Goal: Task Accomplishment & Management: Manage account settings

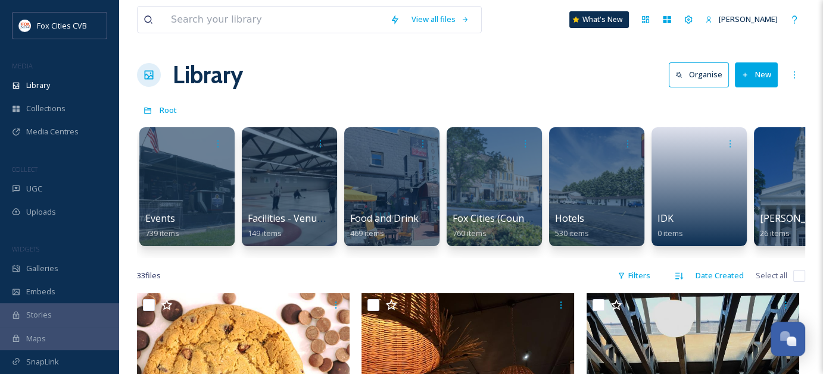
scroll to position [0, 409]
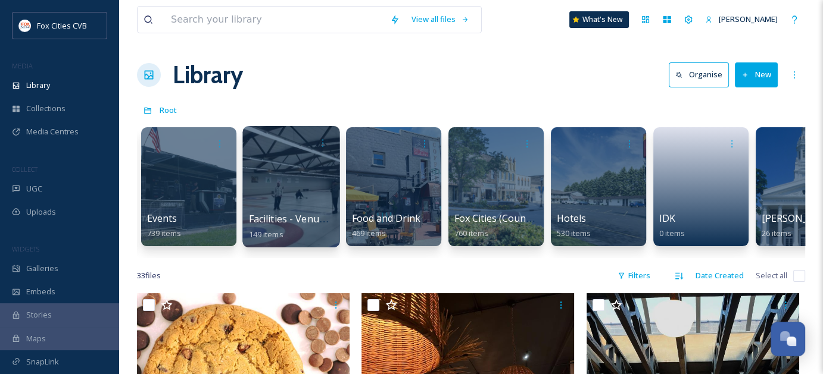
click at [319, 207] on div at bounding box center [290, 186] width 97 height 121
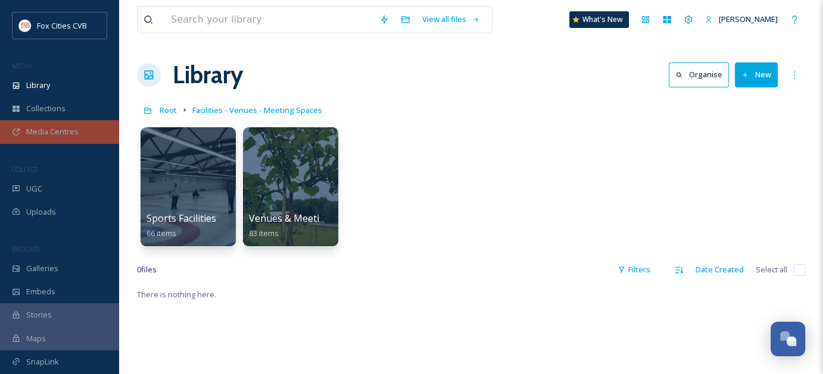
click at [51, 126] on span "Media Centres" at bounding box center [52, 131] width 52 height 11
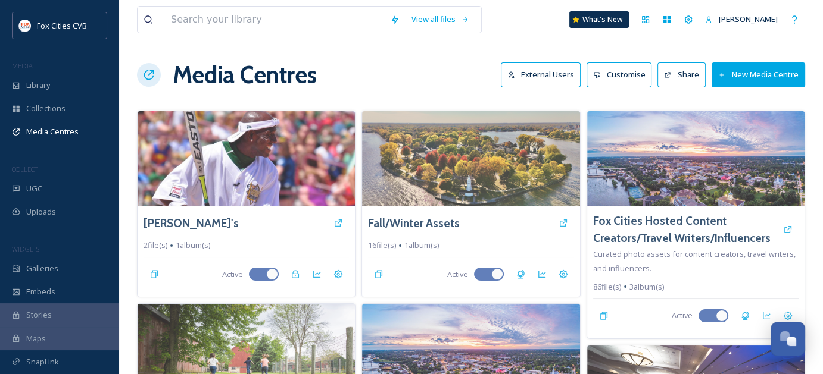
click at [764, 79] on button "New Media Centre" at bounding box center [757, 75] width 93 height 24
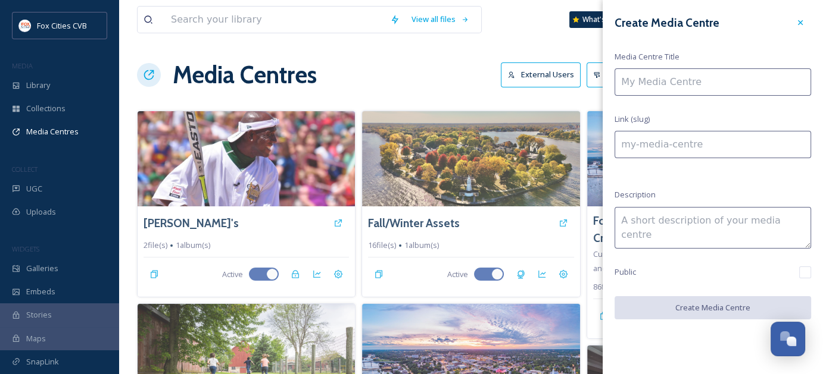
click at [707, 82] on input at bounding box center [712, 81] width 196 height 27
type input "S"
type input "s"
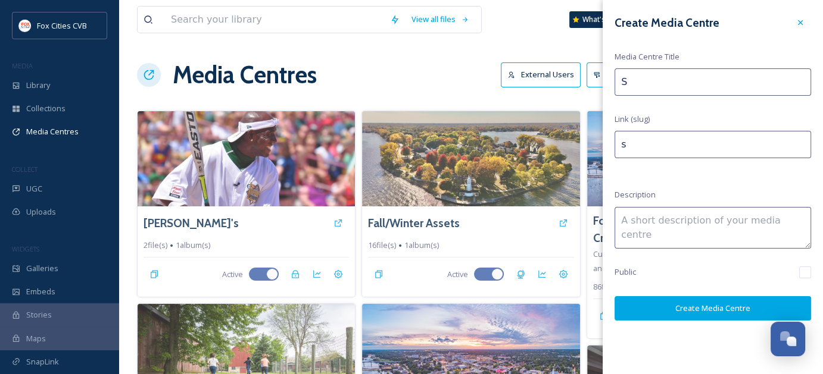
type input "Sm"
type input "sm"
type input "Sma"
type input "sma"
type input "Smal"
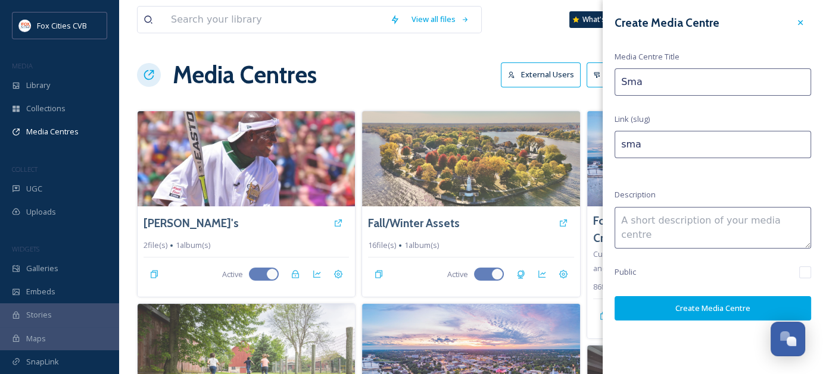
type input "smal"
type input "Small"
type input "small"
type input "Small"
type input "small-"
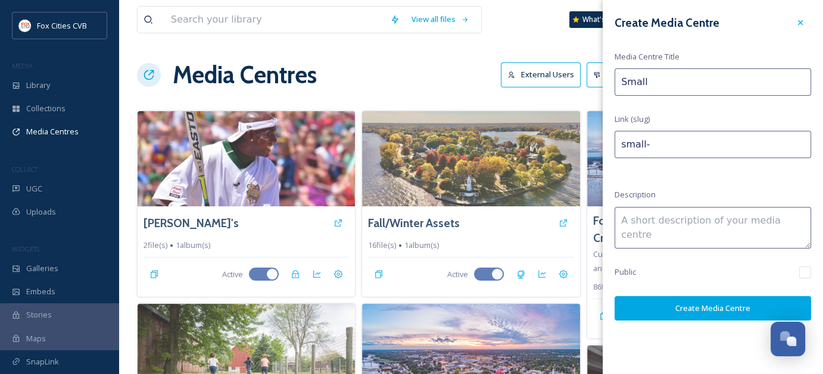
type input "Small M"
type input "small-m"
type input "Small Ma"
type input "small-ma"
type input "Small Mar"
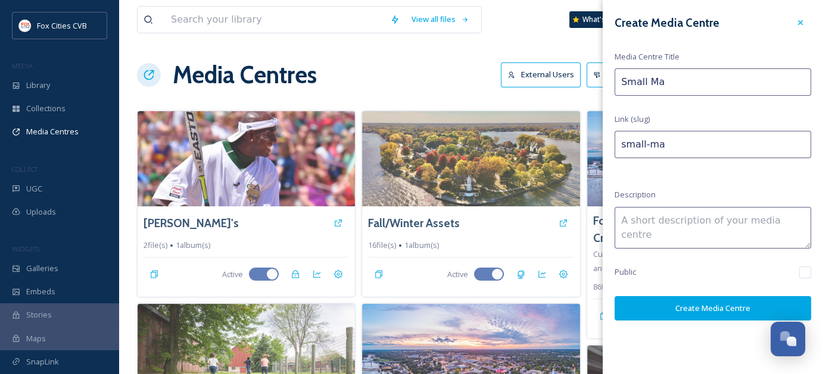
type input "small-mar"
type input "Small Mark"
type input "small-mark"
type input "Small Marke"
type input "small-marke"
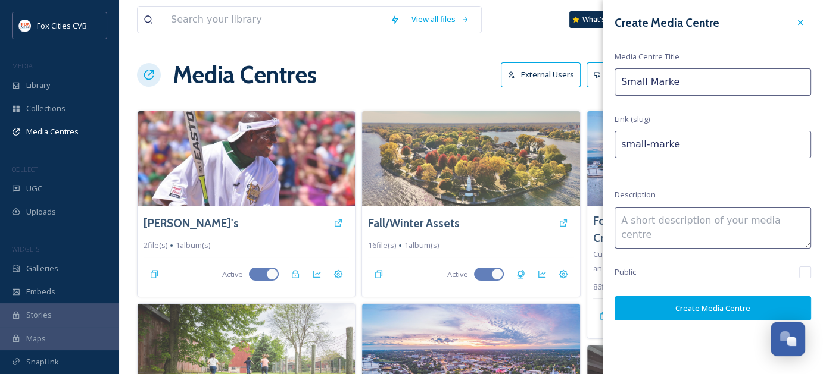
type input "Small Market"
type input "small-market"
type input "Small Market"
type input "small-market-"
type input "Small Market M"
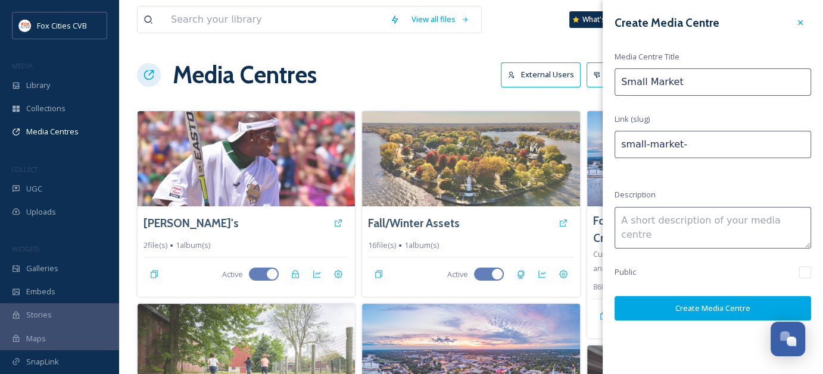
type input "small-market-m"
type input "Small Market Me"
type input "small-market-me"
type input "Small Market Mee"
type input "small-market-mee"
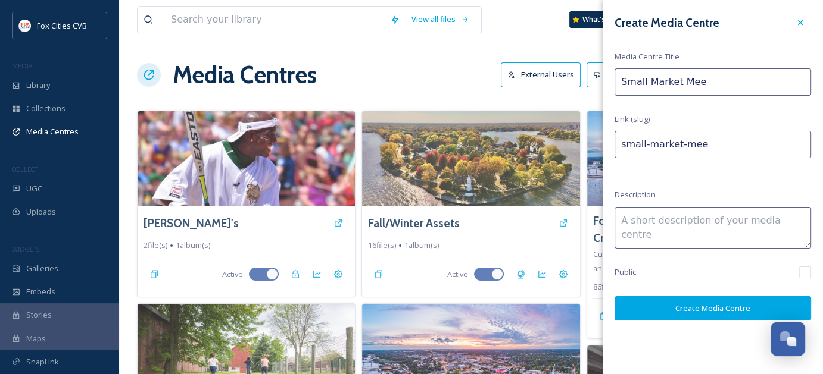
type input "Small Market Meet"
type input "small-market-meet"
type input "Small Market Meeti"
type input "small-market-meeti"
type input "Small Market Meetin"
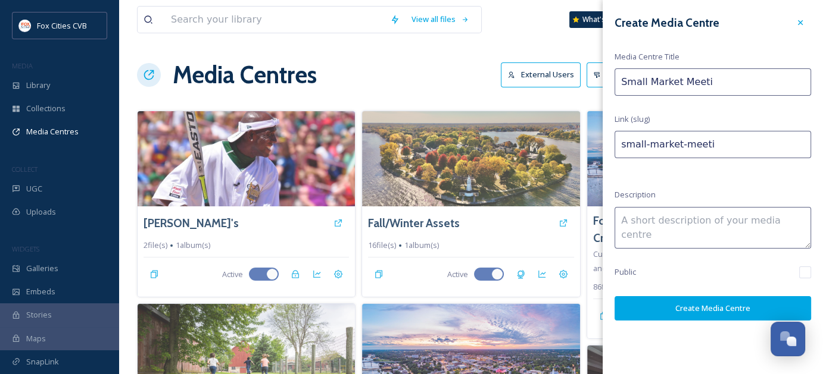
type input "small-market-meetin"
type input "Small Market Meeting"
type input "small-market-meeting"
type input "Small Market Meetings"
type input "small-market-meetings"
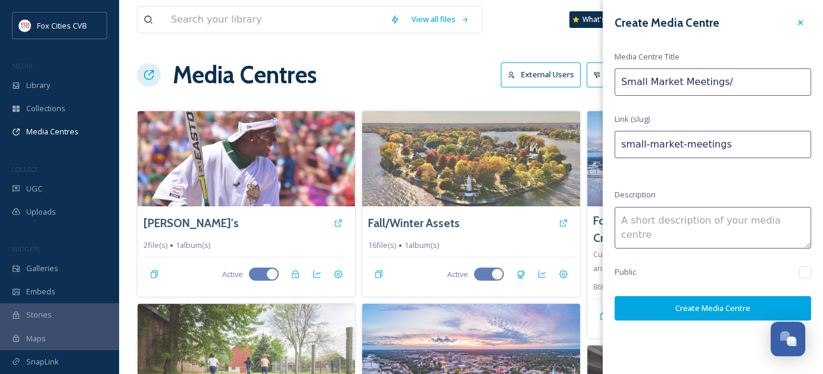
type input "Small Market Meetings/P"
type input "small-market-meetingsp"
type input "Small Market Meetings/Pa"
type input "small-market-meetingspa"
type input "Small Market Meetings/[GEOGRAPHIC_DATA]"
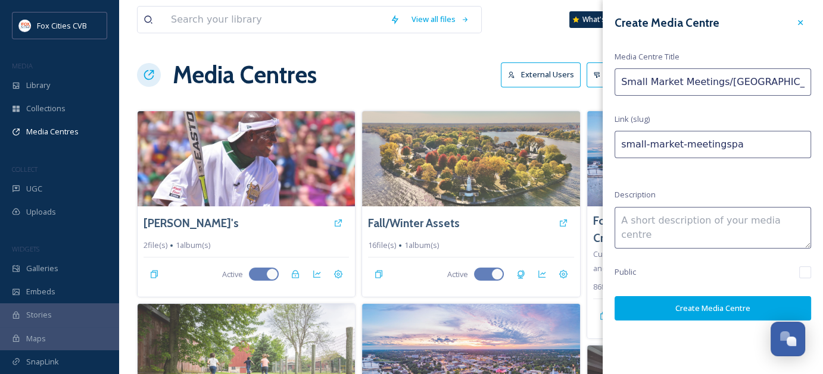
type input "small-market-meetingspau"
type input "Small Market Meetings/[PERSON_NAME]"
type input "small-market-meetingspaul"
type input "Small Market Meetings/[PERSON_NAME]"
type input "small-market-meetingspaula"
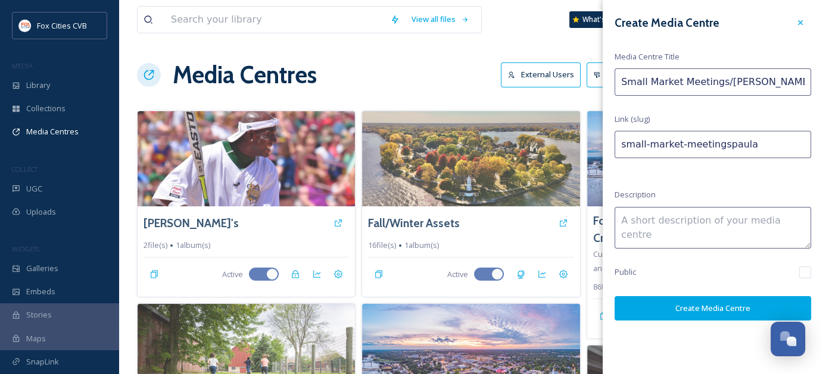
type input "Small Market Meetings/[PERSON_NAME]"
type input "small-market-meetingspaula-"
type input "Small Market Meetings/[PERSON_NAME]"
type input "small-market-meetingspaula-a"
type input "Small Market Meetings/[PERSON_NAME]"
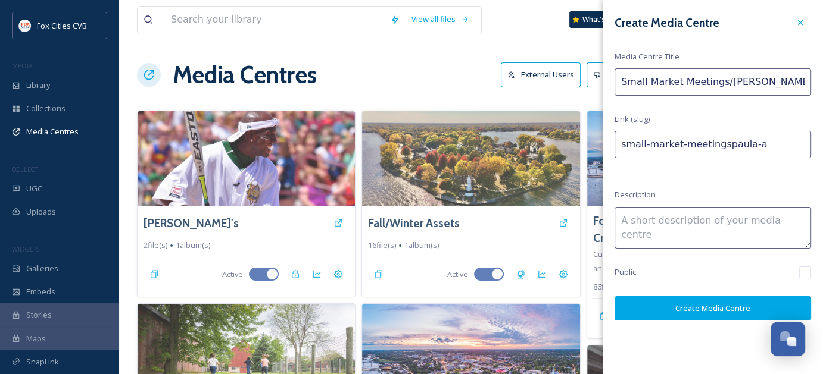
type input "small-market-meetingspaula-av"
type input "Small Market Meetings/[PERSON_NAME][GEOGRAPHIC_DATA]"
type input "small-market-meetingspaula-[GEOGRAPHIC_DATA]"
type input "Small Market Meetings/[PERSON_NAME]"
type input "small-market-meetingspaula-aven"
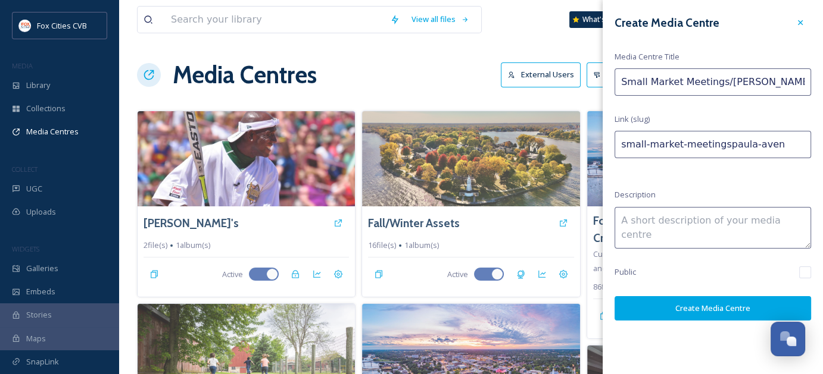
type input "Small Market Meetings/[PERSON_NAME]"
type input "small-market-meetingspaula-aven-"
type input "Small Market Meetings/[PERSON_NAME]"
type input "small-market-meetingspaula-aven-g"
type input "Small Market Meetings/[PERSON_NAME] Gl"
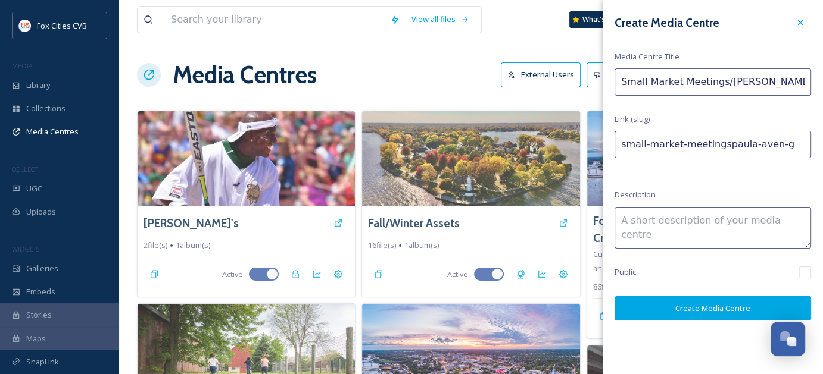
type input "small-market-meetingspaula-aven-gl"
type input "Small Market Meetings/[PERSON_NAME]"
type input "small-market-meetingspaula-aven-gla"
type input "Small Market Meetings/[PERSON_NAME]"
type input "small-market-meetingspaula-aven-glad"
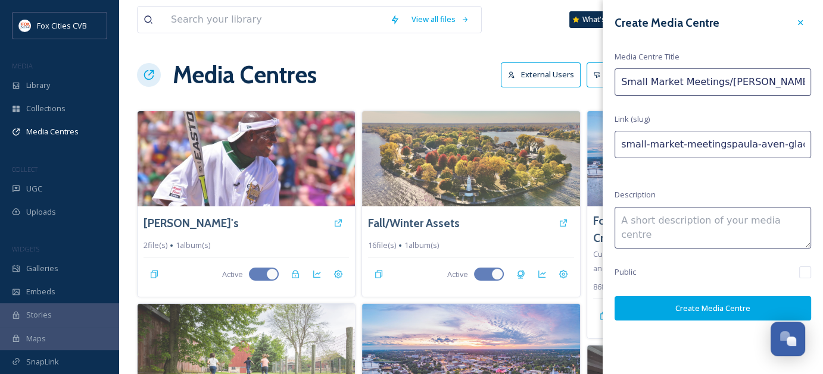
type input "Small Market Meetings/[PERSON_NAME] [PERSON_NAME]"
type input "small-market-meetingspaula-[PERSON_NAME]"
type input "Small Market Meetings/[PERSON_NAME]"
type input "small-market-meetingspaula-aven-gladyc"
type input "Small Market Meetings/[PERSON_NAME] [PERSON_NAME]"
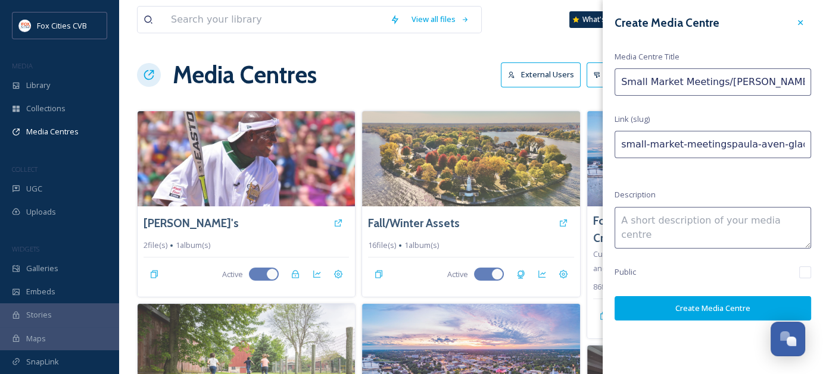
type input "small-market-meetingspaula-[PERSON_NAME]"
type input "Small Market Meetings/[PERSON_NAME] [PERSON_NAME]"
click at [699, 220] on textarea at bounding box center [712, 228] width 196 height 42
type textarea "Fox Cities/[GEOGRAPHIC_DATA] [GEOGRAPHIC_DATA]"
click at [809, 272] on input "checkbox" at bounding box center [805, 273] width 12 height 12
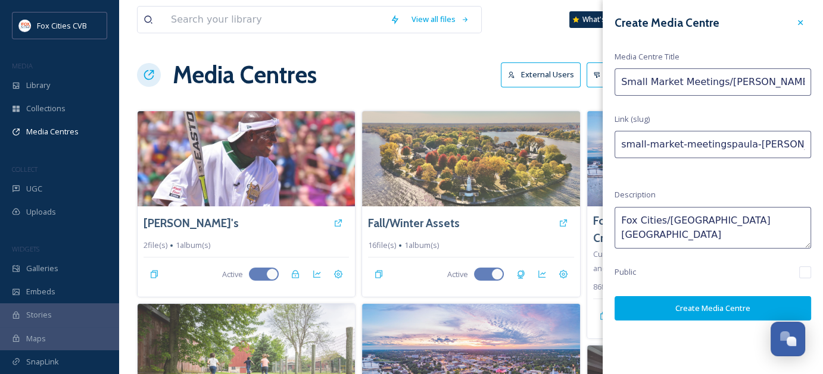
checkbox input "true"
click at [702, 307] on button "Create Media Centre" at bounding box center [712, 308] width 196 height 24
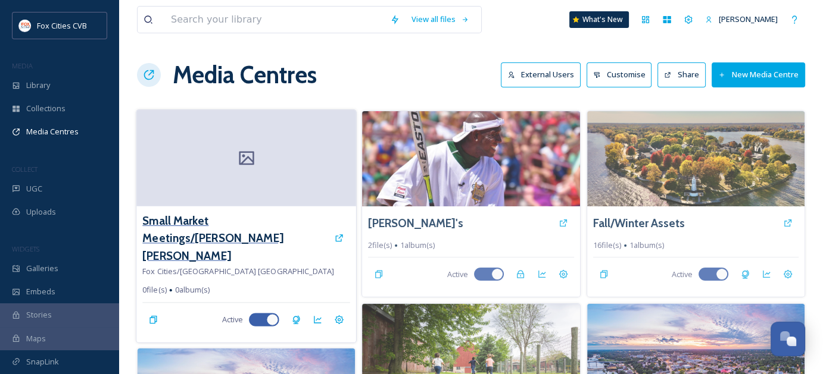
click at [294, 221] on h3 "Small Market Meetings/[PERSON_NAME] [PERSON_NAME]" at bounding box center [235, 239] width 186 height 52
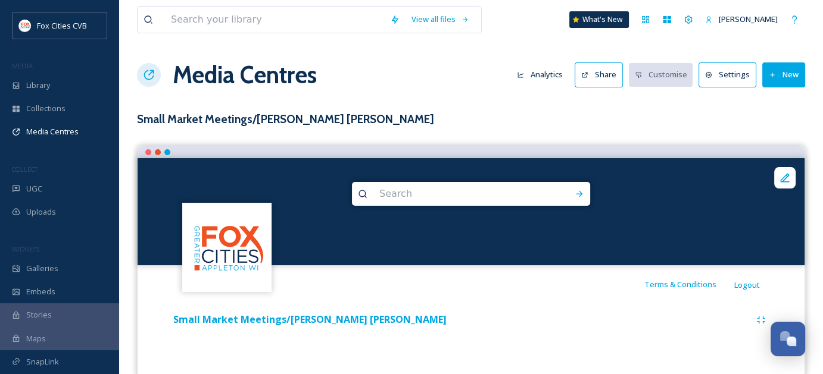
click at [352, 326] on div "Small Market Meetings/[PERSON_NAME] [PERSON_NAME]" at bounding box center [309, 320] width 273 height 15
click at [356, 319] on strong "Small Market Meetings/[PERSON_NAME] [PERSON_NAME]" at bounding box center [309, 319] width 273 height 13
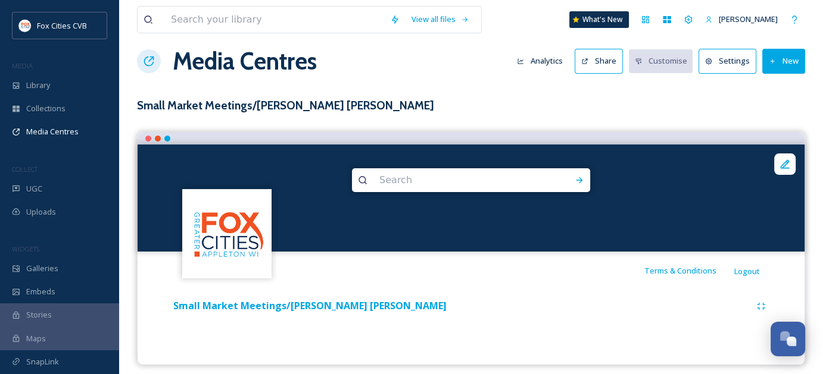
scroll to position [21, 0]
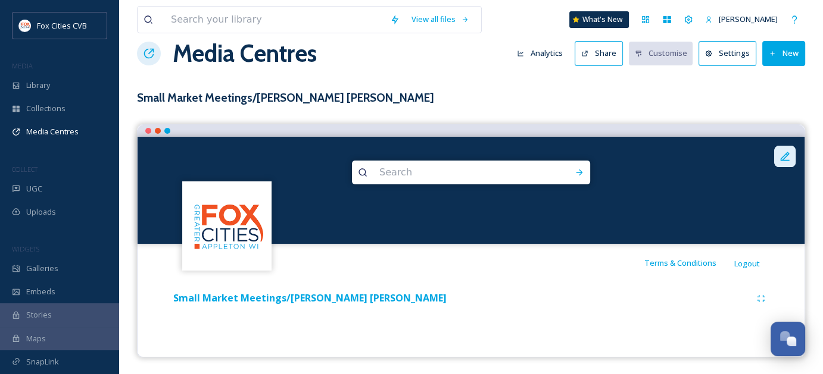
click at [785, 157] on icon at bounding box center [785, 157] width 12 height 12
click at [549, 313] on div "Small Market Meetings/[PERSON_NAME] [PERSON_NAME]" at bounding box center [470, 310] width 649 height 57
click at [781, 158] on icon at bounding box center [785, 157] width 12 height 12
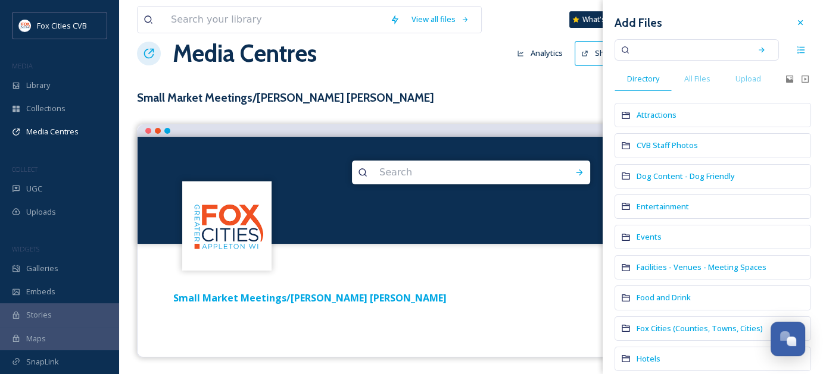
scroll to position [60, 0]
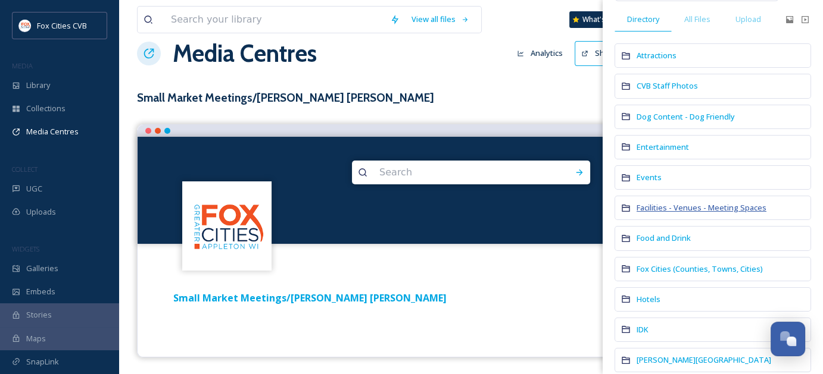
click at [669, 199] on div "Facilities - Venues - Meeting Spaces" at bounding box center [712, 208] width 196 height 24
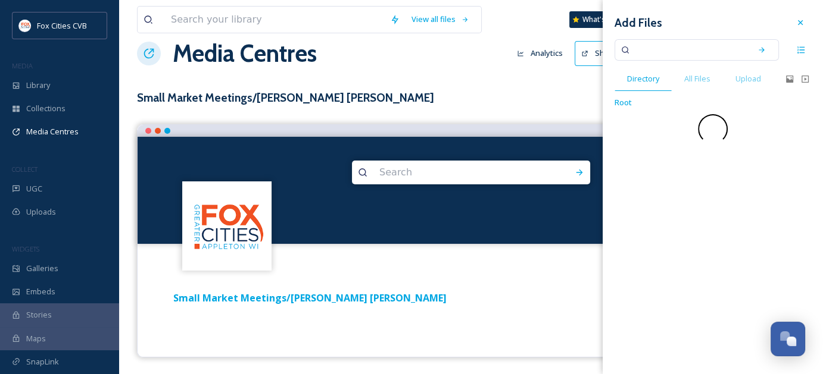
scroll to position [0, 0]
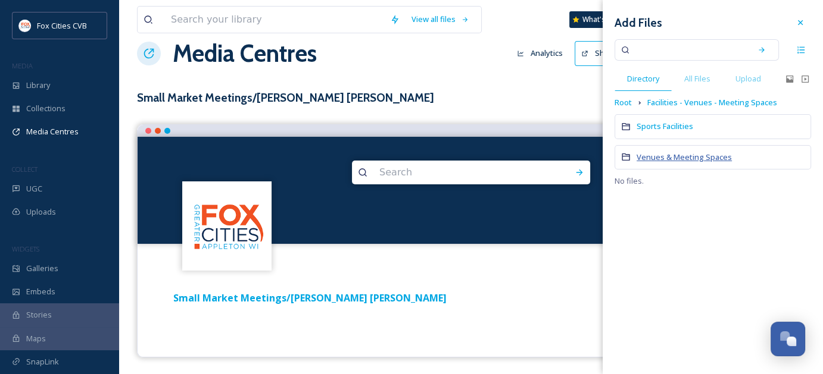
click at [661, 158] on span "Venues & Meeting Spaces" at bounding box center [683, 157] width 95 height 11
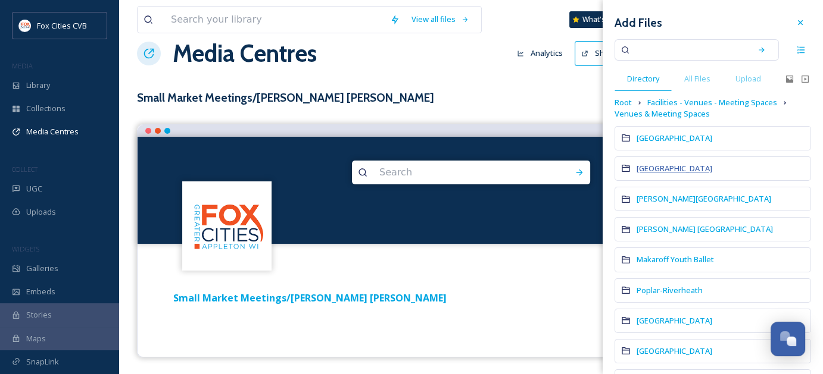
click at [660, 171] on span "[GEOGRAPHIC_DATA]" at bounding box center [674, 168] width 76 height 11
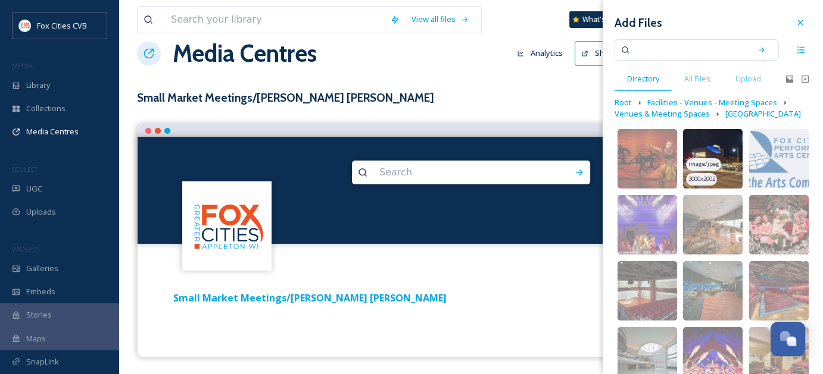
click at [725, 164] on img at bounding box center [713, 159] width 60 height 60
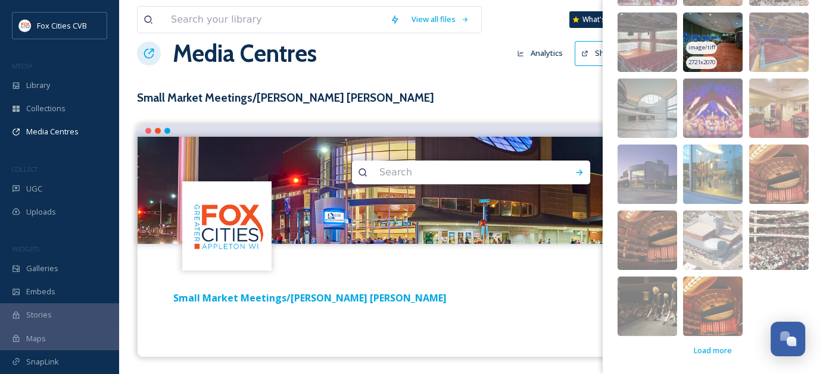
scroll to position [260, 0]
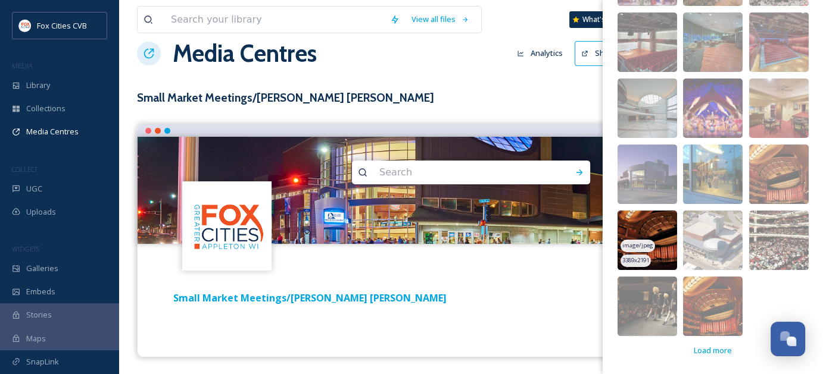
click at [667, 255] on img at bounding box center [647, 241] width 60 height 60
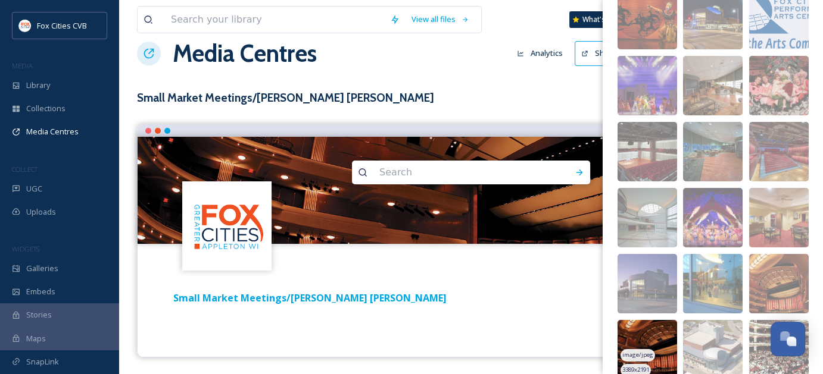
scroll to position [81, 0]
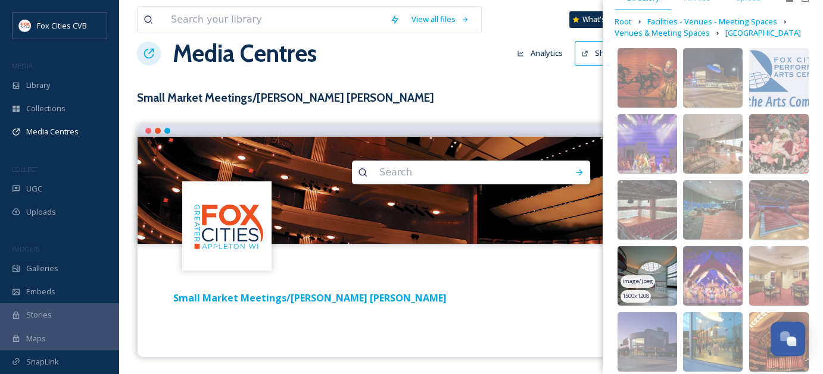
click at [663, 291] on img at bounding box center [647, 276] width 60 height 60
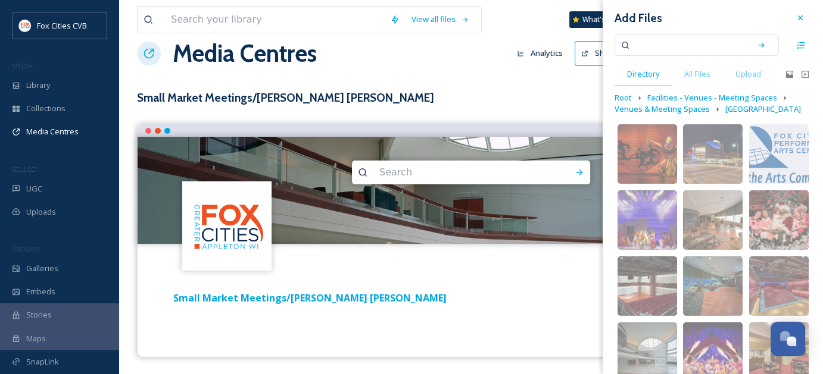
scroll to position [0, 0]
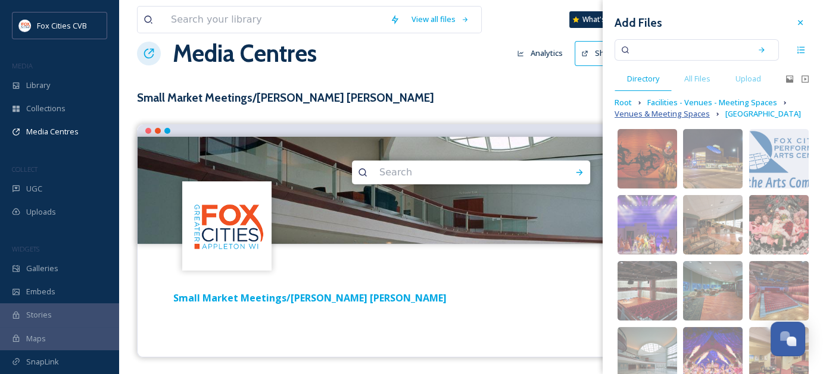
click at [694, 115] on span "Venues & Meeting Spaces" at bounding box center [661, 113] width 95 height 11
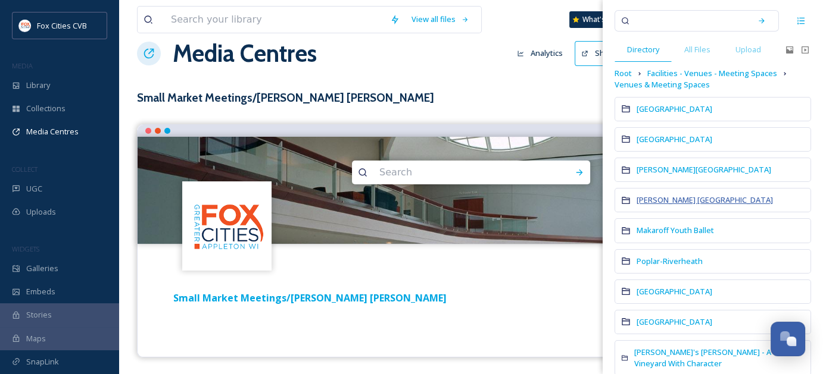
scroll to position [46, 0]
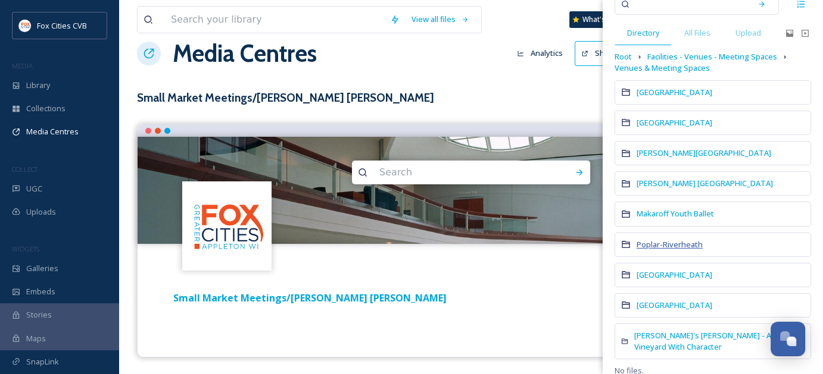
click at [674, 243] on span "Poplar-Riverheath" at bounding box center [669, 244] width 66 height 11
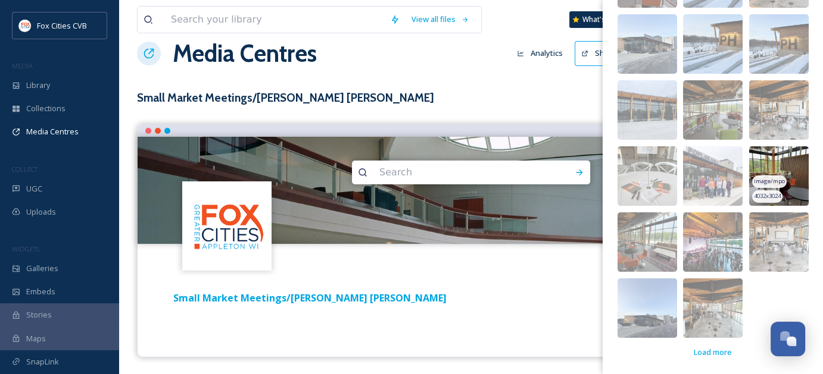
scroll to position [248, 0]
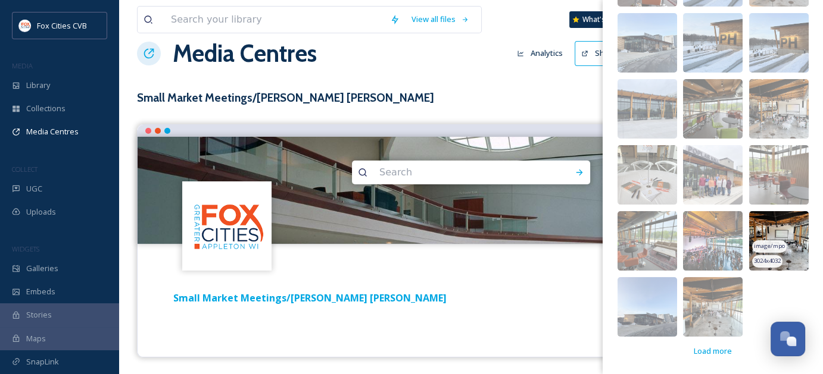
click at [789, 252] on img at bounding box center [779, 241] width 60 height 60
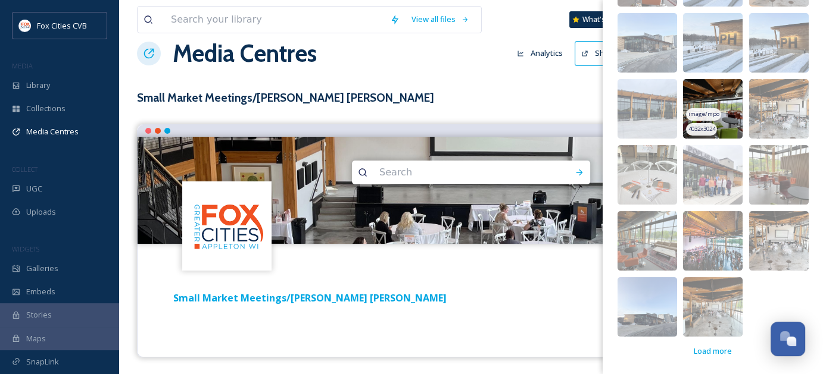
click at [722, 99] on img at bounding box center [713, 109] width 60 height 60
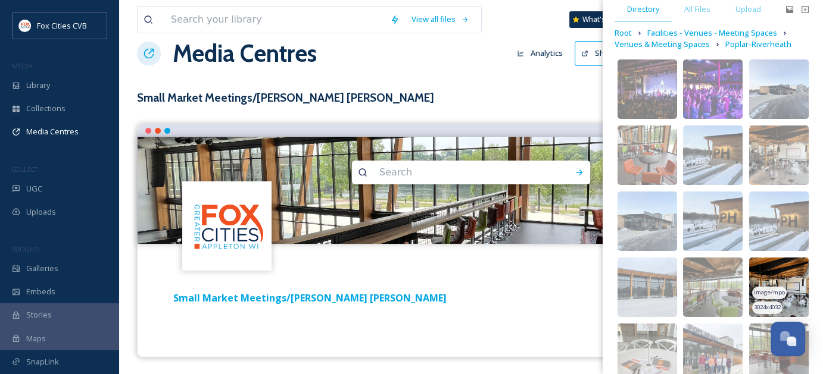
scroll to position [10, 0]
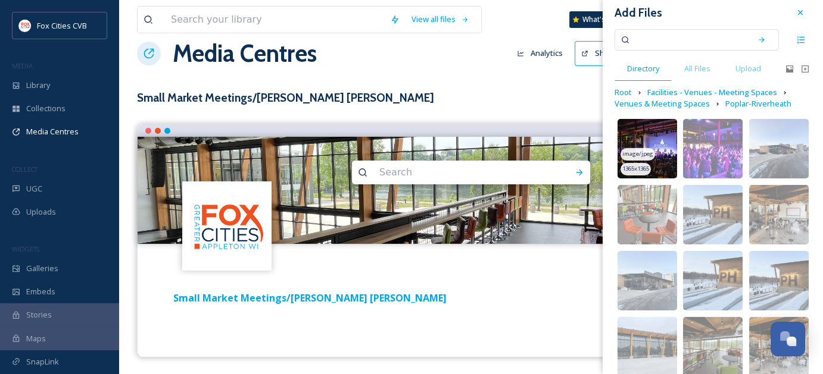
click at [663, 165] on img at bounding box center [647, 149] width 60 height 60
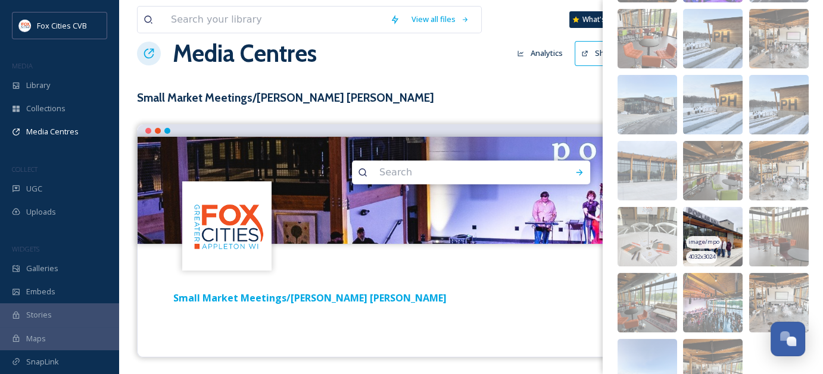
scroll to position [248, 0]
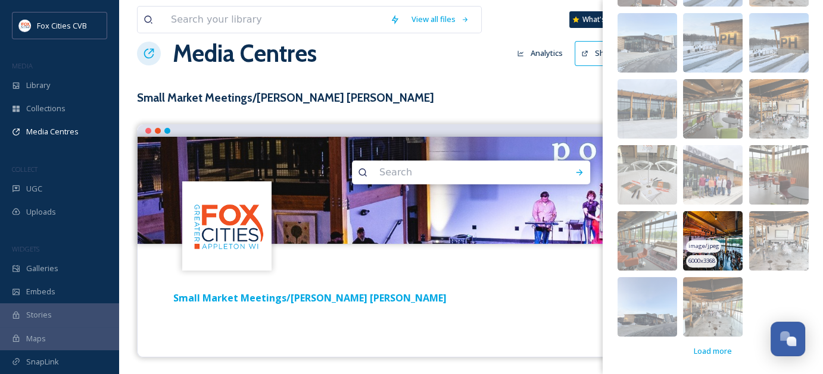
click at [723, 254] on img at bounding box center [713, 241] width 60 height 60
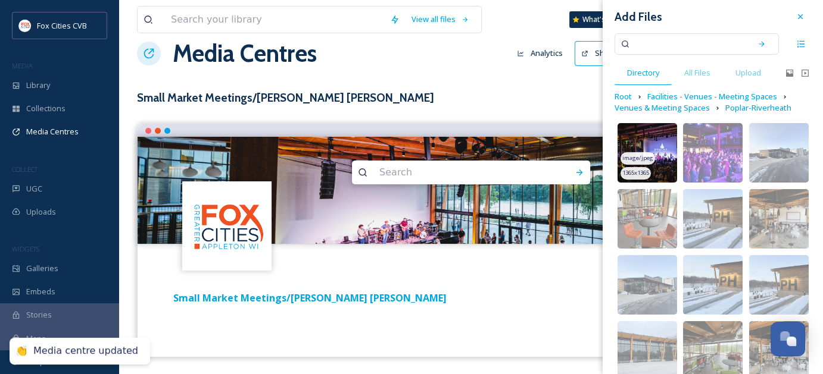
scroll to position [0, 0]
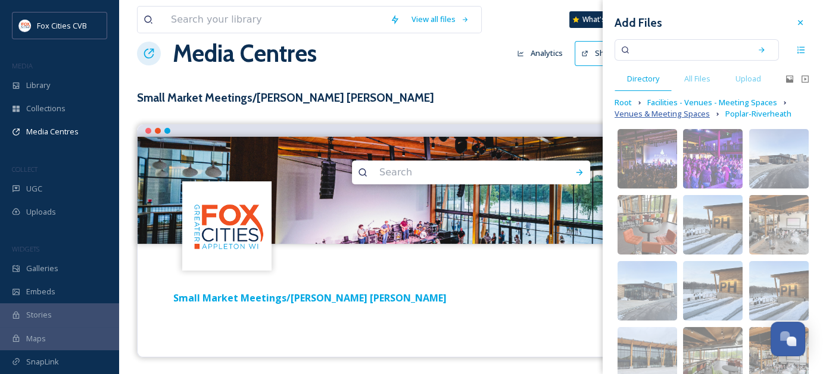
click at [691, 114] on span "Venues & Meeting Spaces" at bounding box center [661, 113] width 95 height 11
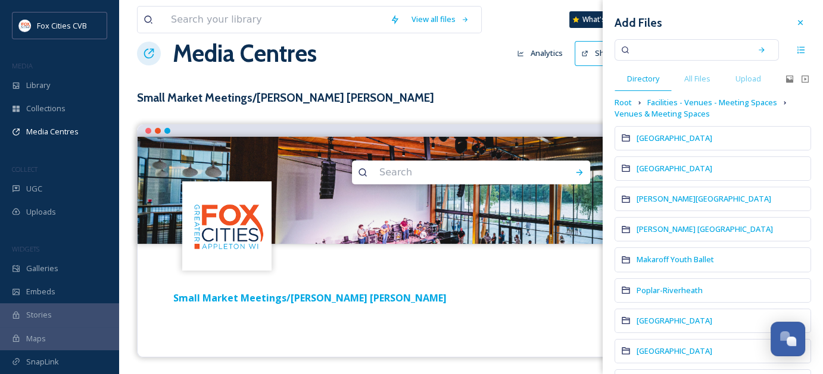
scroll to position [46, 0]
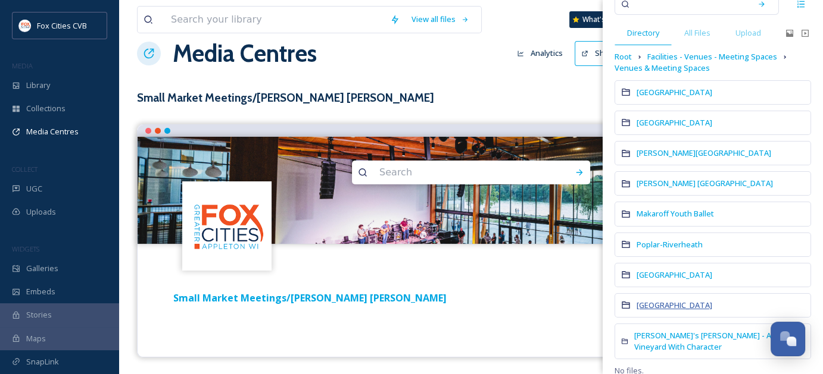
click at [683, 307] on span "[GEOGRAPHIC_DATA]" at bounding box center [674, 305] width 76 height 11
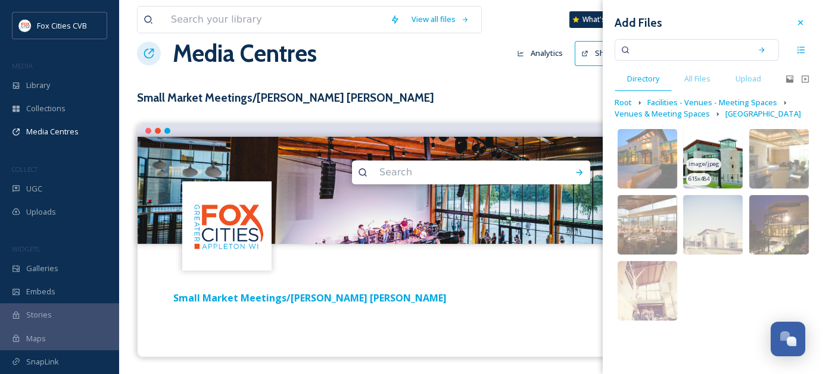
click at [723, 174] on img at bounding box center [713, 159] width 60 height 60
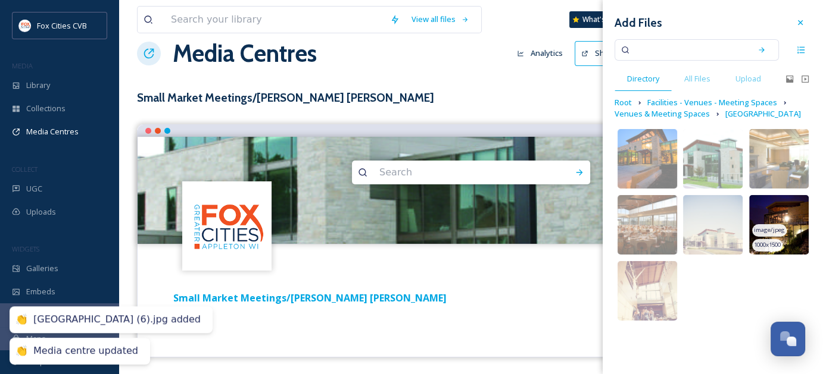
click at [794, 240] on img at bounding box center [779, 225] width 60 height 60
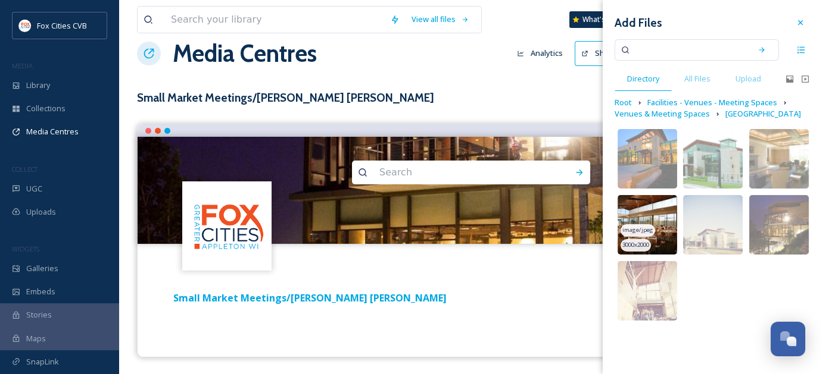
click at [670, 235] on img at bounding box center [647, 225] width 60 height 60
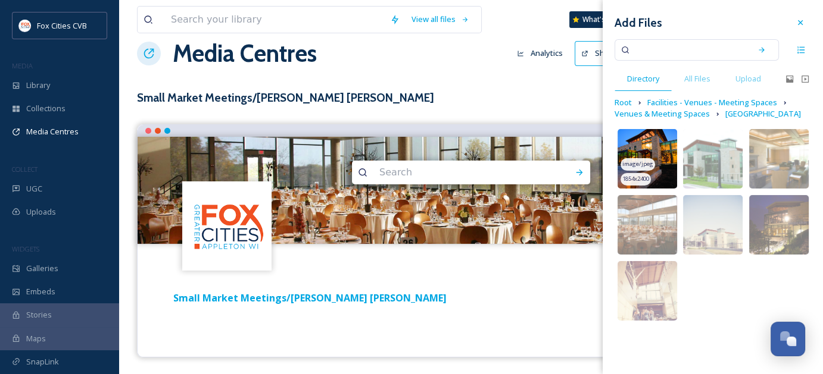
click at [664, 169] on img at bounding box center [647, 159] width 60 height 60
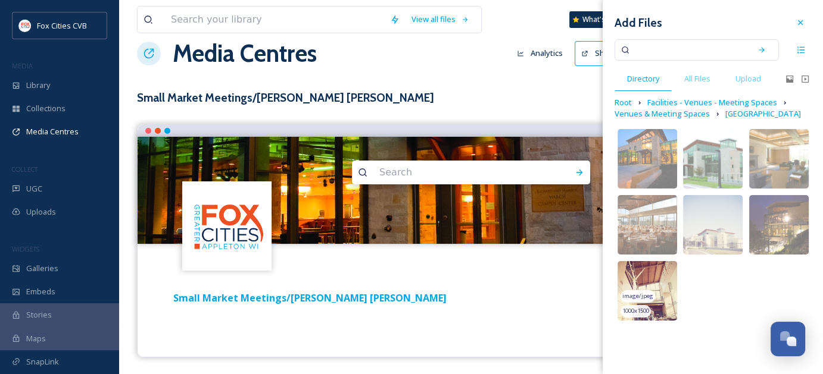
click at [670, 290] on img at bounding box center [647, 291] width 60 height 60
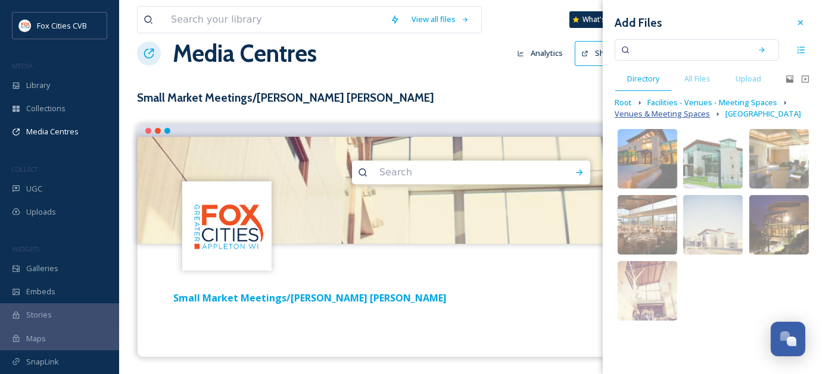
click at [672, 114] on span "Venues & Meeting Spaces" at bounding box center [661, 113] width 95 height 11
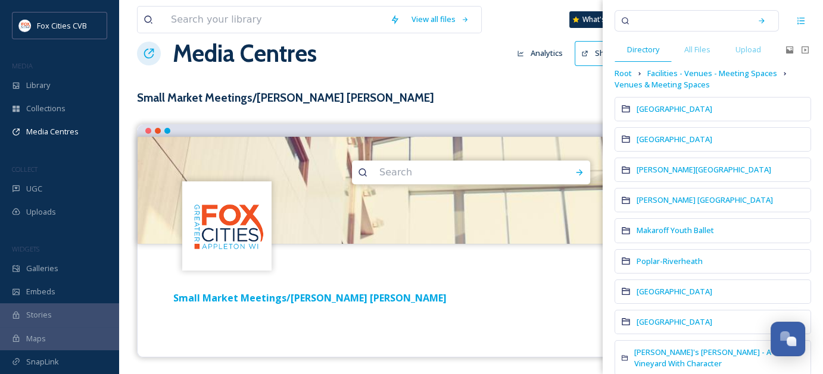
scroll to position [46, 0]
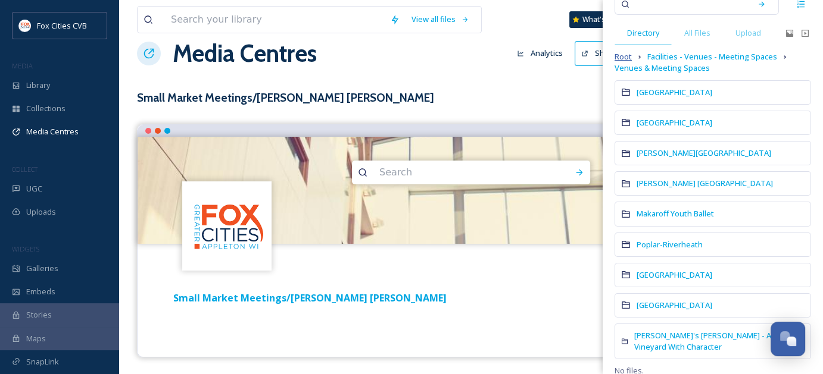
click at [623, 56] on span "Root" at bounding box center [622, 56] width 17 height 11
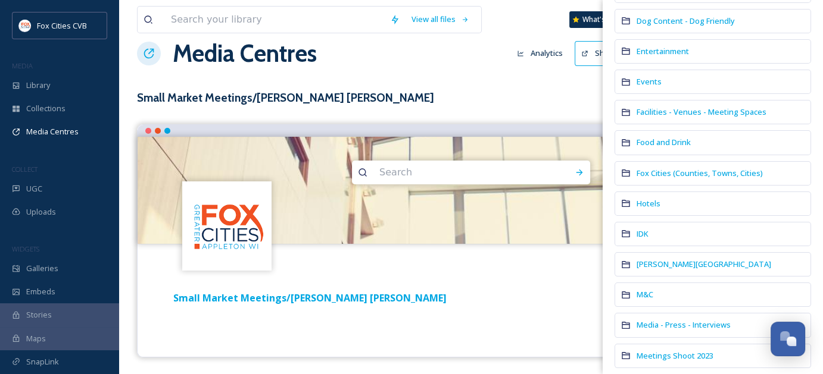
scroll to position [179, 0]
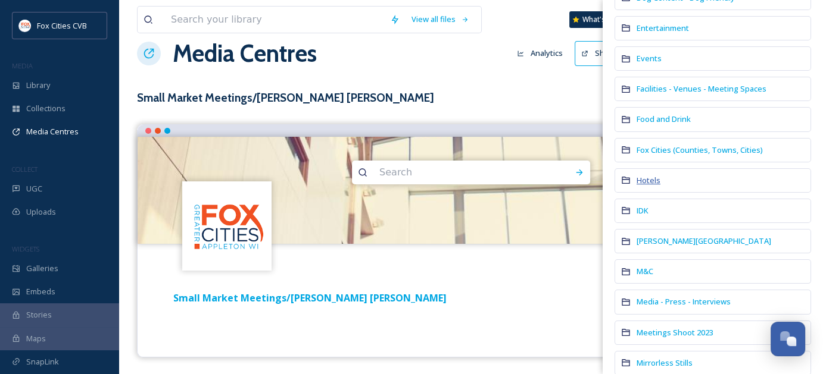
click at [651, 175] on span "Hotels" at bounding box center [648, 180] width 24 height 11
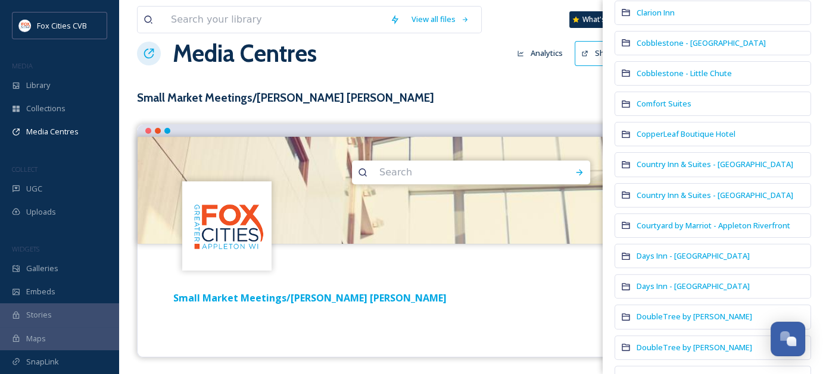
scroll to position [298, 0]
click at [697, 139] on span "CopperLeaf Boutique Hotel" at bounding box center [685, 133] width 99 height 11
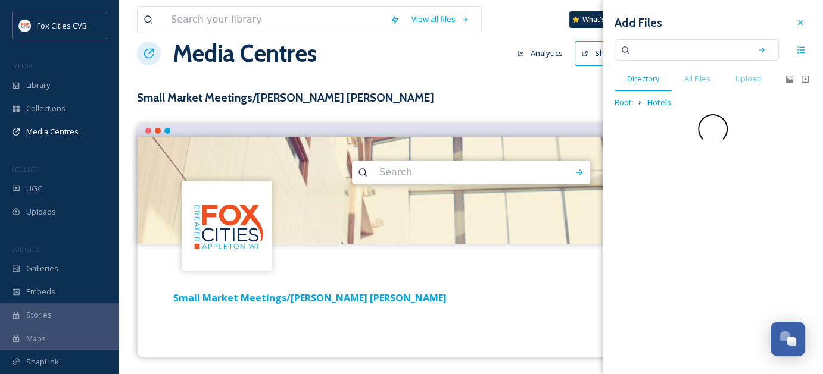
scroll to position [0, 0]
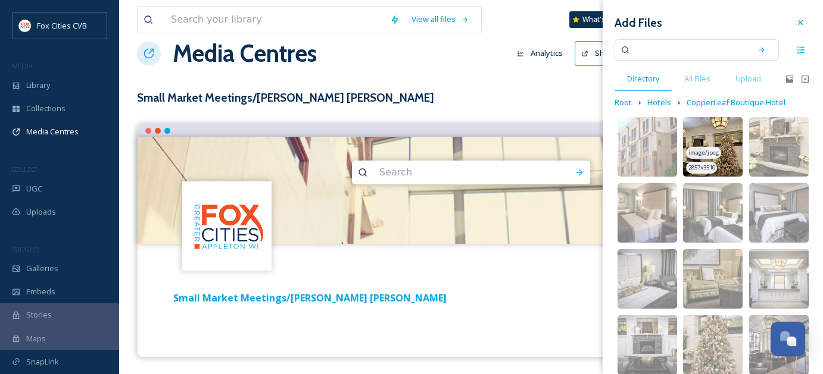
click at [725, 163] on img at bounding box center [713, 147] width 60 height 60
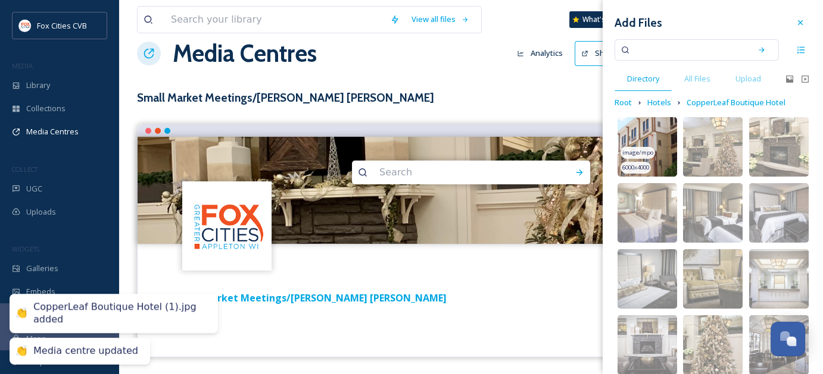
click at [637, 132] on img at bounding box center [647, 147] width 60 height 60
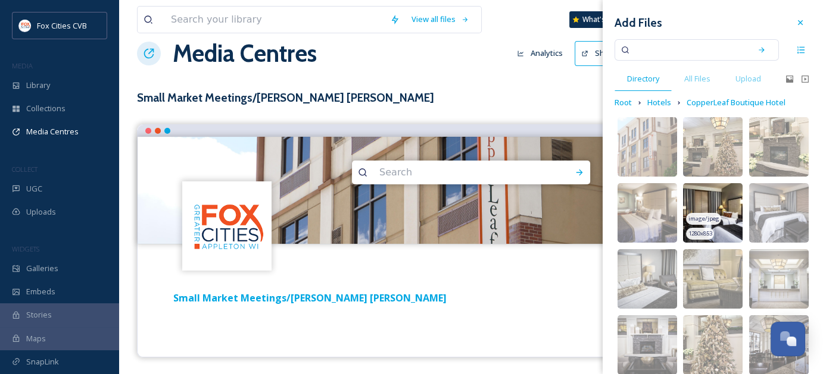
click at [722, 226] on img at bounding box center [713, 213] width 60 height 60
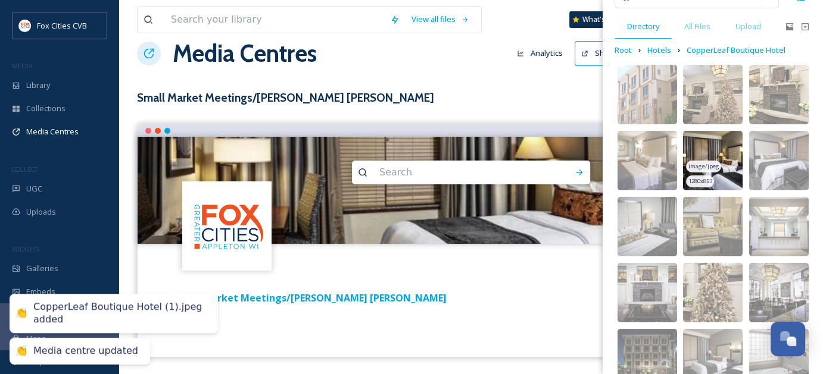
scroll to position [179, 0]
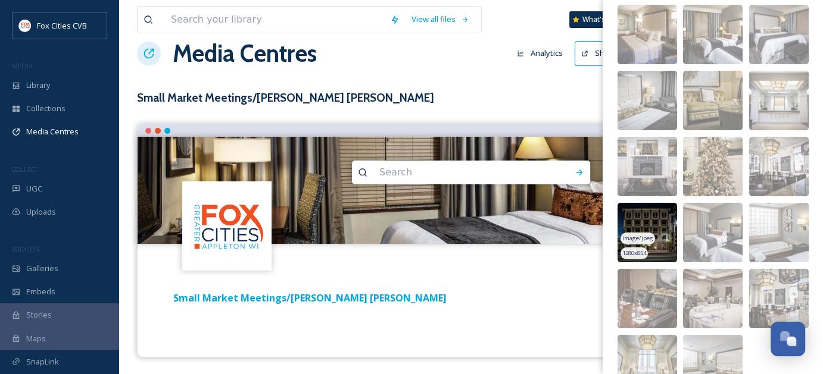
click at [661, 219] on img at bounding box center [647, 233] width 60 height 60
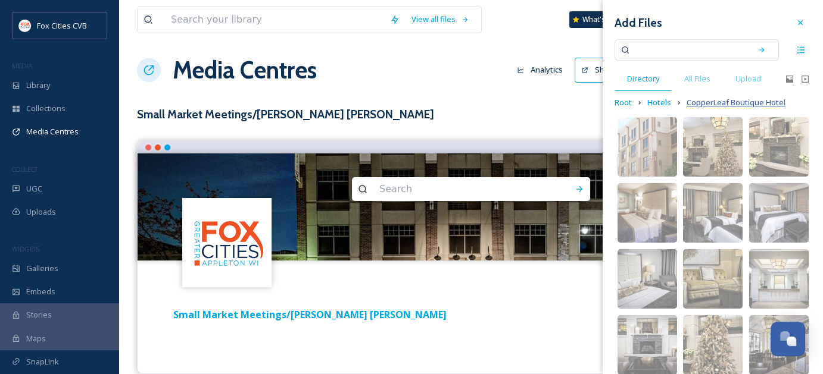
scroll to position [0, 0]
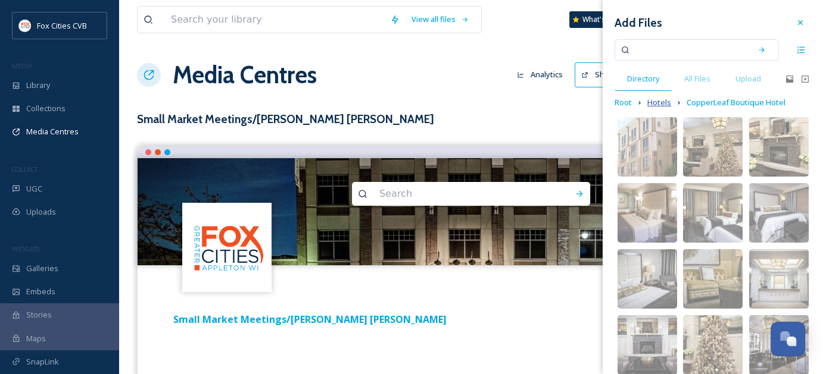
click at [662, 101] on span "Hotels" at bounding box center [659, 102] width 24 height 11
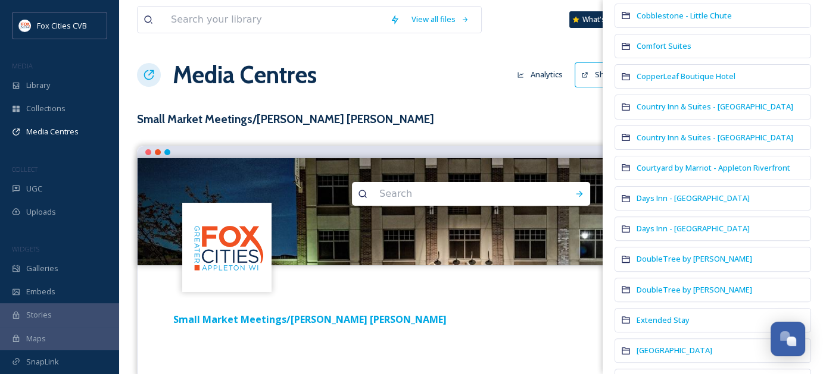
scroll to position [357, 0]
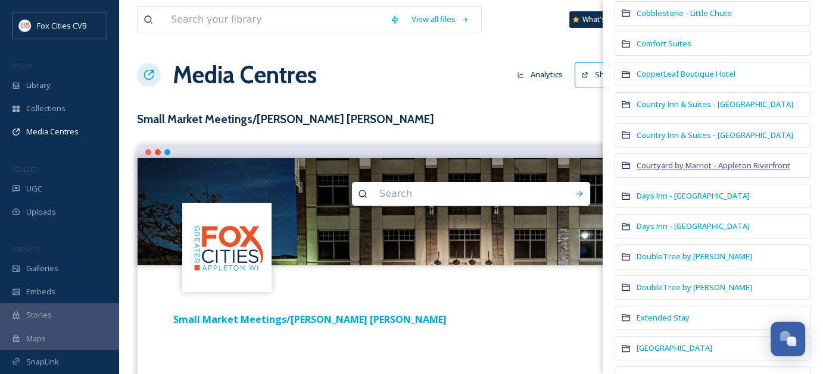
click at [689, 171] on span "Courtyard by Marriot - Appleton Riverfront" at bounding box center [713, 165] width 154 height 11
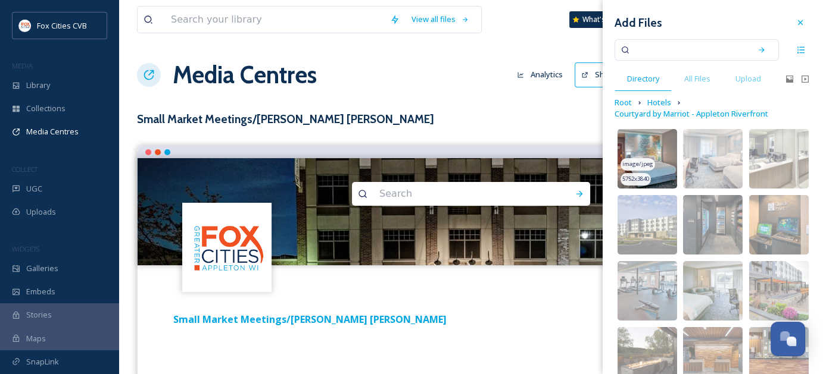
click at [659, 143] on img at bounding box center [647, 159] width 60 height 60
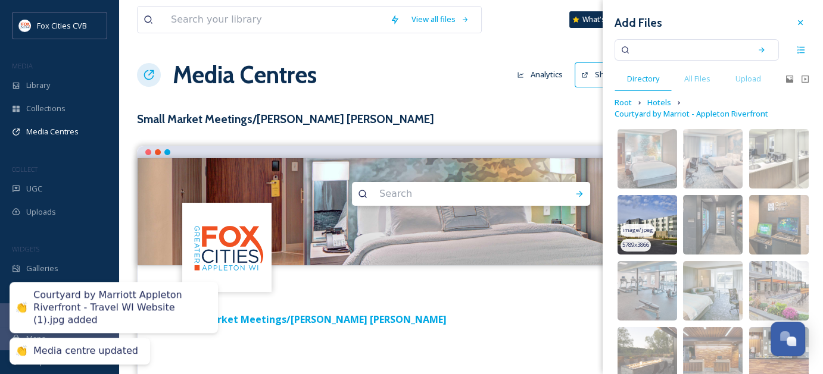
click at [661, 207] on img at bounding box center [647, 225] width 60 height 60
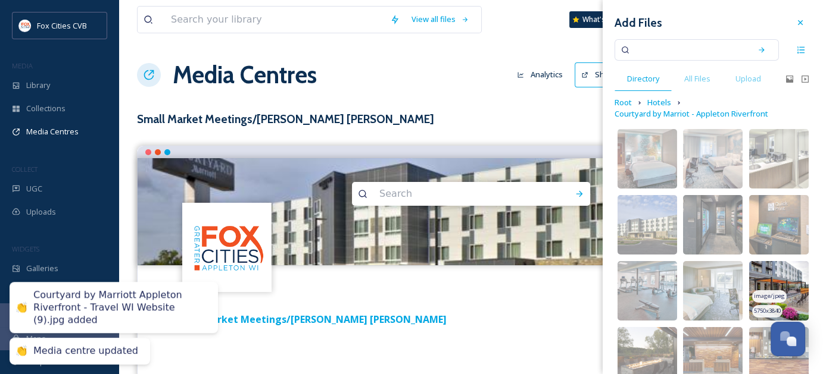
click at [785, 276] on img at bounding box center [779, 291] width 60 height 60
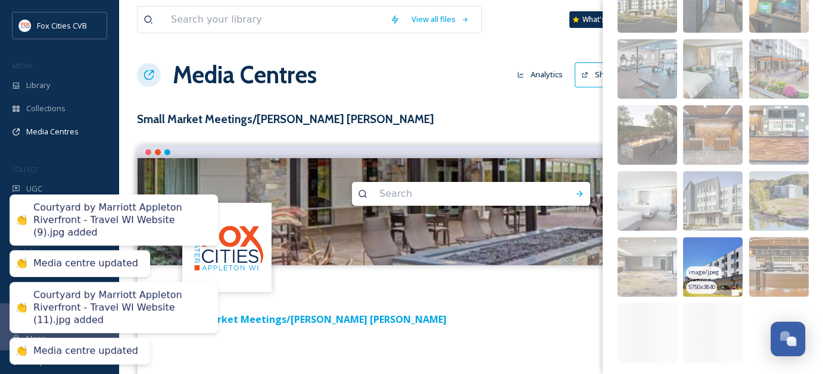
scroll to position [238, 0]
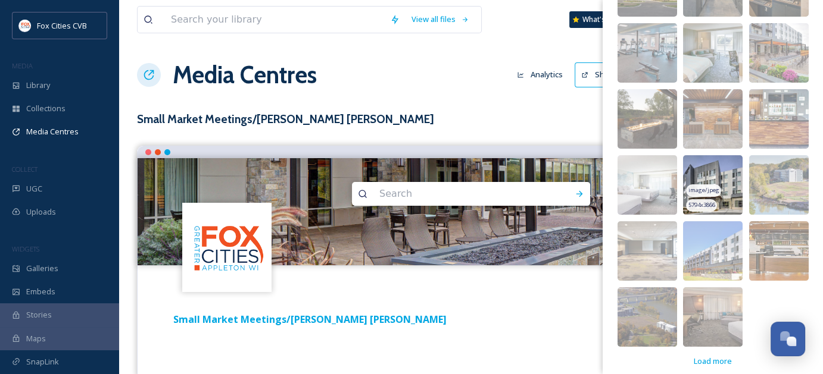
click at [728, 174] on img at bounding box center [713, 185] width 60 height 60
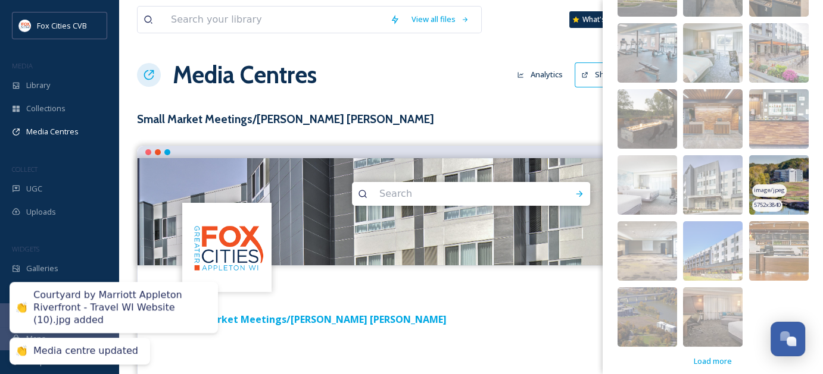
scroll to position [0, 0]
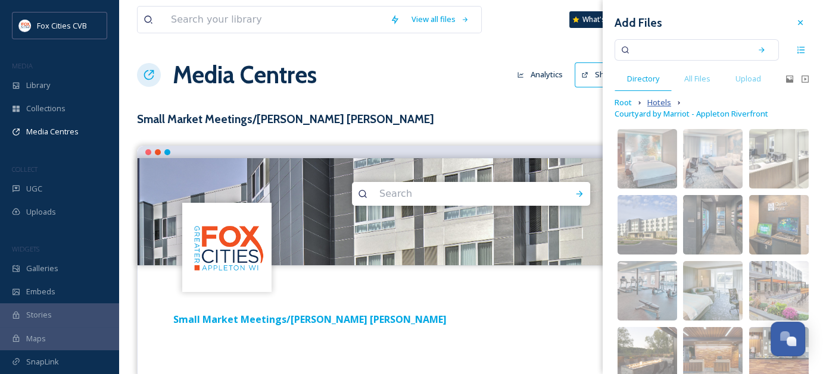
click at [653, 100] on span "Hotels" at bounding box center [659, 102] width 24 height 11
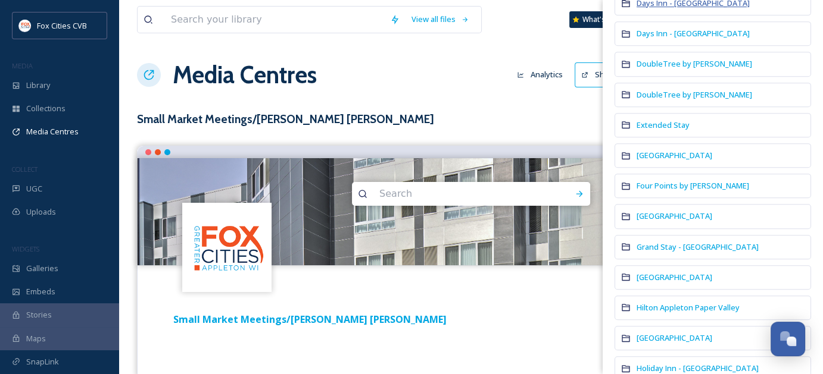
scroll to position [595, 0]
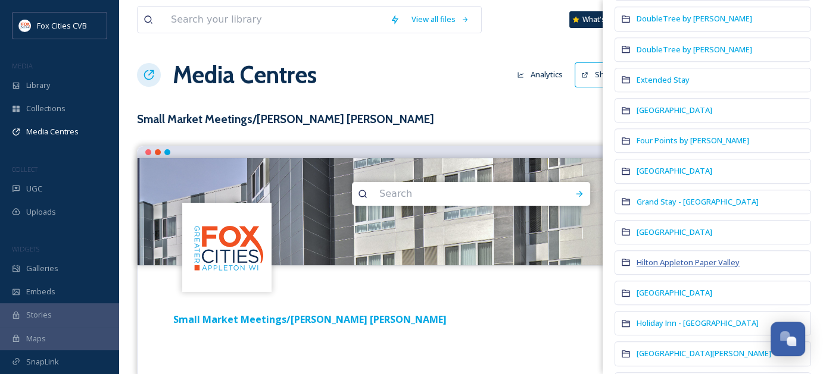
click at [700, 267] on span "Hilton Appleton Paper Valley" at bounding box center [687, 262] width 103 height 11
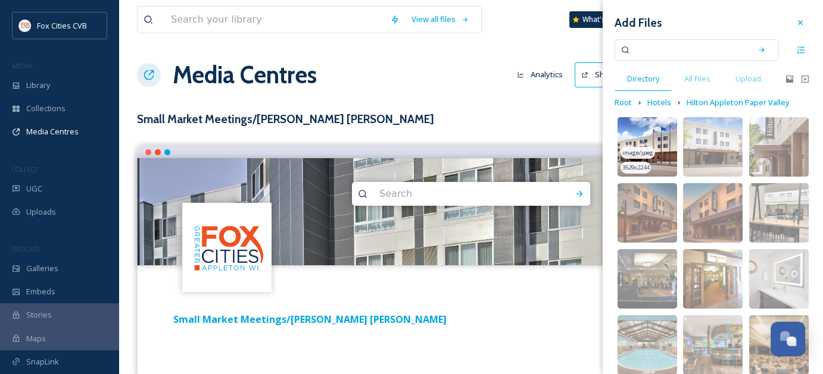
click at [668, 160] on img at bounding box center [647, 147] width 60 height 60
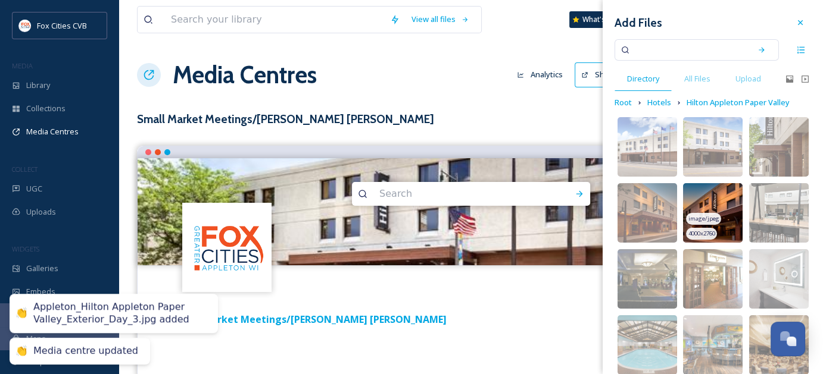
click at [727, 214] on img at bounding box center [713, 213] width 60 height 60
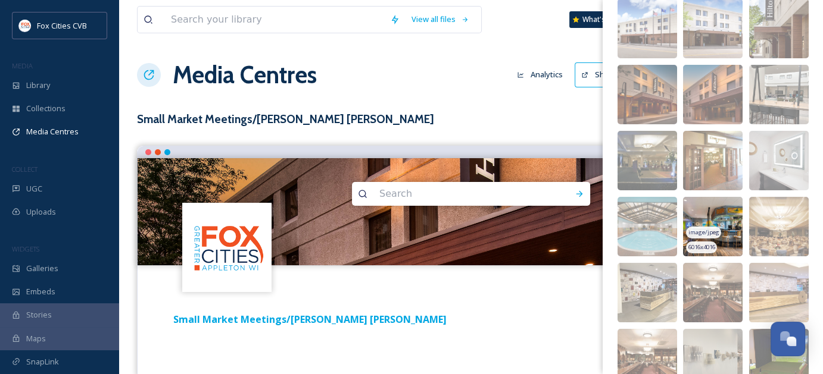
scroll to position [119, 0]
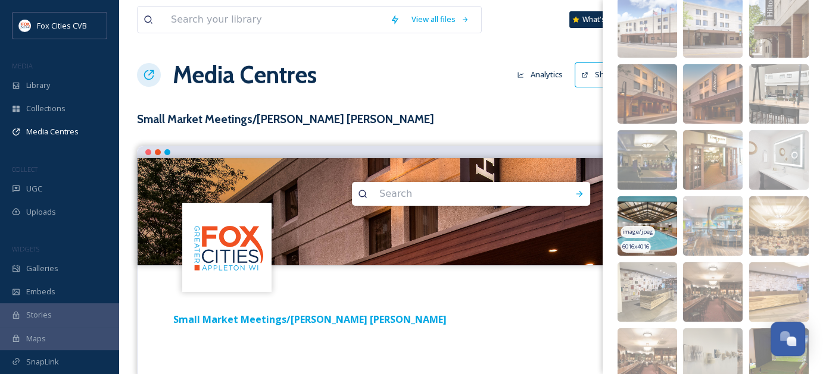
click at [659, 224] on img at bounding box center [647, 226] width 60 height 60
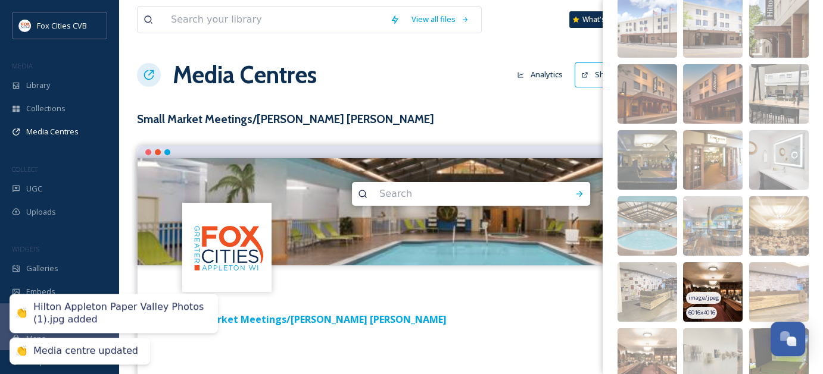
scroll to position [236, 0]
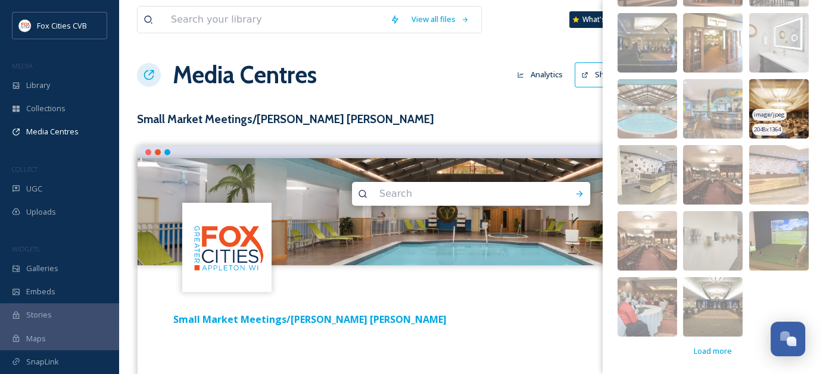
click at [788, 116] on img at bounding box center [779, 109] width 60 height 60
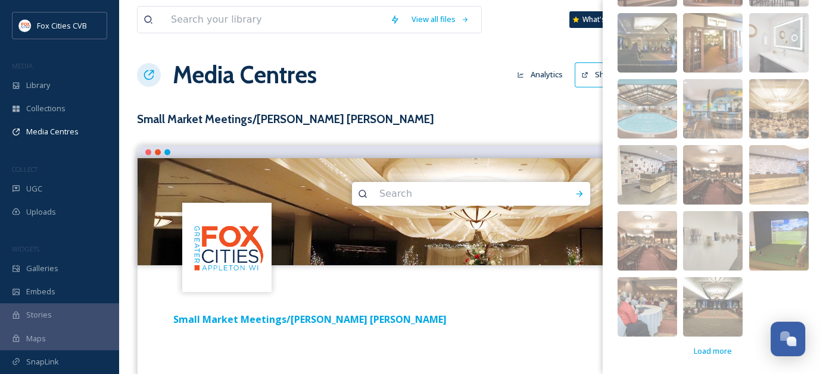
scroll to position [0, 0]
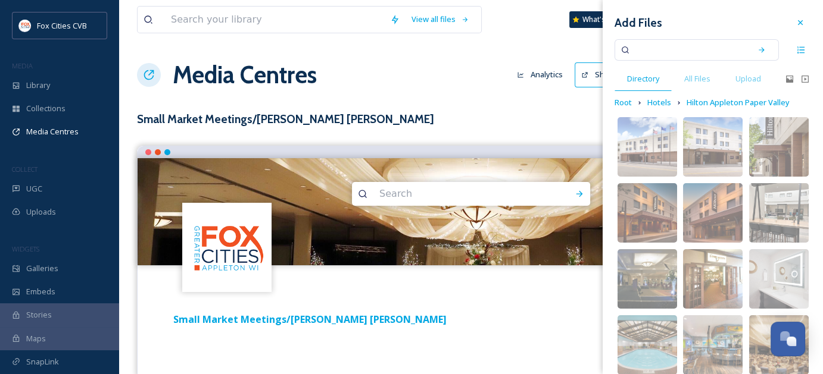
click at [538, 43] on div "View all files What's New [PERSON_NAME] Media Centres Analytics Share Customise…" at bounding box center [471, 198] width 704 height 397
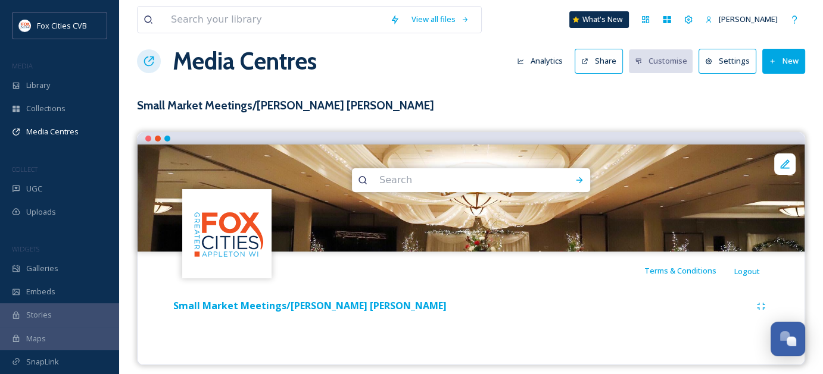
scroll to position [21, 0]
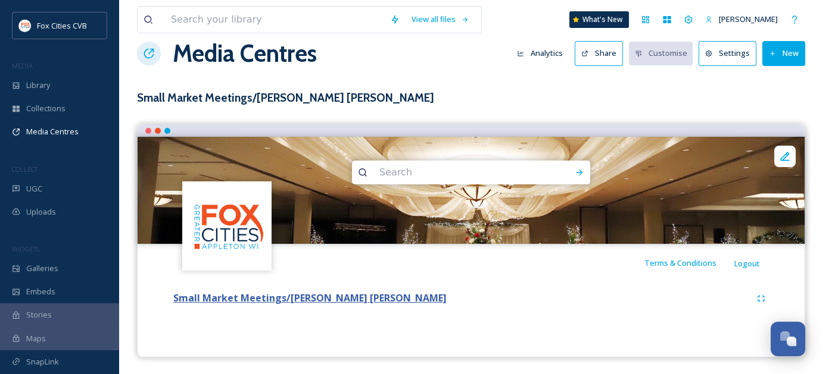
click at [376, 301] on strong "Small Market Meetings/[PERSON_NAME] [PERSON_NAME]" at bounding box center [309, 298] width 273 height 13
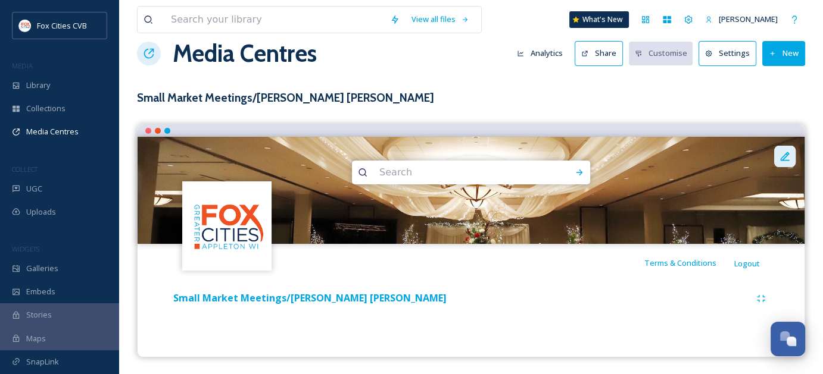
click at [783, 155] on icon at bounding box center [784, 156] width 9 height 9
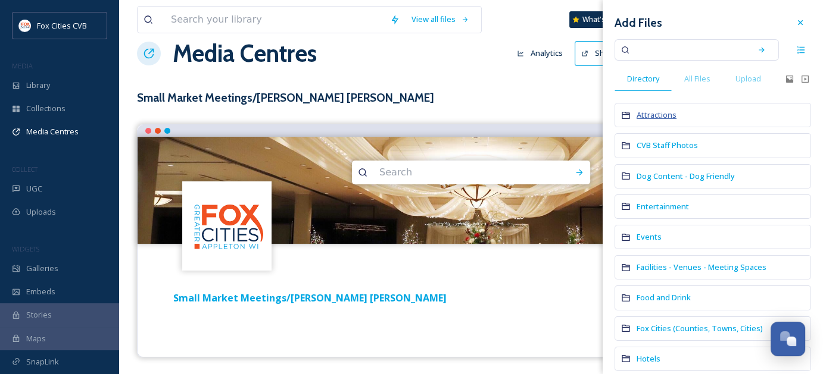
click at [670, 117] on span "Attractions" at bounding box center [656, 115] width 40 height 11
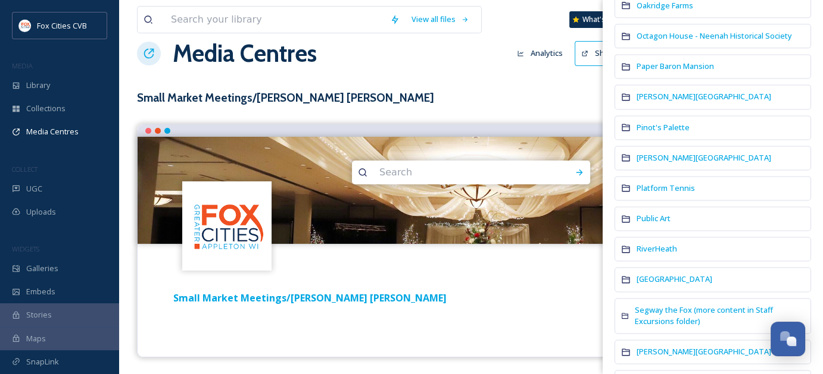
scroll to position [1488, 0]
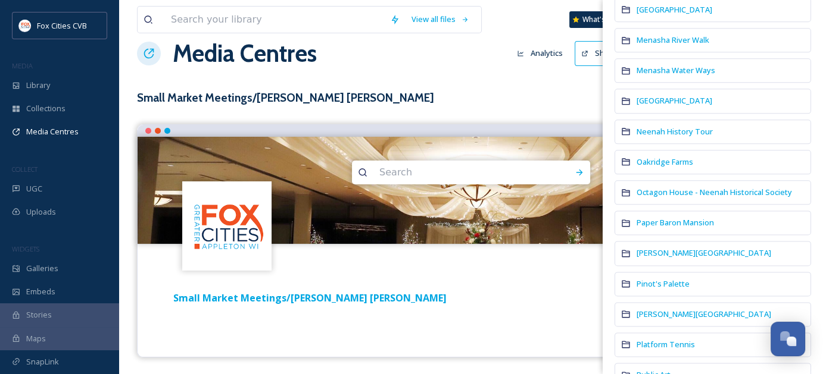
click at [532, 70] on div "Media Centres Analytics Share Customise Settings New" at bounding box center [471, 54] width 668 height 36
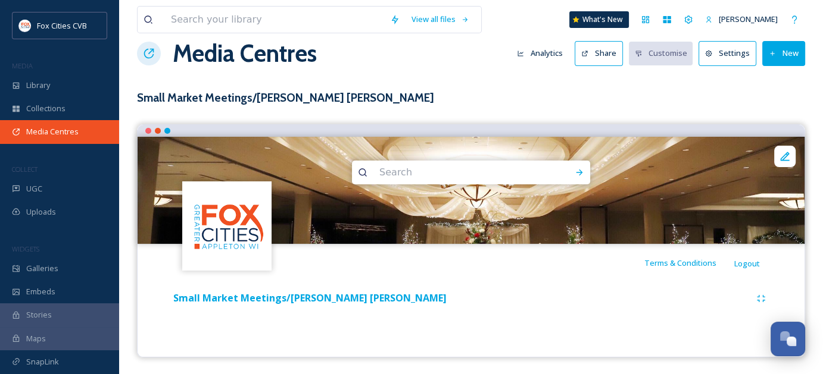
click at [38, 132] on span "Media Centres" at bounding box center [52, 131] width 52 height 11
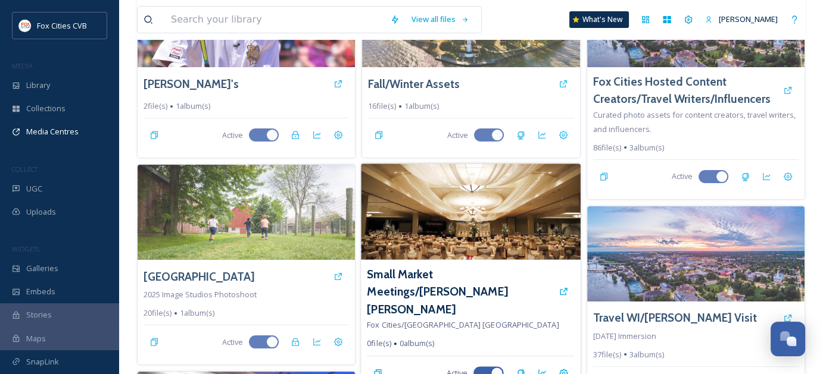
scroll to position [98, 0]
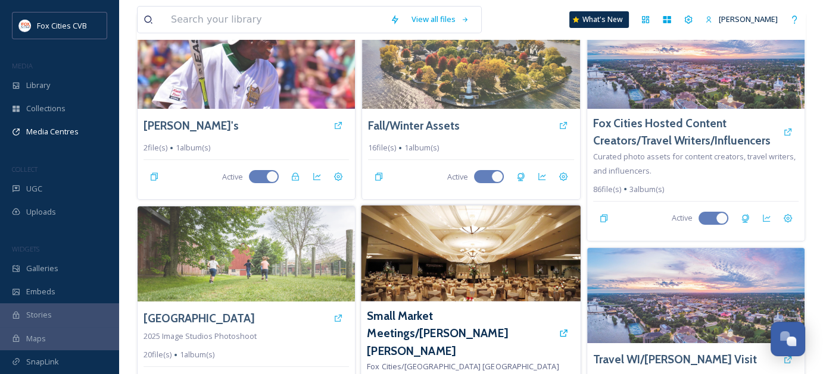
click at [548, 270] on img at bounding box center [471, 253] width 220 height 96
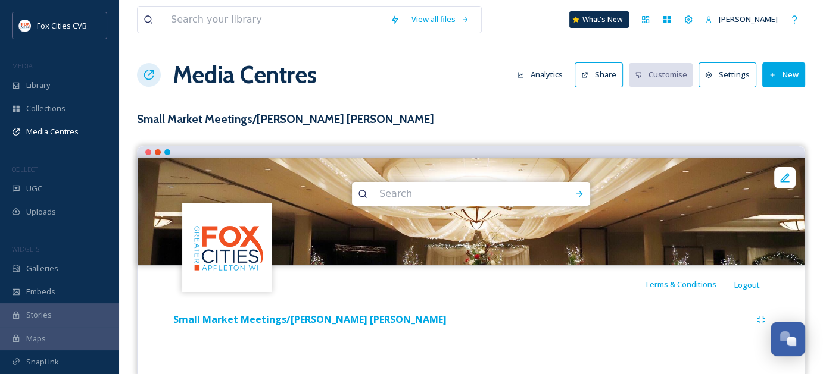
scroll to position [21, 0]
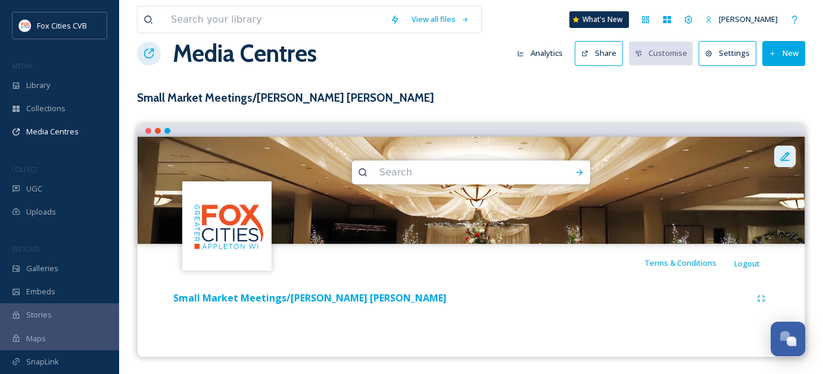
click at [786, 155] on icon at bounding box center [784, 156] width 9 height 9
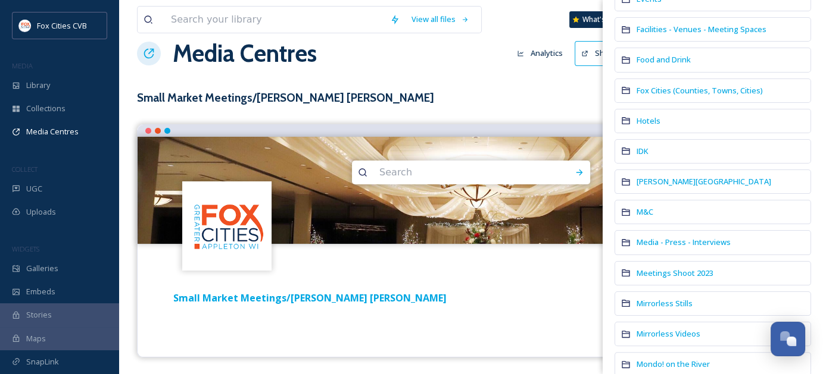
scroll to position [179, 0]
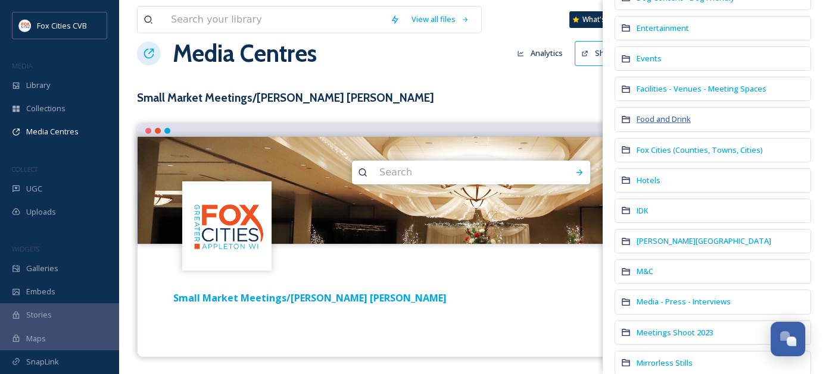
click at [677, 114] on span "Food and Drink" at bounding box center [663, 119] width 54 height 11
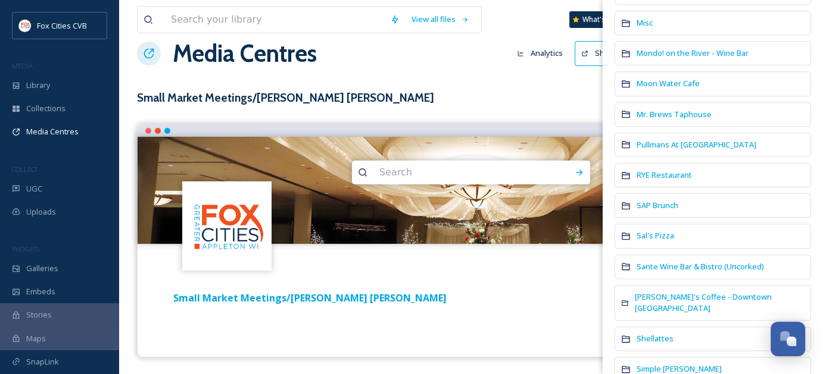
scroll to position [1429, 0]
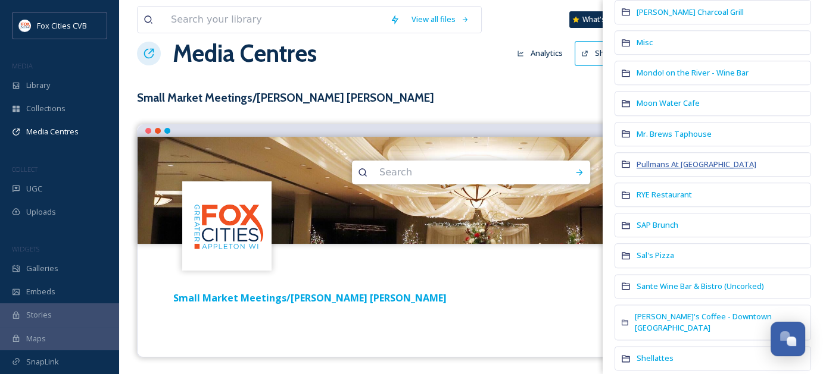
click at [682, 159] on span "Pullmans At [GEOGRAPHIC_DATA]" at bounding box center [696, 164] width 120 height 11
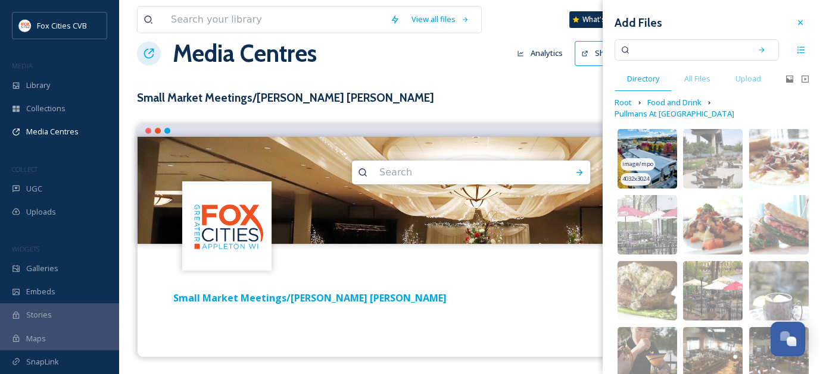
click at [662, 145] on img at bounding box center [647, 159] width 60 height 60
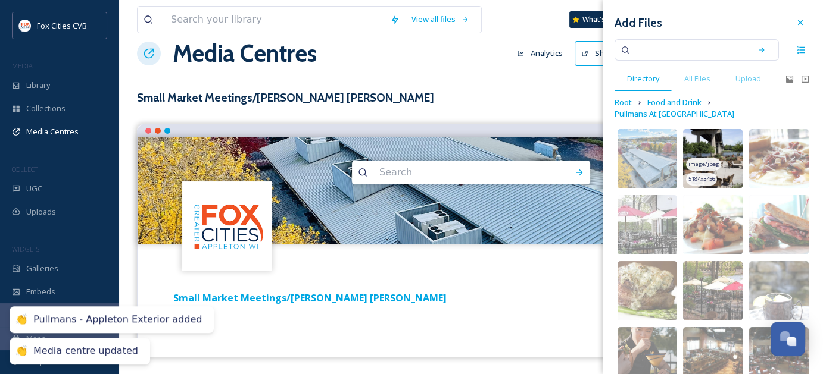
click at [722, 147] on img at bounding box center [713, 159] width 60 height 60
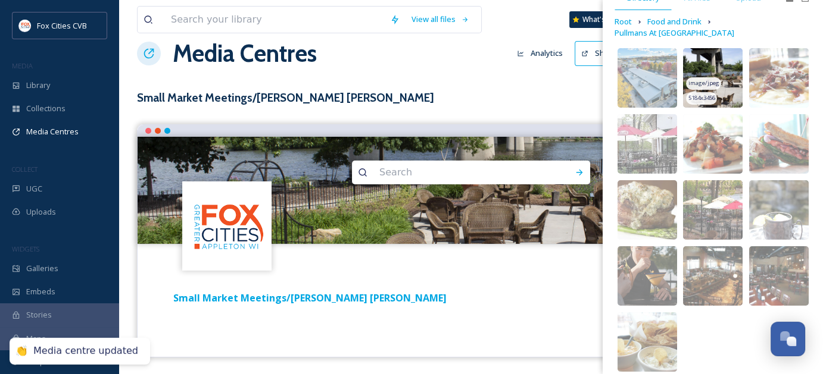
scroll to position [92, 0]
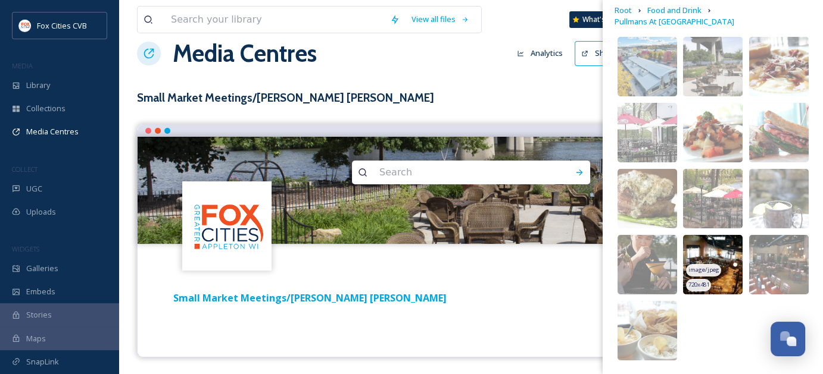
click at [728, 270] on img at bounding box center [713, 265] width 60 height 60
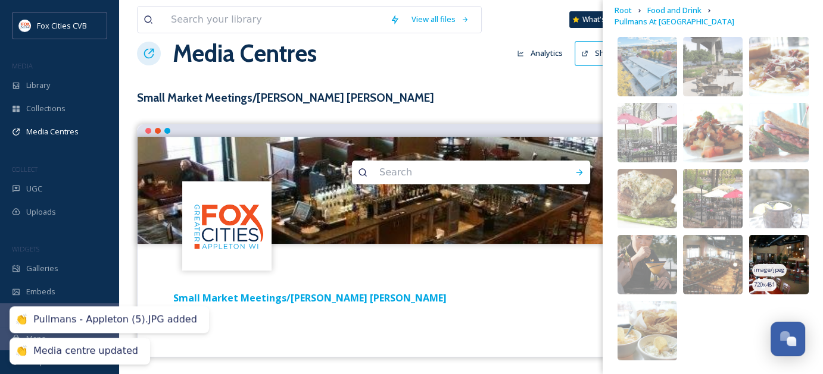
click at [783, 261] on img at bounding box center [779, 265] width 60 height 60
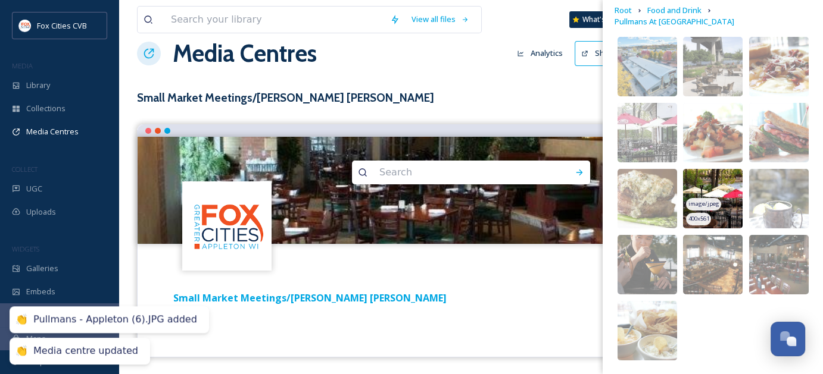
click at [723, 188] on img at bounding box center [713, 199] width 60 height 60
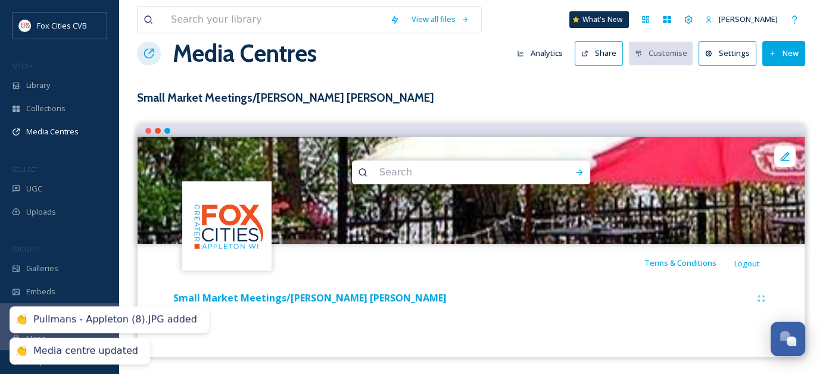
click at [583, 96] on h3 "Small Market Meetings/[PERSON_NAME] [PERSON_NAME]" at bounding box center [471, 97] width 668 height 17
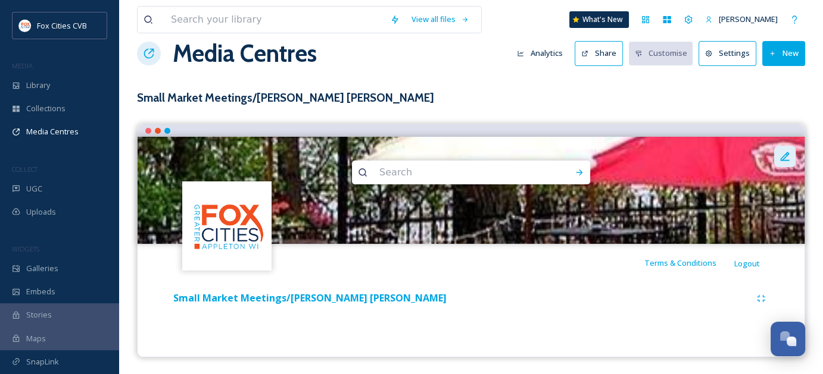
click at [782, 157] on icon at bounding box center [784, 156] width 9 height 9
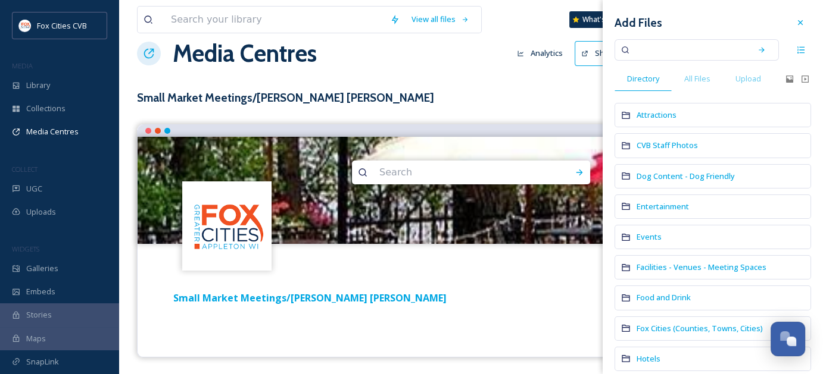
click at [687, 54] on input at bounding box center [688, 50] width 113 height 26
click at [757, 53] on icon at bounding box center [761, 50] width 8 height 8
click at [757, 51] on icon at bounding box center [761, 50] width 8 height 8
click at [733, 49] on input "trout" at bounding box center [688, 50] width 113 height 26
click at [723, 49] on input "trout" at bounding box center [688, 50] width 113 height 26
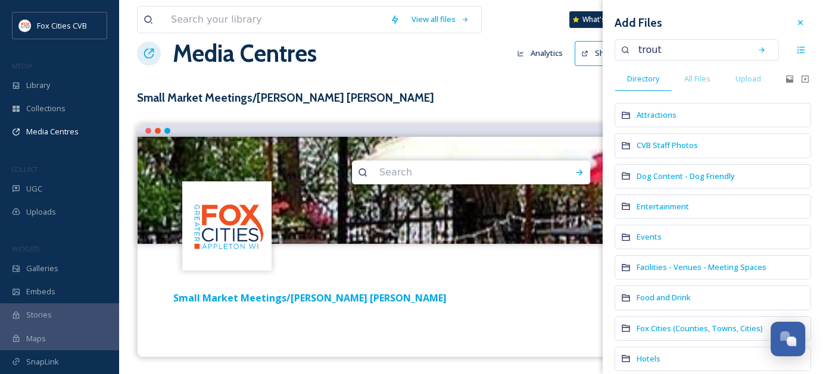
click at [670, 45] on input "trout" at bounding box center [688, 50] width 113 height 26
click at [700, 74] on span "All Files" at bounding box center [697, 78] width 26 height 11
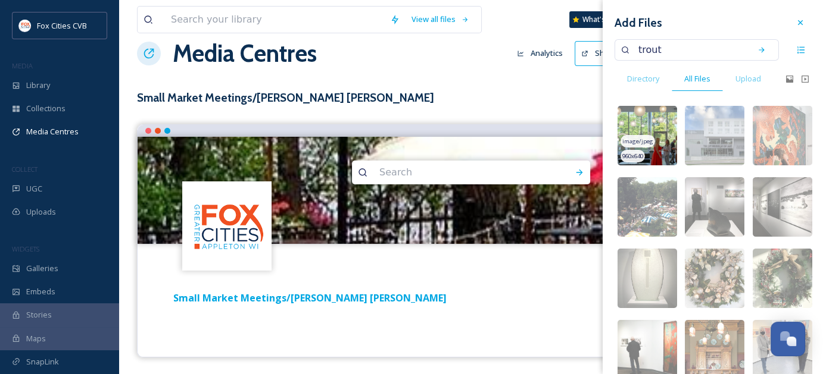
click at [665, 129] on img at bounding box center [647, 136] width 60 height 60
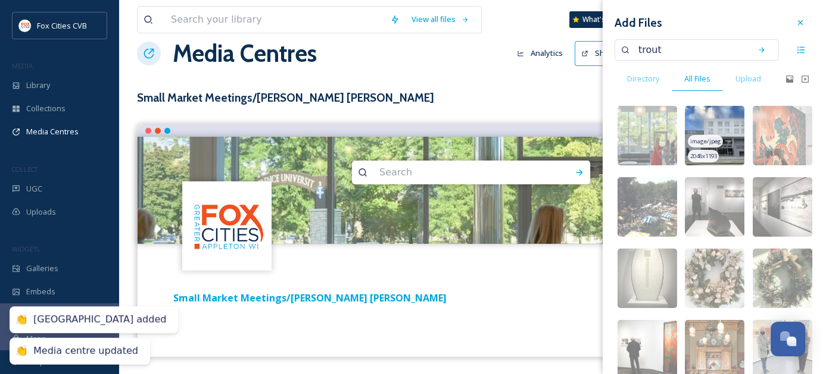
click at [726, 124] on img at bounding box center [715, 136] width 60 height 60
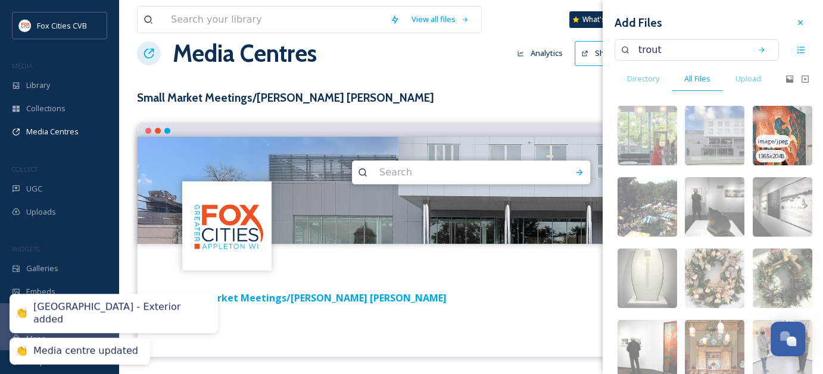
click at [794, 134] on img at bounding box center [783, 136] width 60 height 60
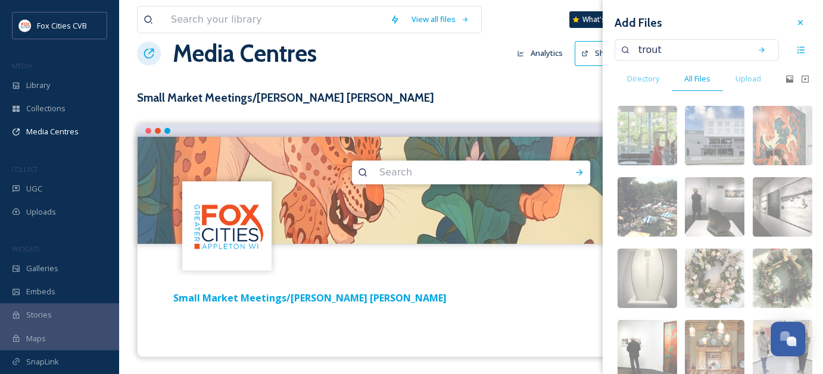
drag, startPoint x: 639, startPoint y: 50, endPoint x: 632, endPoint y: 48, distance: 6.8
click at [632, 48] on input "trout" at bounding box center [688, 50] width 113 height 26
type input "library"
click at [758, 50] on icon at bounding box center [760, 49] width 5 height 5
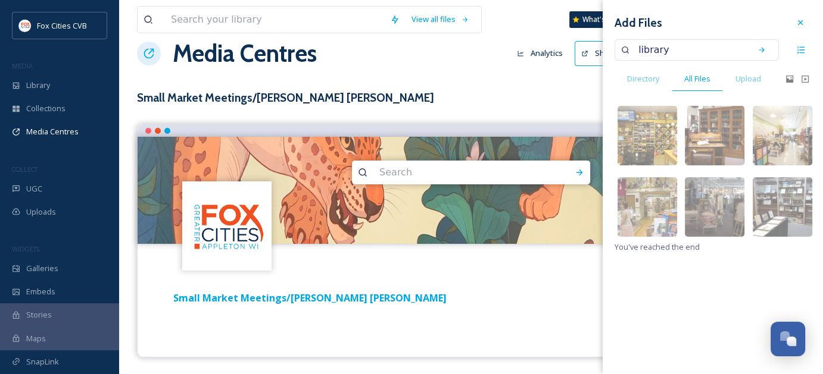
click at [532, 95] on h3 "Small Market Meetings/[PERSON_NAME] [PERSON_NAME]" at bounding box center [471, 97] width 668 height 17
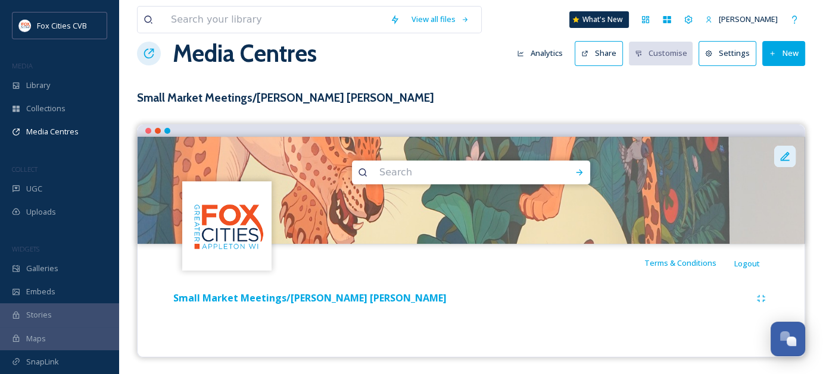
click at [786, 157] on icon at bounding box center [785, 157] width 12 height 12
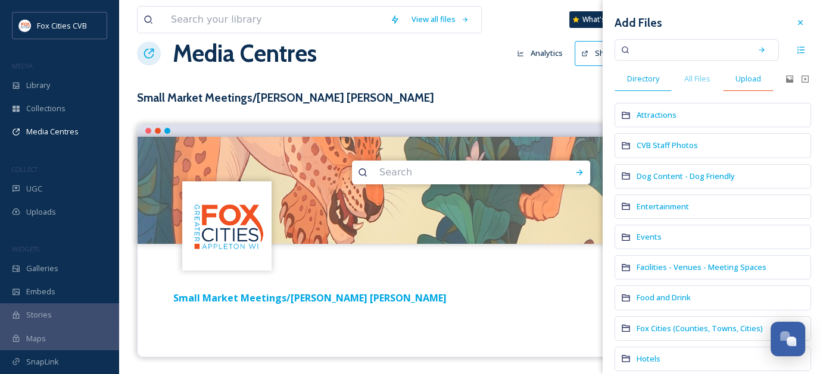
click at [753, 80] on span "Upload" at bounding box center [748, 78] width 26 height 11
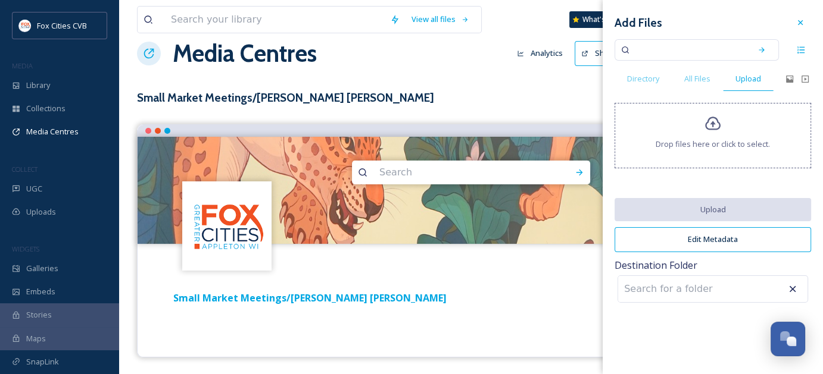
click at [719, 139] on span "Drop files here or click to select." at bounding box center [712, 144] width 114 height 11
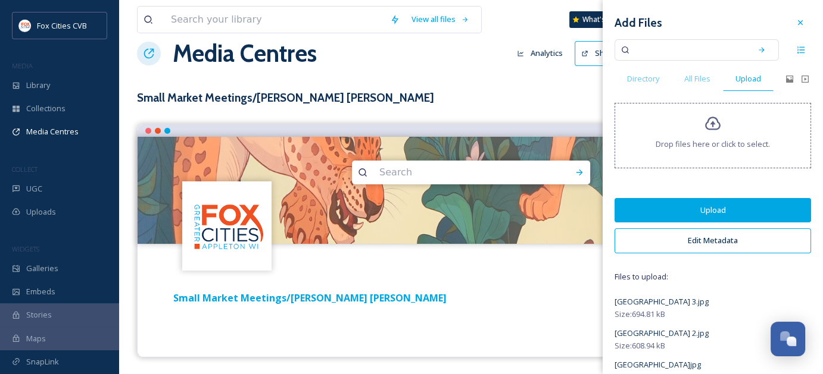
click at [720, 208] on button "Upload" at bounding box center [712, 210] width 196 height 24
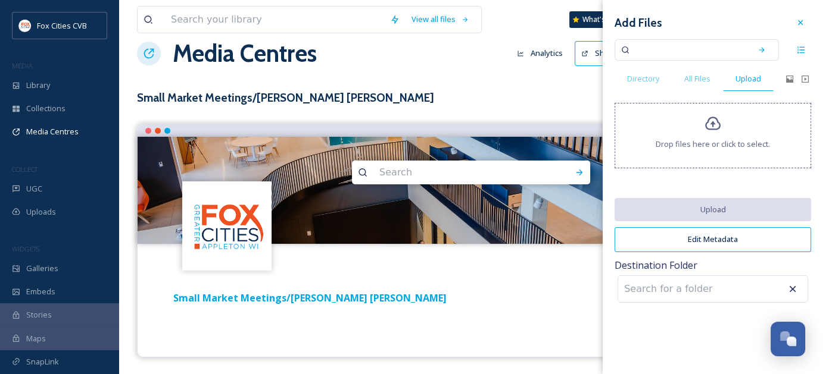
click at [542, 285] on div "Small Market Meetings/[PERSON_NAME] [PERSON_NAME]" at bounding box center [470, 310] width 649 height 57
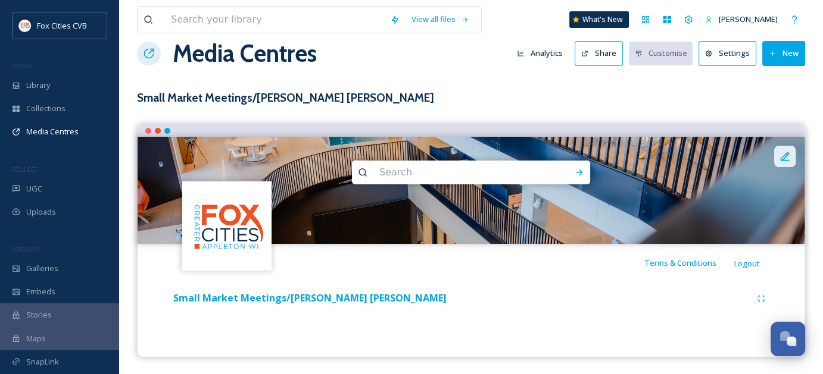
click at [783, 157] on icon at bounding box center [785, 157] width 12 height 12
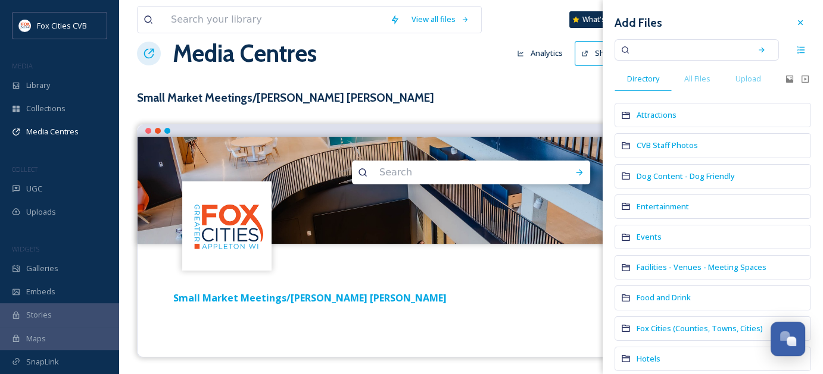
click at [551, 282] on div "Small Market Meetings/[PERSON_NAME] [PERSON_NAME]" at bounding box center [470, 310] width 649 height 57
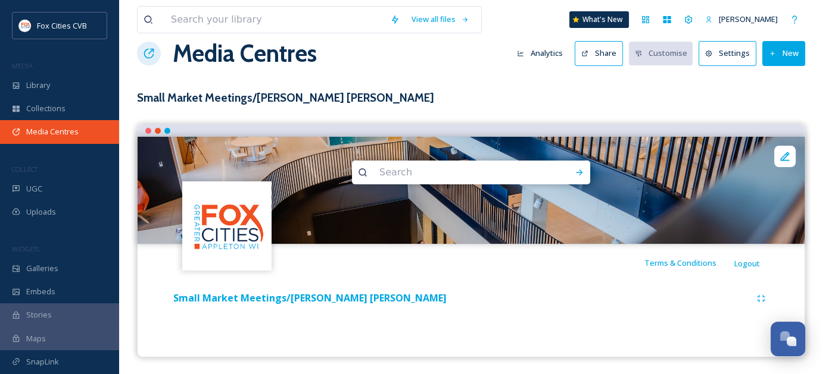
click at [55, 134] on span "Media Centres" at bounding box center [52, 131] width 52 height 11
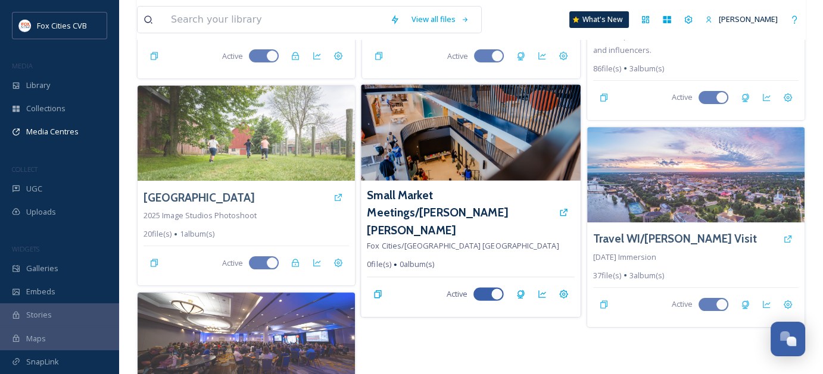
scroll to position [238, 0]
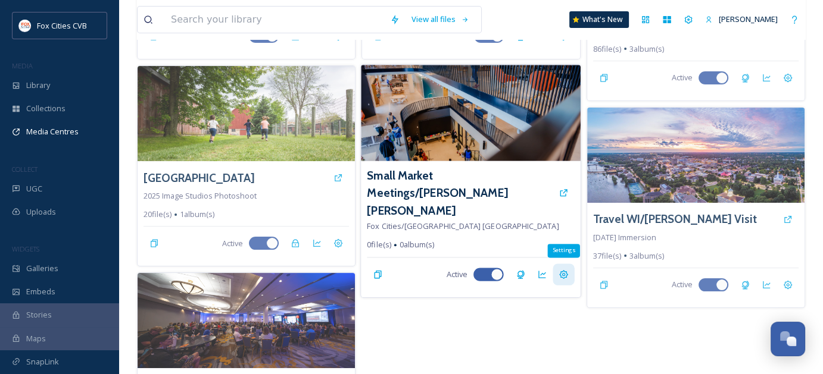
click at [562, 270] on icon at bounding box center [564, 275] width 10 height 10
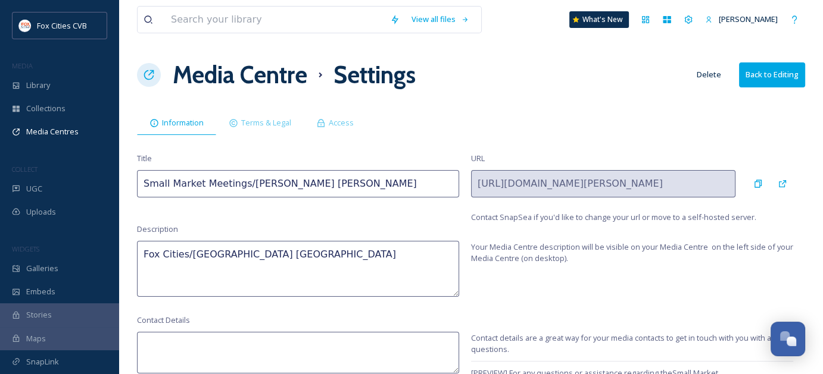
drag, startPoint x: 349, startPoint y: 184, endPoint x: 239, endPoint y: 188, distance: 110.2
click at [239, 188] on input "Small Market Meetings/[PERSON_NAME] [PERSON_NAME]" at bounding box center [298, 183] width 322 height 27
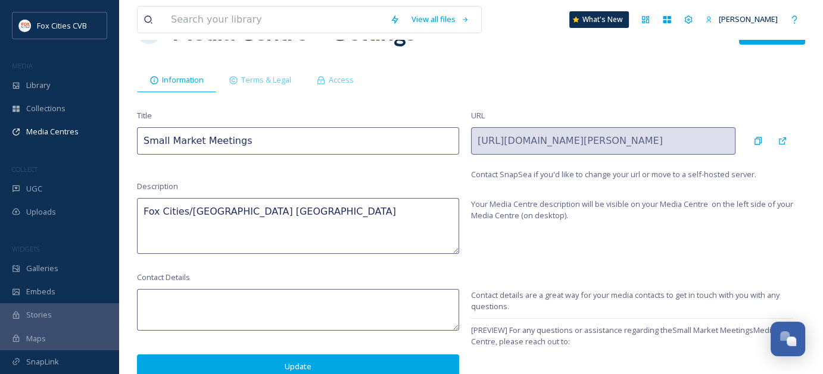
scroll to position [46, 0]
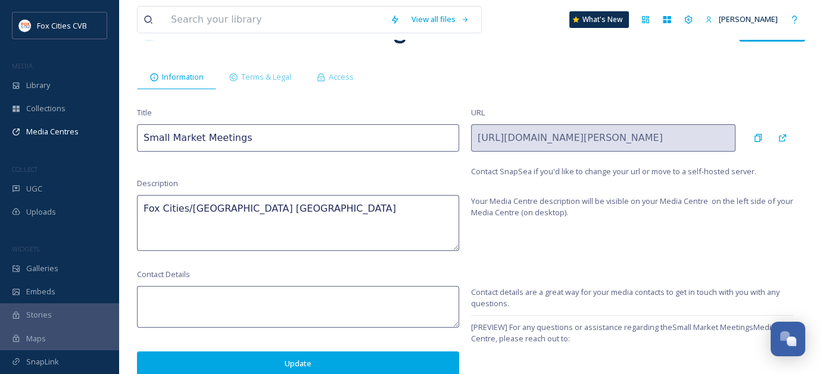
type input "Small Market Meetings"
click at [404, 354] on button "Update" at bounding box center [298, 364] width 322 height 24
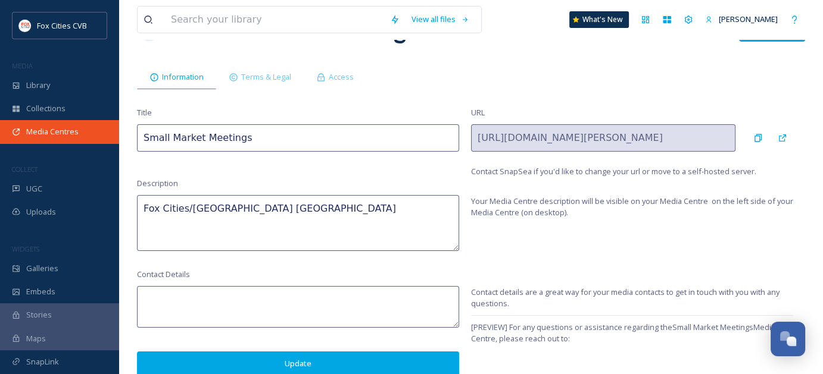
click at [70, 135] on span "Media Centres" at bounding box center [52, 131] width 52 height 11
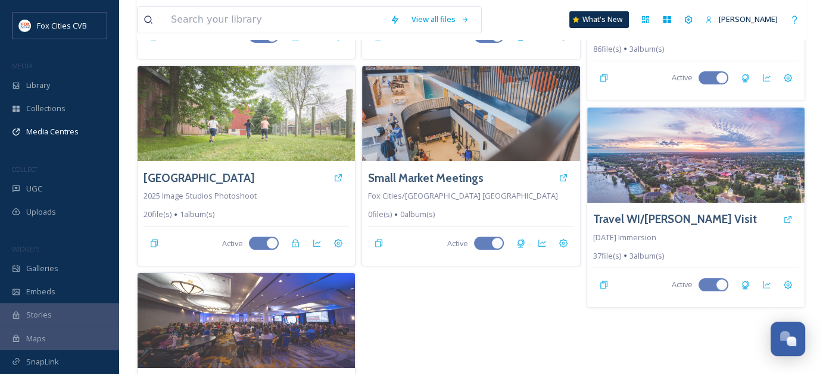
scroll to position [179, 0]
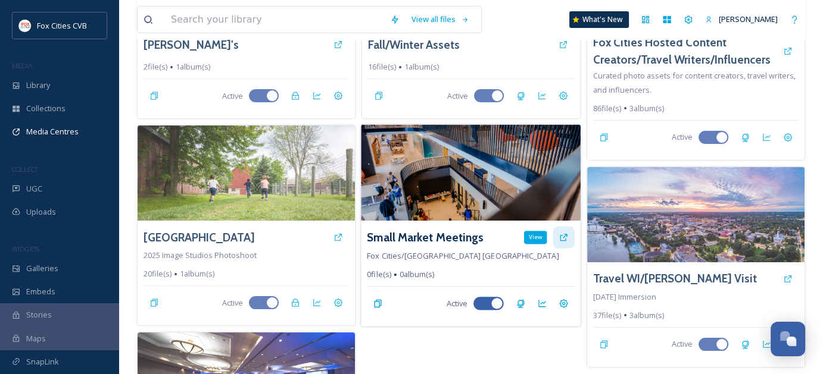
click at [562, 233] on icon at bounding box center [564, 238] width 10 height 10
click at [458, 177] on img at bounding box center [471, 173] width 220 height 96
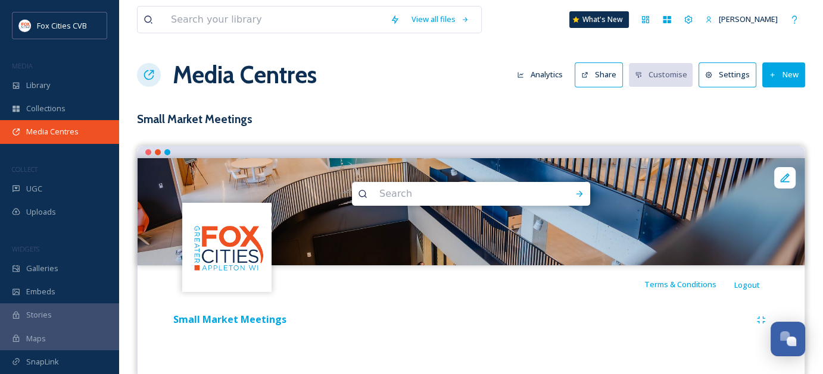
click at [22, 130] on div "Media Centres" at bounding box center [59, 131] width 119 height 23
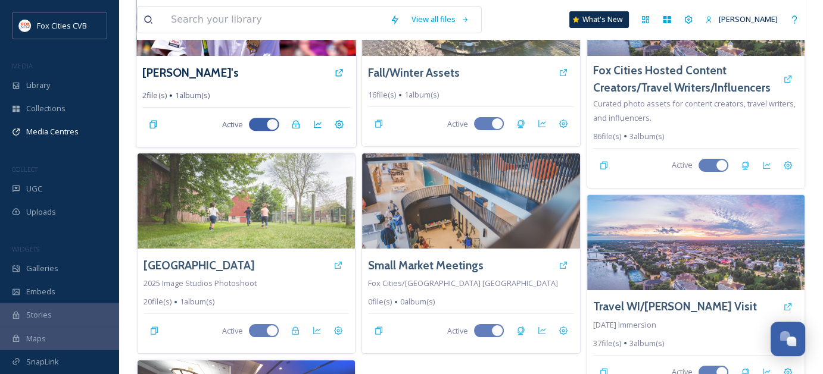
scroll to position [179, 0]
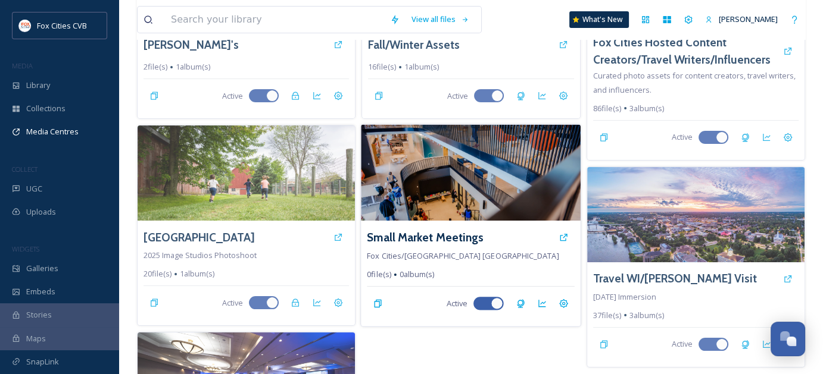
click at [460, 199] on img at bounding box center [471, 173] width 220 height 96
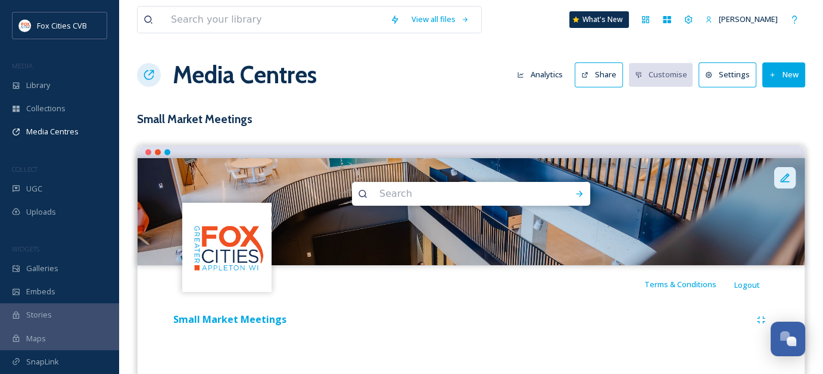
click at [789, 174] on icon at bounding box center [785, 178] width 12 height 12
click at [477, 295] on div "Terms & Conditions Logout" at bounding box center [471, 285] width 667 height 38
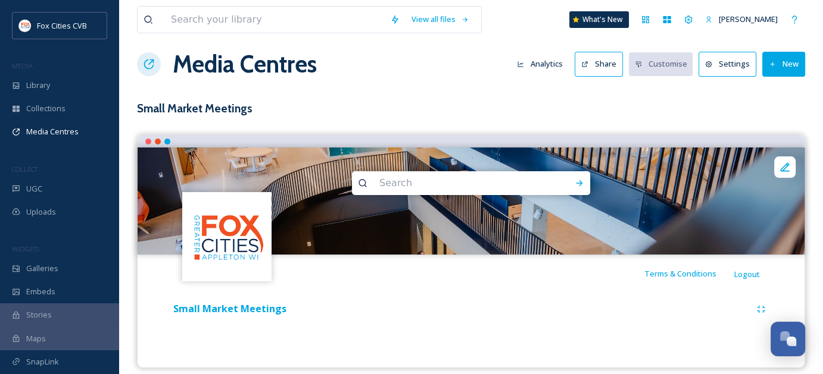
scroll to position [21, 0]
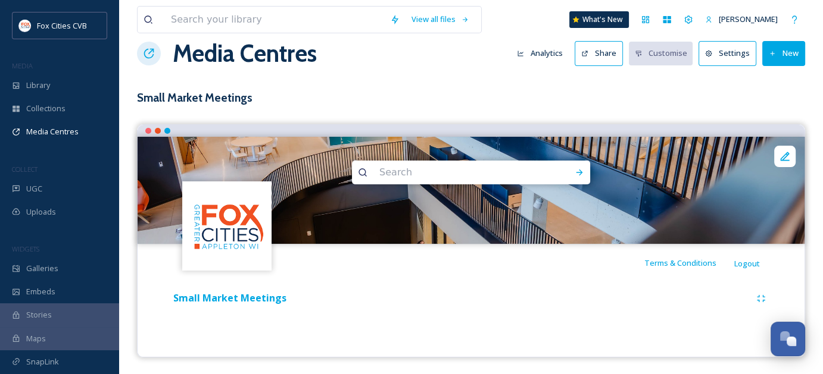
click at [739, 49] on button "Settings" at bounding box center [727, 53] width 58 height 24
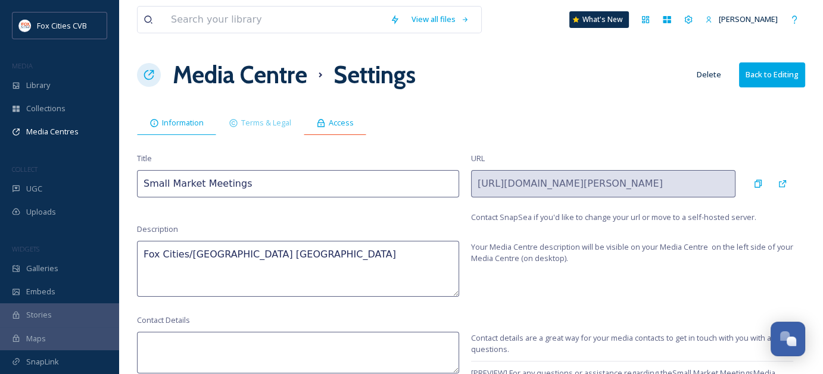
click at [336, 123] on span "Access" at bounding box center [341, 122] width 25 height 11
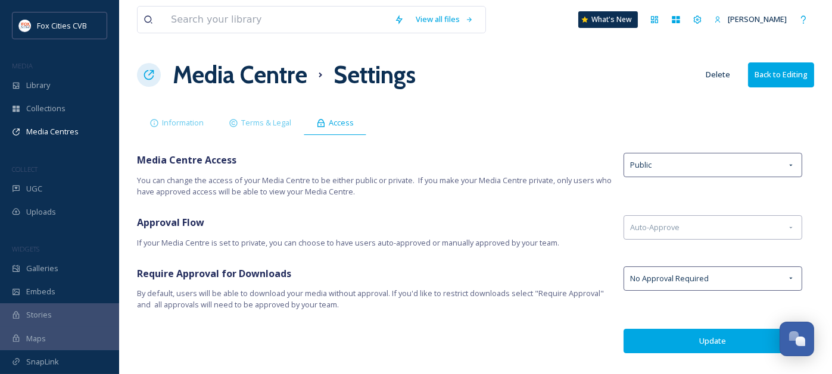
click at [670, 334] on button "Update" at bounding box center [712, 341] width 179 height 24
click at [76, 131] on span "Media Centres" at bounding box center [52, 131] width 52 height 11
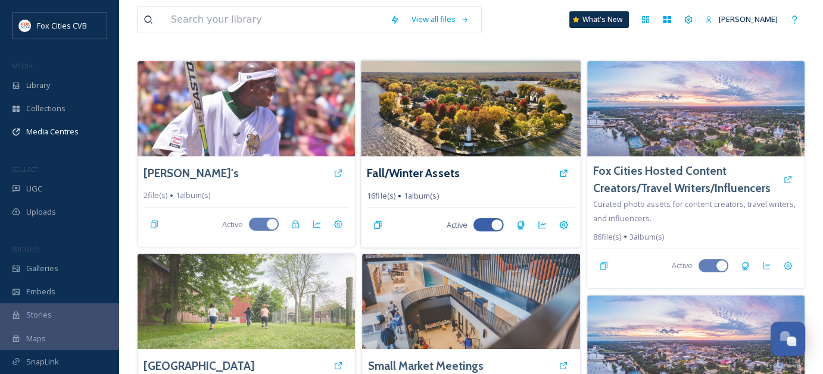
scroll to position [38, 0]
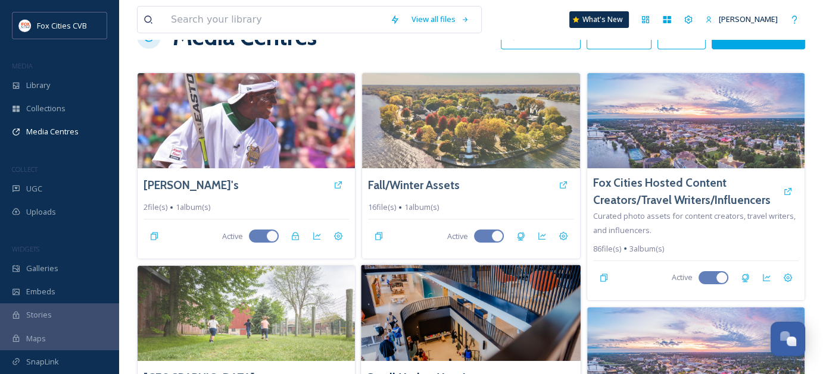
click at [524, 315] on img at bounding box center [471, 314] width 220 height 96
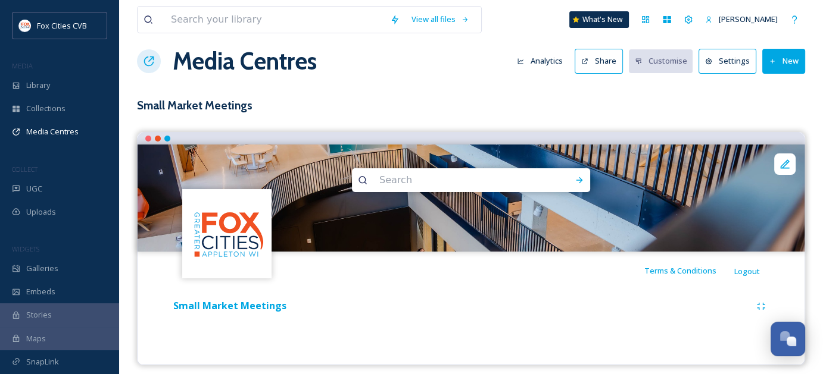
scroll to position [21, 0]
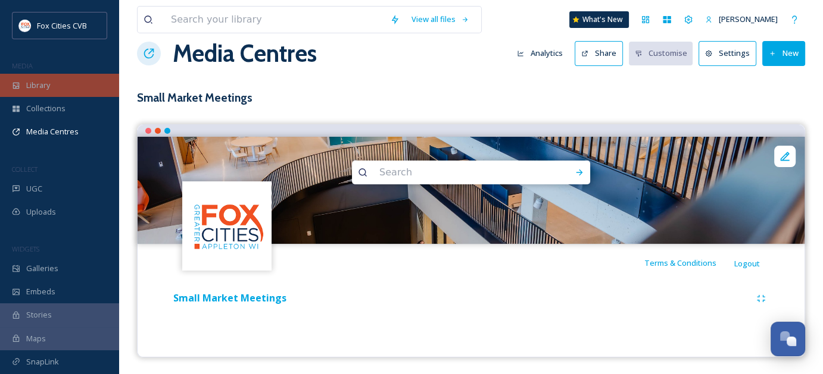
click at [50, 88] on span "Library" at bounding box center [38, 85] width 24 height 11
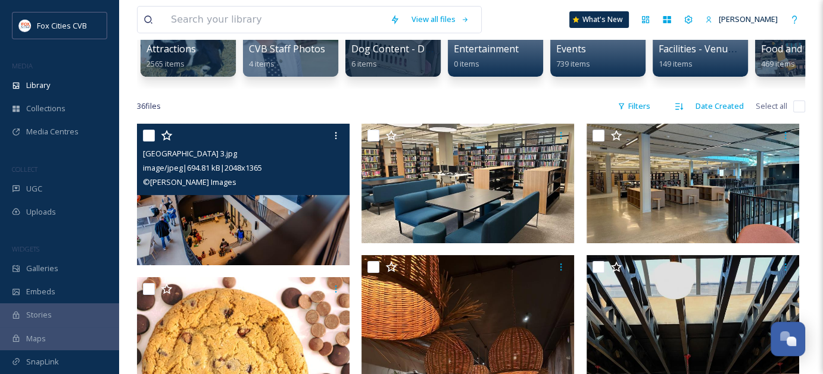
scroll to position [179, 0]
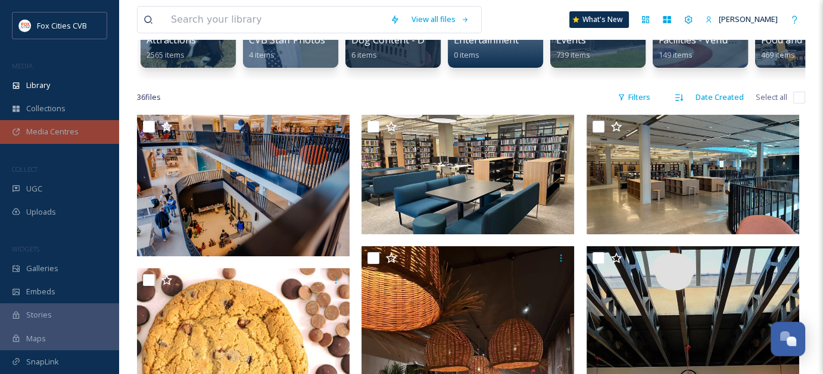
click at [62, 124] on div "Media Centres" at bounding box center [59, 131] width 119 height 23
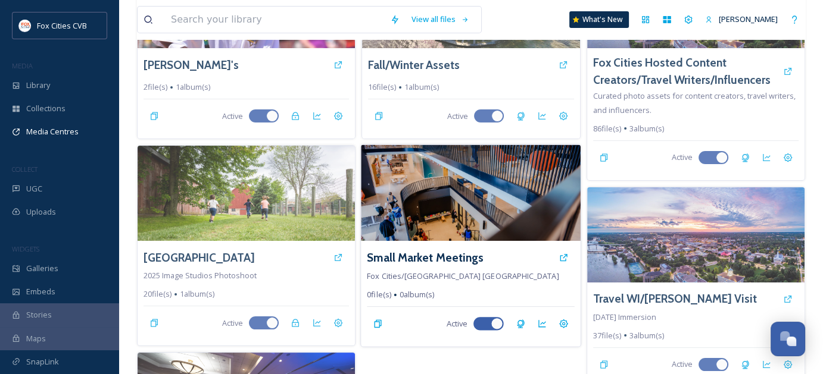
scroll to position [157, 0]
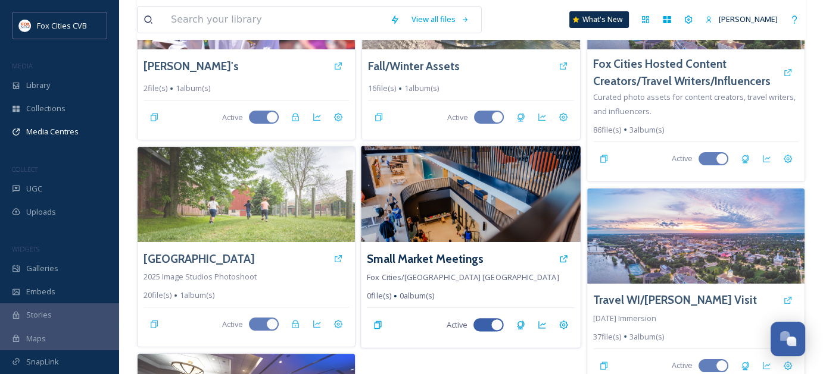
click at [491, 216] on img at bounding box center [471, 194] width 220 height 96
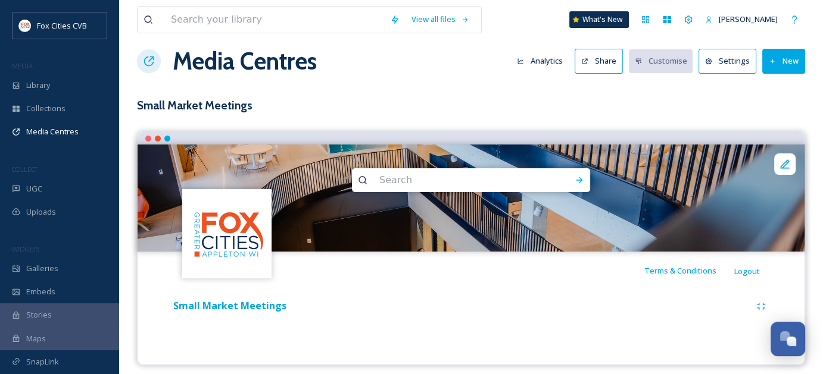
scroll to position [21, 0]
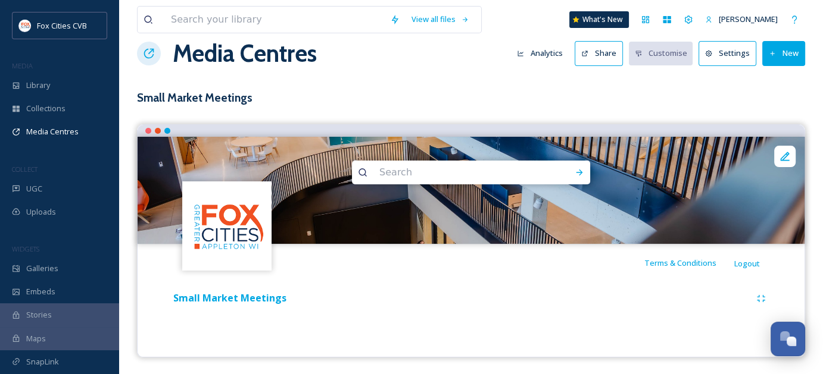
click at [787, 55] on button "New" at bounding box center [783, 53] width 43 height 24
click at [785, 109] on span "Add Album" at bounding box center [779, 104] width 39 height 11
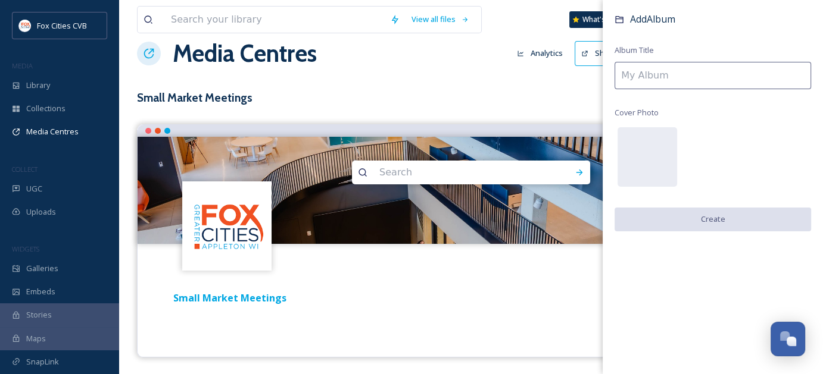
click at [716, 84] on input at bounding box center [712, 75] width 196 height 27
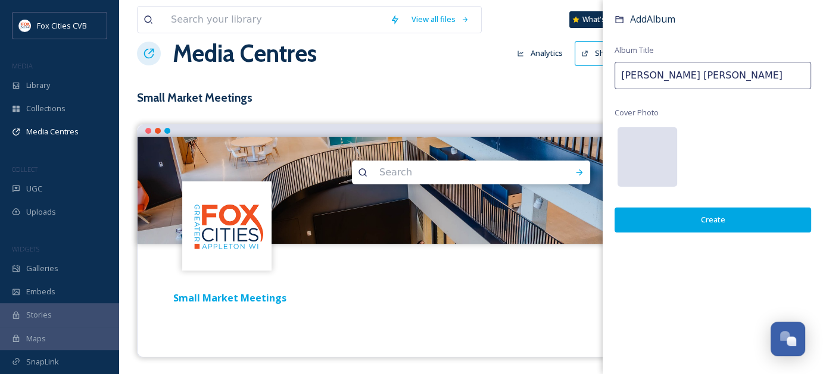
type input "[PERSON_NAME] [PERSON_NAME]"
click at [650, 152] on div at bounding box center [647, 157] width 60 height 60
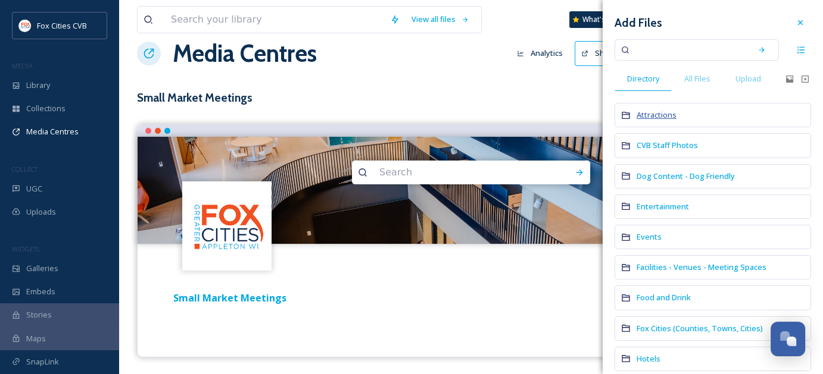
click at [657, 115] on span "Attractions" at bounding box center [656, 115] width 40 height 11
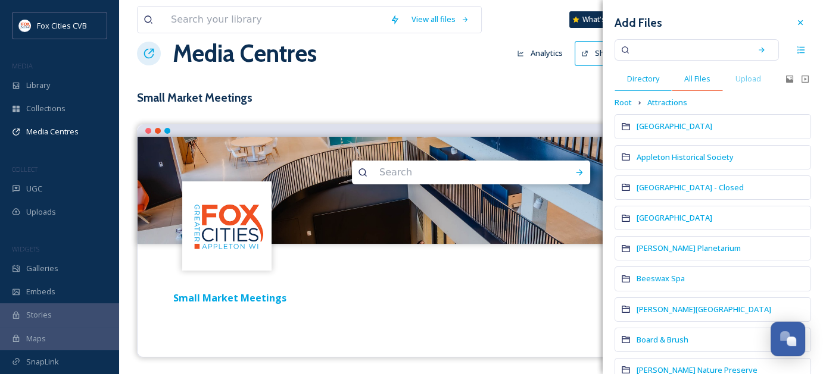
click at [689, 74] on span "All Files" at bounding box center [697, 78] width 26 height 11
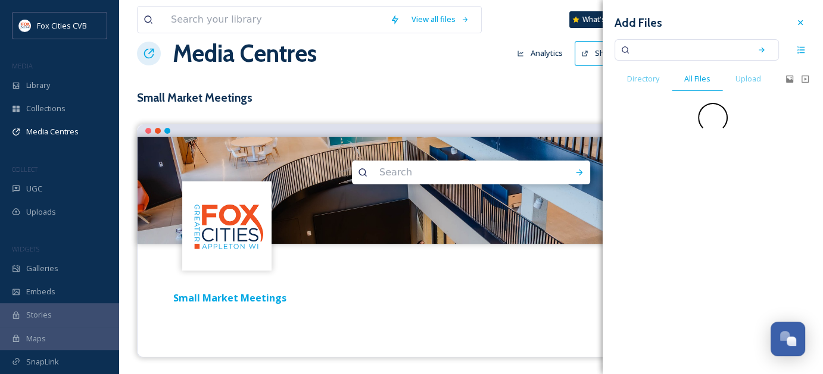
click at [683, 48] on input at bounding box center [688, 50] width 113 height 26
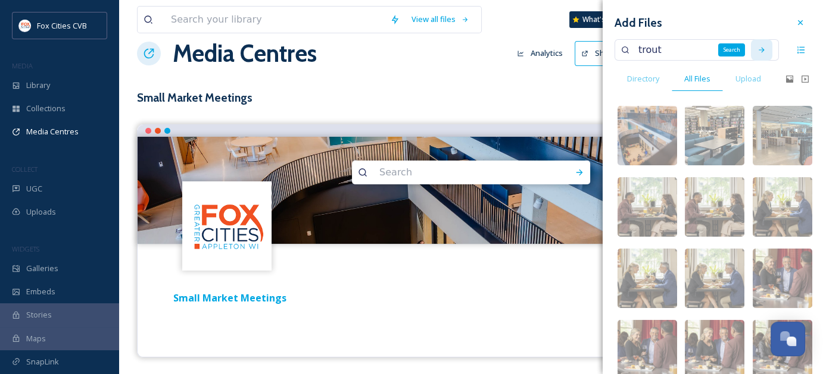
type input "trout"
click at [757, 50] on icon at bounding box center [761, 50] width 8 height 8
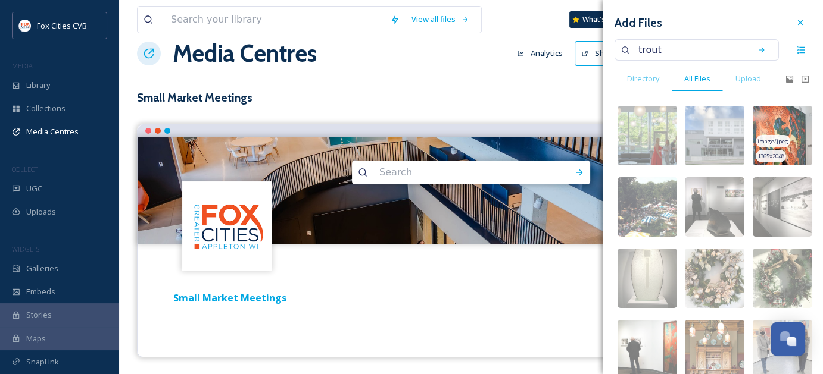
click at [798, 130] on img at bounding box center [783, 136] width 60 height 60
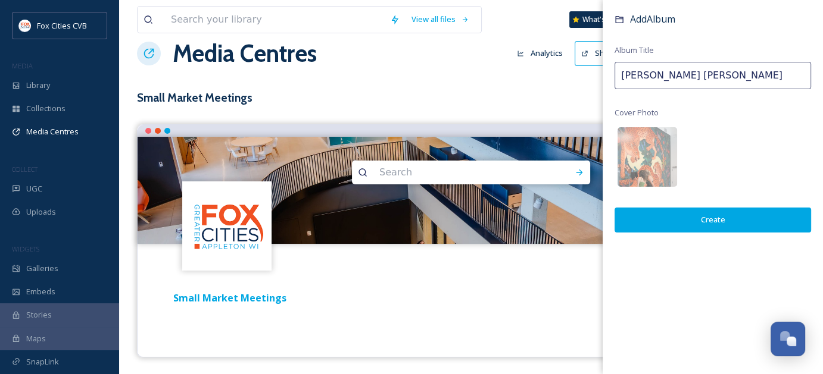
click at [740, 218] on button "Create" at bounding box center [712, 220] width 196 height 24
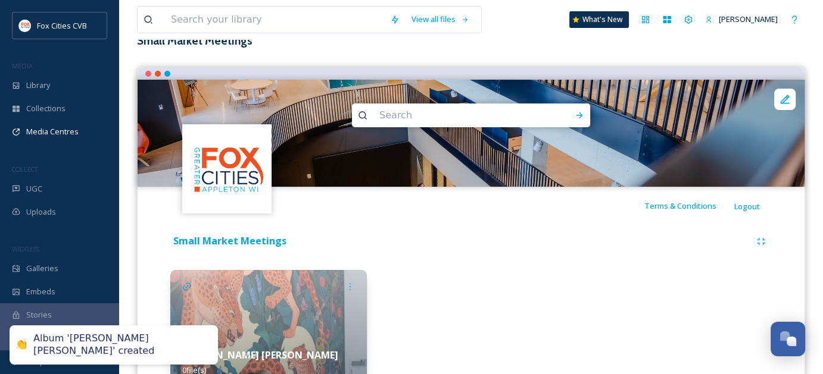
scroll to position [140, 0]
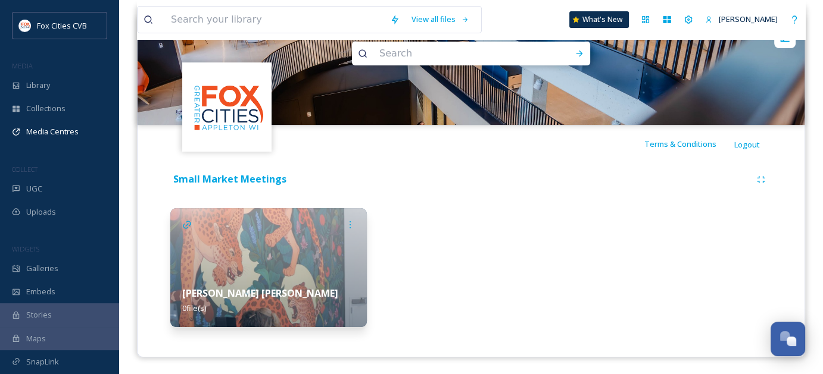
click at [525, 245] on div at bounding box center [471, 267] width 196 height 119
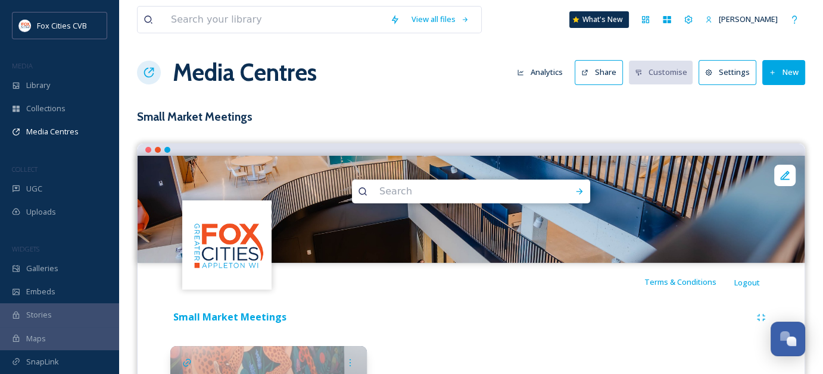
scroll to position [0, 0]
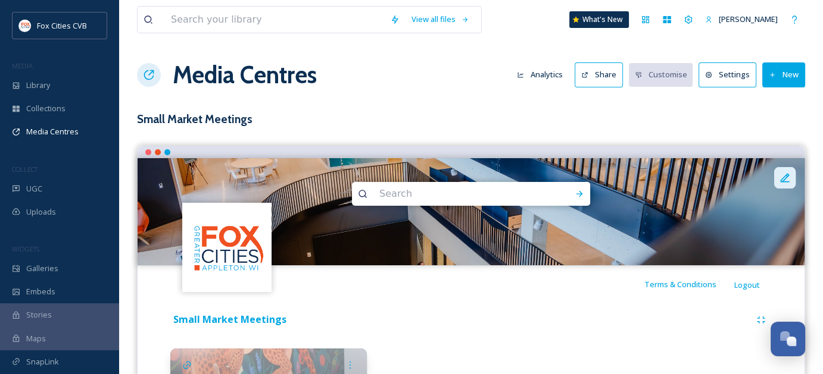
click at [784, 175] on icon at bounding box center [785, 178] width 12 height 12
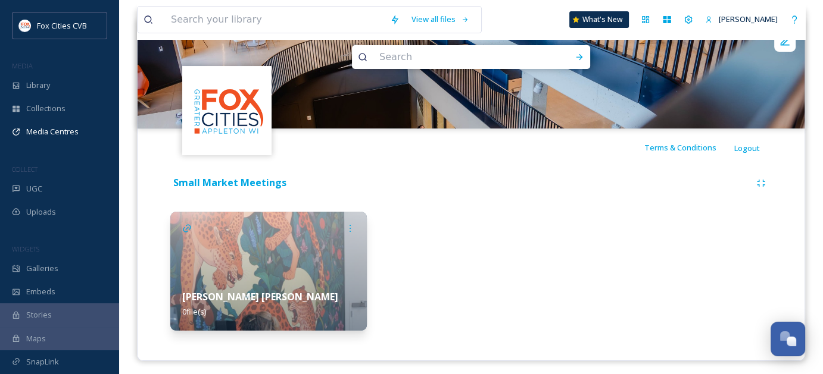
scroll to position [140, 0]
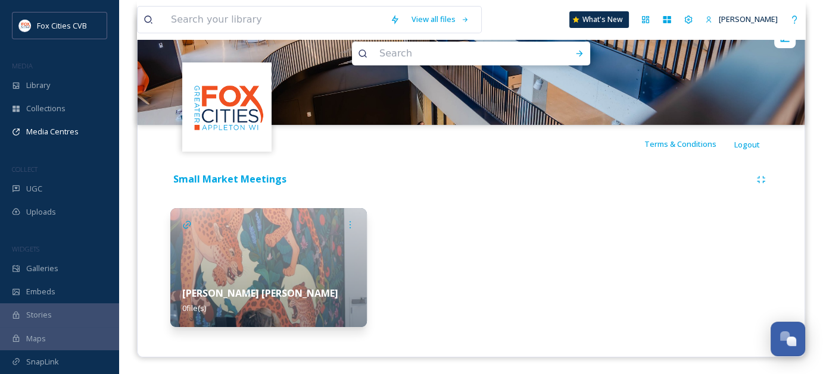
click at [305, 258] on img at bounding box center [268, 267] width 196 height 119
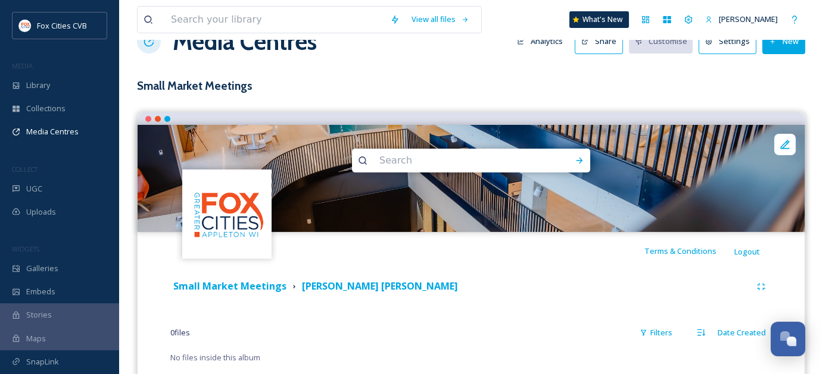
scroll to position [65, 0]
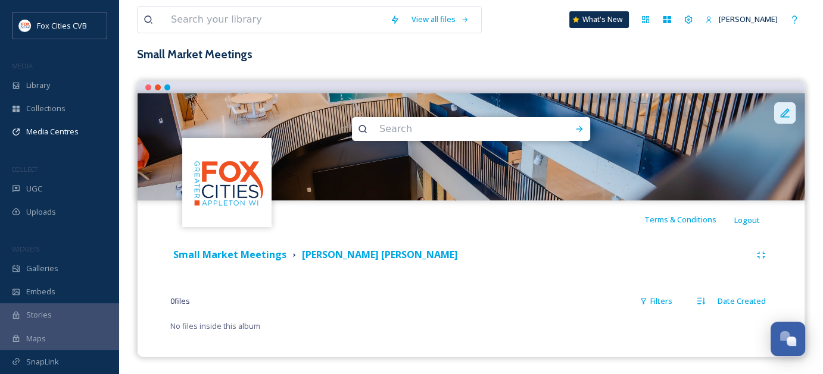
click at [784, 110] on icon at bounding box center [785, 113] width 12 height 12
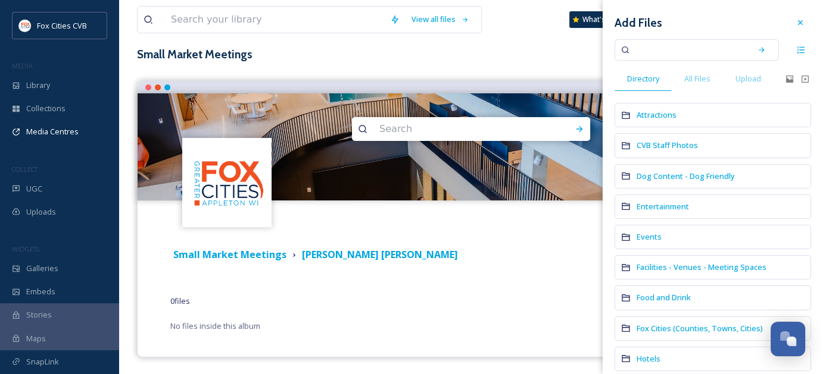
click at [527, 232] on div "Terms & Conditions Logout" at bounding box center [471, 220] width 667 height 38
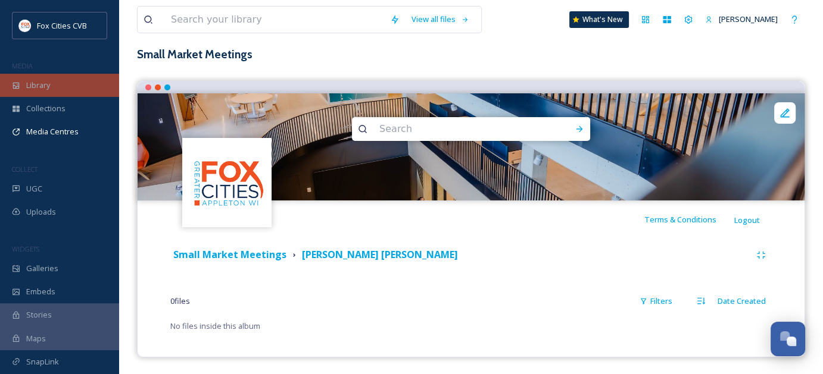
click at [40, 94] on div "Library" at bounding box center [59, 85] width 119 height 23
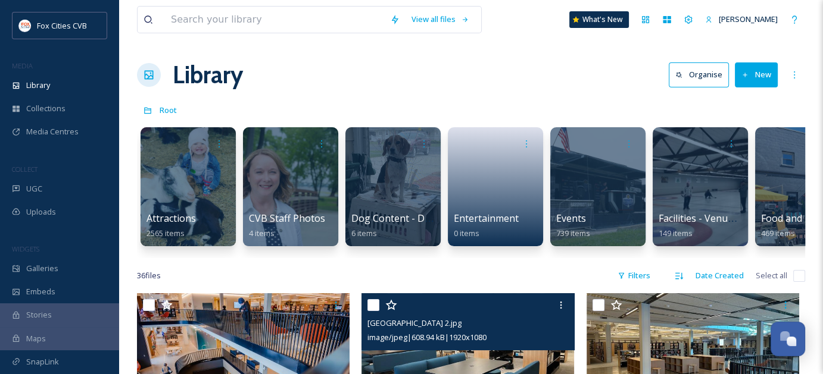
scroll to position [179, 0]
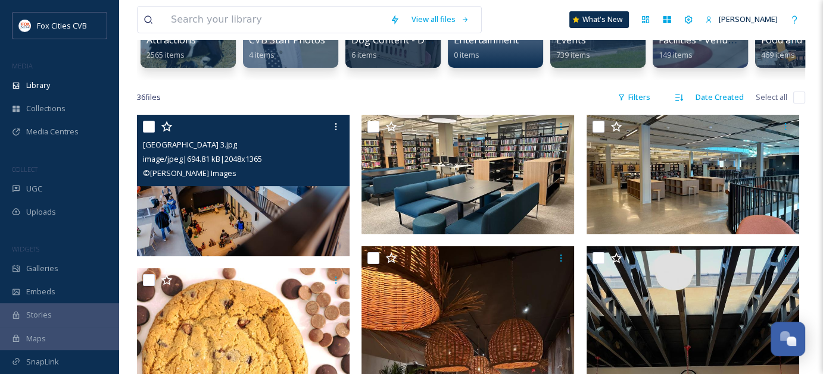
click at [148, 133] on input "checkbox" at bounding box center [149, 127] width 12 height 12
checkbox input "true"
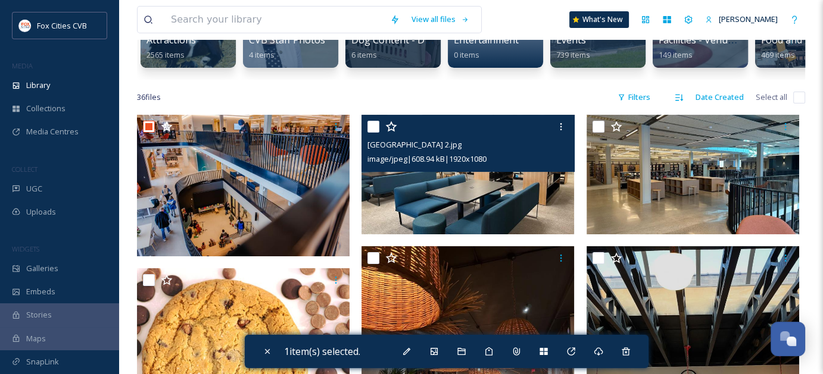
click at [376, 133] on input "checkbox" at bounding box center [373, 127] width 12 height 12
checkbox input "true"
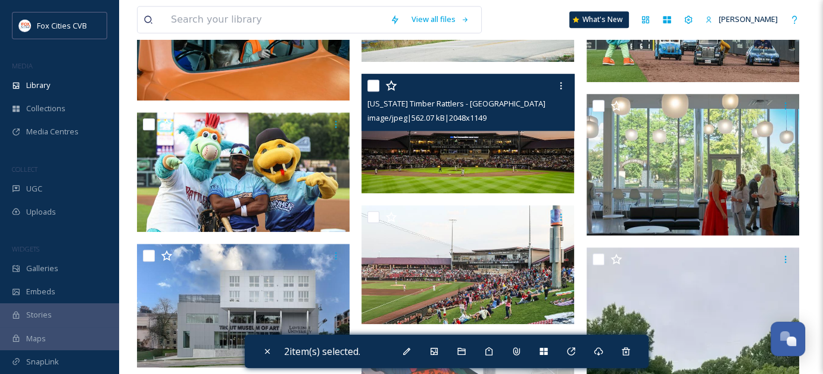
scroll to position [1072, 0]
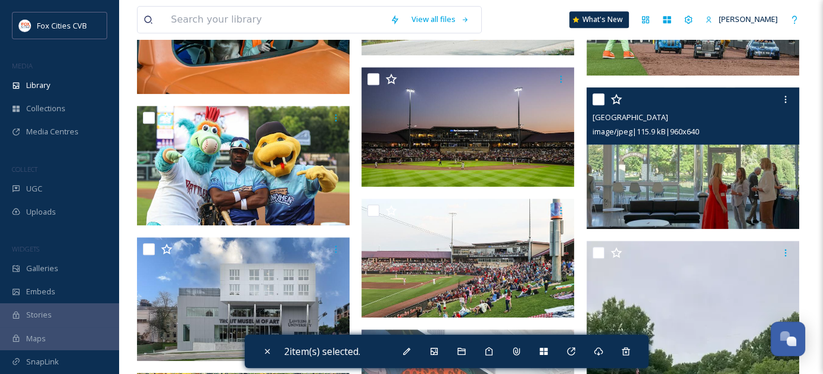
click at [598, 105] on input "checkbox" at bounding box center [598, 99] width 12 height 12
checkbox input "true"
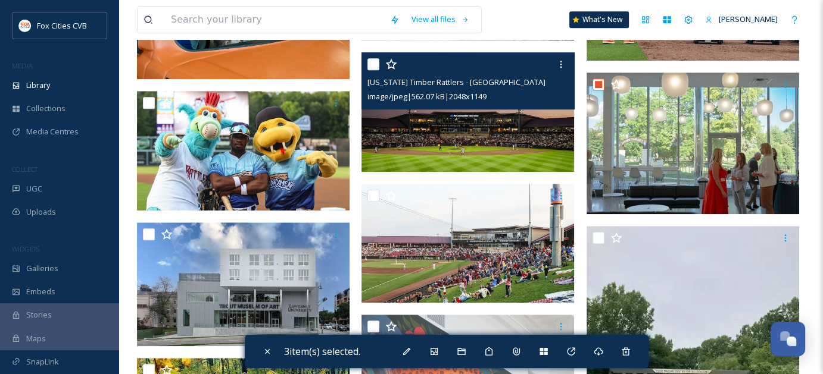
scroll to position [1191, 0]
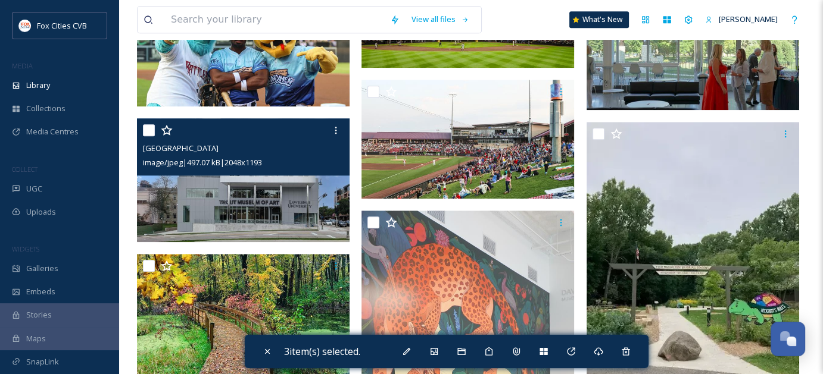
click at [149, 136] on input "checkbox" at bounding box center [149, 130] width 12 height 12
checkbox input "true"
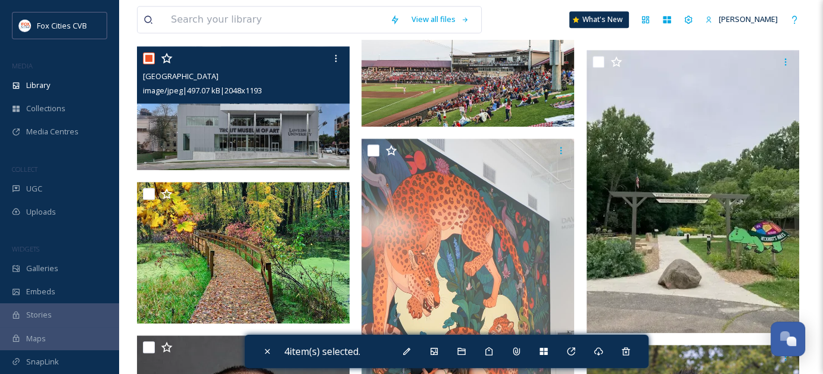
scroll to position [1310, 0]
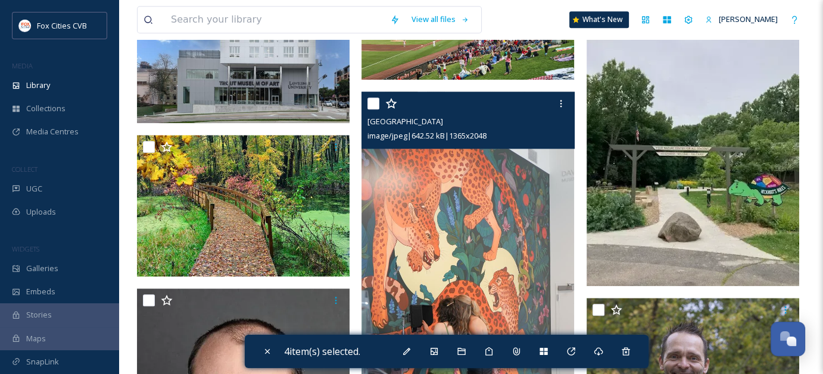
click at [373, 110] on input "checkbox" at bounding box center [373, 104] width 12 height 12
checkbox input "true"
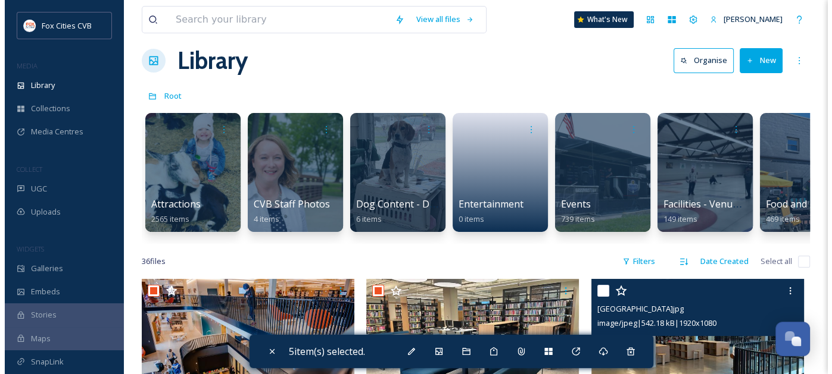
scroll to position [0, 0]
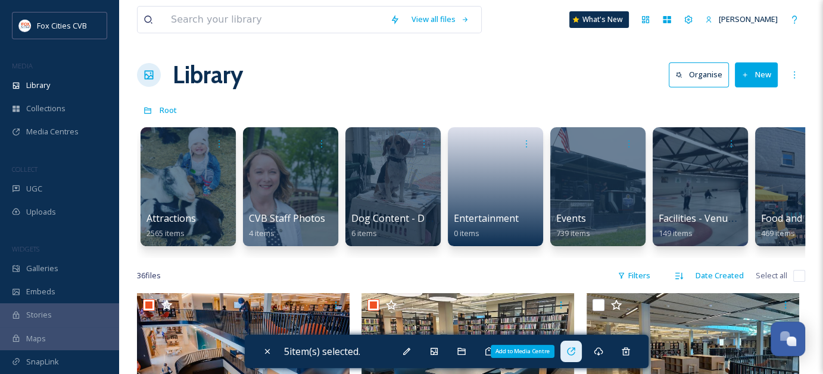
click at [571, 347] on icon at bounding box center [571, 352] width 10 height 10
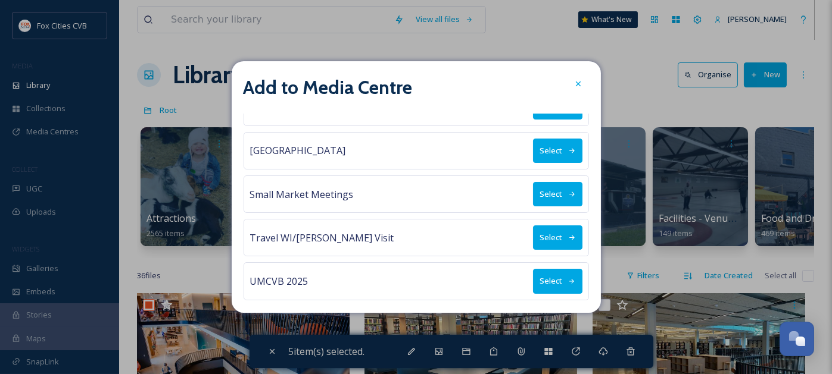
scroll to position [113, 0]
click at [555, 196] on button "Select" at bounding box center [557, 194] width 49 height 24
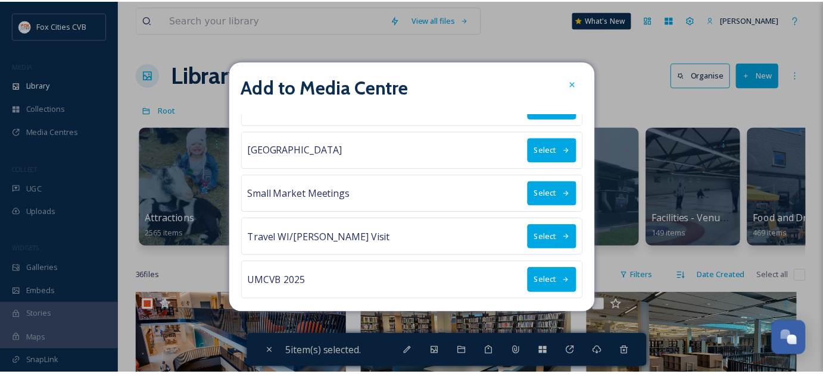
scroll to position [0, 0]
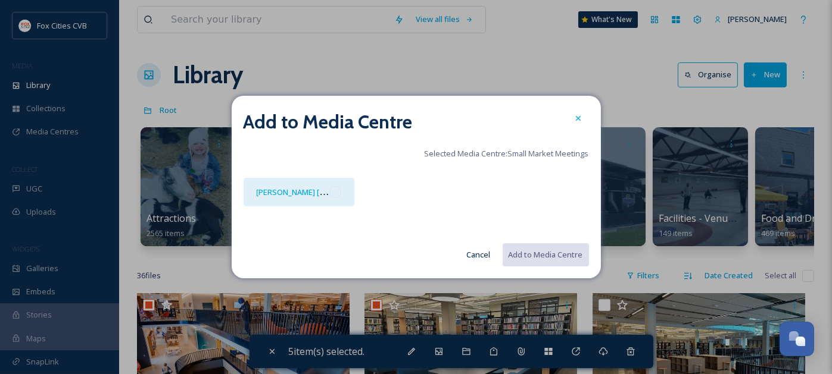
click at [337, 191] on div at bounding box center [335, 192] width 12 height 12
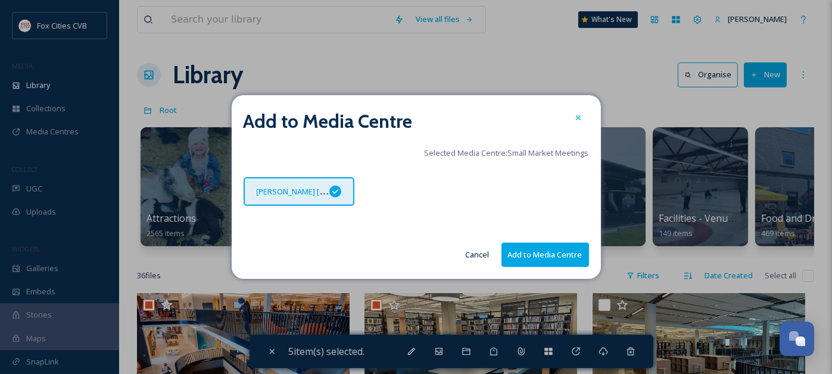
click at [509, 248] on button "Add to Media Centre" at bounding box center [545, 255] width 88 height 24
checkbox input "false"
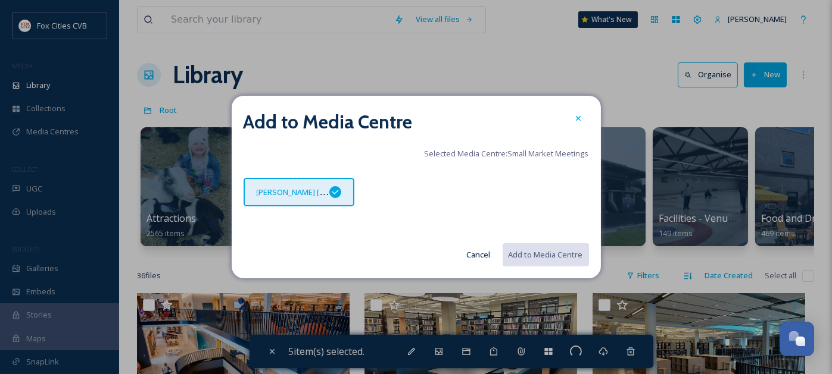
checkbox input "false"
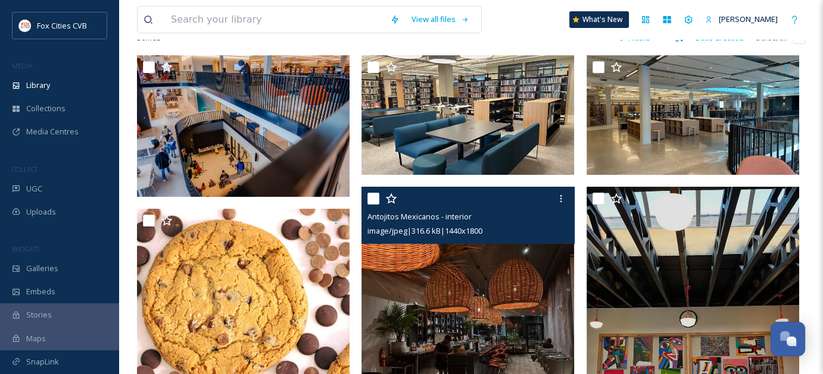
scroll to position [179, 0]
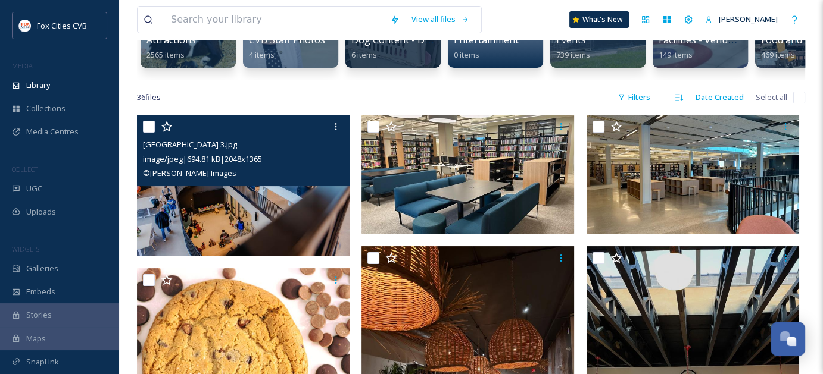
click at [151, 133] on input "checkbox" at bounding box center [149, 127] width 12 height 12
checkbox input "true"
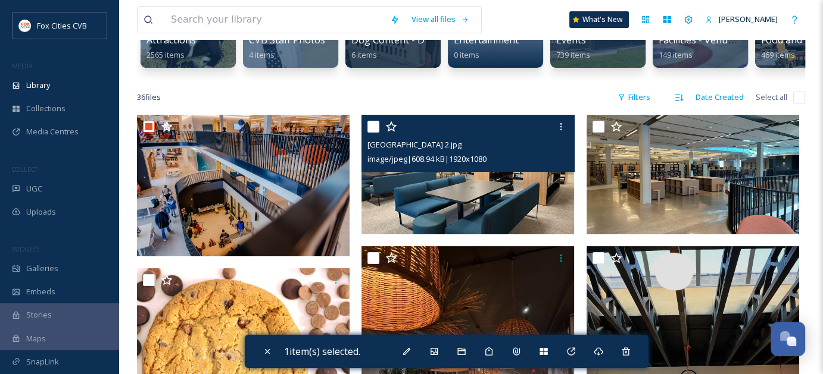
click at [377, 133] on input "checkbox" at bounding box center [373, 127] width 12 height 12
checkbox input "true"
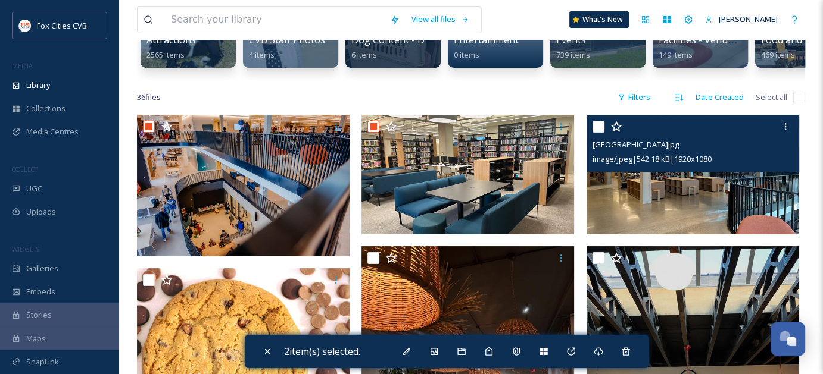
click at [601, 133] on input "checkbox" at bounding box center [598, 127] width 12 height 12
checkbox input "true"
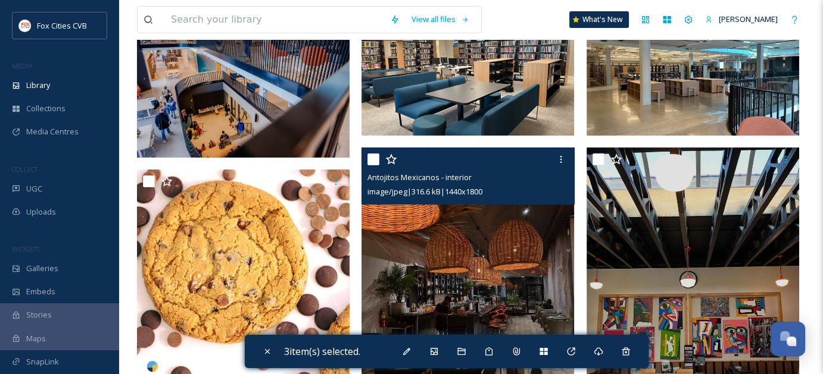
scroll to position [357, 0]
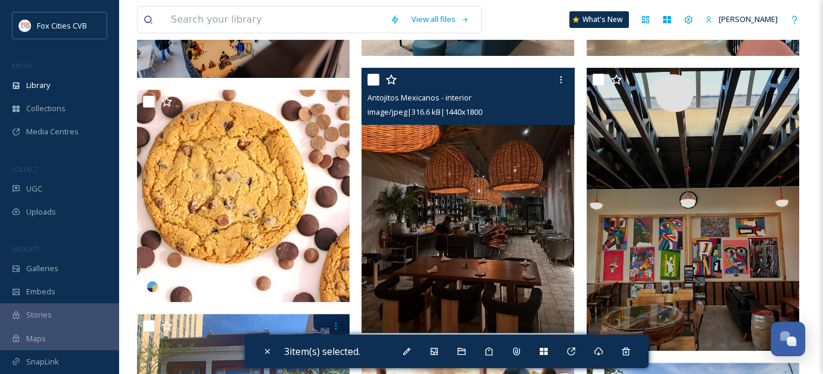
click at [374, 86] on input "checkbox" at bounding box center [373, 80] width 12 height 12
checkbox input "true"
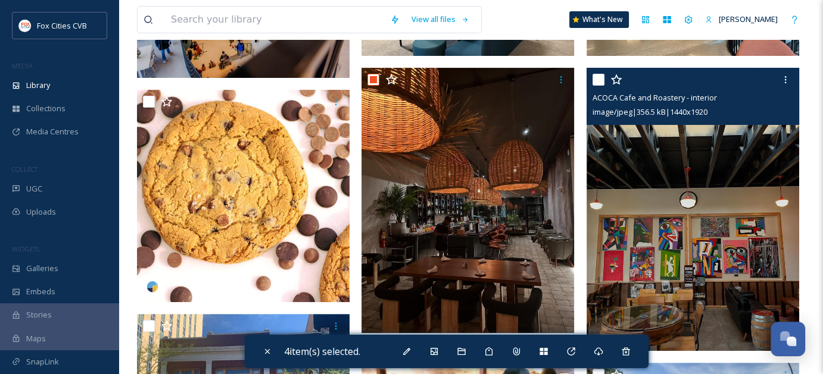
click at [598, 86] on input "checkbox" at bounding box center [598, 80] width 12 height 12
checkbox input "true"
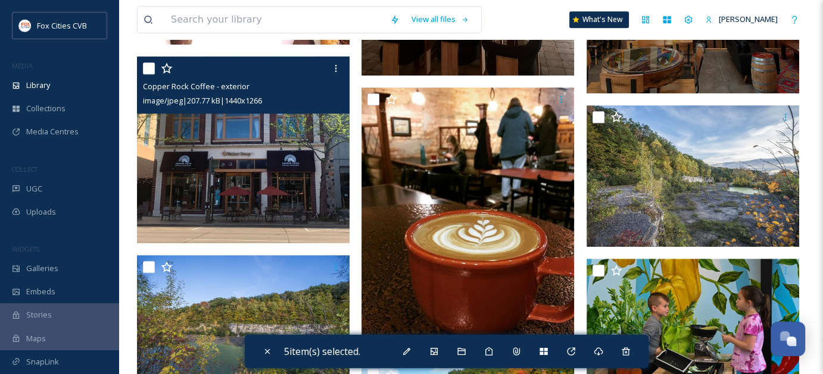
scroll to position [595, 0]
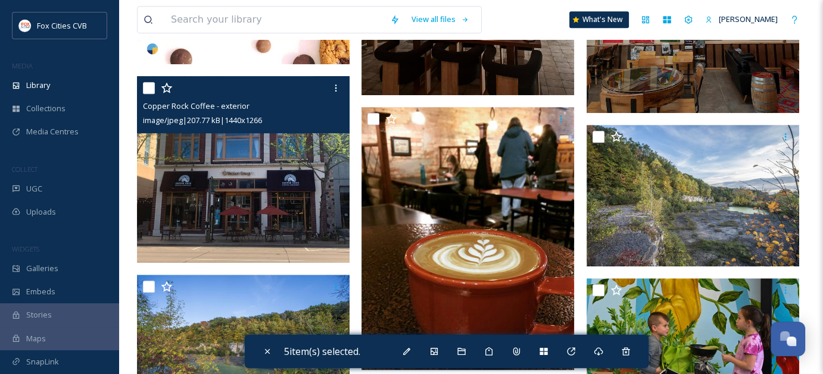
click at [154, 94] on input "checkbox" at bounding box center [149, 88] width 12 height 12
checkbox input "true"
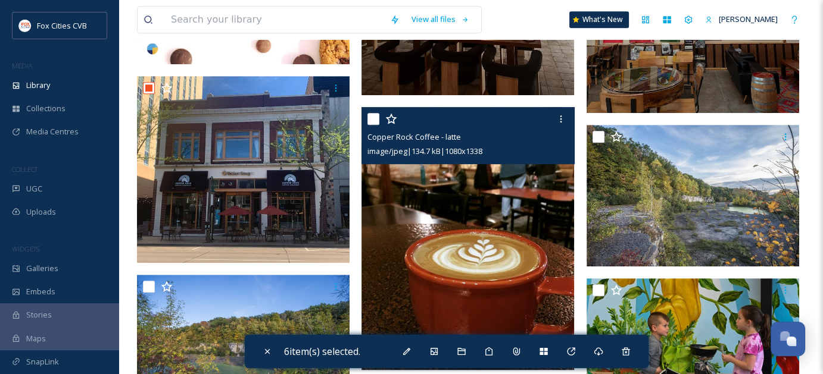
click at [373, 125] on input "checkbox" at bounding box center [373, 119] width 12 height 12
checkbox input "true"
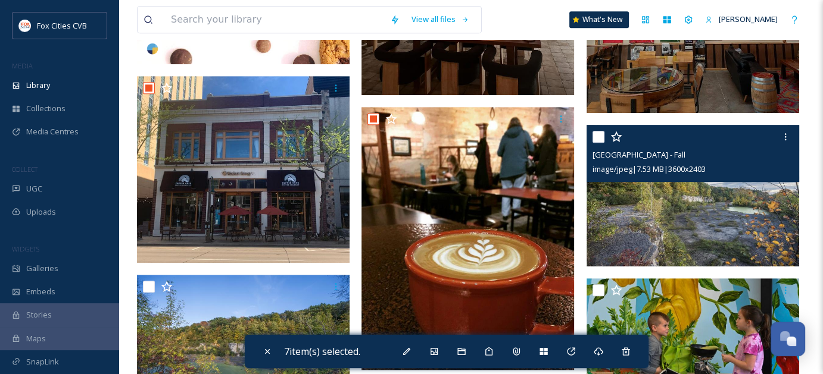
click at [597, 143] on input "checkbox" at bounding box center [598, 137] width 12 height 12
checkbox input "true"
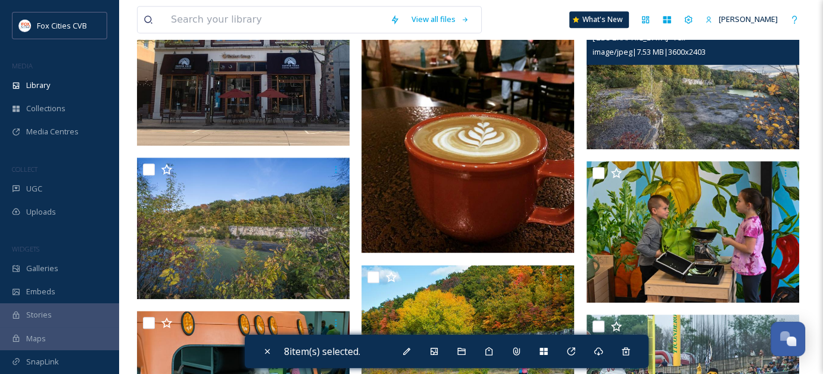
scroll to position [714, 0]
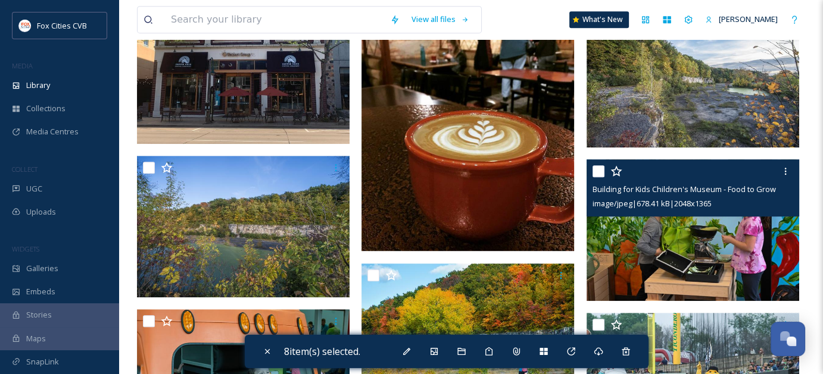
click at [598, 177] on input "checkbox" at bounding box center [598, 172] width 12 height 12
checkbox input "true"
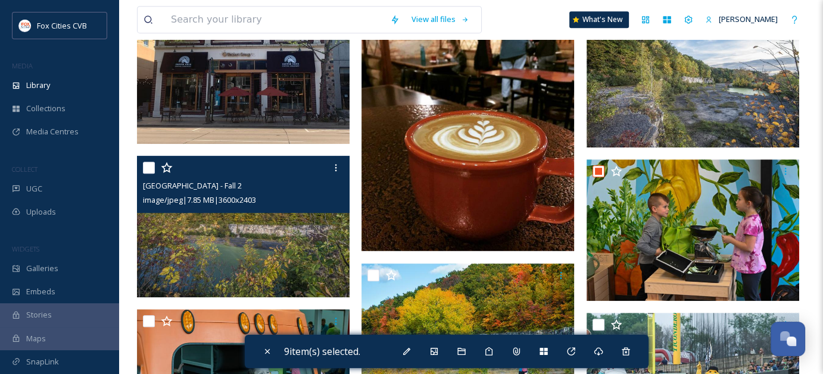
click at [146, 174] on input "checkbox" at bounding box center [149, 168] width 12 height 12
checkbox input "true"
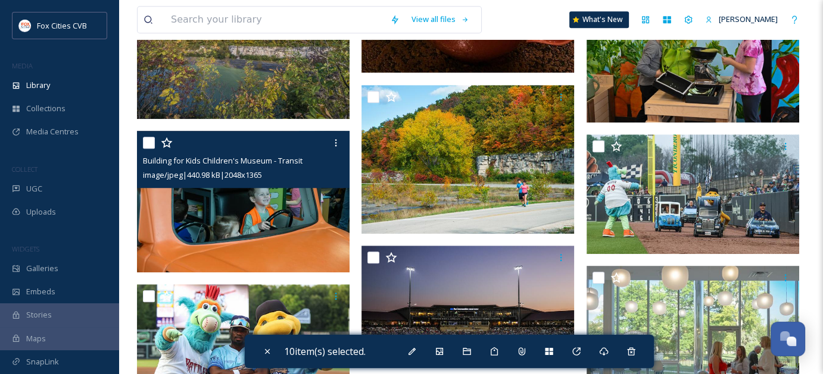
click at [148, 149] on input "checkbox" at bounding box center [149, 143] width 12 height 12
checkbox input "true"
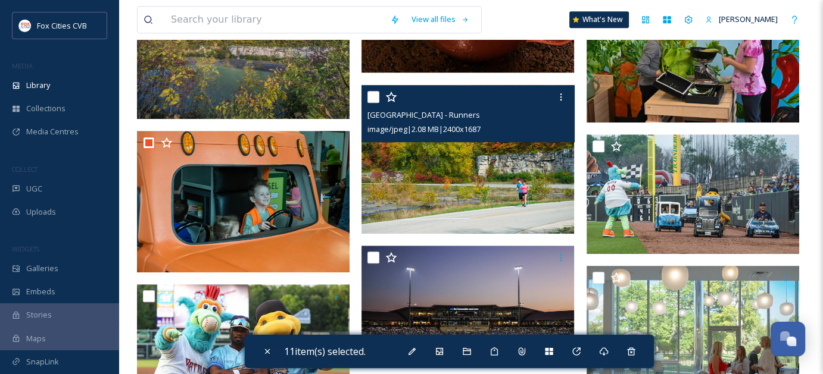
click at [376, 103] on input "checkbox" at bounding box center [373, 97] width 12 height 12
checkbox input "true"
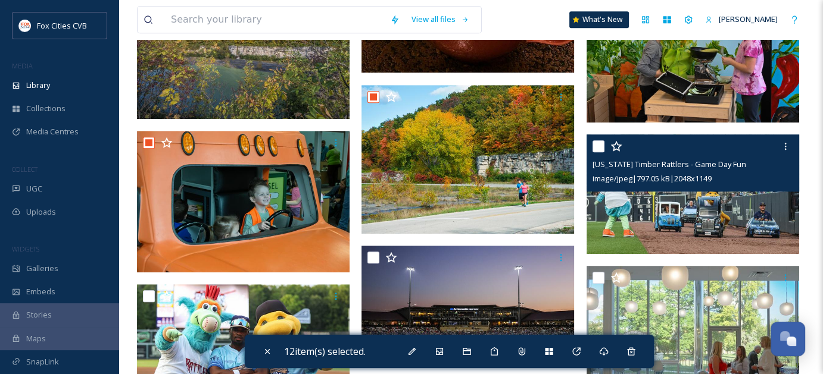
click at [599, 152] on input "checkbox" at bounding box center [598, 146] width 12 height 12
checkbox input "true"
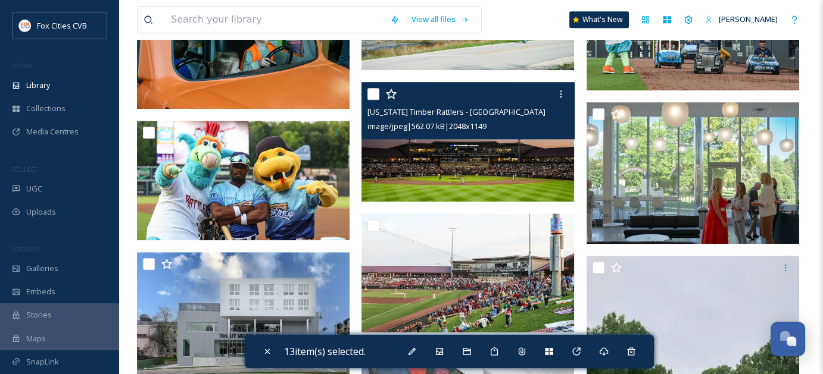
scroll to position [1072, 0]
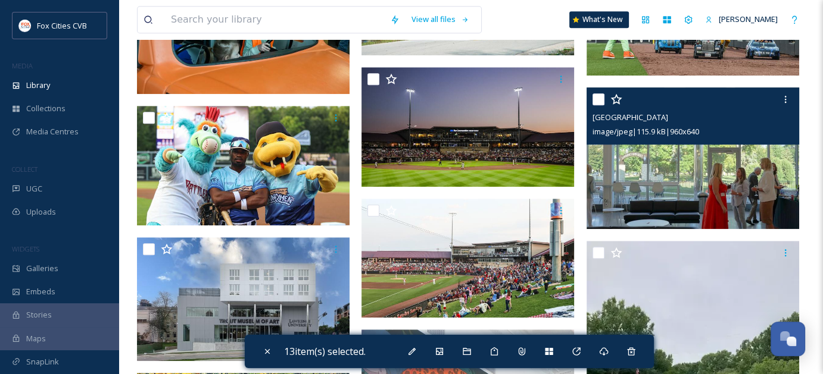
click at [596, 105] on input "checkbox" at bounding box center [598, 99] width 12 height 12
checkbox input "true"
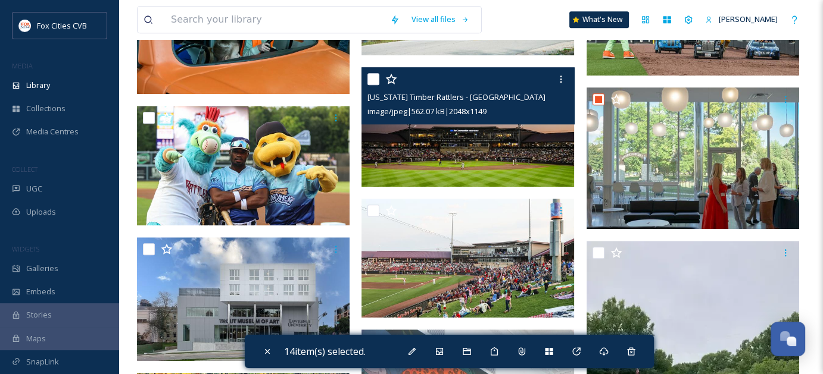
click at [376, 85] on input "checkbox" at bounding box center [373, 79] width 12 height 12
checkbox input "true"
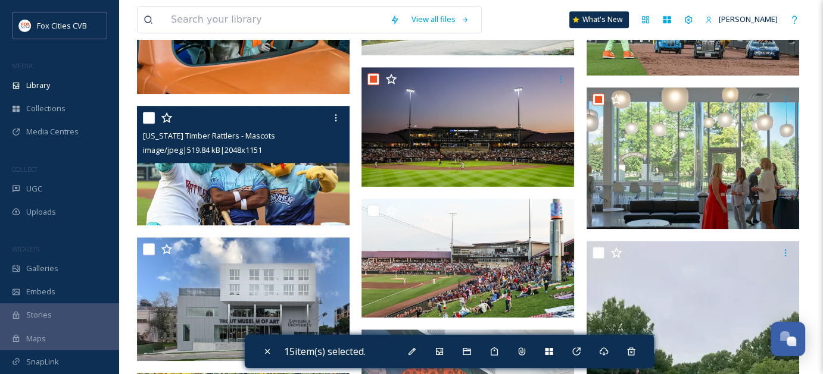
click at [151, 124] on input "checkbox" at bounding box center [149, 118] width 12 height 12
checkbox input "true"
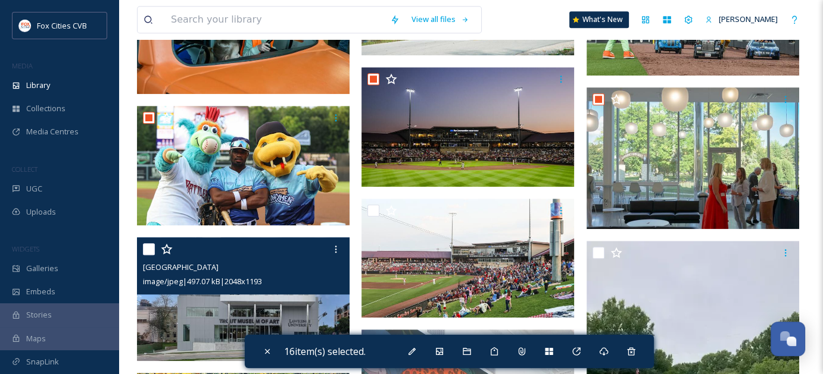
click at [150, 255] on input "checkbox" at bounding box center [149, 249] width 12 height 12
checkbox input "true"
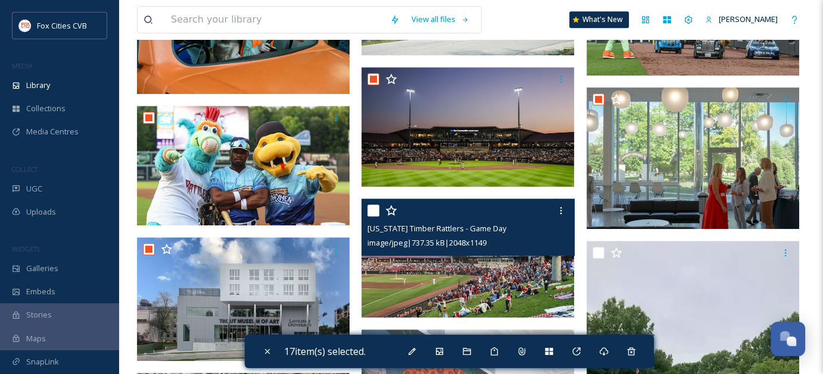
click at [371, 217] on input "checkbox" at bounding box center [373, 211] width 12 height 12
checkbox input "true"
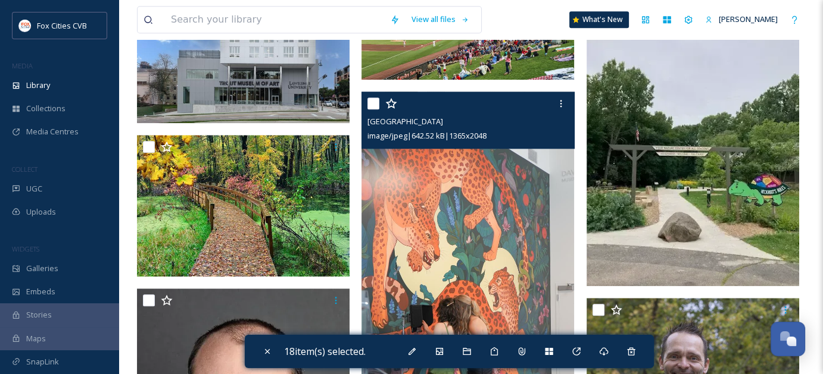
scroll to position [1250, 0]
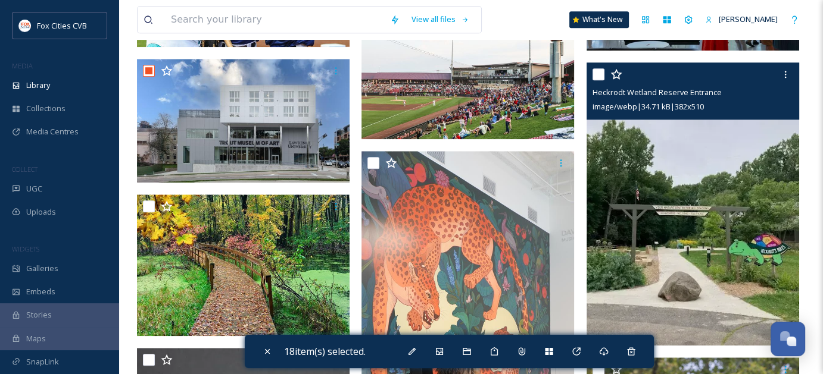
drag, startPoint x: 600, startPoint y: 85, endPoint x: 585, endPoint y: 93, distance: 16.8
click at [600, 80] on input "checkbox" at bounding box center [598, 74] width 12 height 12
checkbox input "true"
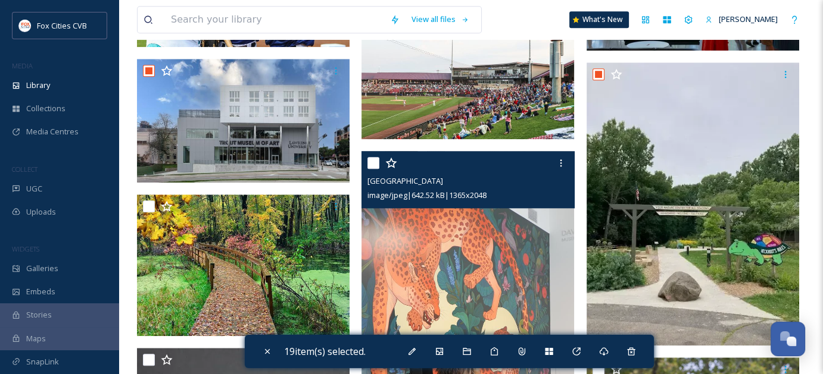
click at [370, 169] on input "checkbox" at bounding box center [373, 163] width 12 height 12
checkbox input "true"
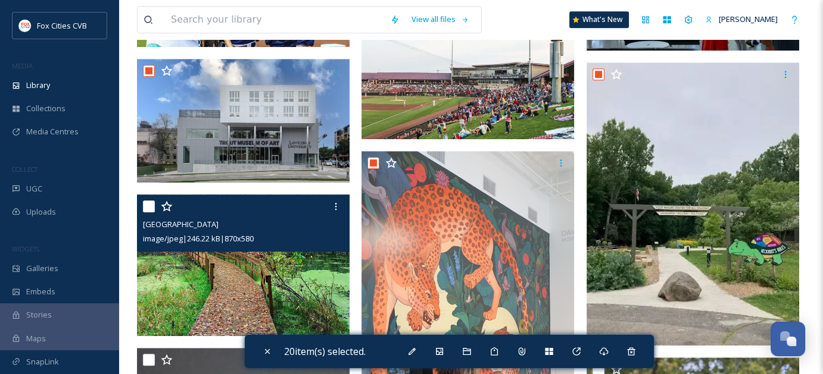
click at [146, 213] on input "checkbox" at bounding box center [149, 207] width 12 height 12
checkbox input "true"
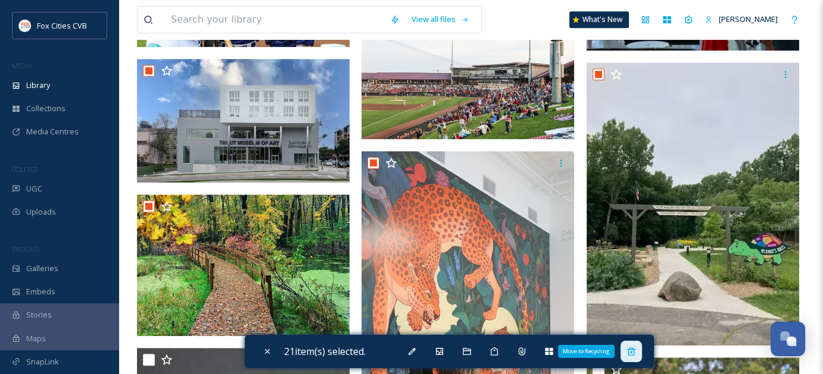
click at [639, 358] on div "Move to Recycling" at bounding box center [630, 351] width 21 height 21
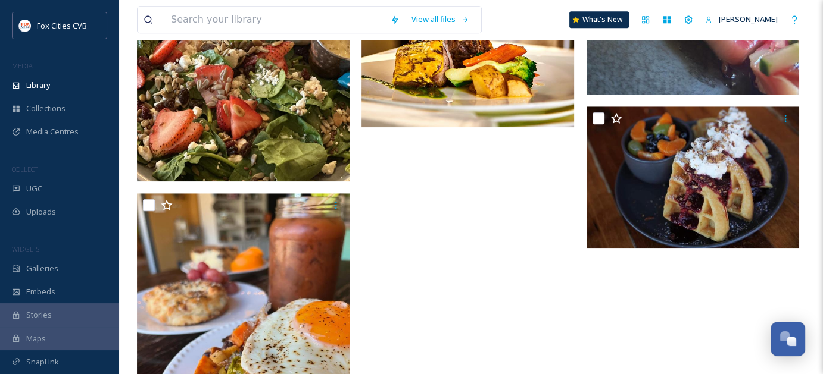
scroll to position [1076, 0]
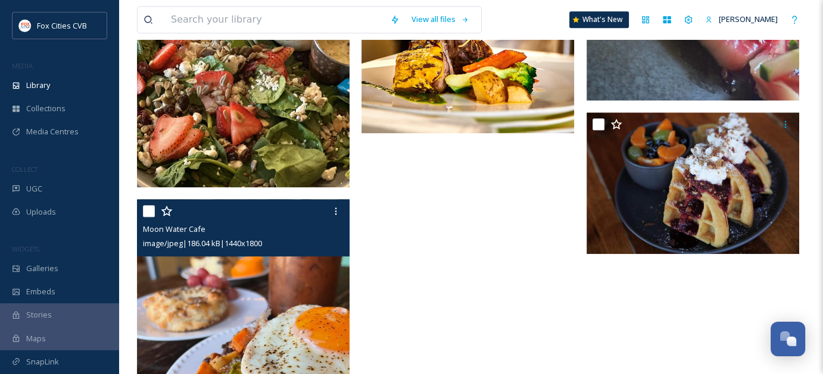
click at [148, 217] on input "checkbox" at bounding box center [149, 211] width 12 height 12
checkbox input "true"
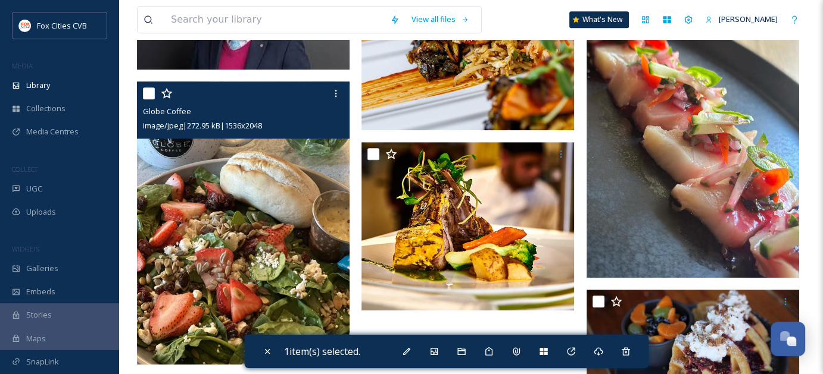
scroll to position [897, 0]
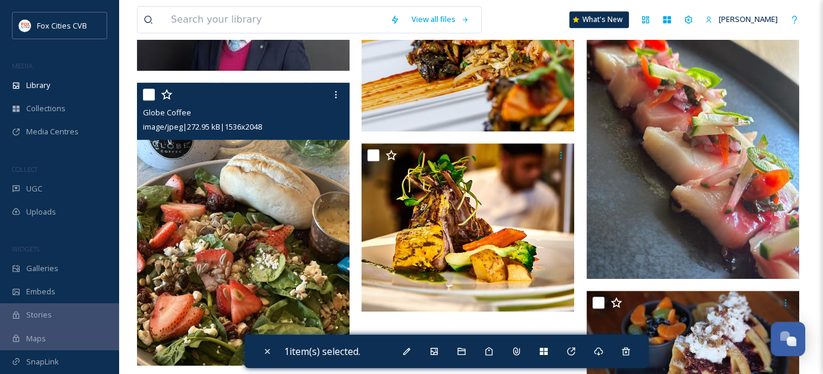
click at [152, 101] on input "checkbox" at bounding box center [149, 95] width 12 height 12
checkbox input "true"
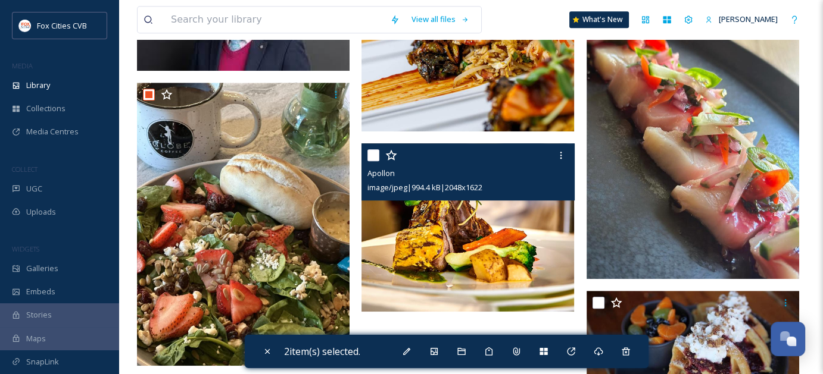
click at [369, 161] on input "checkbox" at bounding box center [373, 155] width 12 height 12
checkbox input "true"
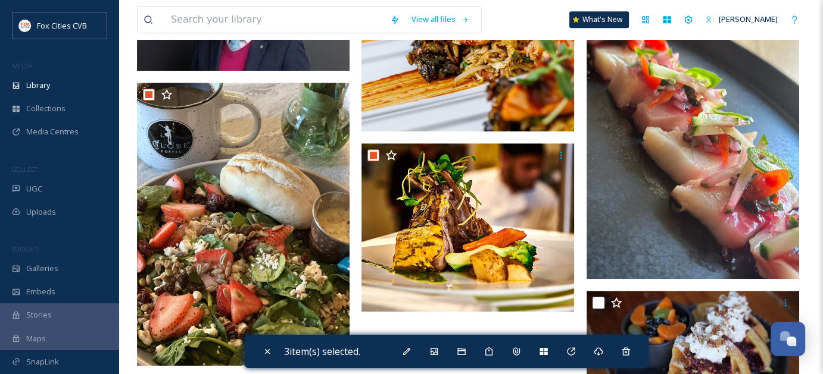
click at [598, 305] on div at bounding box center [694, 302] width 204 height 21
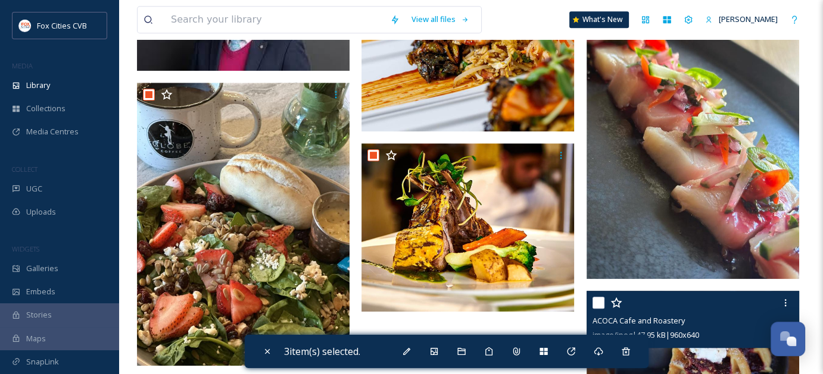
click at [594, 309] on input "checkbox" at bounding box center [598, 303] width 12 height 12
checkbox input "true"
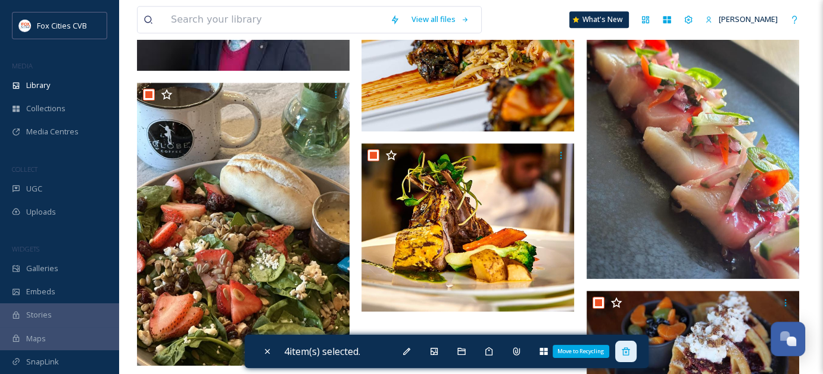
click at [624, 349] on div "Move to Recycling" at bounding box center [625, 351] width 21 height 21
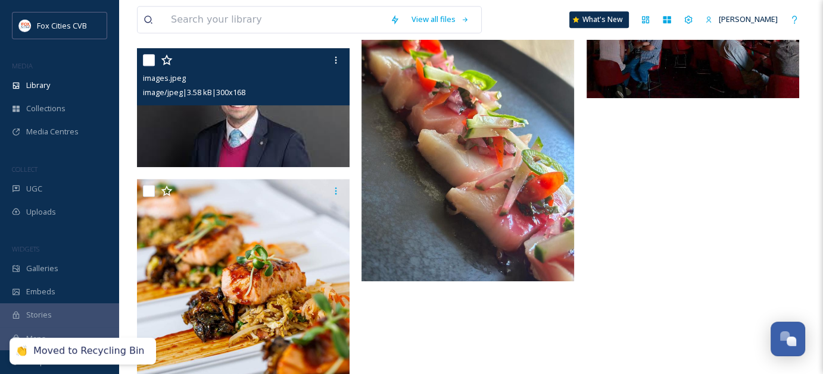
scroll to position [727, 0]
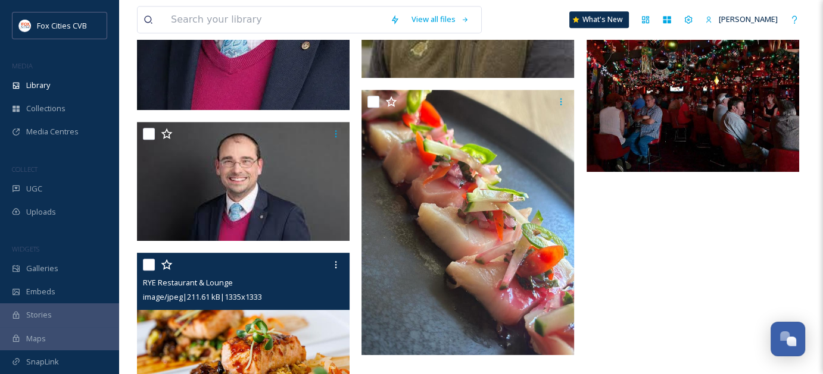
click at [143, 271] on input "checkbox" at bounding box center [149, 265] width 12 height 12
checkbox input "true"
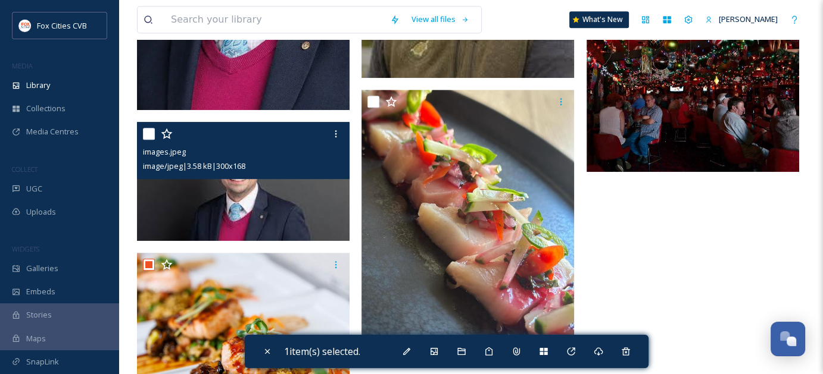
click at [143, 136] on div at bounding box center [245, 133] width 204 height 21
drag, startPoint x: 151, startPoint y: 139, endPoint x: 160, endPoint y: 139, distance: 9.5
click at [151, 139] on input "checkbox" at bounding box center [149, 134] width 12 height 12
checkbox input "true"
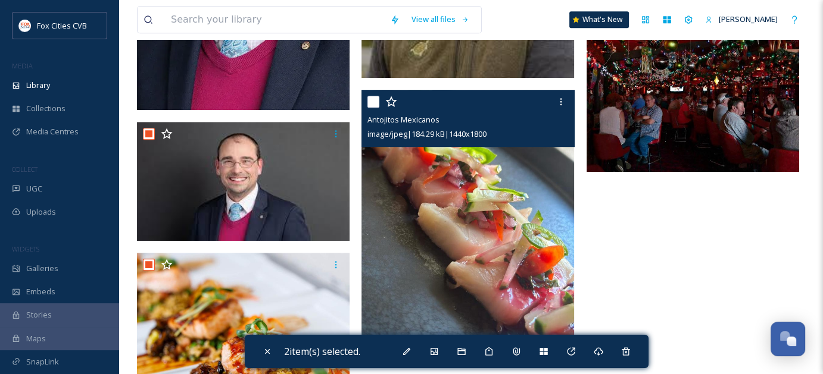
click at [374, 107] on input "checkbox" at bounding box center [373, 102] width 12 height 12
checkbox input "true"
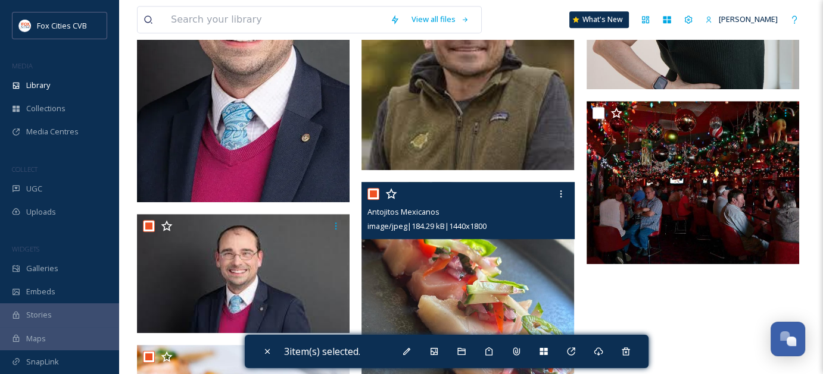
scroll to position [548, 0]
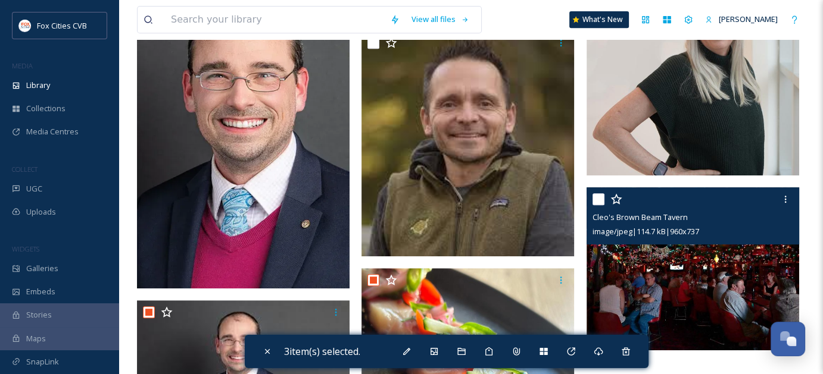
click at [600, 203] on input "checkbox" at bounding box center [598, 199] width 12 height 12
checkbox input "true"
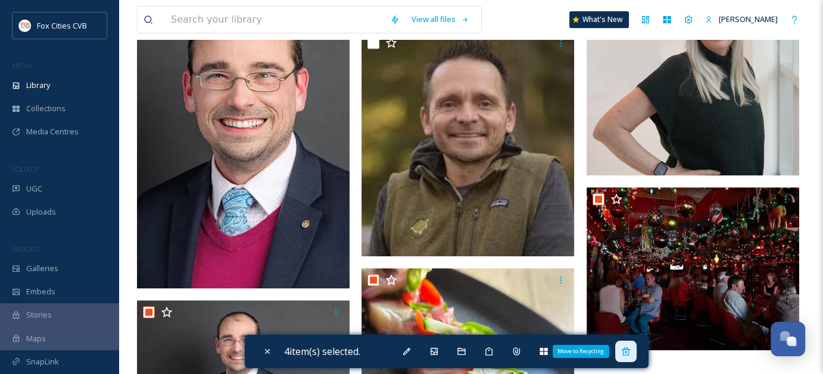
click at [629, 354] on icon at bounding box center [626, 352] width 8 height 8
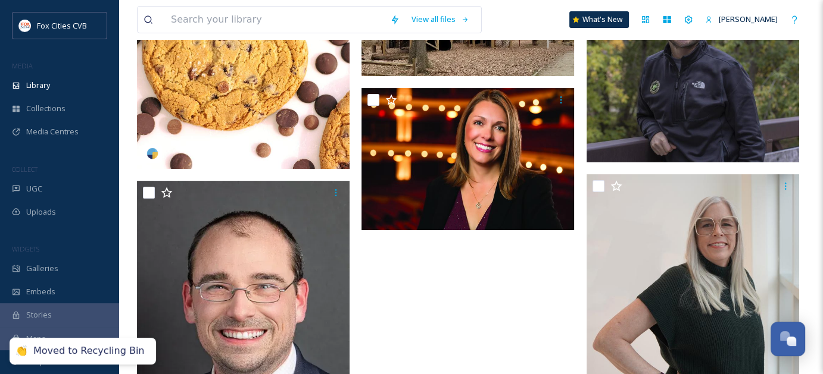
scroll to position [251, 0]
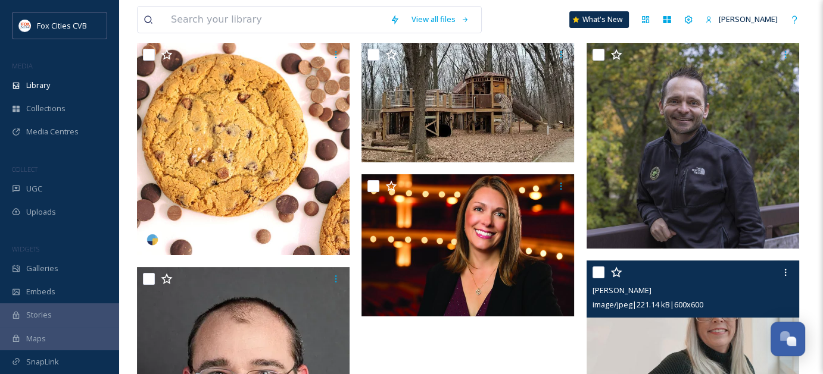
click at [597, 279] on input "checkbox" at bounding box center [598, 273] width 12 height 12
checkbox input "true"
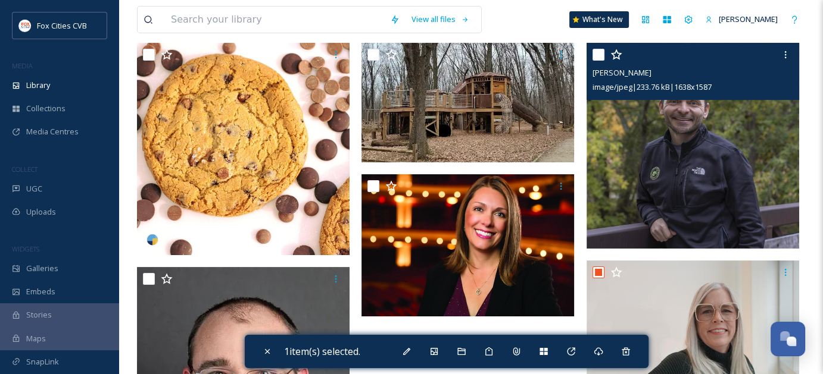
click at [600, 61] on input "checkbox" at bounding box center [598, 55] width 12 height 12
checkbox input "true"
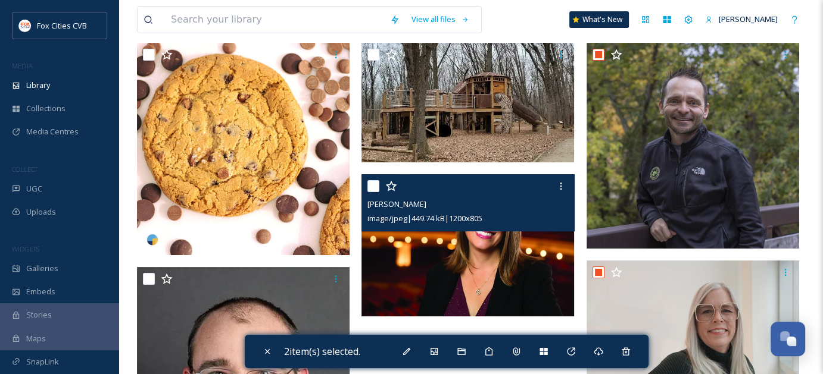
click at [375, 192] on input "checkbox" at bounding box center [373, 186] width 12 height 12
checkbox input "true"
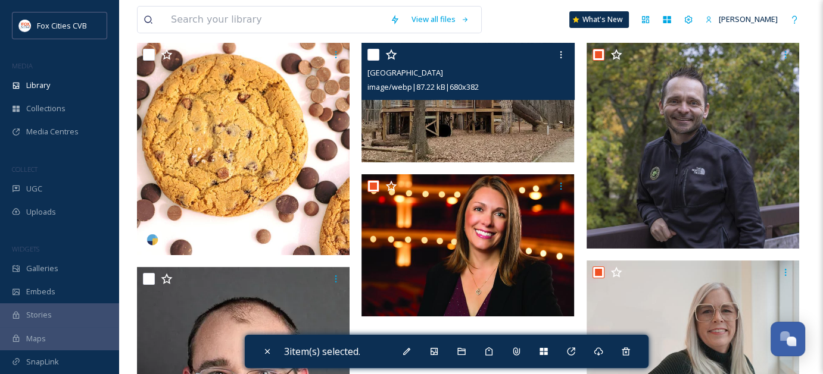
click at [370, 61] on input "checkbox" at bounding box center [373, 55] width 12 height 12
checkbox input "true"
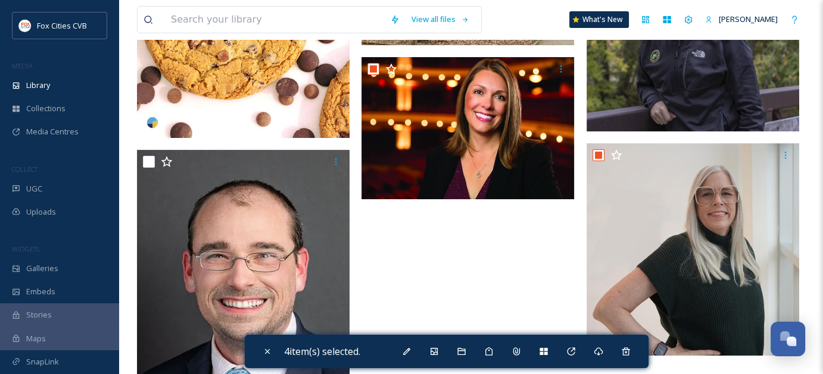
scroll to position [370, 0]
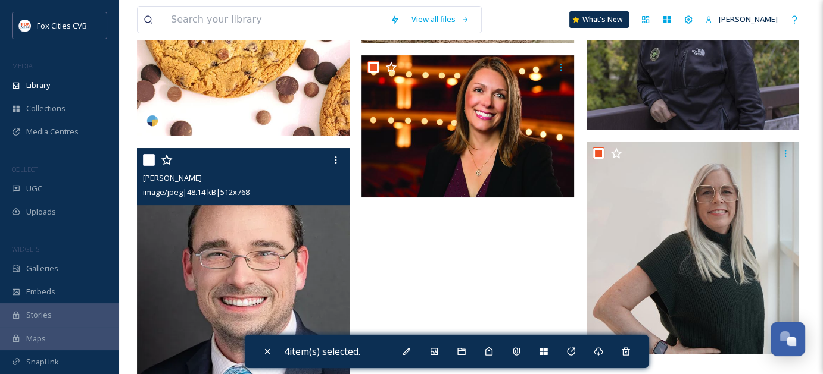
click at [148, 166] on input "checkbox" at bounding box center [149, 160] width 12 height 12
checkbox input "true"
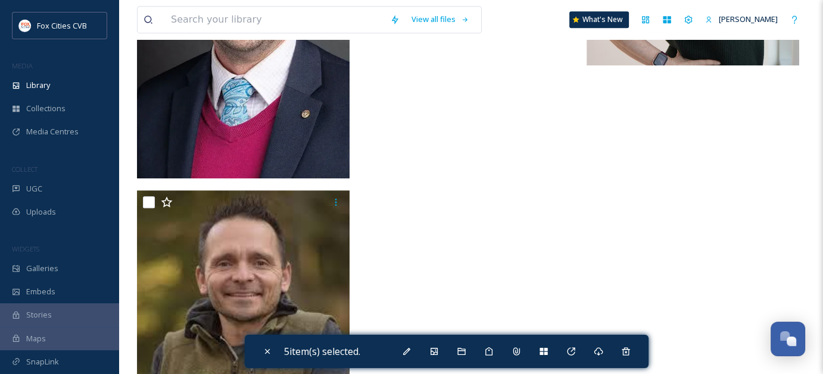
scroll to position [667, 0]
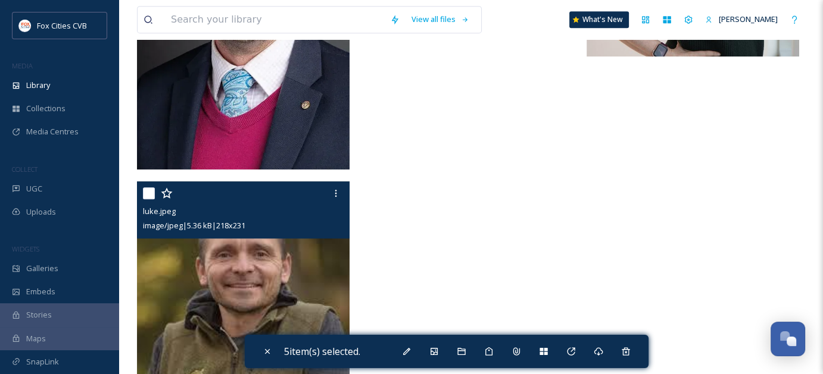
drag, startPoint x: 145, startPoint y: 203, endPoint x: 192, endPoint y: 239, distance: 59.4
click at [145, 199] on input "checkbox" at bounding box center [149, 194] width 12 height 12
checkbox input "true"
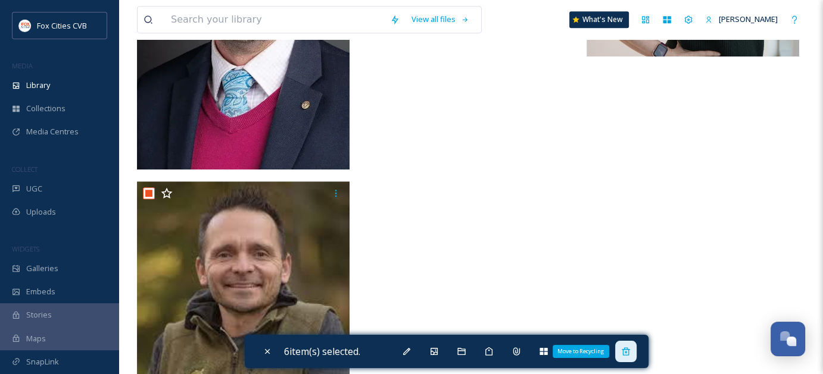
click at [629, 346] on div "Move to Recycling" at bounding box center [625, 351] width 21 height 21
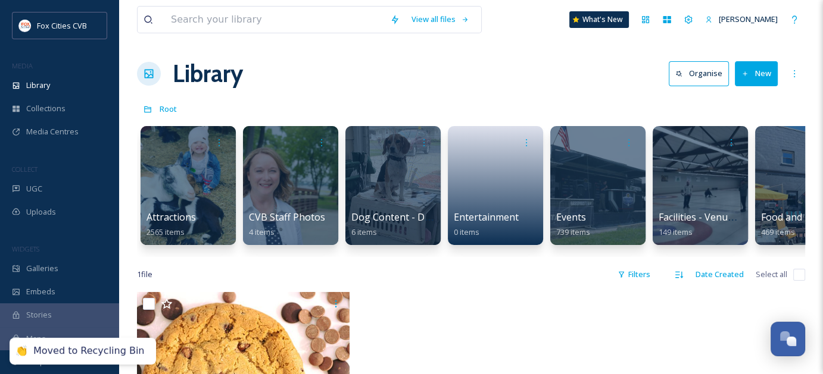
scroll to position [0, 0]
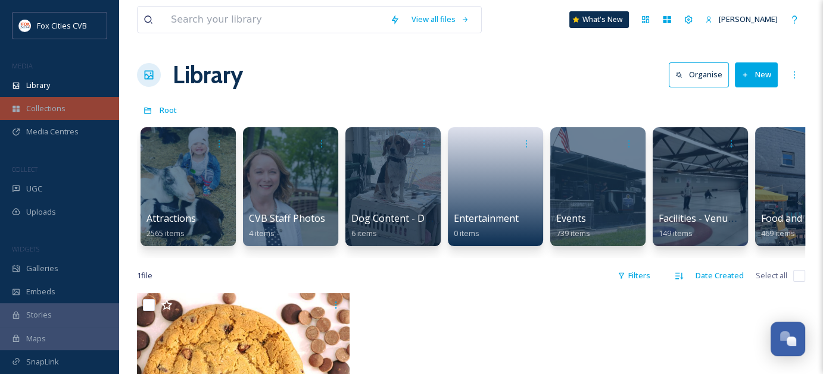
click at [52, 110] on span "Collections" at bounding box center [45, 108] width 39 height 11
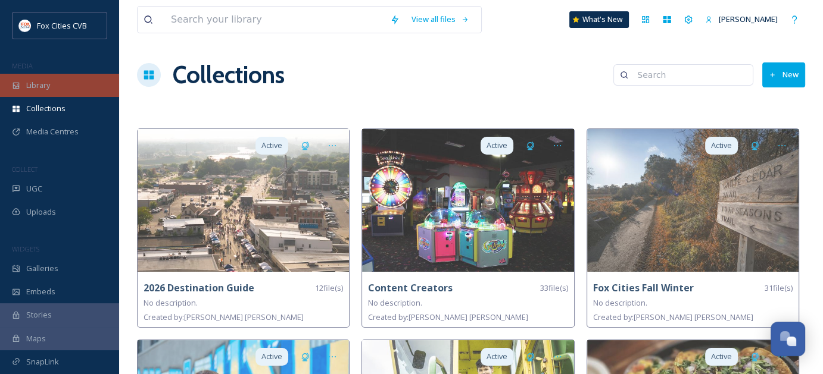
click at [49, 88] on span "Library" at bounding box center [38, 85] width 24 height 11
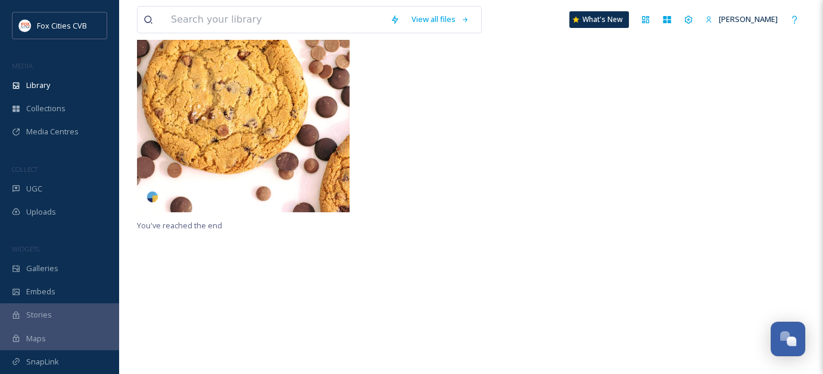
scroll to position [302, 0]
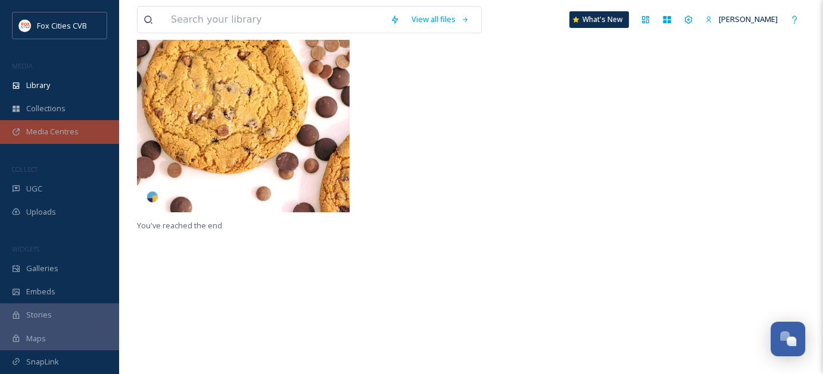
click at [54, 125] on div "Media Centres" at bounding box center [59, 131] width 119 height 23
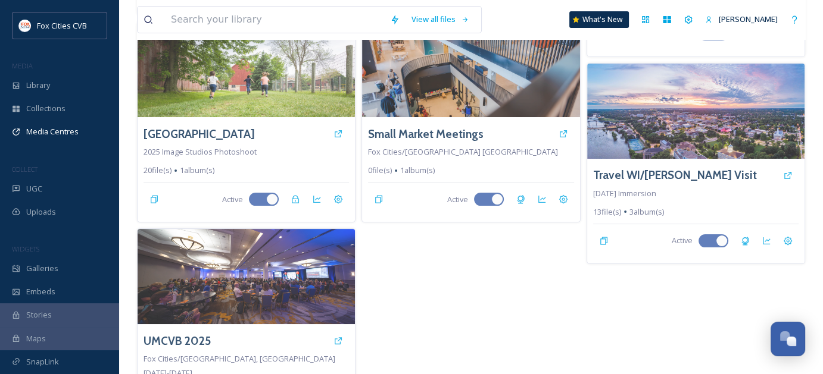
scroll to position [157, 0]
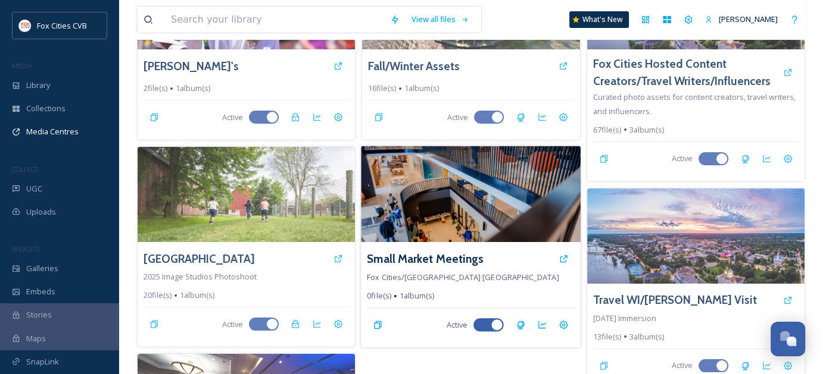
click at [481, 199] on img at bounding box center [471, 194] width 220 height 96
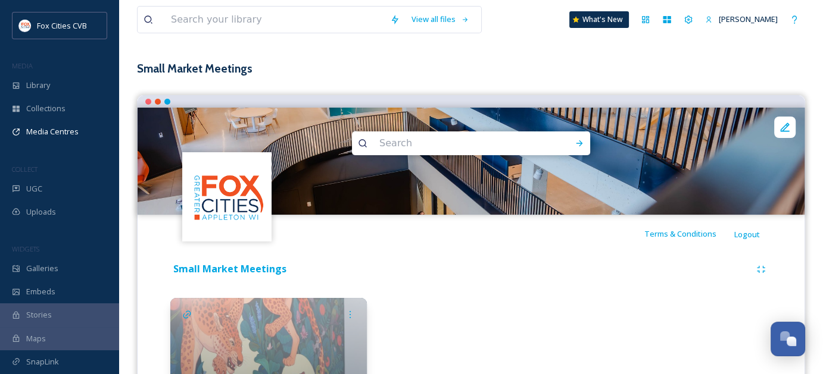
scroll to position [140, 0]
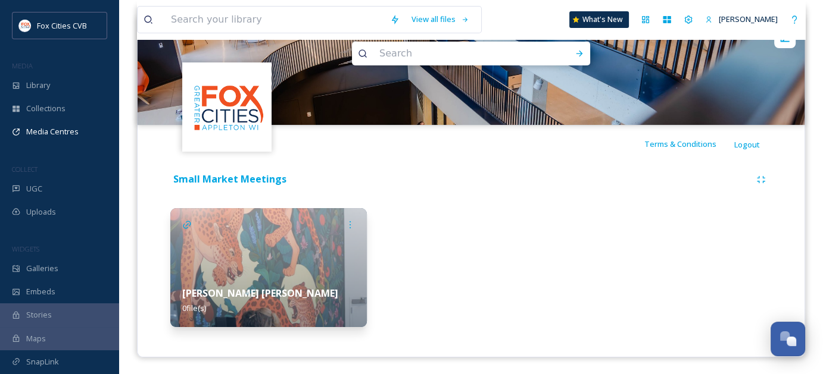
click at [257, 264] on img at bounding box center [268, 267] width 196 height 119
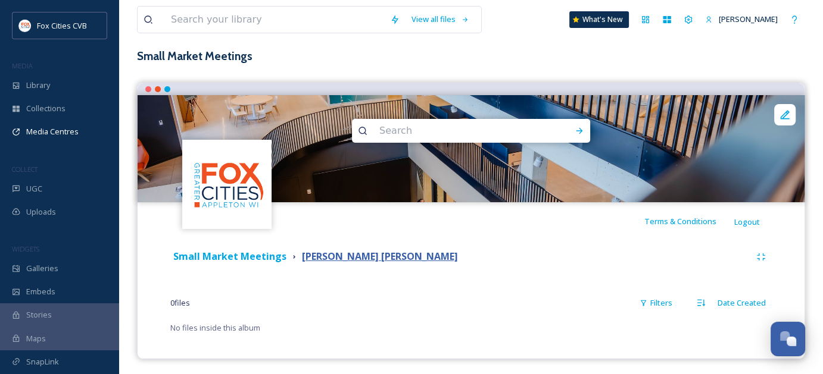
scroll to position [65, 0]
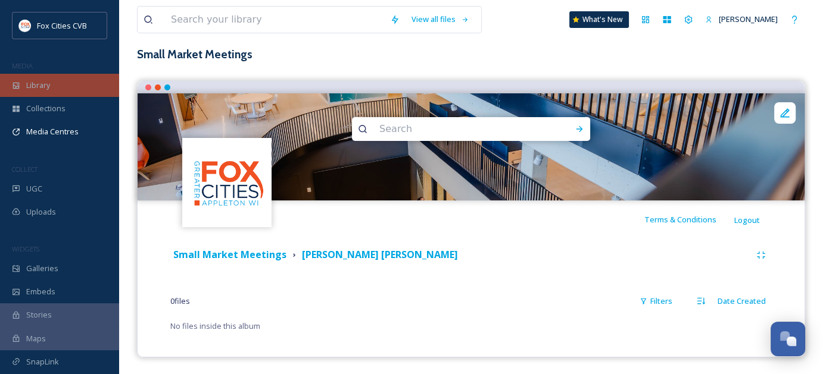
click at [10, 80] on div "Library" at bounding box center [59, 85] width 119 height 23
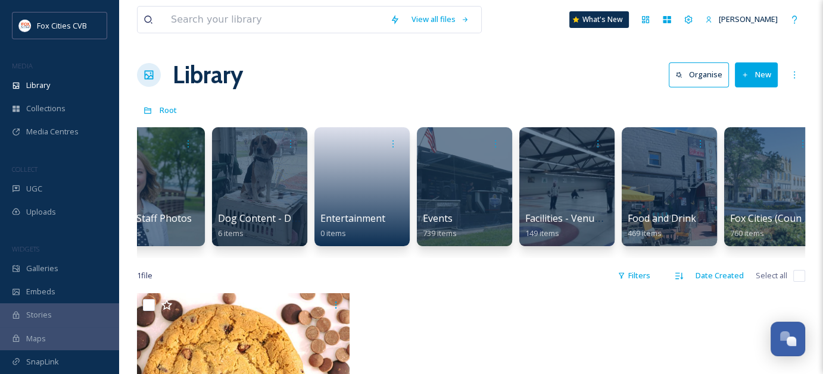
scroll to position [0, 430]
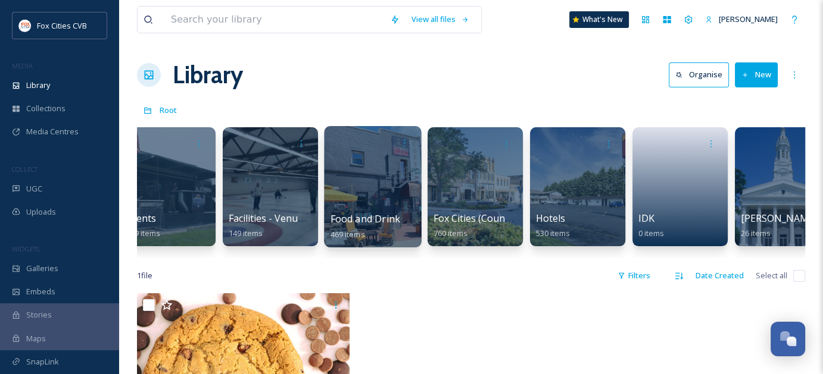
click at [357, 190] on div at bounding box center [372, 186] width 97 height 121
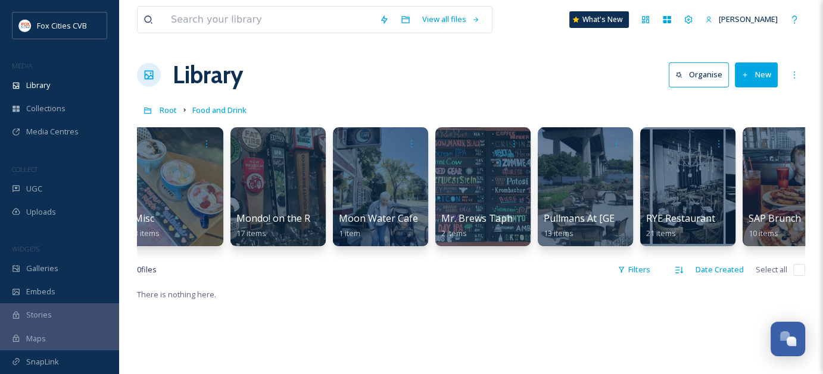
scroll to position [0, 4444]
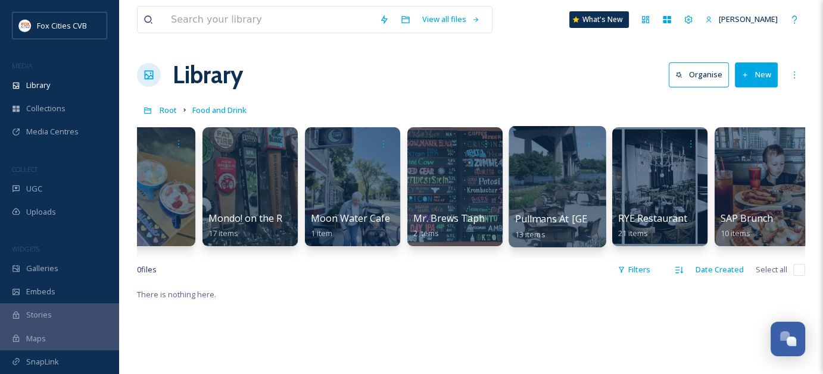
click at [563, 193] on div at bounding box center [556, 186] width 97 height 121
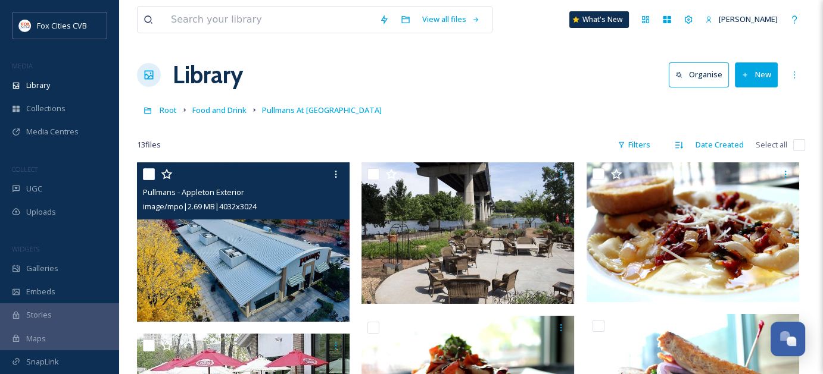
click at [153, 176] on input "checkbox" at bounding box center [149, 174] width 12 height 12
checkbox input "true"
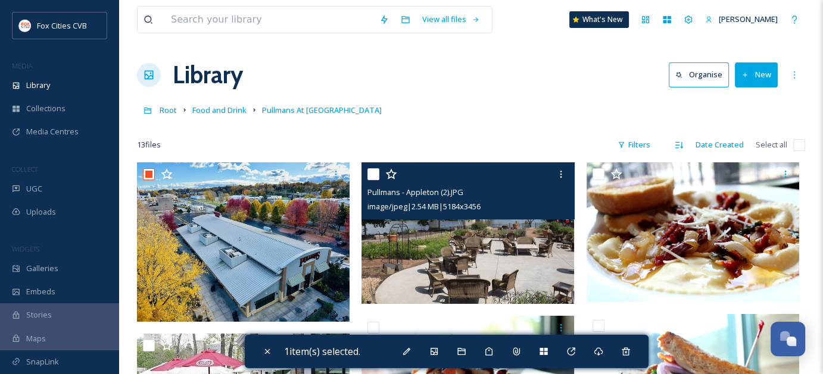
click at [377, 176] on input "checkbox" at bounding box center [373, 174] width 12 height 12
checkbox input "true"
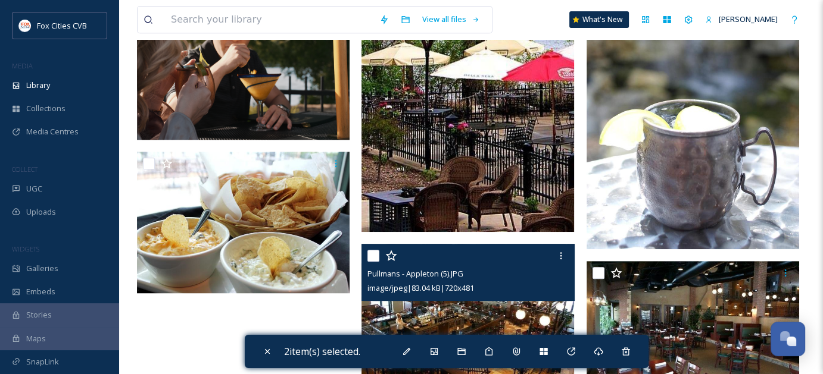
scroll to position [584, 0]
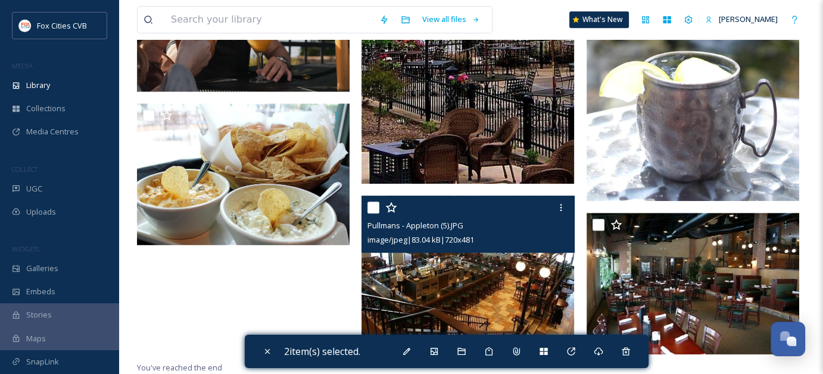
click at [371, 205] on input "checkbox" at bounding box center [373, 208] width 12 height 12
checkbox input "true"
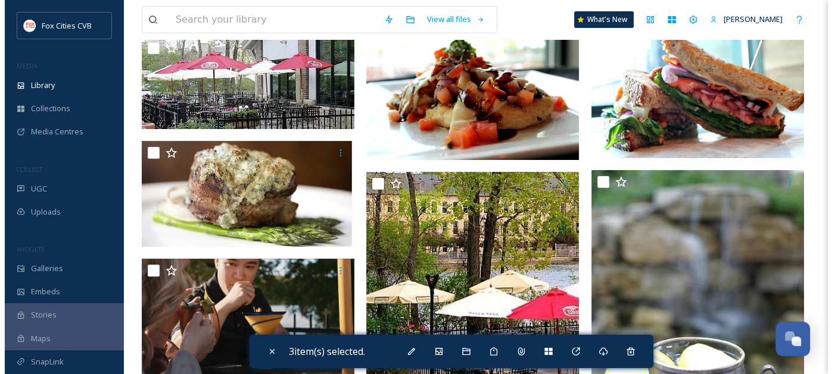
scroll to position [238, 0]
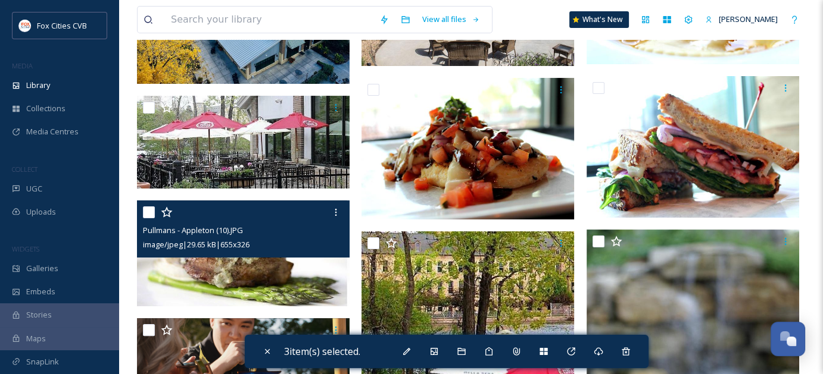
click at [149, 212] on input "checkbox" at bounding box center [149, 213] width 12 height 12
checkbox input "true"
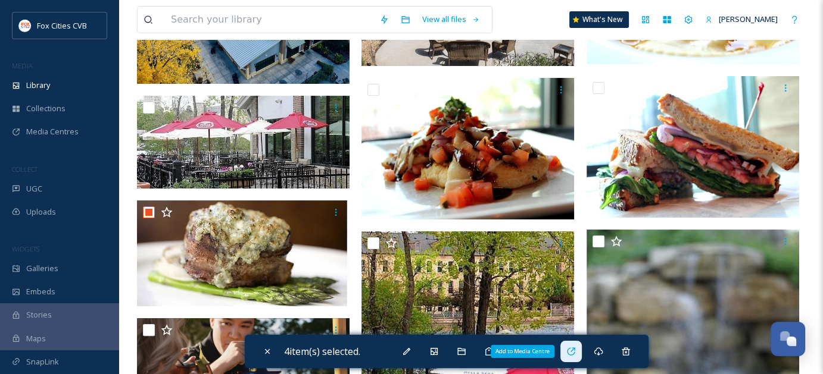
click at [572, 351] on icon at bounding box center [571, 352] width 10 height 10
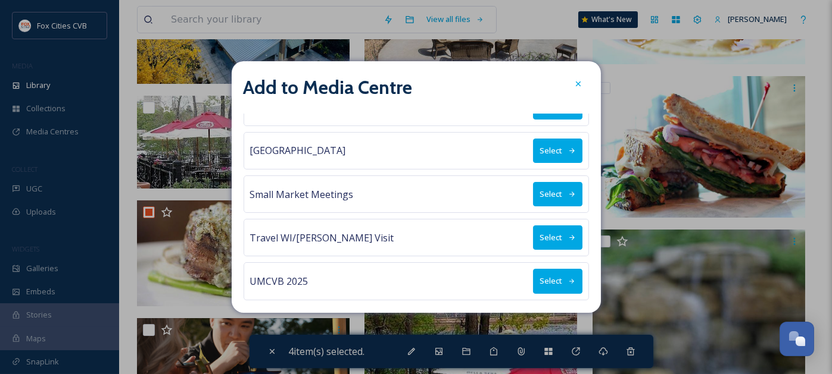
scroll to position [113, 0]
click at [547, 192] on button "Select" at bounding box center [557, 194] width 49 height 24
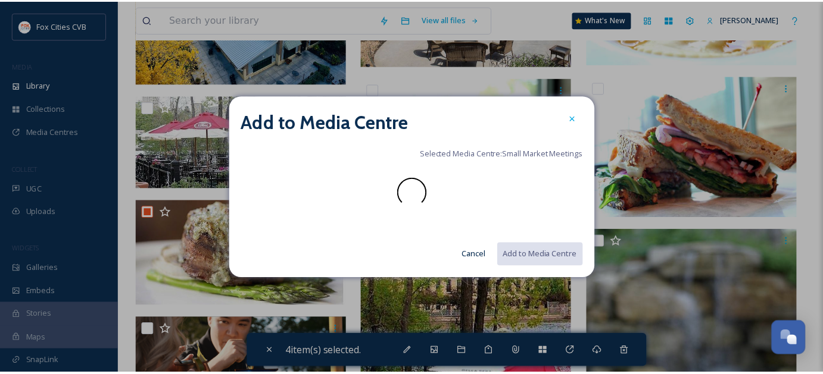
scroll to position [0, 0]
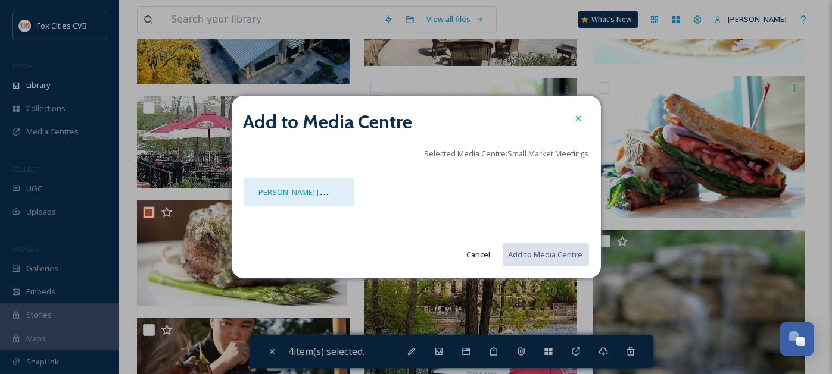
click at [335, 192] on div at bounding box center [335, 192] width 12 height 12
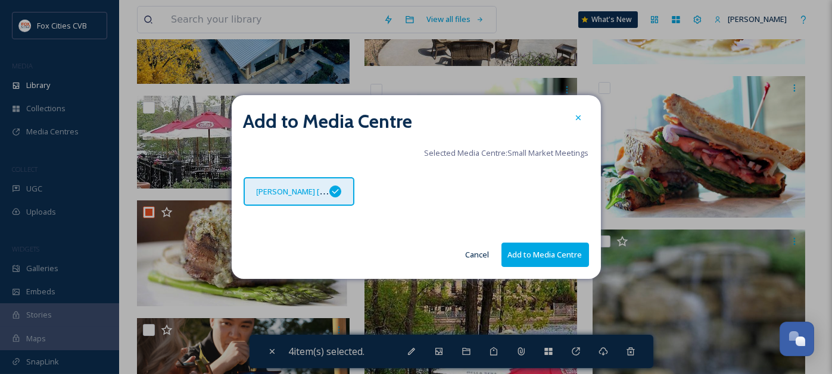
click at [549, 253] on button "Add to Media Centre" at bounding box center [545, 255] width 88 height 24
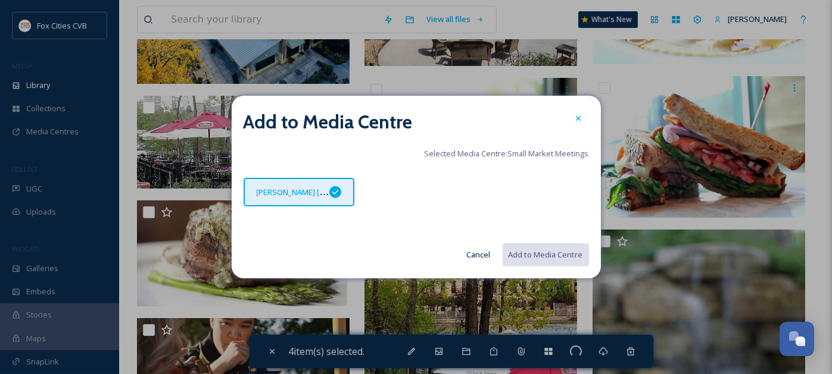
checkbox input "false"
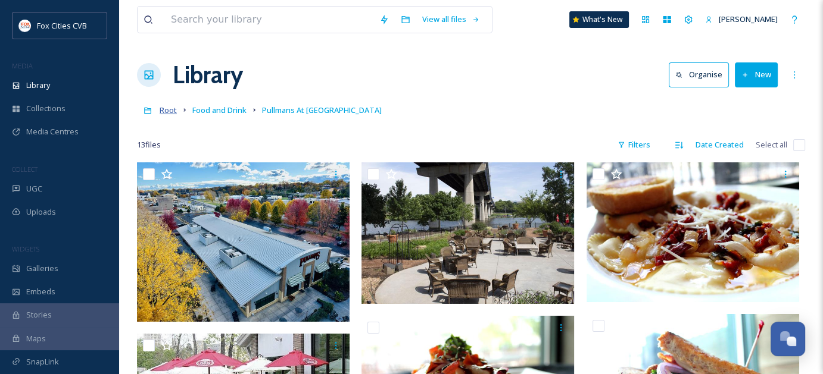
click at [170, 111] on span "Root" at bounding box center [168, 110] width 17 height 11
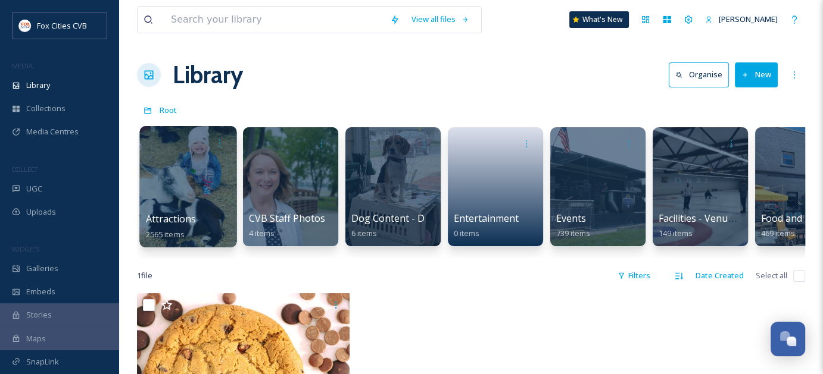
click at [186, 186] on div at bounding box center [187, 186] width 97 height 121
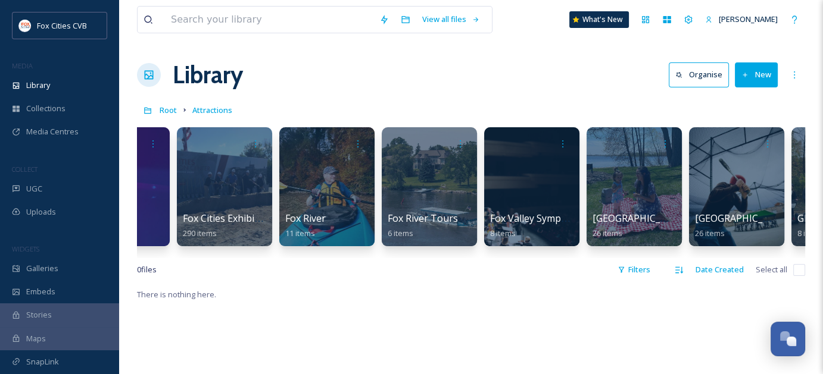
scroll to position [0, 1470]
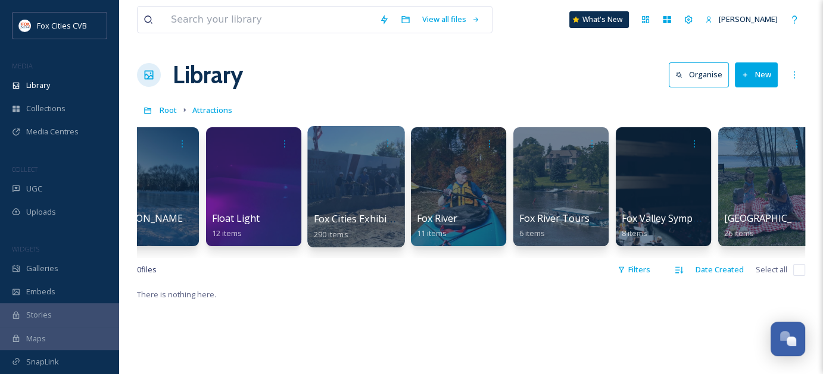
click at [357, 194] on div at bounding box center [355, 186] width 97 height 121
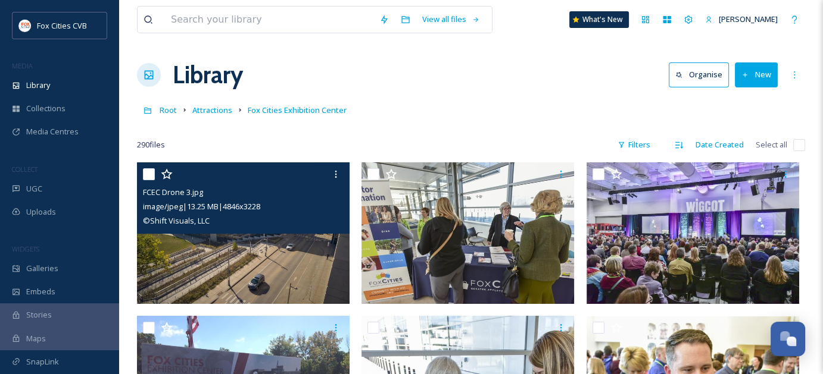
click at [151, 176] on input "checkbox" at bounding box center [149, 174] width 12 height 12
checkbox input "true"
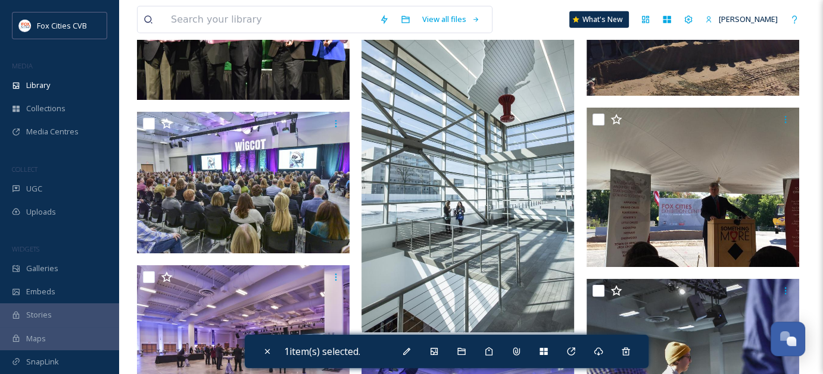
scroll to position [3691, 0]
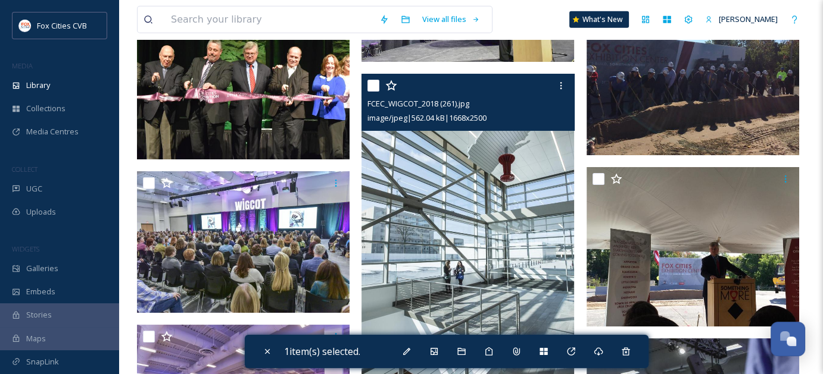
click at [370, 89] on input "checkbox" at bounding box center [373, 86] width 12 height 12
checkbox input "true"
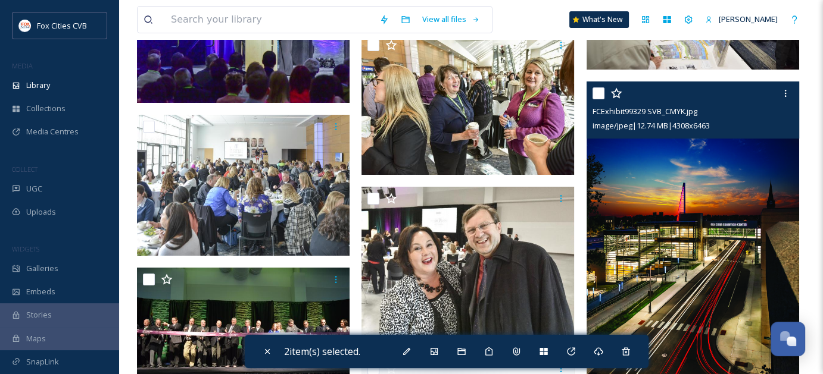
scroll to position [4703, 0]
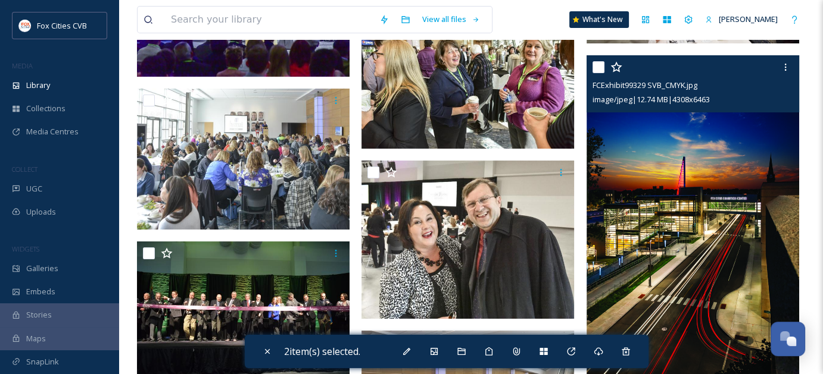
click at [598, 64] on input "checkbox" at bounding box center [598, 67] width 12 height 12
checkbox input "true"
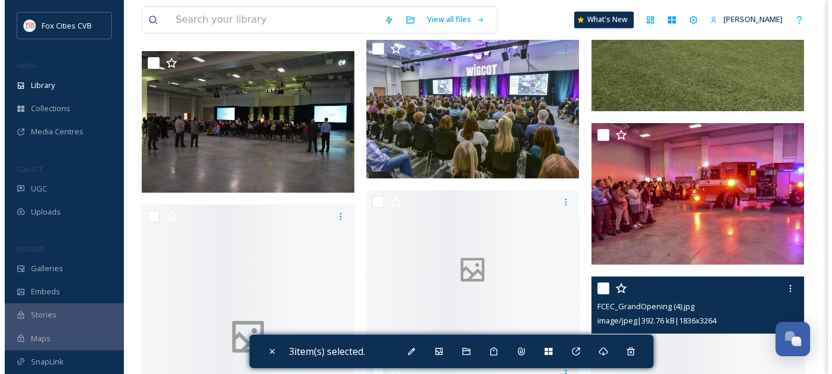
scroll to position [15717, 0]
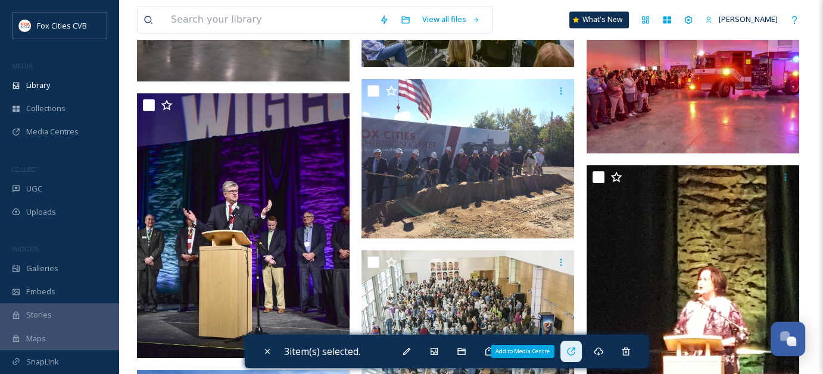
click at [568, 354] on div "Add to Media Centre" at bounding box center [570, 351] width 21 height 21
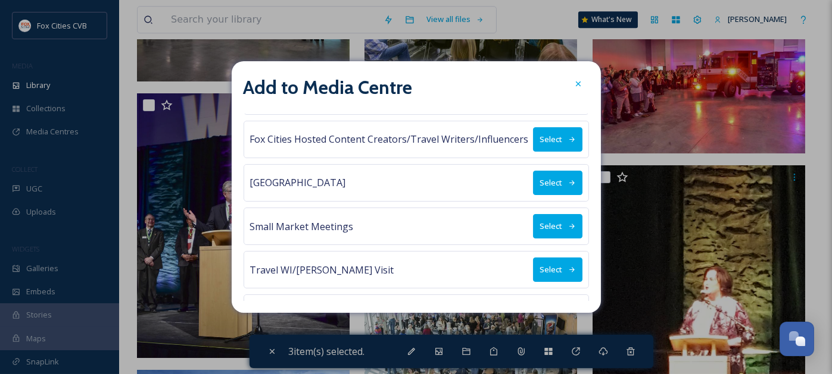
scroll to position [113, 0]
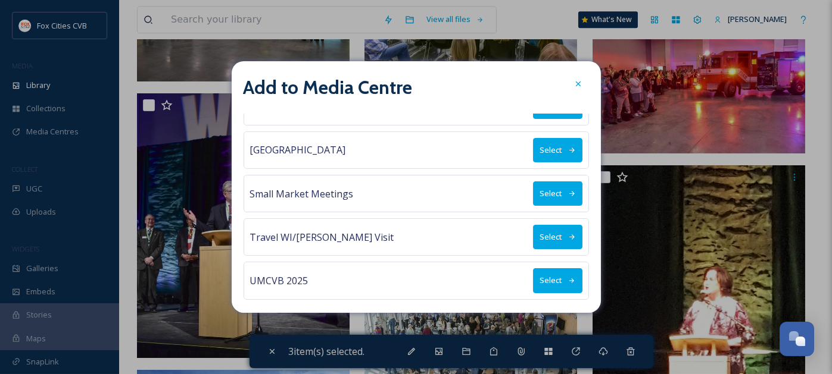
click at [549, 194] on button "Select" at bounding box center [557, 194] width 49 height 24
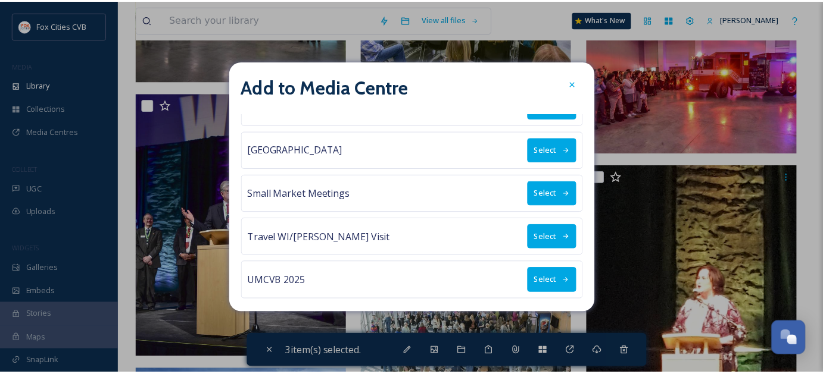
scroll to position [0, 0]
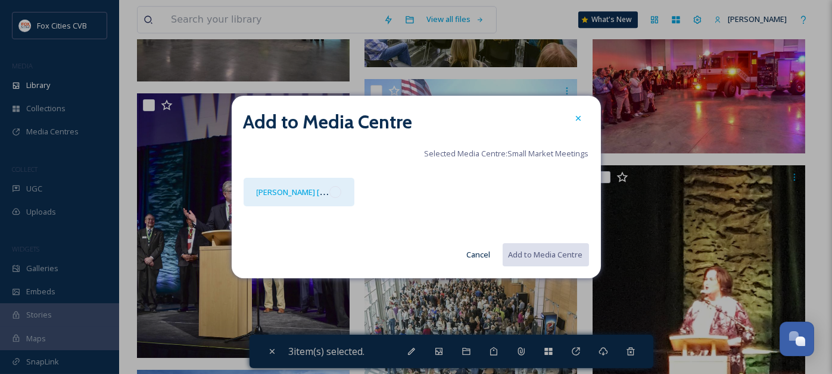
click at [332, 191] on div at bounding box center [335, 192] width 12 height 12
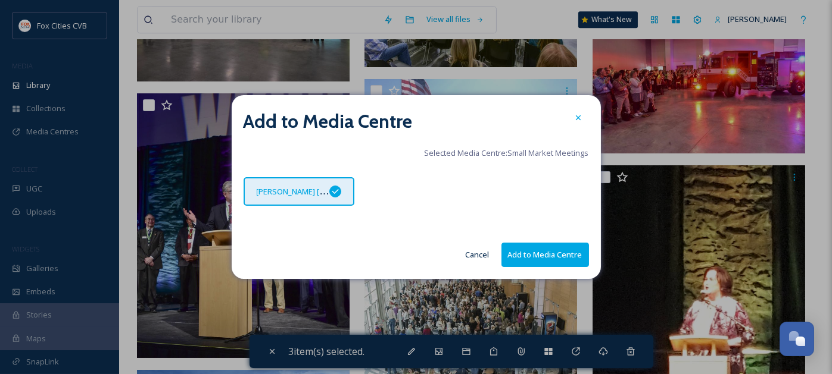
click at [520, 247] on button "Add to Media Centre" at bounding box center [545, 255] width 88 height 24
checkbox input "false"
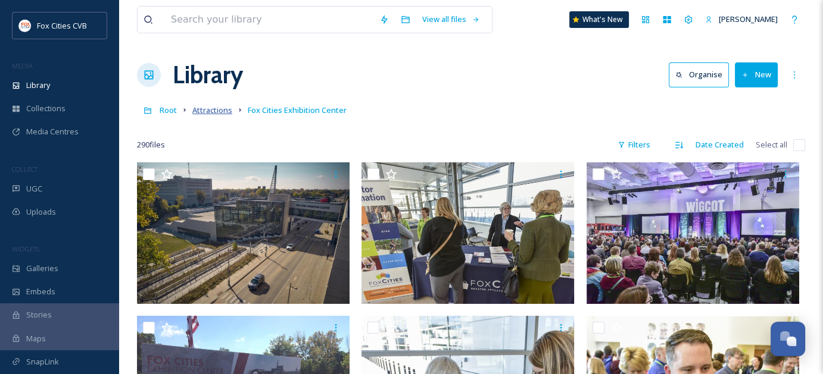
click at [202, 107] on span "Attractions" at bounding box center [212, 110] width 40 height 11
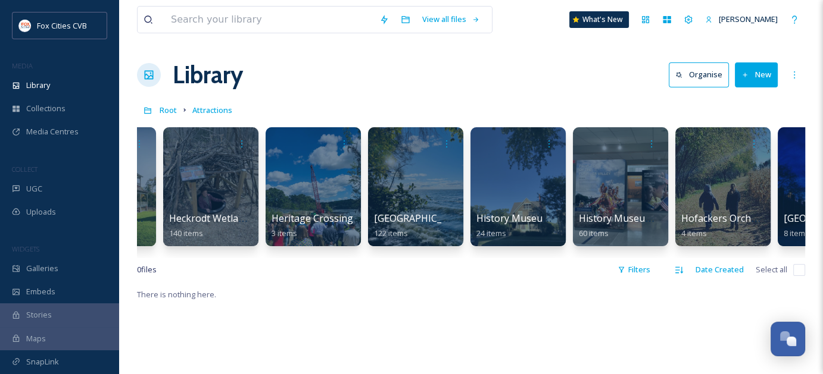
scroll to position [0, 2739]
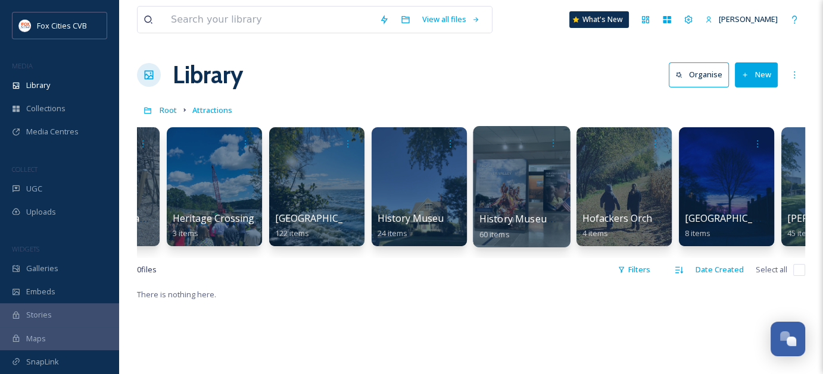
click at [507, 183] on div at bounding box center [521, 186] width 97 height 121
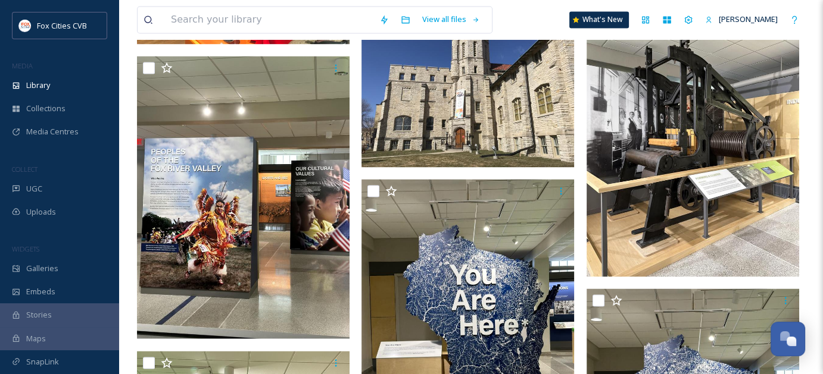
scroll to position [1905, 0]
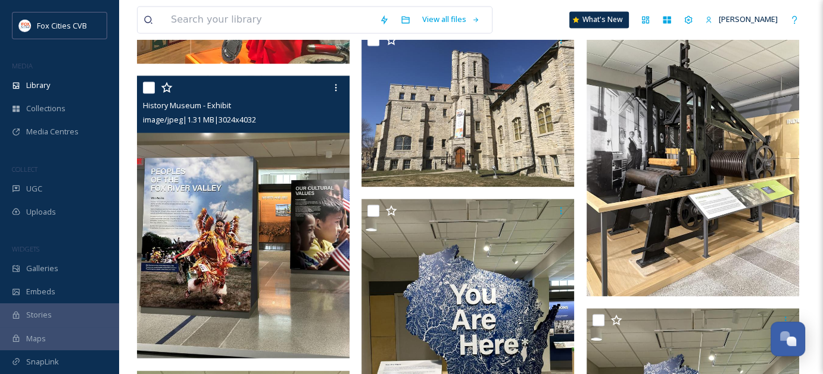
click at [150, 86] on input "checkbox" at bounding box center [149, 88] width 12 height 12
checkbox input "true"
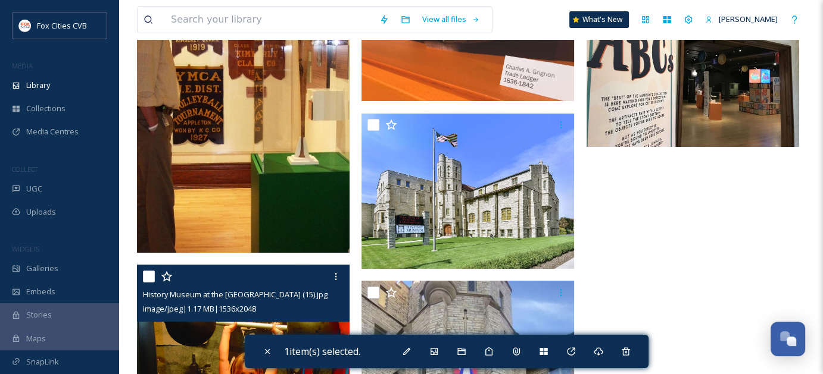
scroll to position [4580, 0]
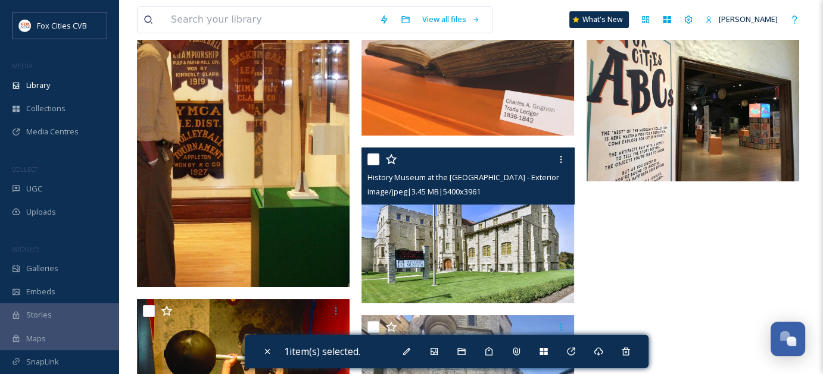
click at [371, 161] on input "checkbox" at bounding box center [373, 160] width 12 height 12
checkbox input "true"
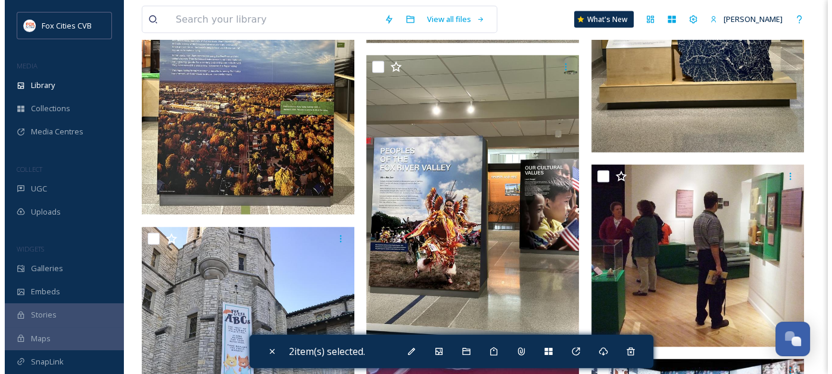
scroll to position [2322, 0]
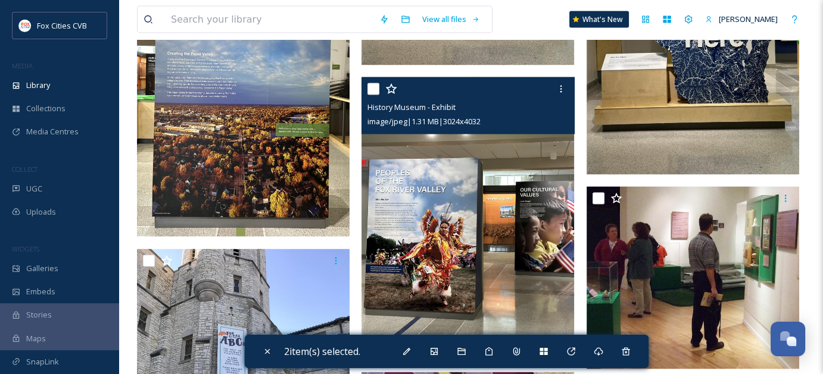
click at [376, 91] on input "checkbox" at bounding box center [373, 89] width 12 height 12
checkbox input "true"
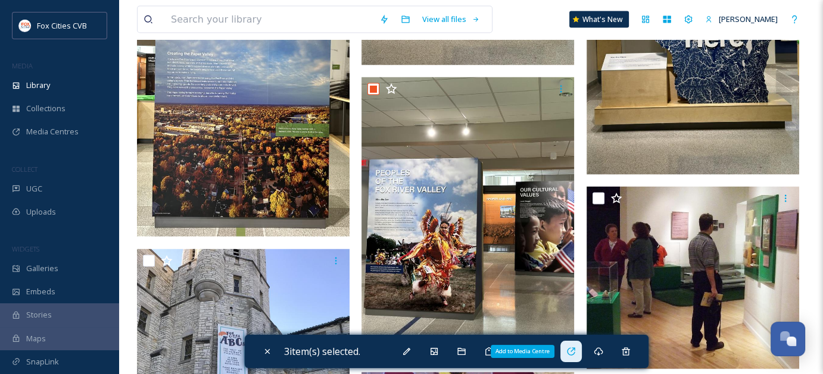
click at [580, 347] on div "Add to Media Centre" at bounding box center [570, 351] width 21 height 21
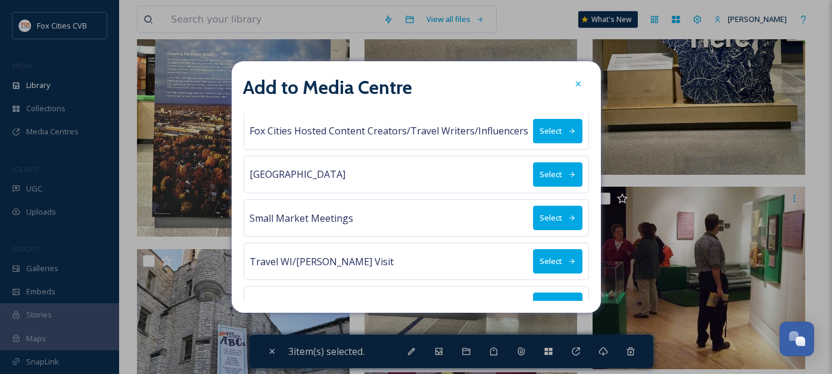
scroll to position [113, 0]
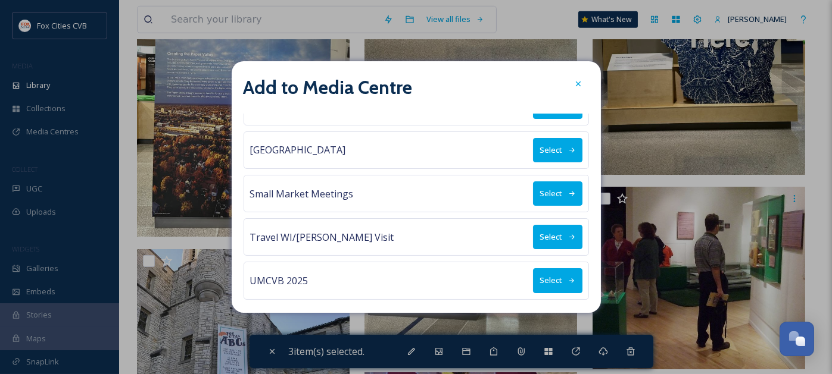
click at [533, 196] on button "Select" at bounding box center [557, 194] width 49 height 24
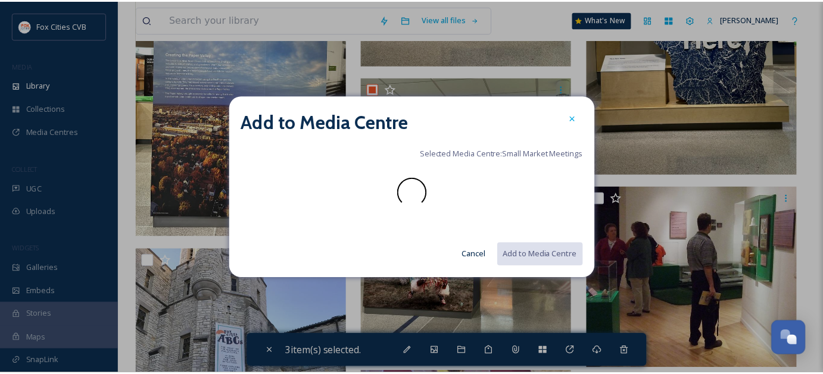
scroll to position [0, 0]
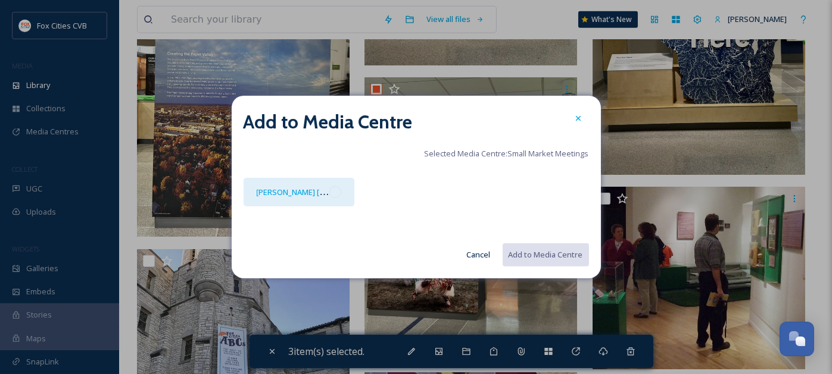
click at [336, 192] on div at bounding box center [335, 192] width 12 height 12
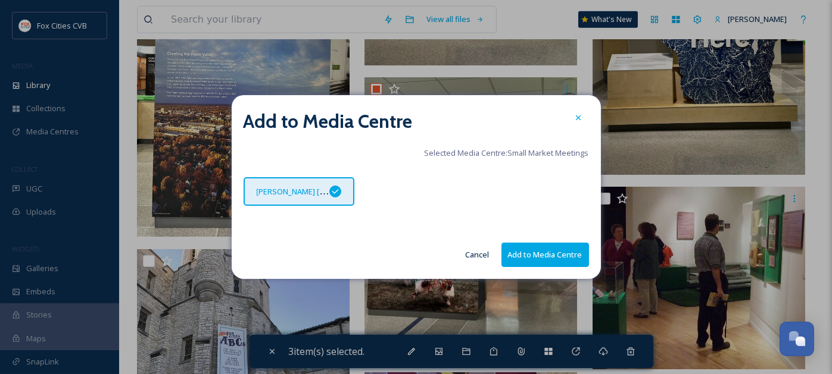
click at [520, 251] on button "Add to Media Centre" at bounding box center [545, 255] width 88 height 24
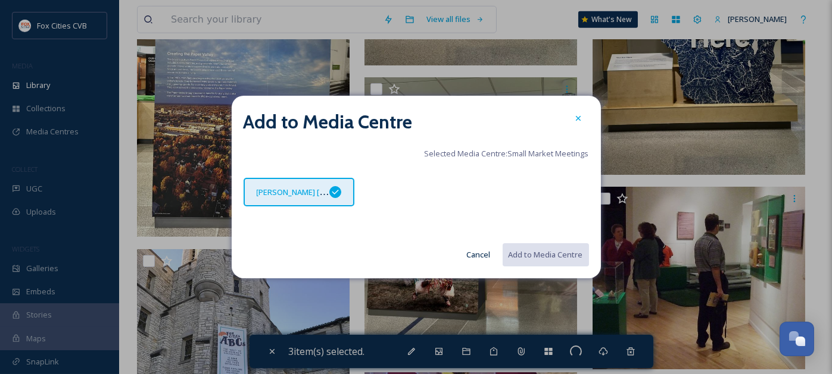
checkbox input "false"
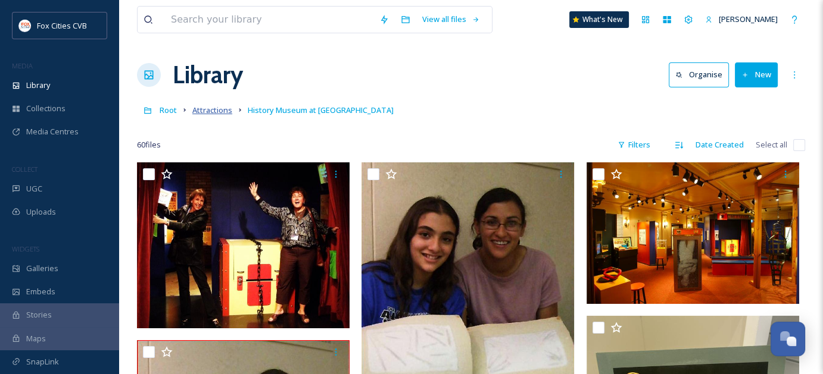
click at [219, 111] on span "Attractions" at bounding box center [212, 110] width 40 height 11
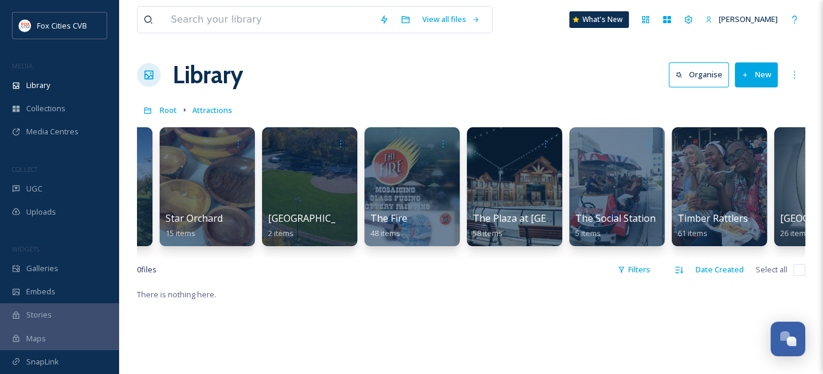
scroll to position [0, 6975]
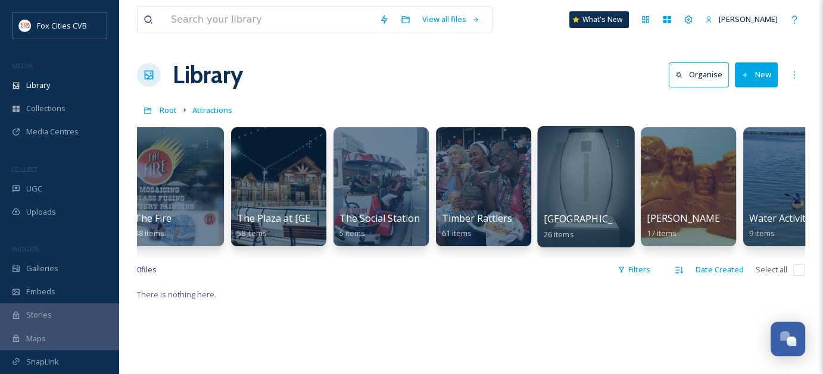
click at [594, 186] on div at bounding box center [585, 186] width 97 height 121
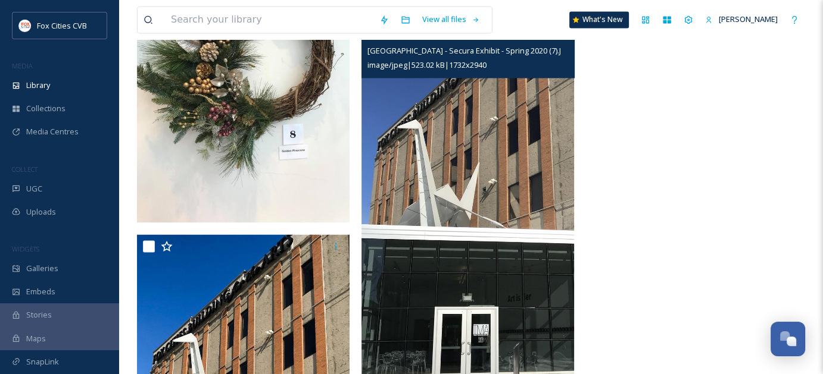
scroll to position [2146, 0]
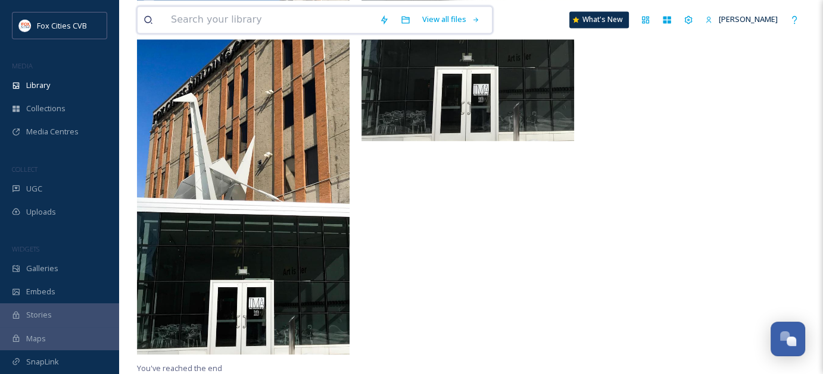
click at [266, 23] on input at bounding box center [269, 20] width 208 height 26
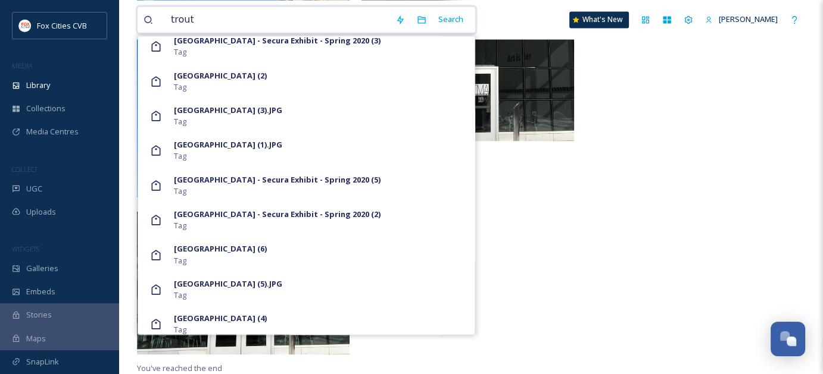
scroll to position [1446, 0]
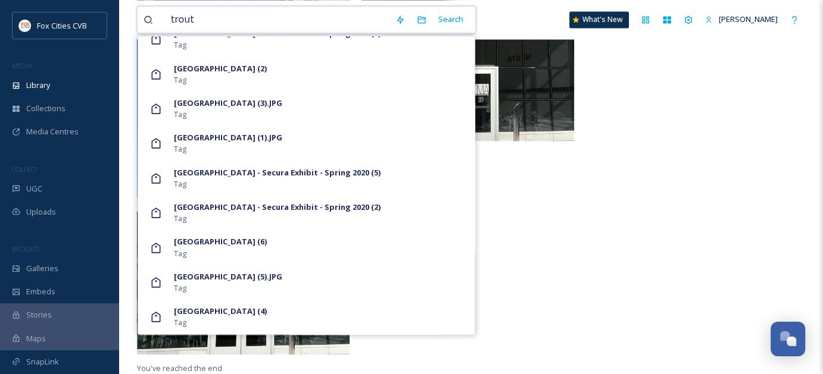
type input "trout"
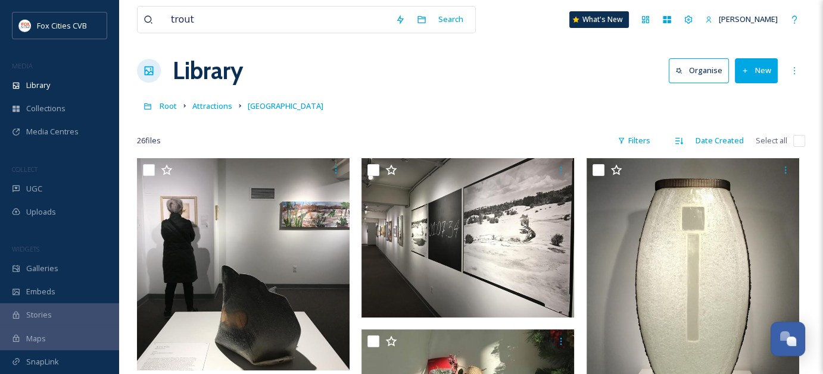
scroll to position [0, 0]
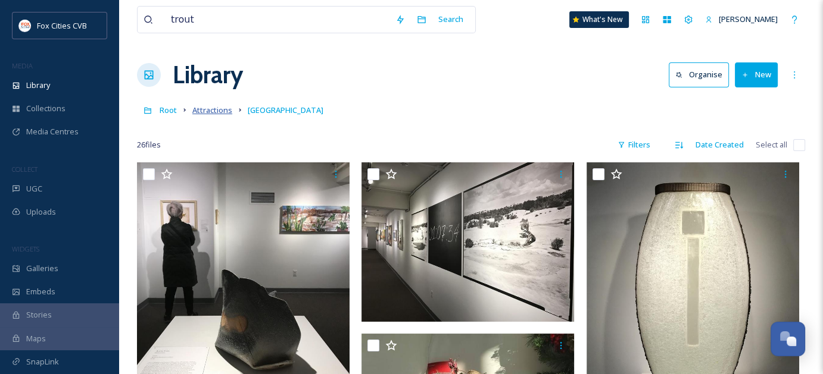
click at [217, 107] on span "Attractions" at bounding box center [212, 110] width 40 height 11
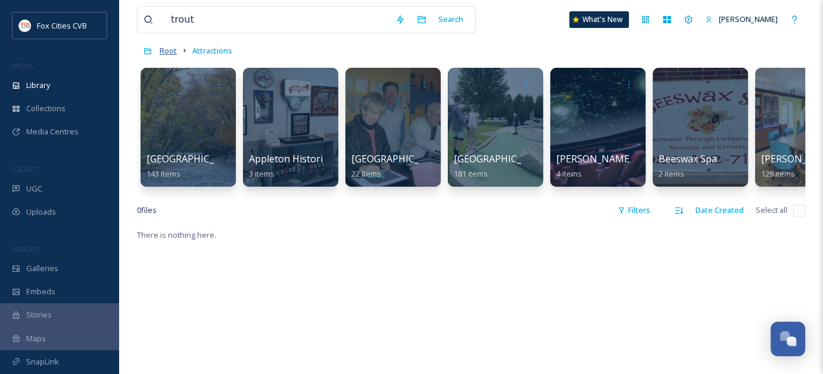
click at [171, 50] on span "Root" at bounding box center [168, 50] width 17 height 11
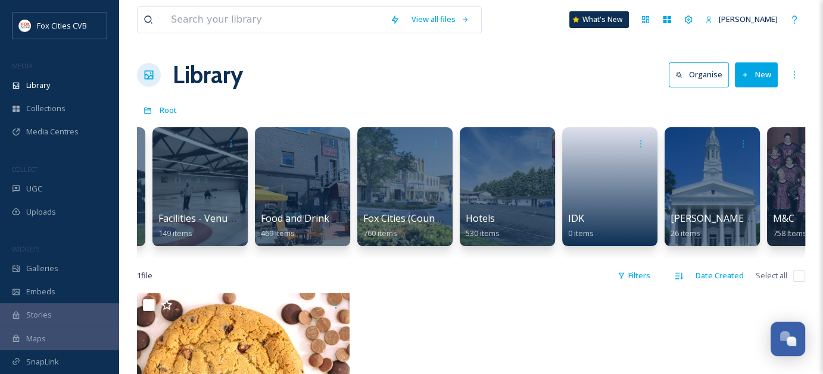
scroll to position [0, 494]
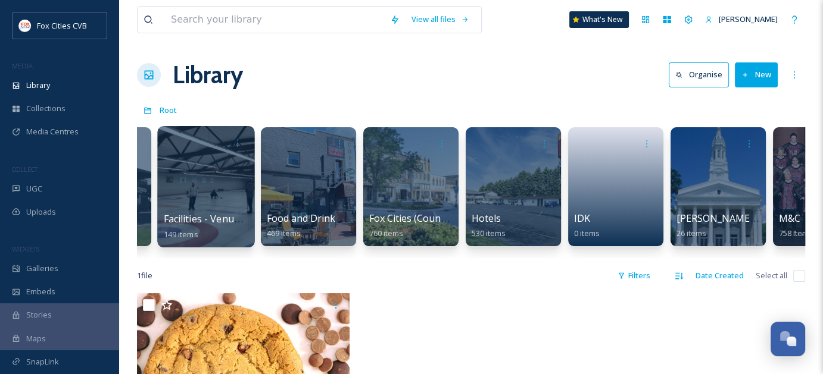
click at [212, 183] on div at bounding box center [205, 186] width 97 height 121
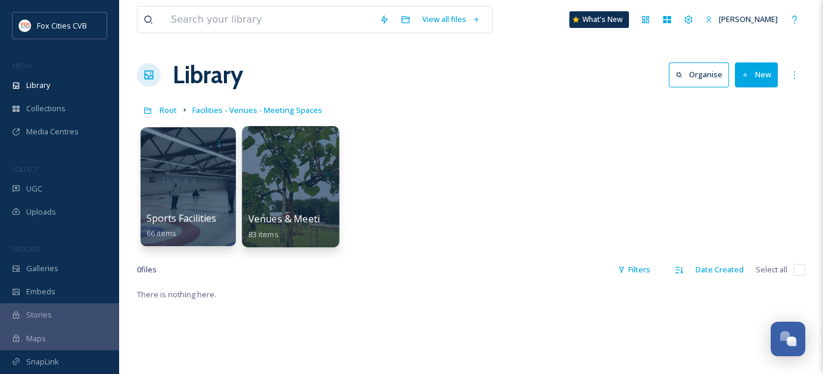
click at [314, 182] on div at bounding box center [290, 186] width 97 height 121
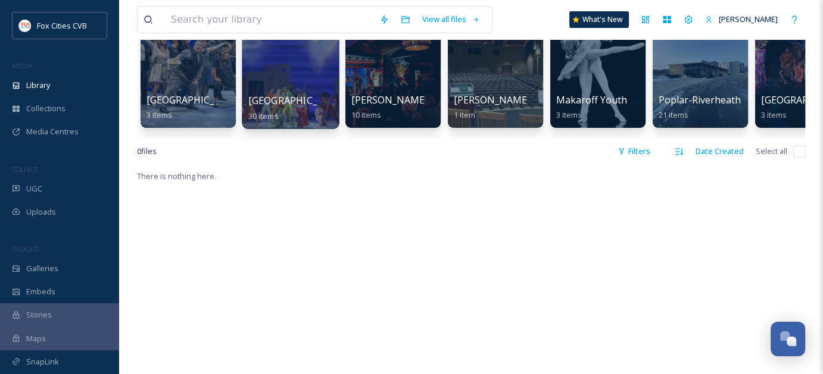
scroll to position [119, 0]
click at [308, 89] on div at bounding box center [290, 67] width 97 height 121
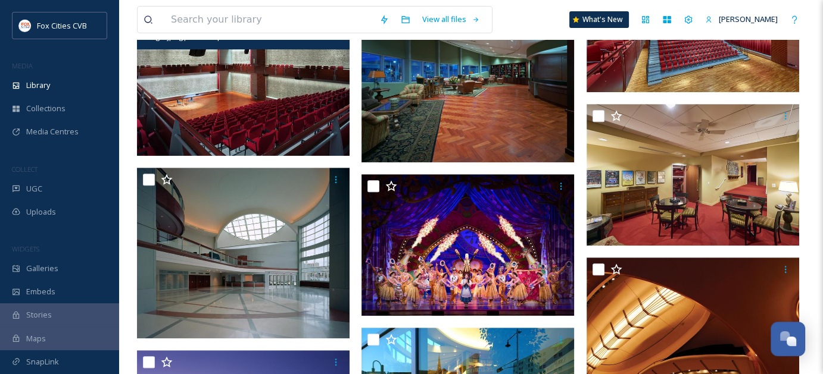
scroll to position [476, 0]
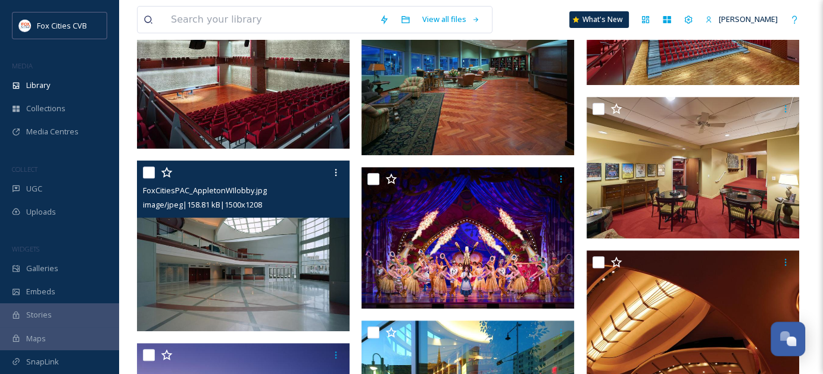
click at [149, 174] on input "checkbox" at bounding box center [149, 173] width 12 height 12
checkbox input "true"
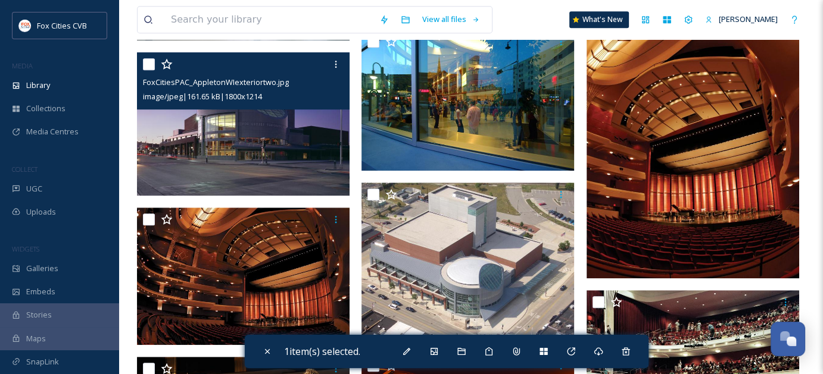
scroll to position [774, 0]
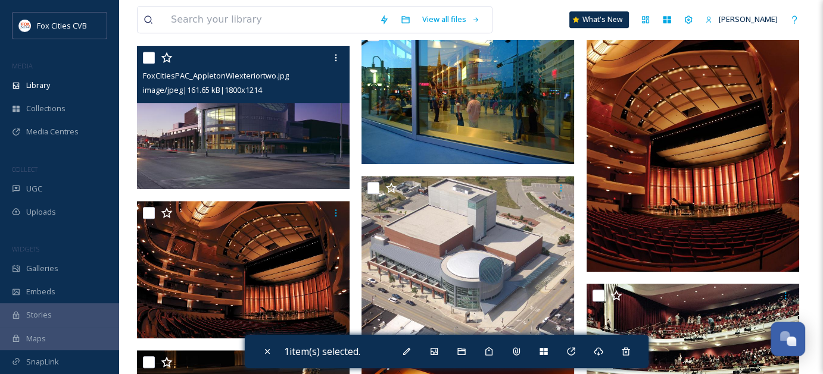
click at [151, 58] on input "checkbox" at bounding box center [149, 58] width 12 height 12
checkbox input "true"
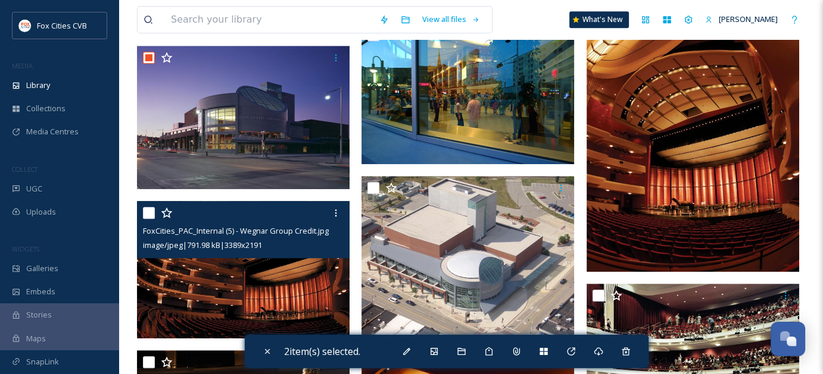
click at [146, 212] on input "checkbox" at bounding box center [149, 213] width 12 height 12
checkbox input "true"
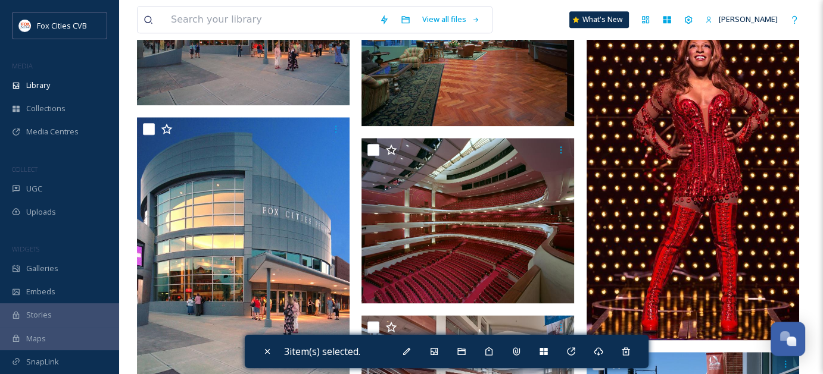
scroll to position [1488, 0]
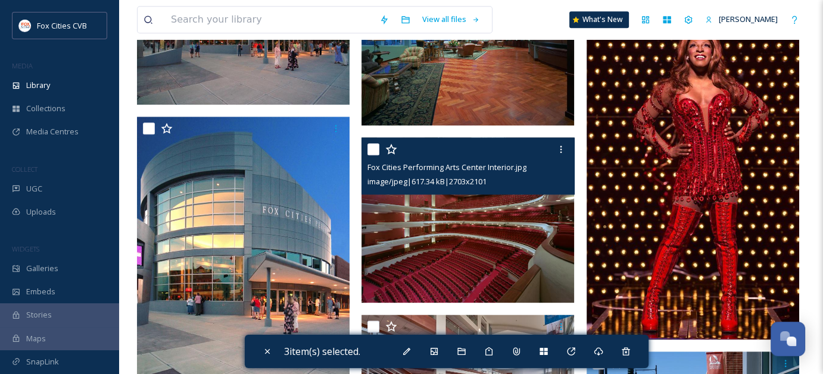
click at [374, 153] on input "checkbox" at bounding box center [373, 149] width 12 height 12
checkbox input "true"
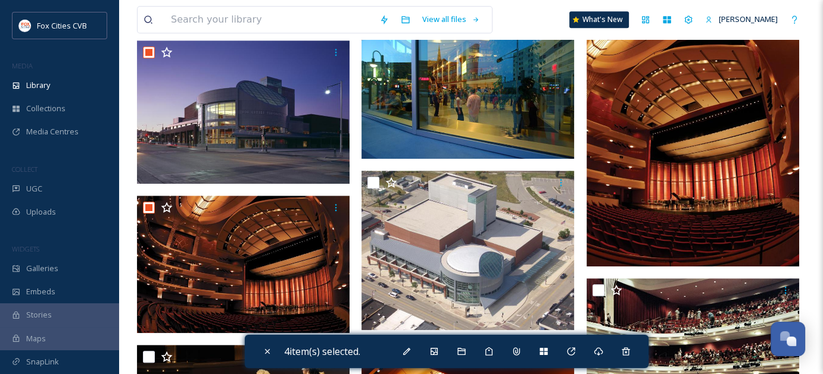
scroll to position [774, 0]
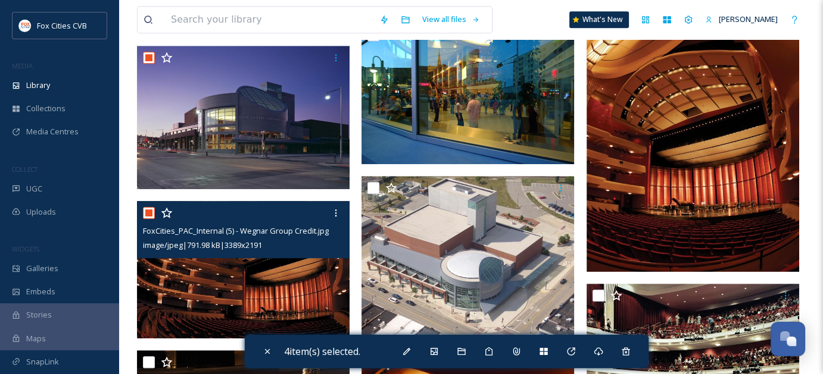
click at [148, 212] on input "checkbox" at bounding box center [149, 213] width 12 height 12
checkbox input "false"
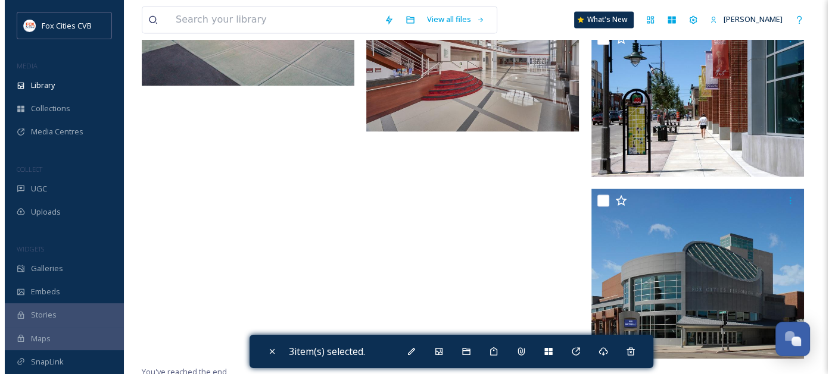
scroll to position [1818, 0]
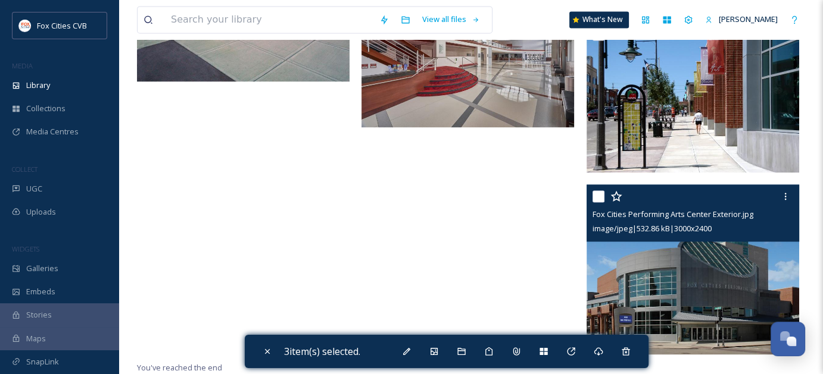
click at [599, 198] on input "checkbox" at bounding box center [598, 197] width 12 height 12
checkbox input "true"
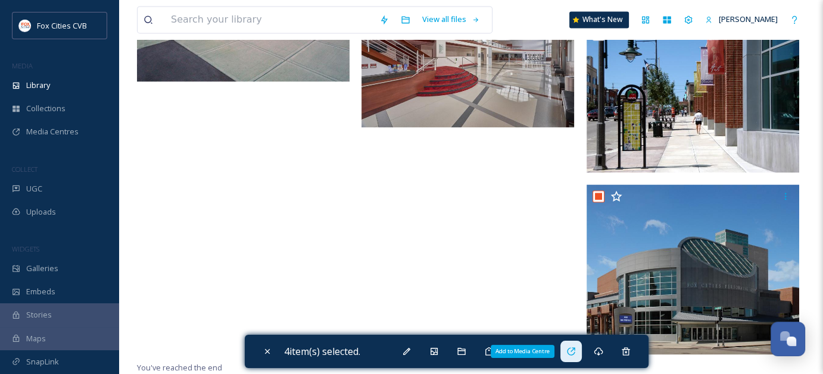
click at [575, 352] on icon at bounding box center [571, 352] width 10 height 10
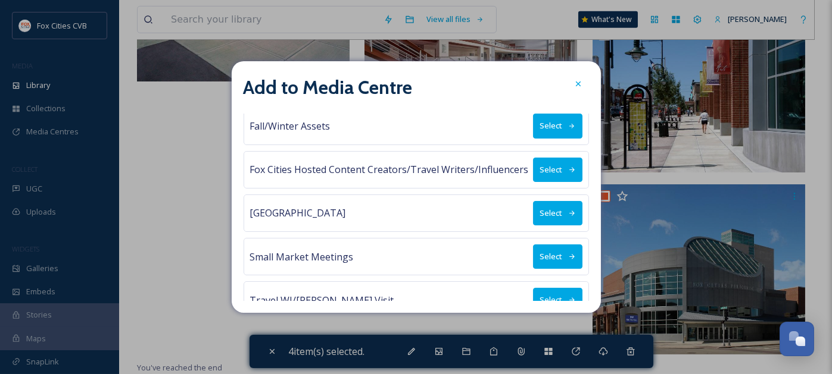
scroll to position [113, 0]
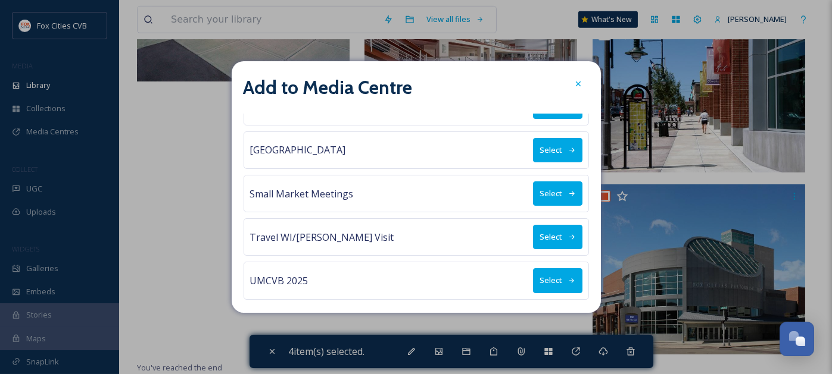
click at [548, 195] on button "Select" at bounding box center [557, 194] width 49 height 24
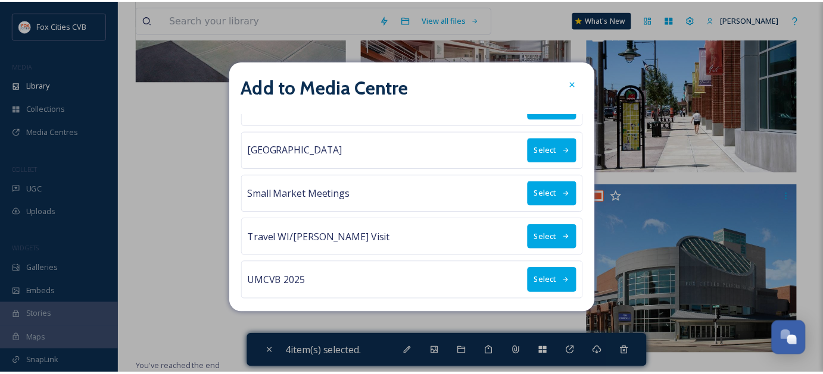
scroll to position [0, 0]
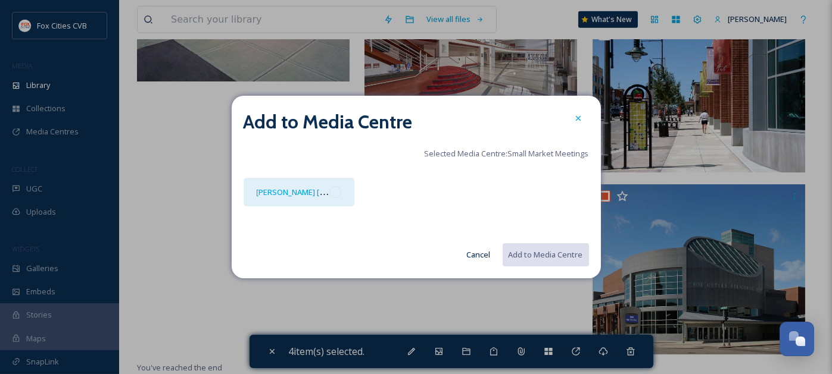
click at [336, 193] on div at bounding box center [335, 192] width 12 height 12
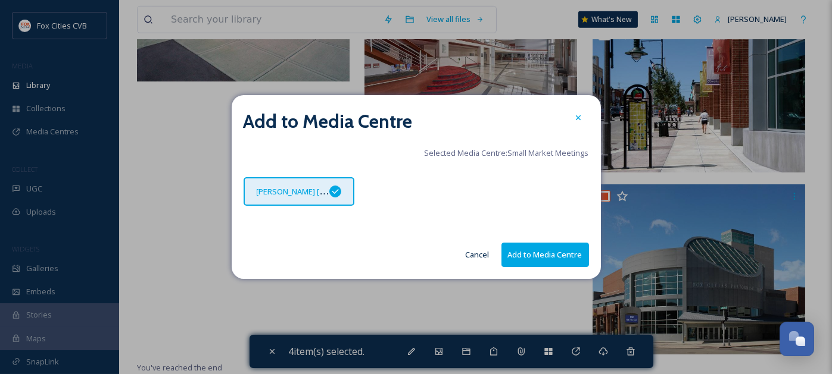
click at [549, 252] on button "Add to Media Centre" at bounding box center [545, 255] width 88 height 24
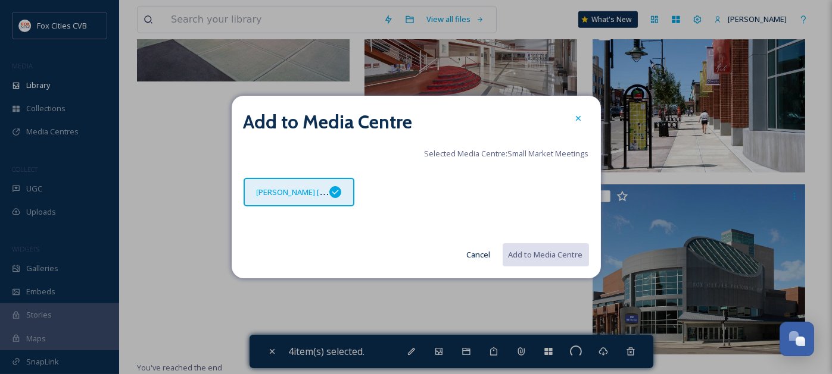
checkbox input "false"
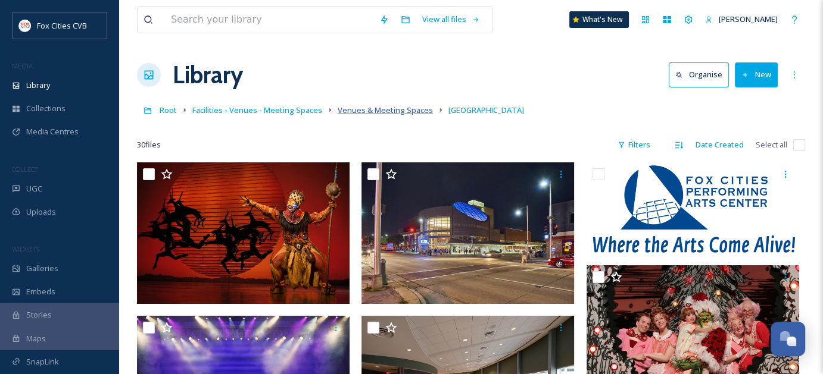
click at [366, 110] on span "Venues & Meeting Spaces" at bounding box center [385, 110] width 95 height 11
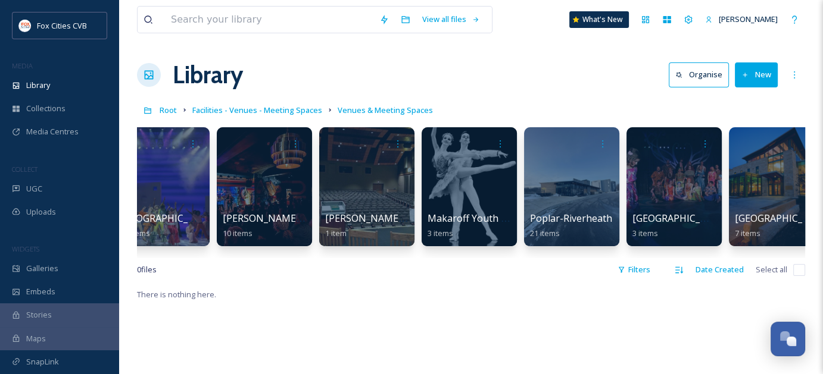
scroll to position [0, 129]
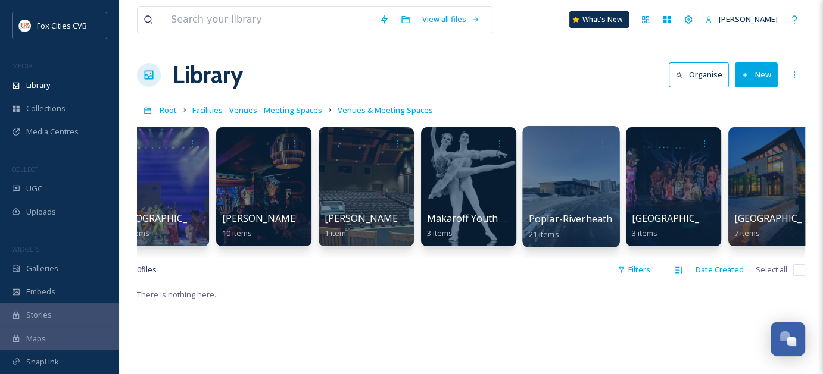
click at [578, 192] on div at bounding box center [570, 186] width 97 height 121
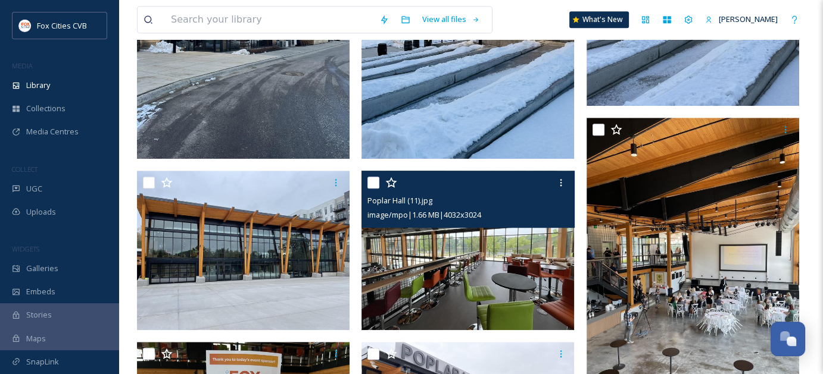
scroll to position [833, 0]
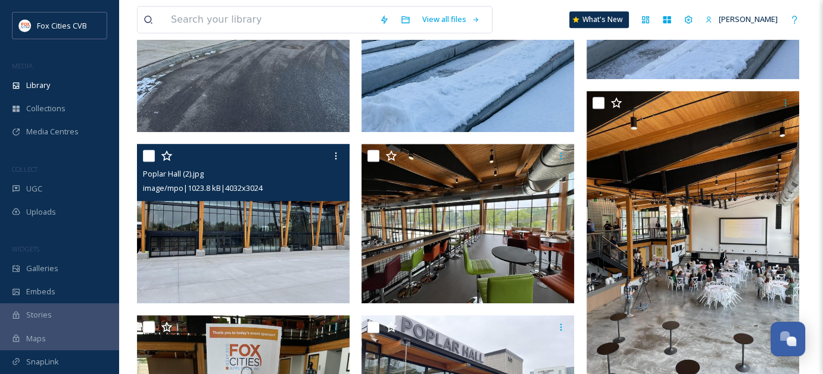
click at [151, 160] on input "checkbox" at bounding box center [149, 156] width 12 height 12
checkbox input "true"
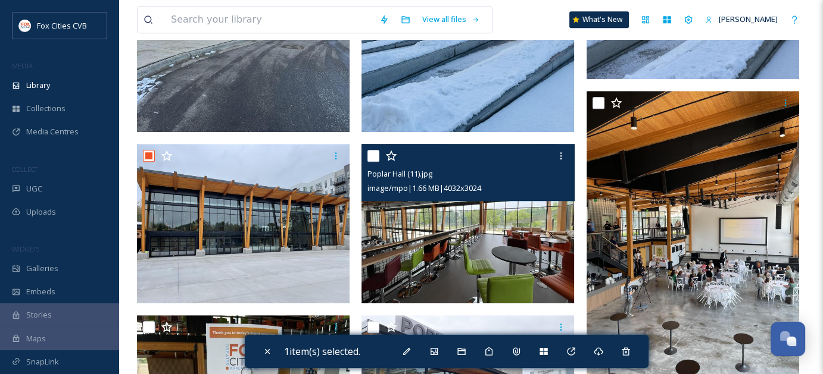
click at [372, 157] on input "checkbox" at bounding box center [373, 156] width 12 height 12
checkbox input "true"
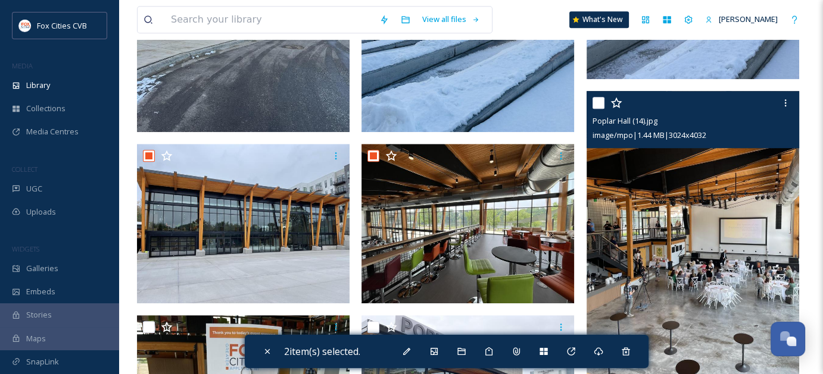
click at [601, 104] on input "checkbox" at bounding box center [598, 103] width 12 height 12
click at [601, 102] on input "checkbox" at bounding box center [598, 103] width 12 height 12
checkbox input "false"
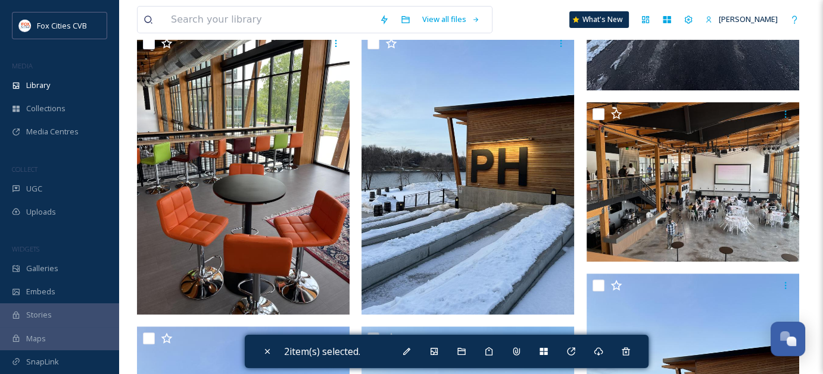
scroll to position [354, 0]
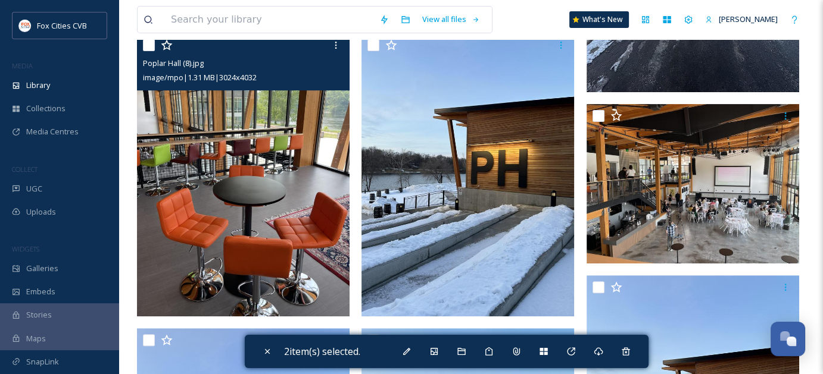
click at [154, 47] on input "checkbox" at bounding box center [149, 45] width 12 height 12
checkbox input "true"
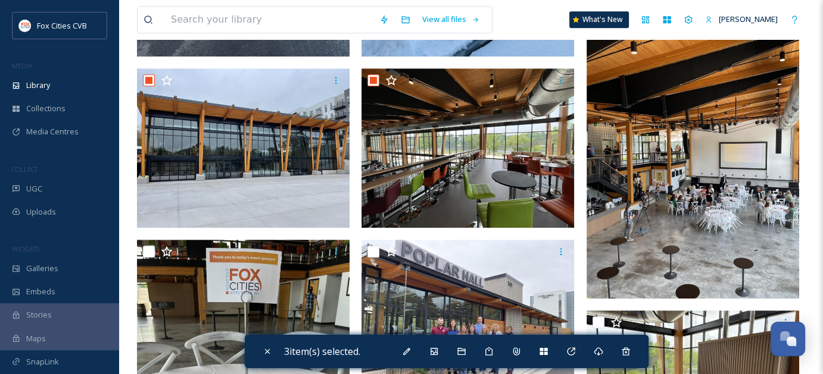
scroll to position [889, 0]
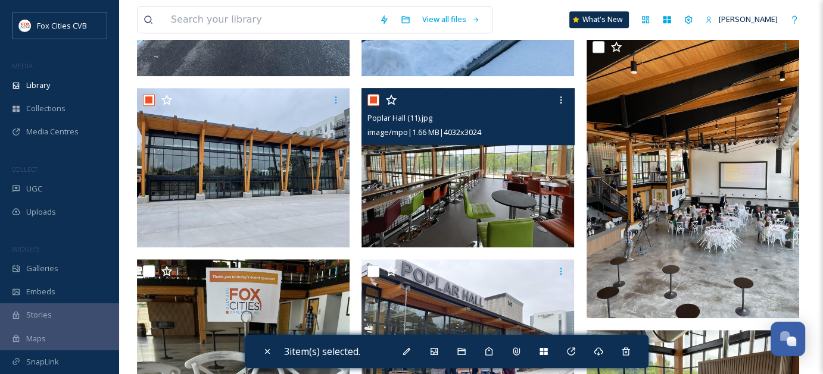
click at [371, 100] on input "checkbox" at bounding box center [373, 100] width 12 height 12
checkbox input "false"
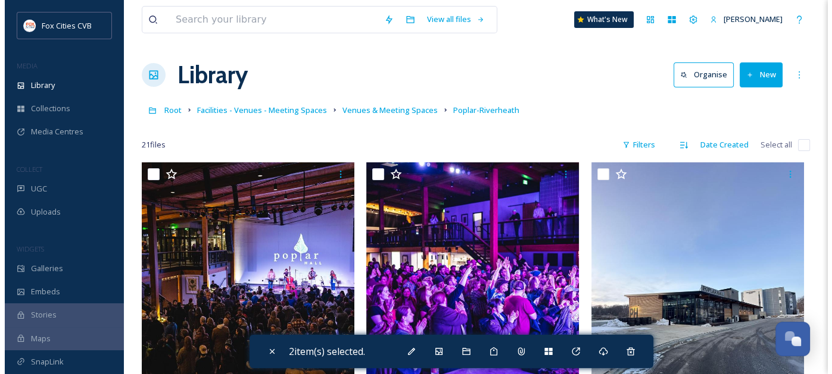
scroll to position [60, 0]
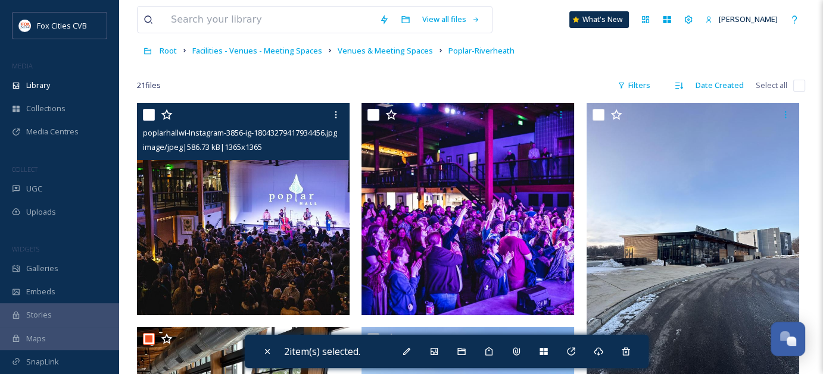
click at [151, 113] on input "checkbox" at bounding box center [149, 115] width 12 height 12
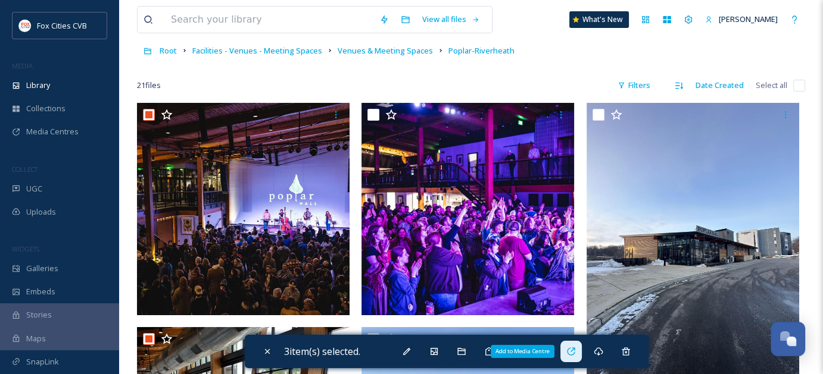
click at [566, 345] on div "Add to Media Centre" at bounding box center [570, 351] width 21 height 21
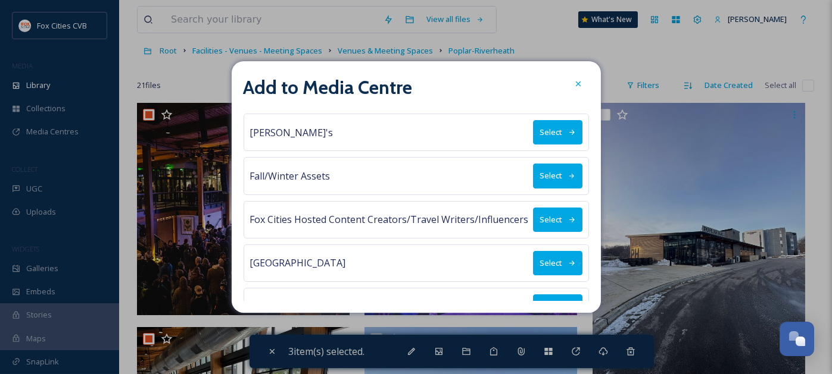
scroll to position [113, 0]
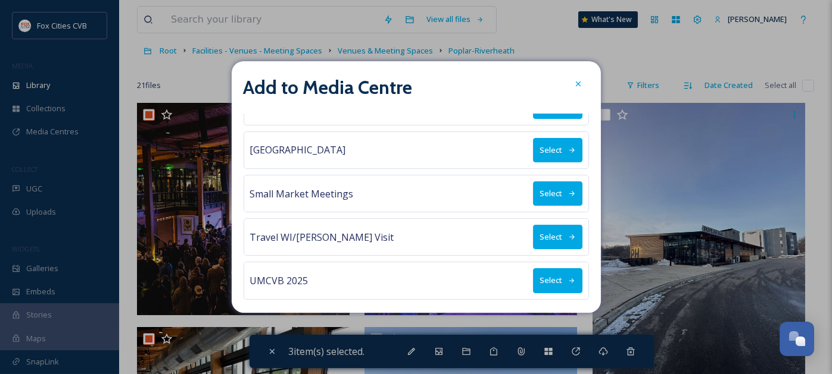
click at [533, 193] on button "Select" at bounding box center [557, 194] width 49 height 24
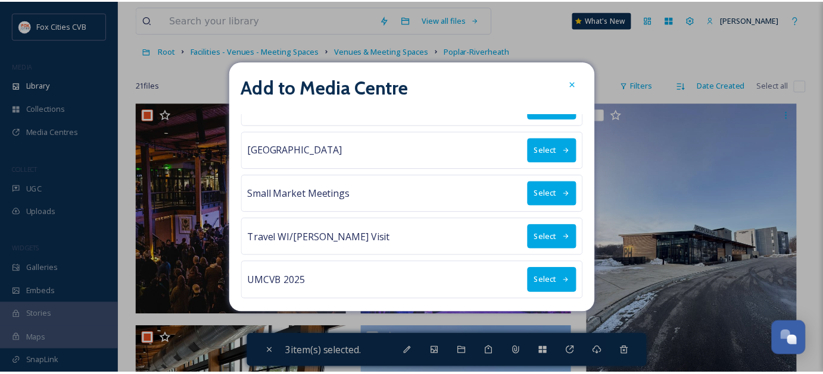
scroll to position [0, 0]
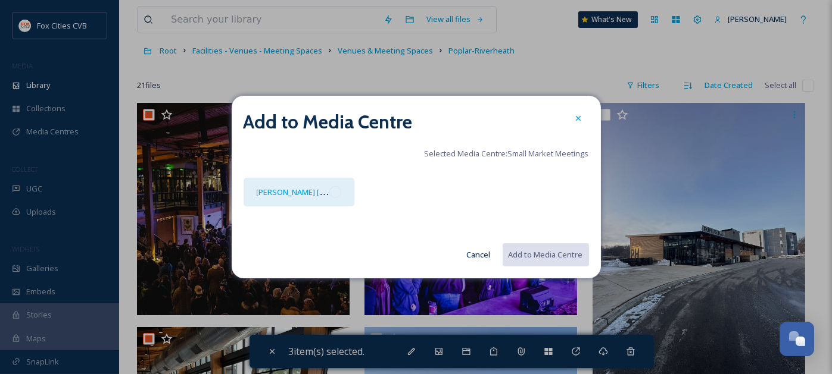
click at [339, 186] on div at bounding box center [335, 192] width 12 height 12
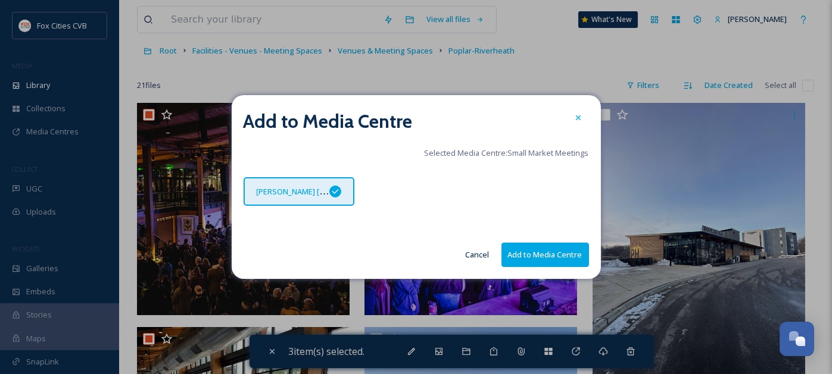
click at [556, 249] on button "Add to Media Centre" at bounding box center [545, 255] width 88 height 24
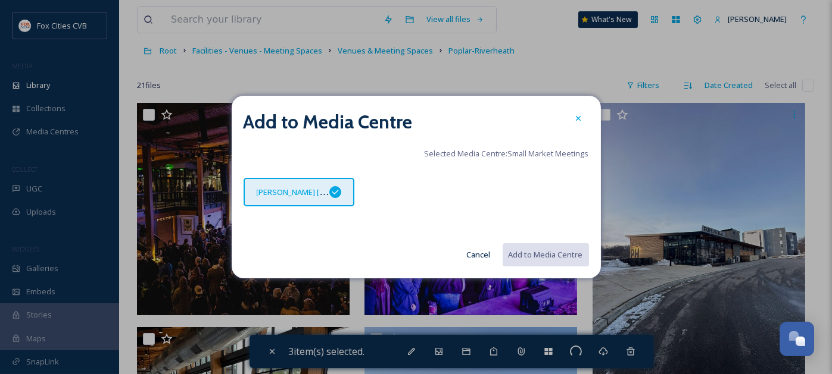
checkbox input "false"
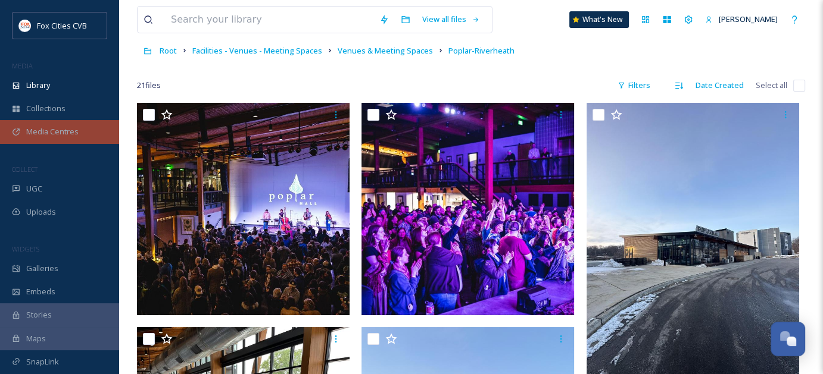
click at [80, 133] on div "Media Centres" at bounding box center [59, 131] width 119 height 23
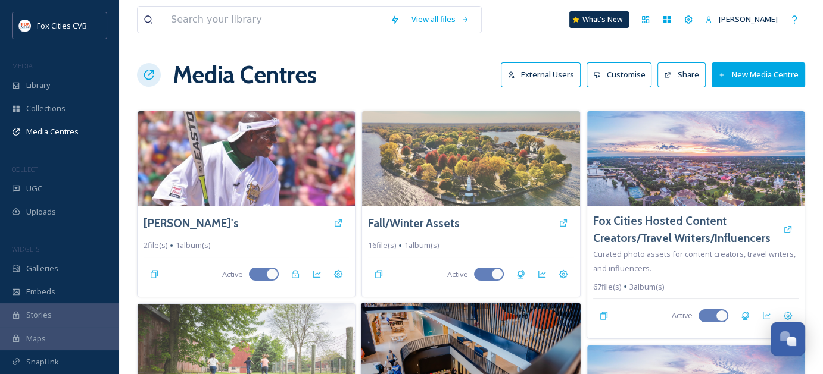
scroll to position [298, 0]
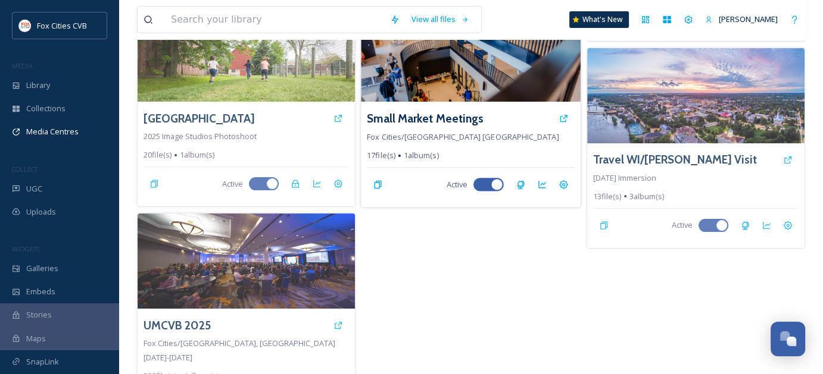
click at [495, 61] on img at bounding box center [471, 54] width 220 height 96
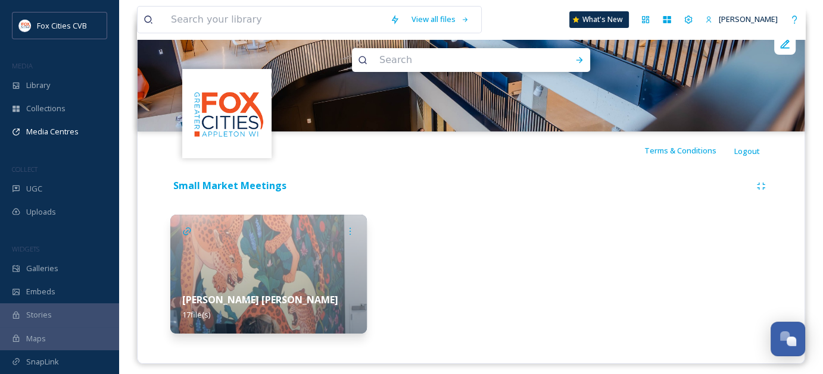
scroll to position [140, 0]
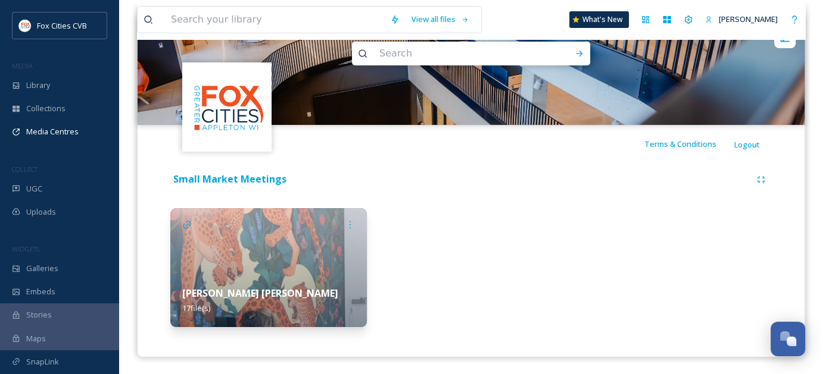
click at [219, 213] on img at bounding box center [268, 267] width 196 height 119
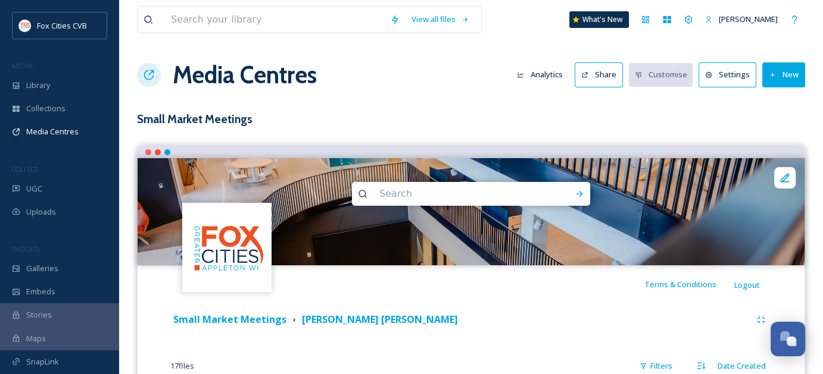
click at [794, 82] on button "New" at bounding box center [783, 75] width 43 height 24
click at [785, 97] on span "Add Files" at bounding box center [776, 102] width 32 height 11
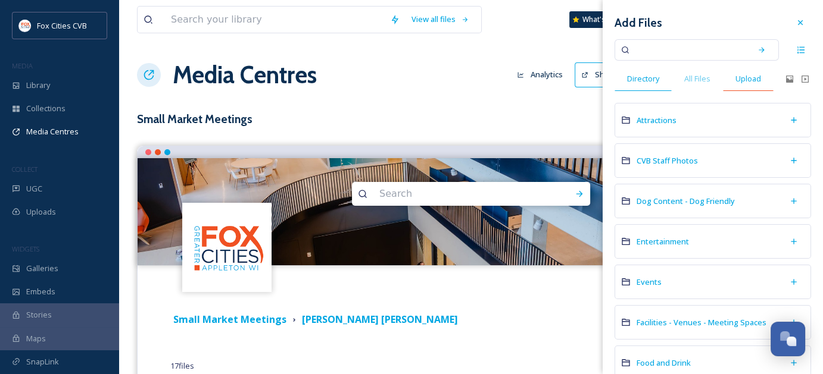
click at [753, 84] on span "Upload" at bounding box center [748, 78] width 26 height 11
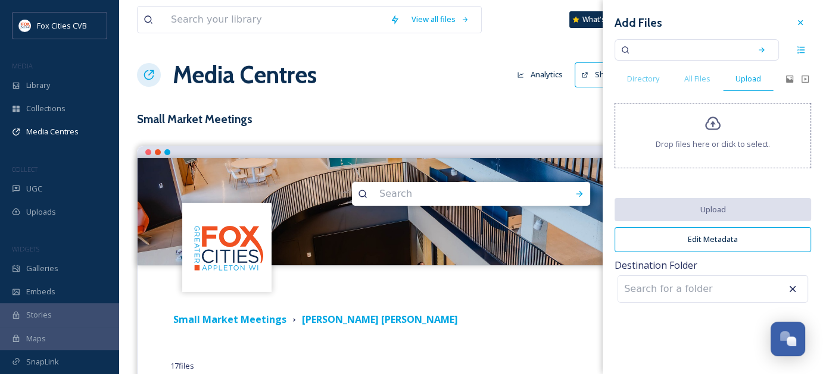
click at [700, 123] on div "Drop files here or click to select." at bounding box center [712, 135] width 196 height 65
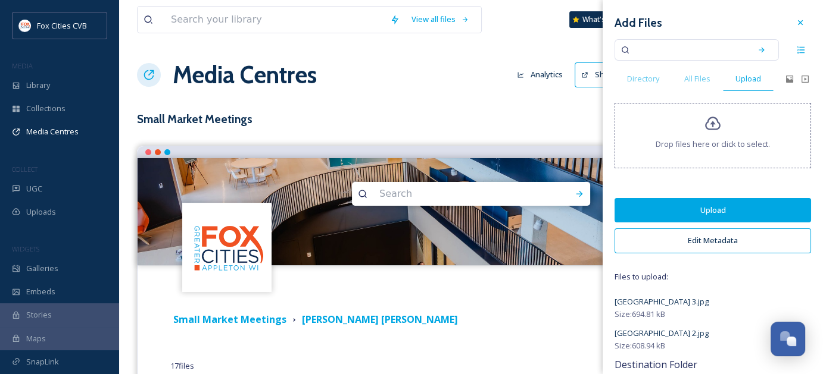
click at [689, 210] on button "Upload" at bounding box center [712, 210] width 196 height 24
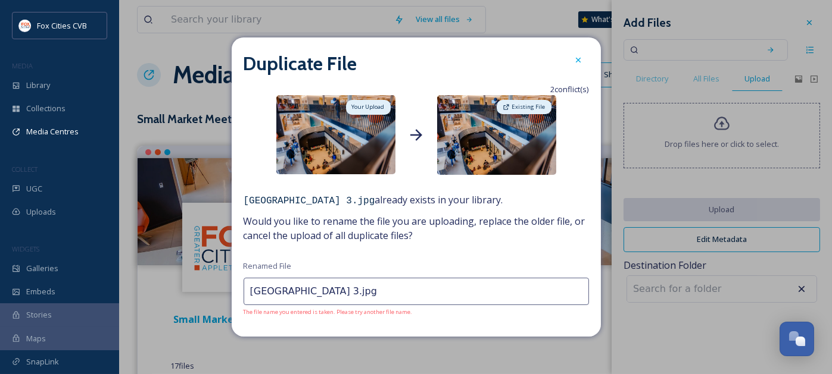
click at [355, 293] on input "[GEOGRAPHIC_DATA] 3.jpg" at bounding box center [415, 291] width 345 height 27
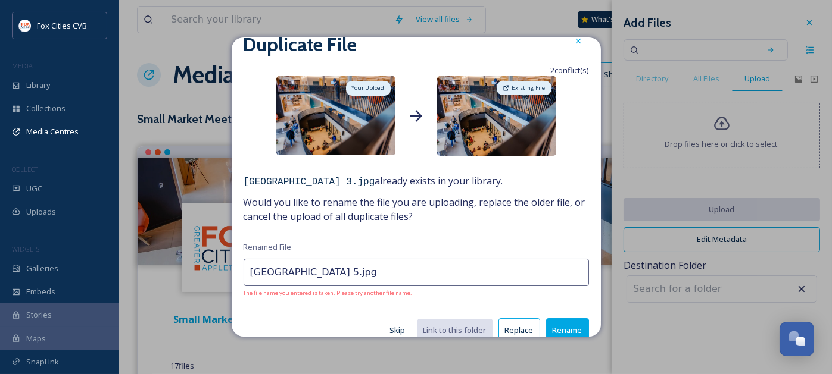
scroll to position [36, 0]
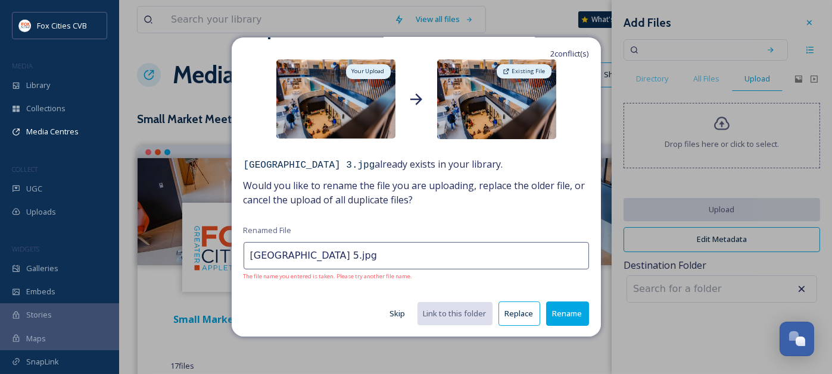
click at [548, 314] on button "Rename" at bounding box center [567, 314] width 43 height 24
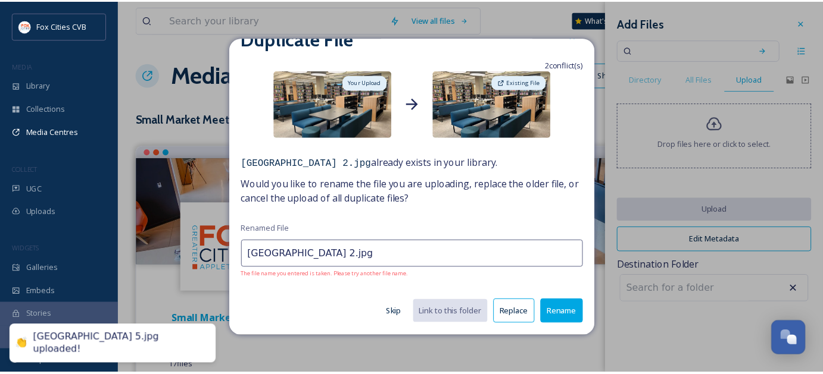
scroll to position [24, 0]
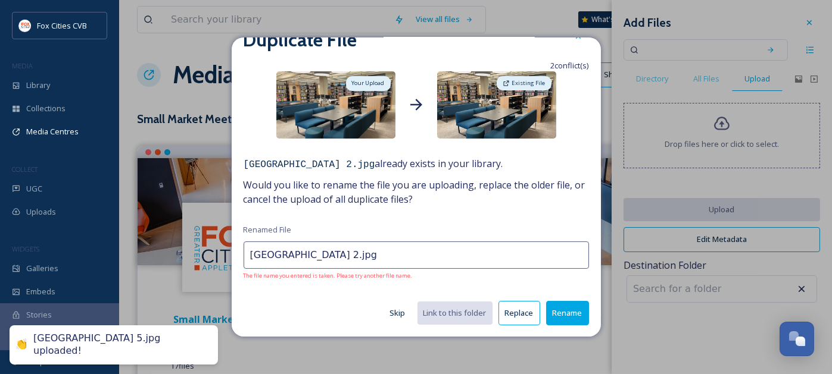
click at [352, 259] on input "[GEOGRAPHIC_DATA] 2.jpg" at bounding box center [415, 255] width 345 height 27
click at [355, 258] on input "[GEOGRAPHIC_DATA] 2.jpg" at bounding box center [415, 255] width 345 height 27
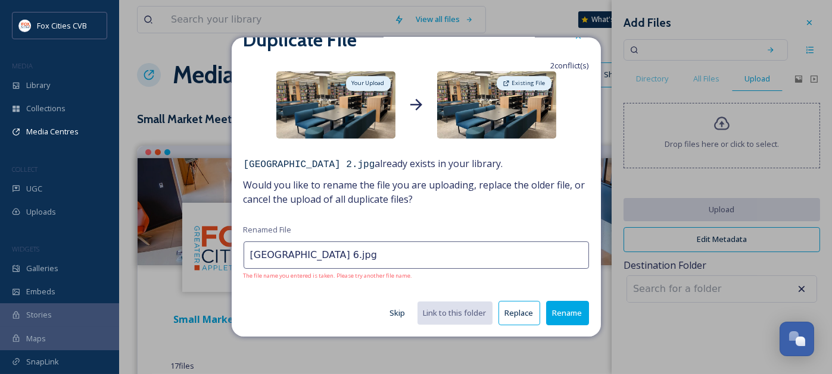
type input "[GEOGRAPHIC_DATA] 6.jpg"
click at [551, 318] on button "Rename" at bounding box center [567, 313] width 43 height 24
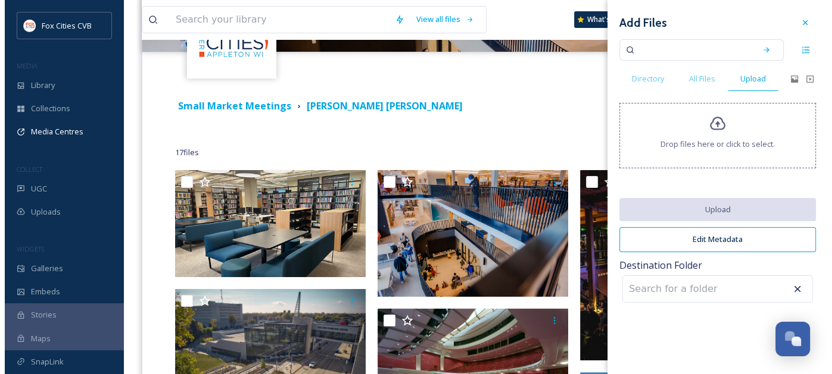
scroll to position [238, 0]
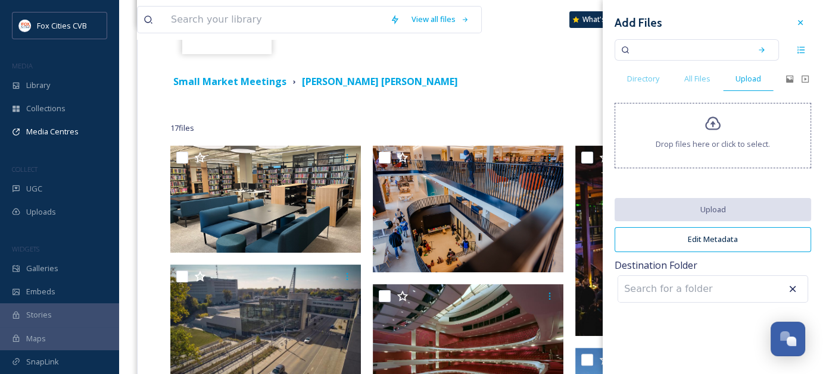
click at [725, 117] on div "Drop files here or click to select." at bounding box center [712, 135] width 196 height 65
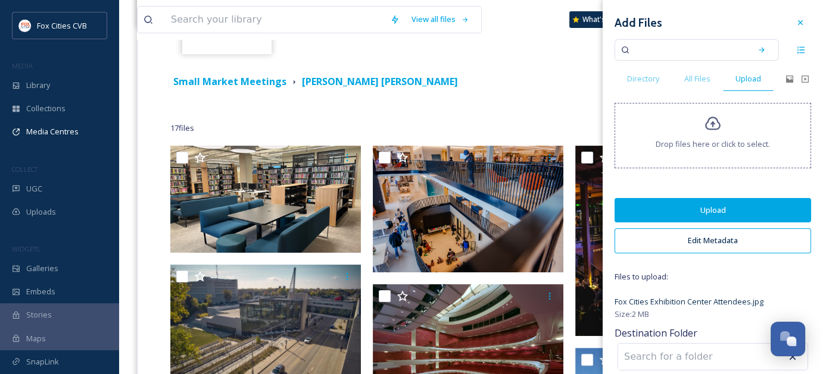
click at [702, 210] on button "Upload" at bounding box center [712, 210] width 196 height 24
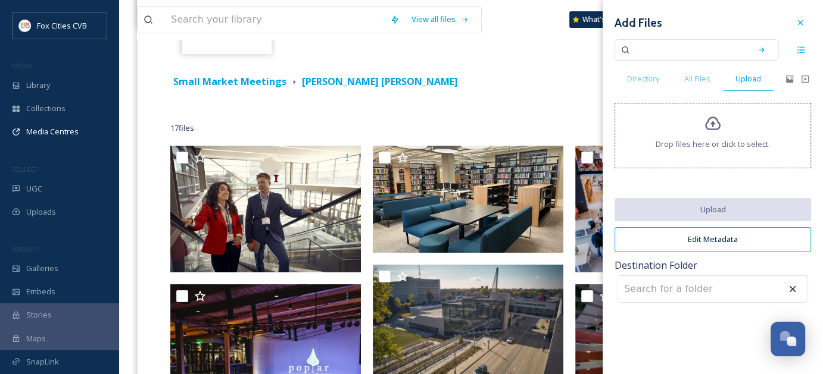
click at [676, 141] on span "Drop files here or click to select." at bounding box center [712, 144] width 114 height 11
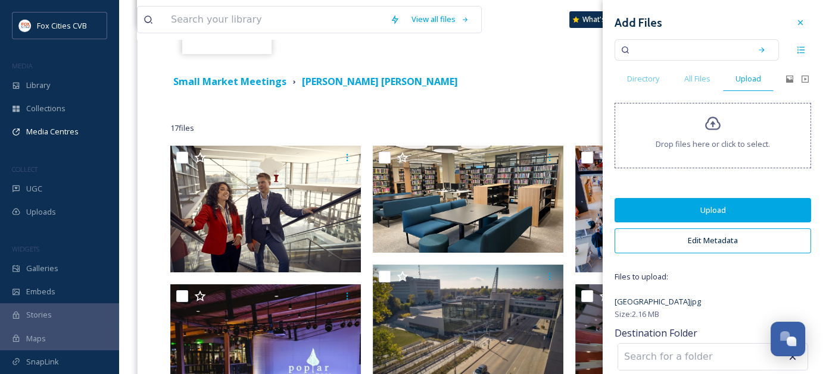
click at [711, 204] on button "Upload" at bounding box center [712, 210] width 196 height 24
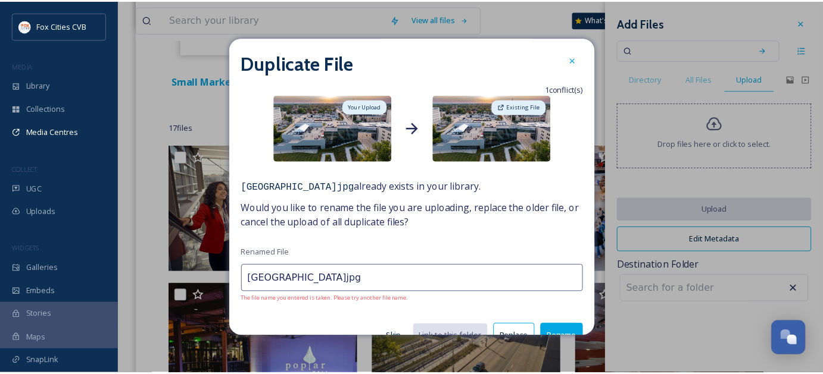
scroll to position [23, 0]
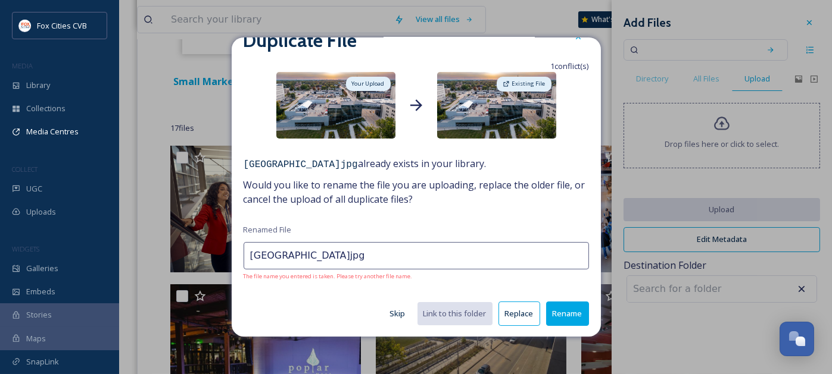
click at [386, 315] on button "Skip" at bounding box center [397, 313] width 27 height 23
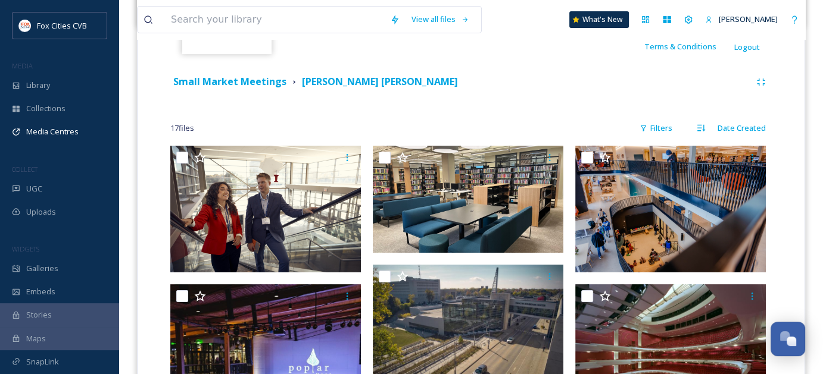
click at [320, 79] on strong "[PERSON_NAME] [PERSON_NAME]" at bounding box center [380, 81] width 156 height 13
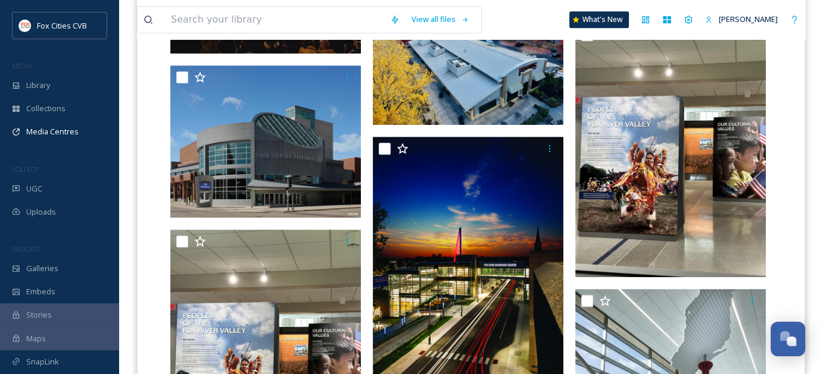
scroll to position [714, 0]
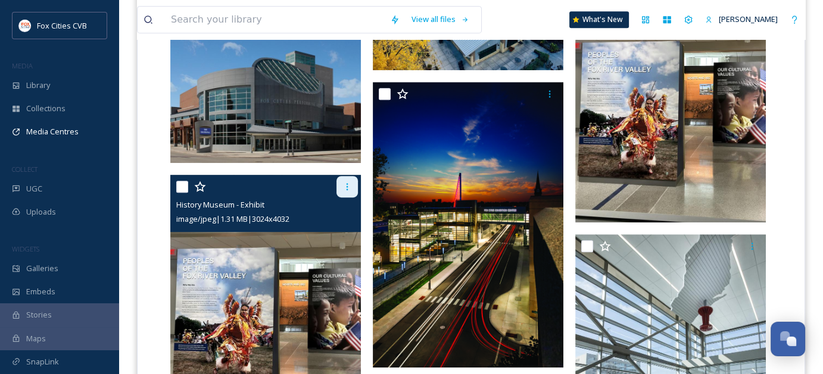
click at [345, 184] on icon at bounding box center [347, 187] width 10 height 10
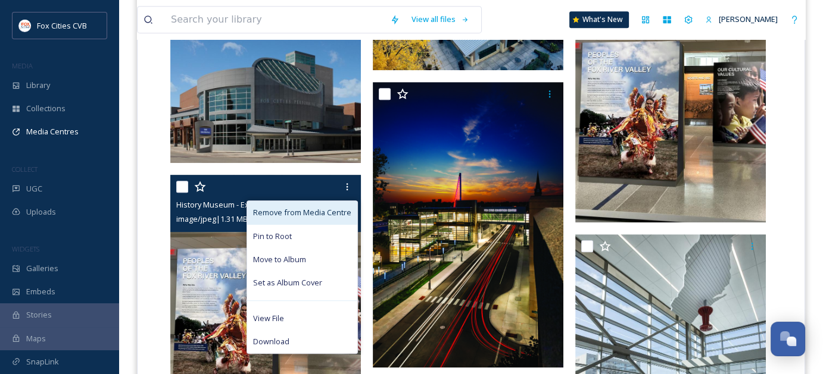
click at [303, 204] on div "Remove from Media Centre" at bounding box center [302, 212] width 110 height 23
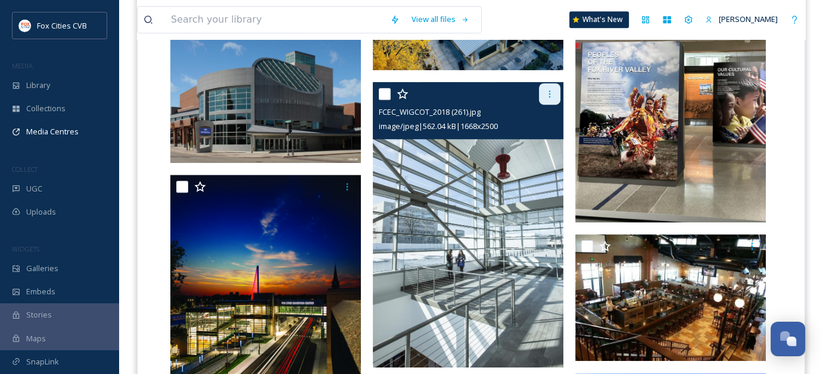
click at [543, 93] on div at bounding box center [549, 93] width 21 height 21
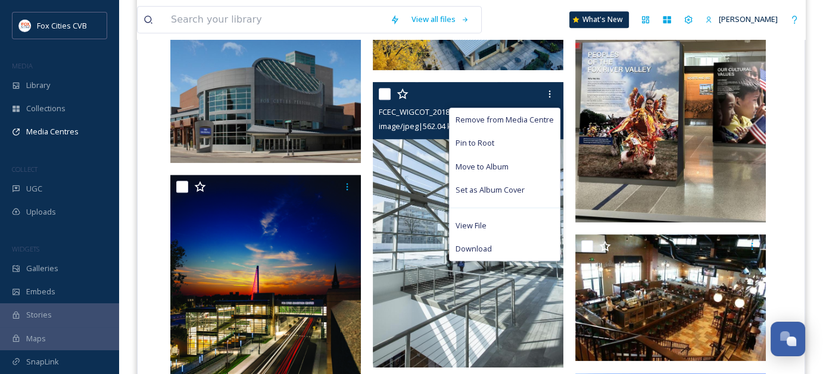
click at [425, 158] on img at bounding box center [468, 225] width 191 height 286
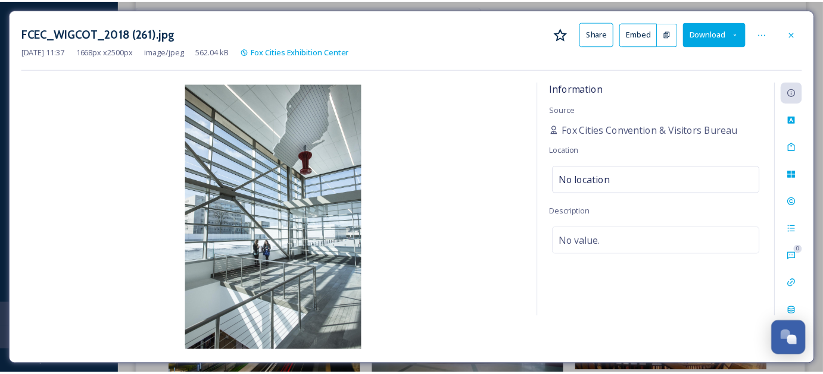
scroll to position [719, 0]
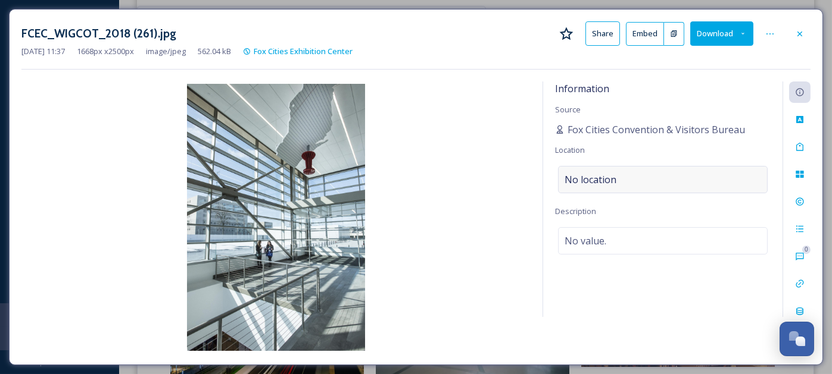
click at [625, 179] on div "No location" at bounding box center [663, 179] width 210 height 27
click at [627, 179] on input at bounding box center [662, 180] width 208 height 26
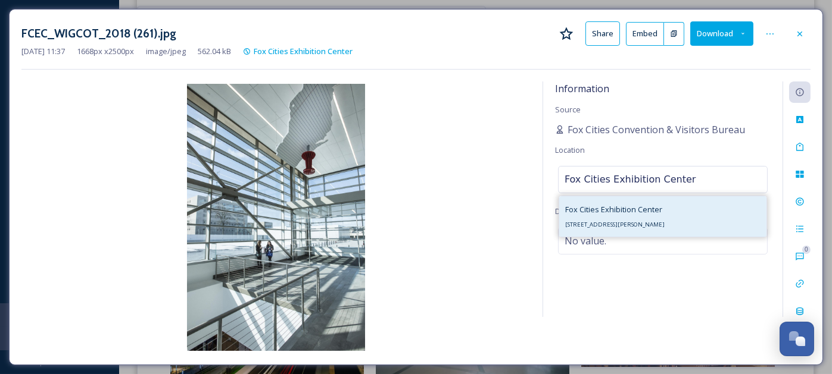
type input "Fox Cities Exhibition Center"
click at [629, 224] on span "[STREET_ADDRESS][PERSON_NAME]" at bounding box center [614, 225] width 99 height 8
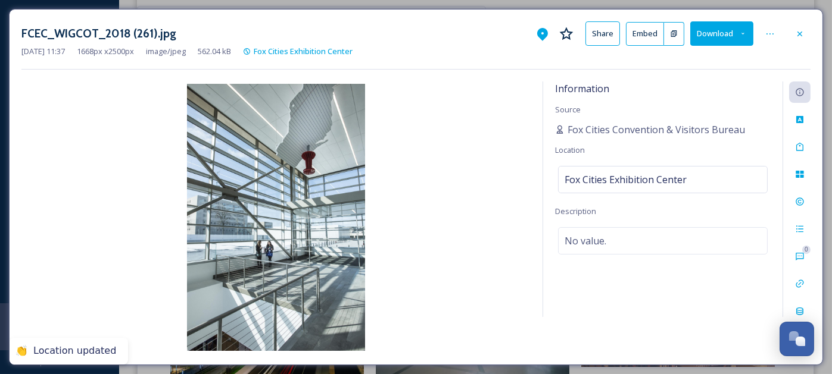
click at [519, 260] on img at bounding box center [275, 217] width 509 height 267
click at [803, 37] on icon at bounding box center [800, 34] width 10 height 10
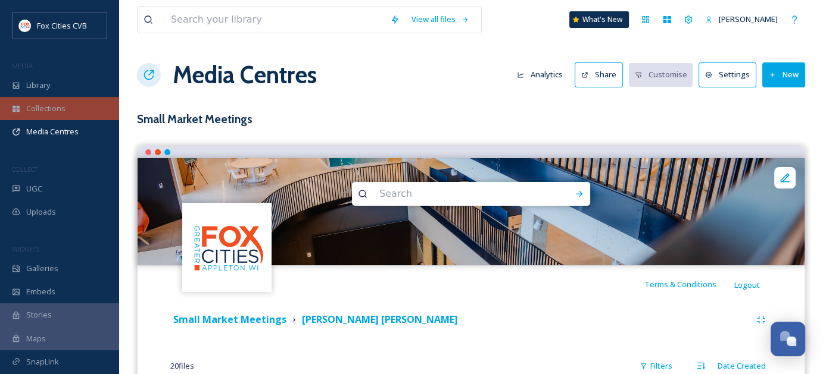
click at [51, 107] on span "Collections" at bounding box center [45, 108] width 39 height 11
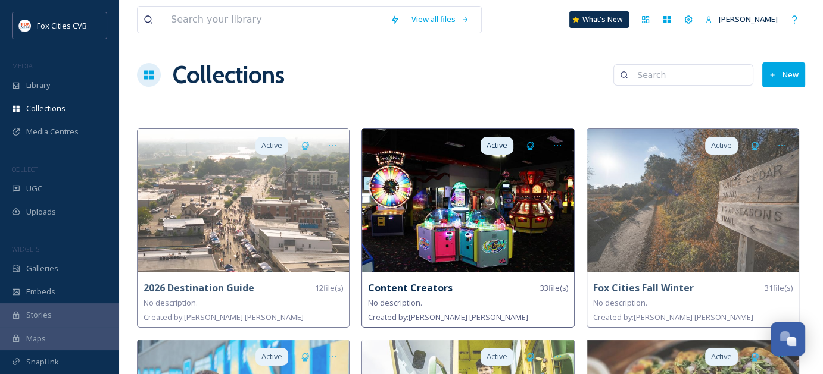
click at [469, 224] on img at bounding box center [467, 200] width 211 height 143
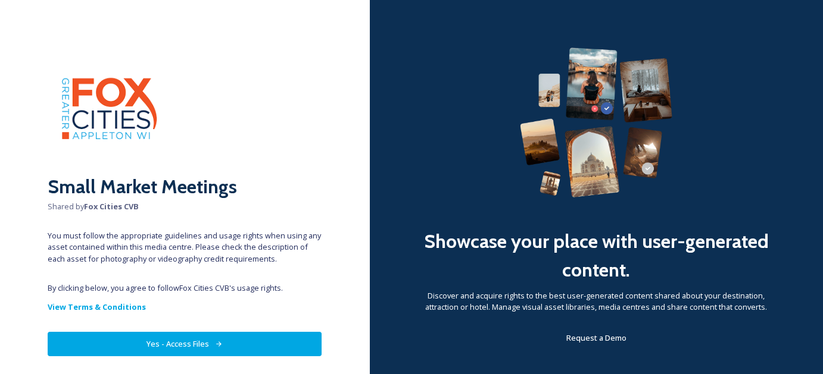
click at [274, 344] on button "Yes - Access Files" at bounding box center [185, 344] width 274 height 24
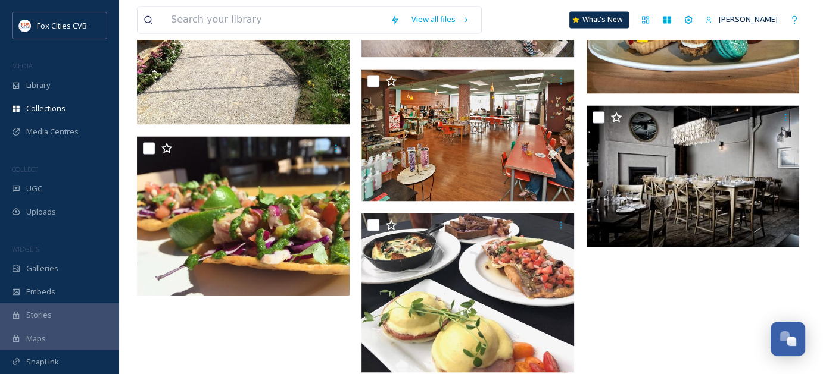
scroll to position [2008, 0]
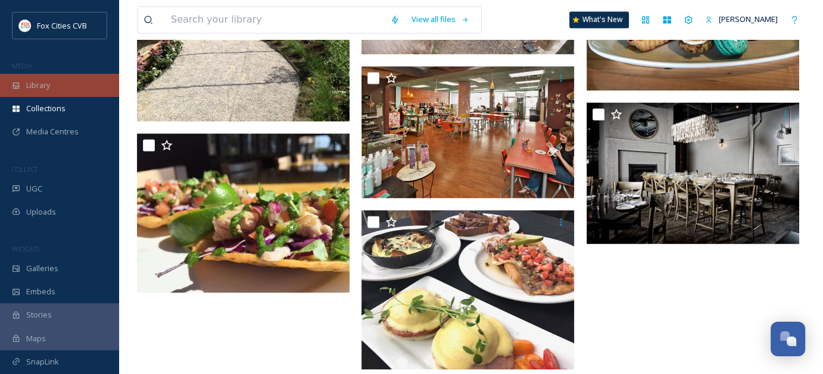
click at [61, 76] on div "Library" at bounding box center [59, 85] width 119 height 23
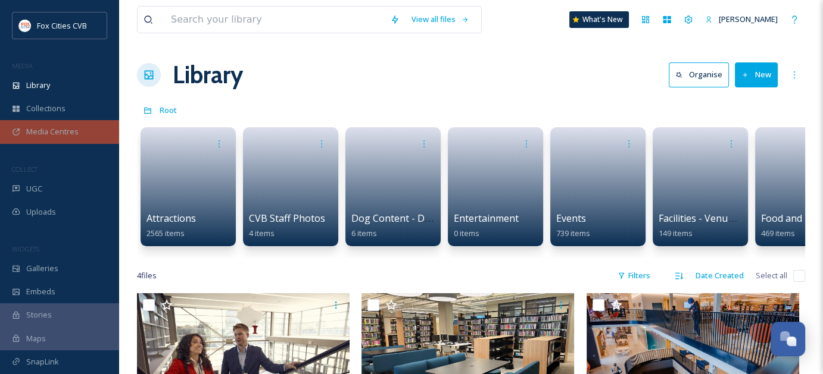
click at [54, 120] on div "Media Centres" at bounding box center [59, 131] width 119 height 23
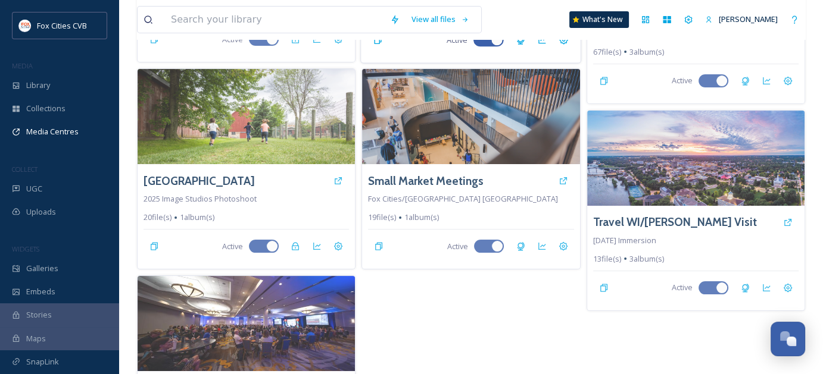
scroll to position [238, 0]
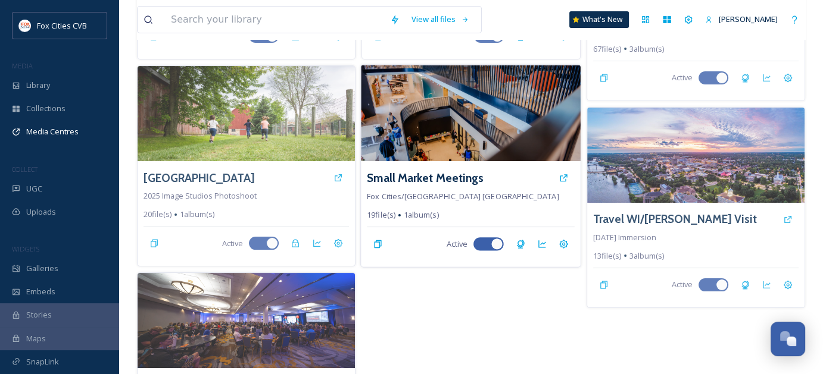
click at [454, 134] on img at bounding box center [471, 113] width 220 height 96
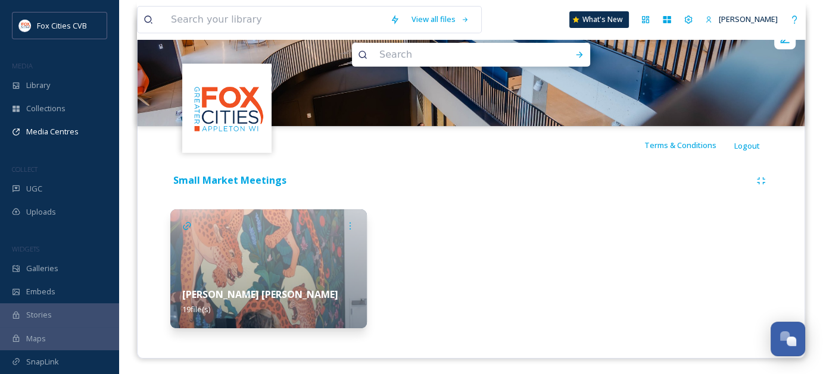
scroll to position [140, 0]
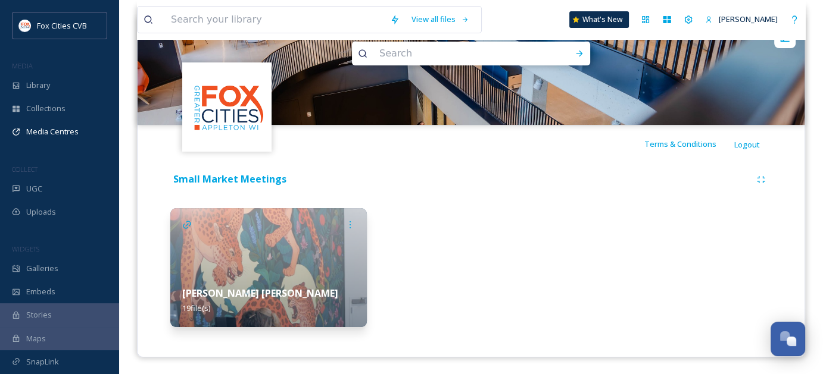
click at [308, 232] on img at bounding box center [268, 267] width 196 height 119
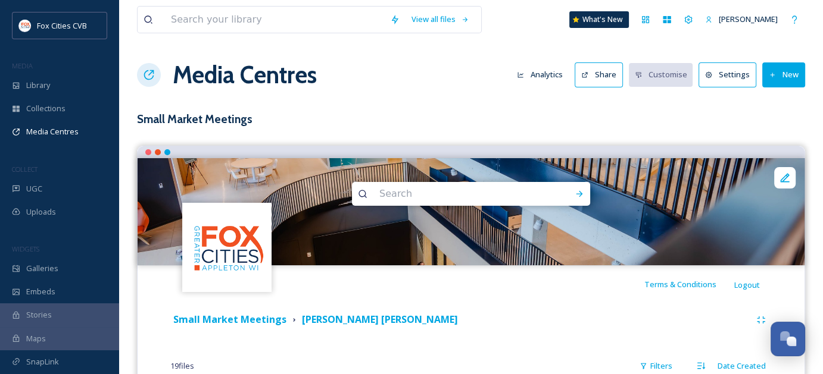
click at [786, 77] on button "New" at bounding box center [783, 75] width 43 height 24
click at [780, 100] on span "Add Files" at bounding box center [776, 102] width 32 height 11
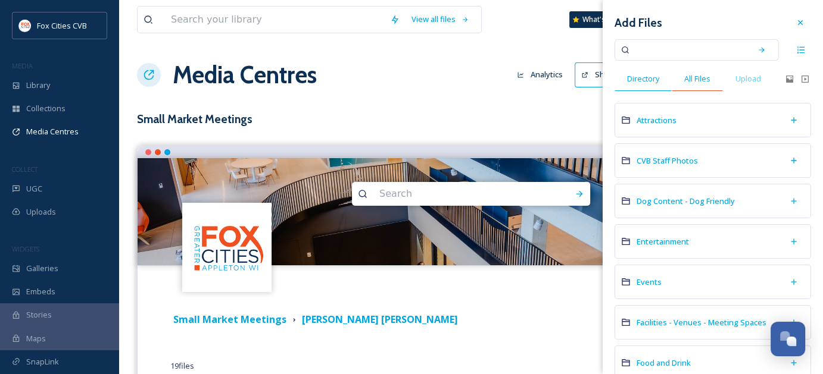
click at [698, 78] on span "All Files" at bounding box center [697, 78] width 26 height 11
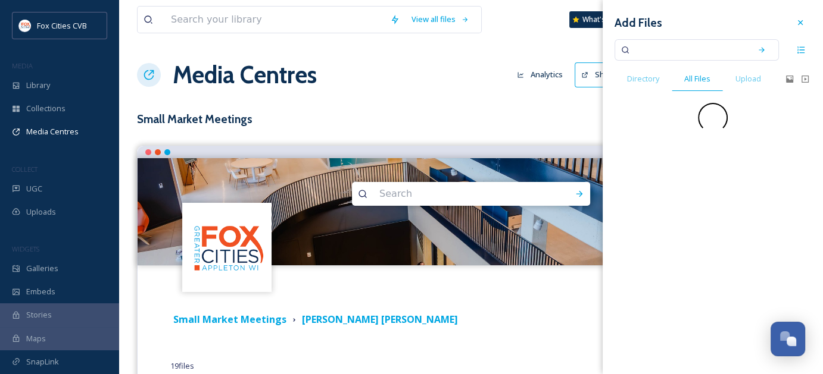
click at [692, 48] on input at bounding box center [688, 50] width 113 height 26
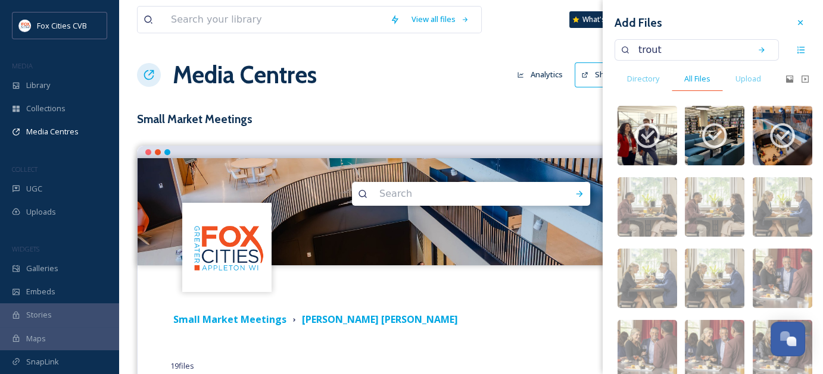
type input "trout"
click at [702, 76] on span "All Files" at bounding box center [697, 78] width 26 height 11
click at [757, 52] on icon at bounding box center [761, 50] width 8 height 8
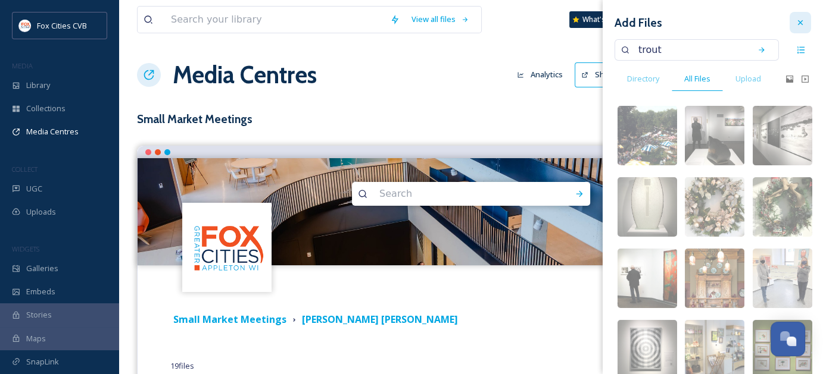
click at [795, 21] on icon at bounding box center [800, 23] width 10 height 10
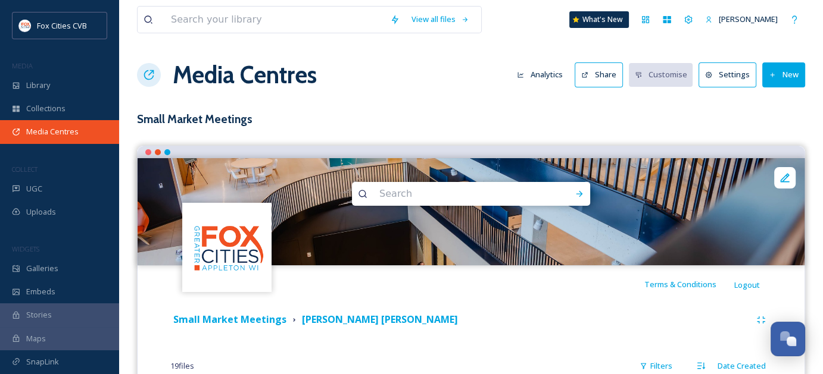
click at [63, 138] on span "Media Centres" at bounding box center [52, 131] width 52 height 11
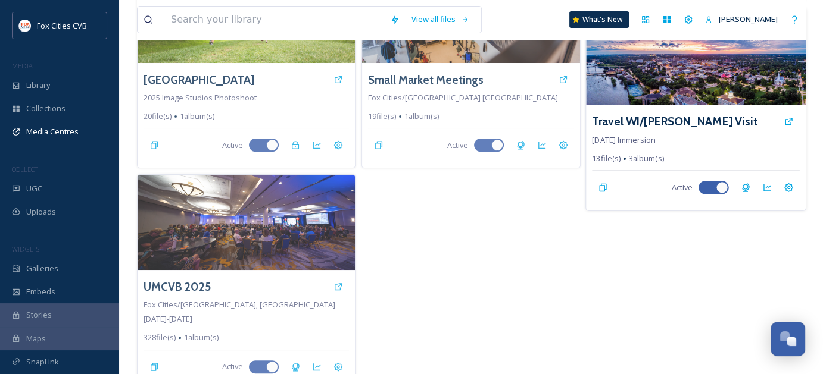
scroll to position [336, 0]
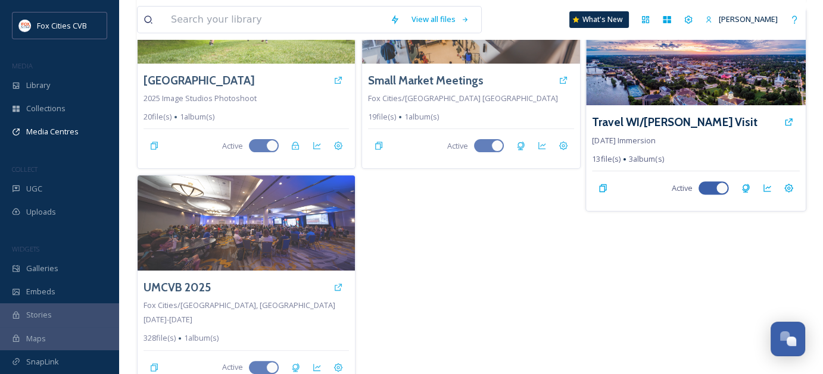
click at [659, 69] on img at bounding box center [696, 57] width 220 height 96
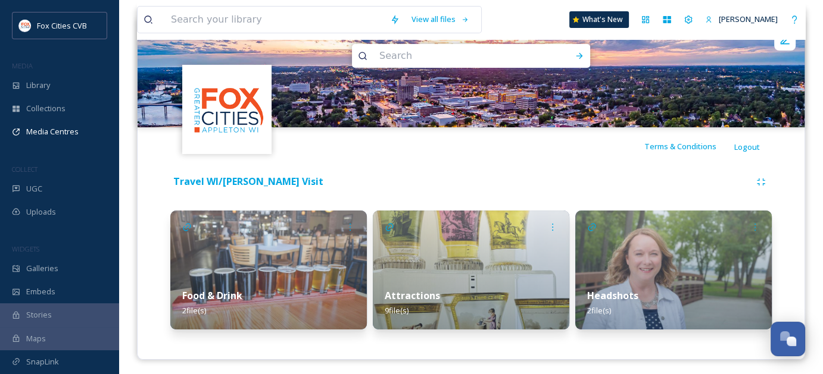
scroll to position [140, 0]
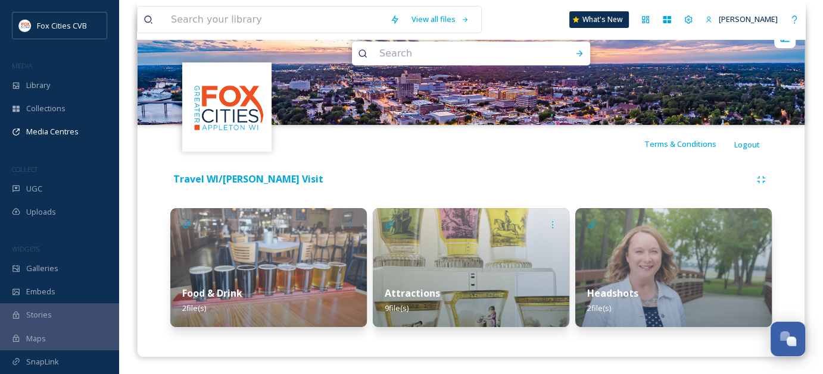
click at [538, 252] on img at bounding box center [471, 267] width 196 height 119
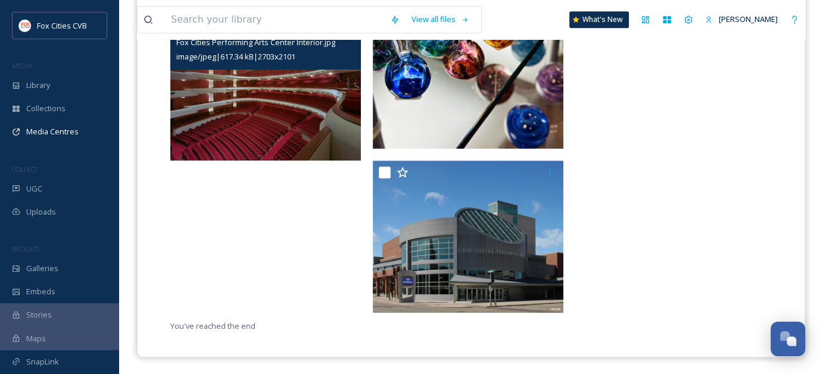
scroll to position [777, 0]
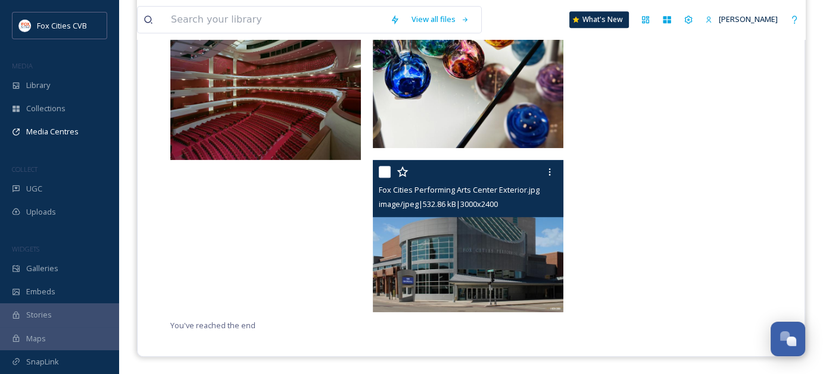
click at [384, 170] on input "checkbox" at bounding box center [385, 172] width 12 height 12
checkbox input "true"
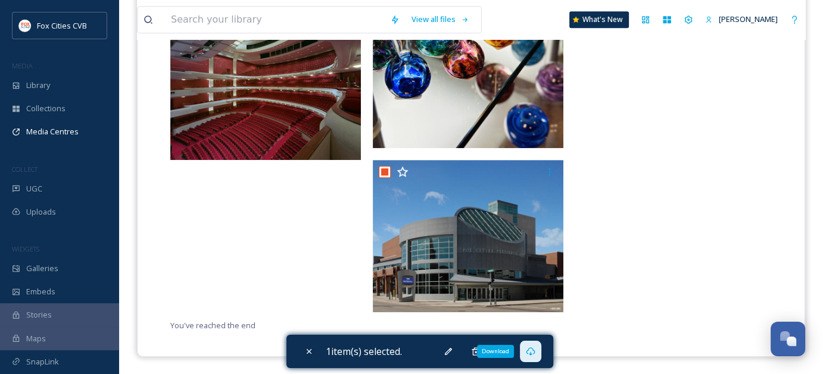
click at [535, 350] on icon at bounding box center [531, 352] width 10 height 10
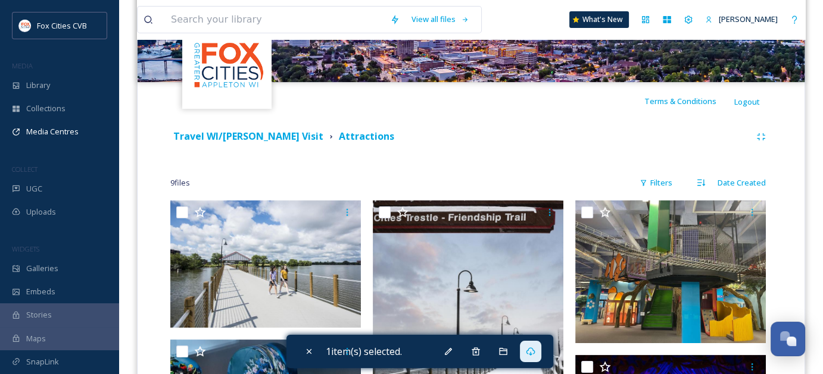
scroll to position [238, 0]
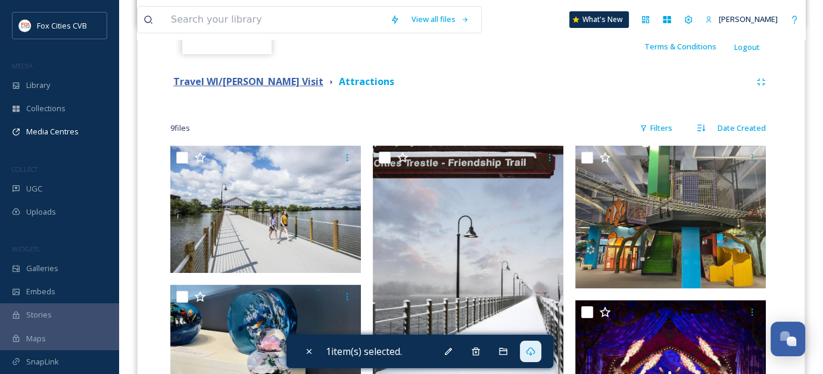
click at [264, 82] on strong "Travel WI/[PERSON_NAME] Visit" at bounding box center [248, 81] width 150 height 13
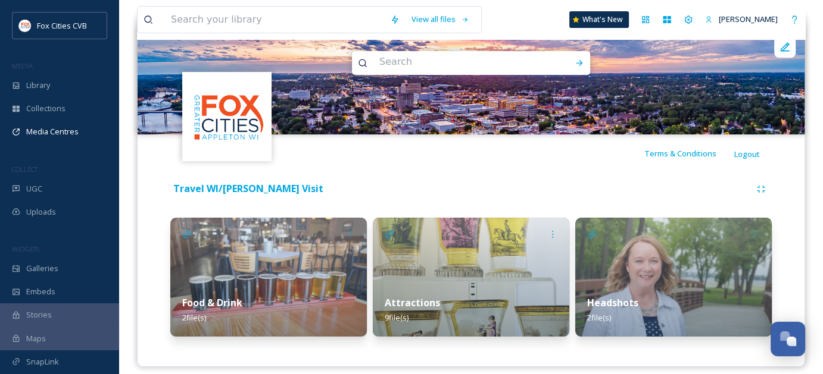
scroll to position [140, 0]
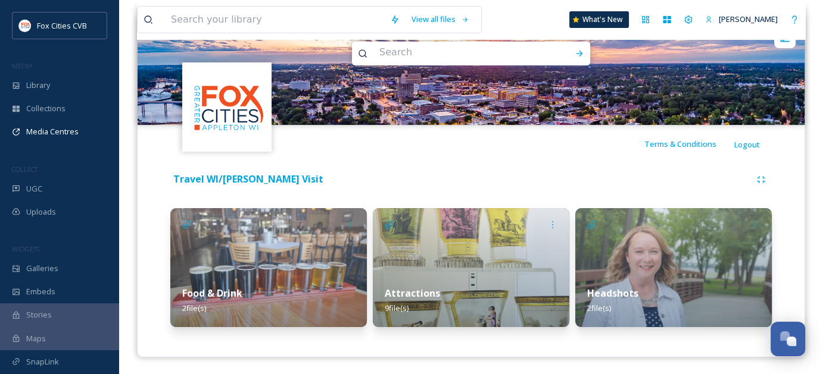
click at [611, 253] on img at bounding box center [673, 267] width 196 height 119
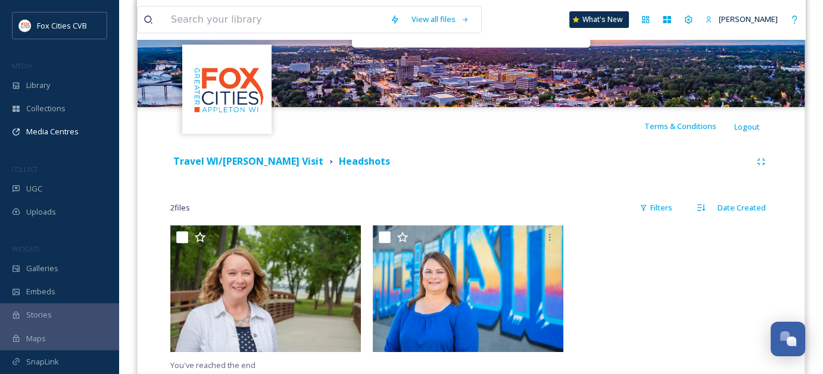
scroll to position [139, 0]
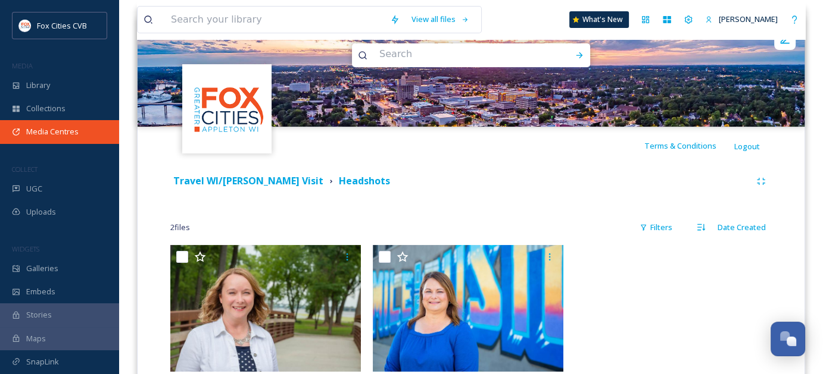
click at [68, 135] on span "Media Centres" at bounding box center [52, 131] width 52 height 11
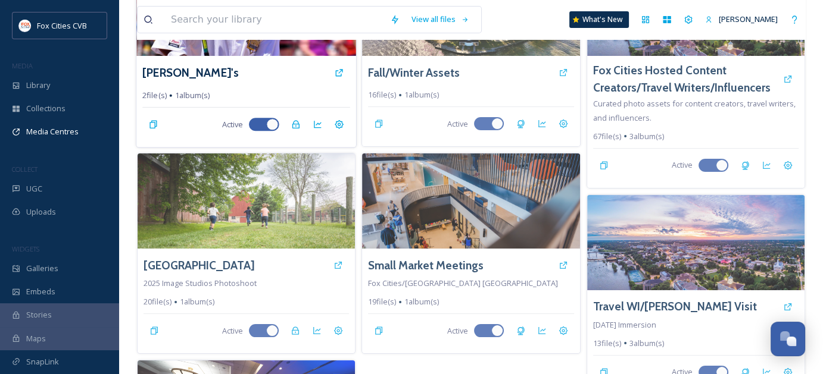
scroll to position [298, 0]
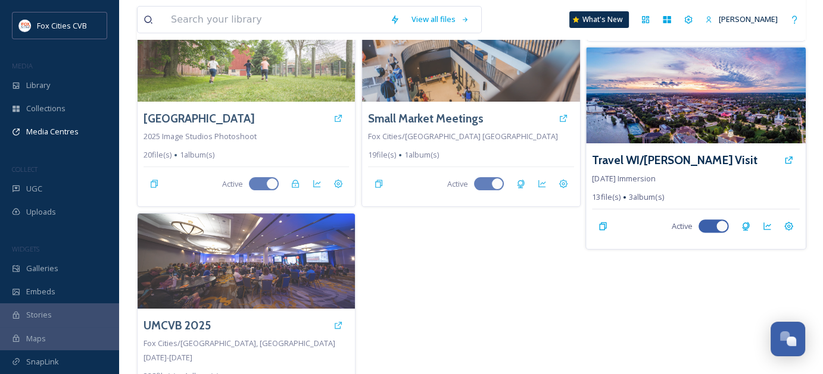
click at [655, 120] on img at bounding box center [696, 95] width 220 height 96
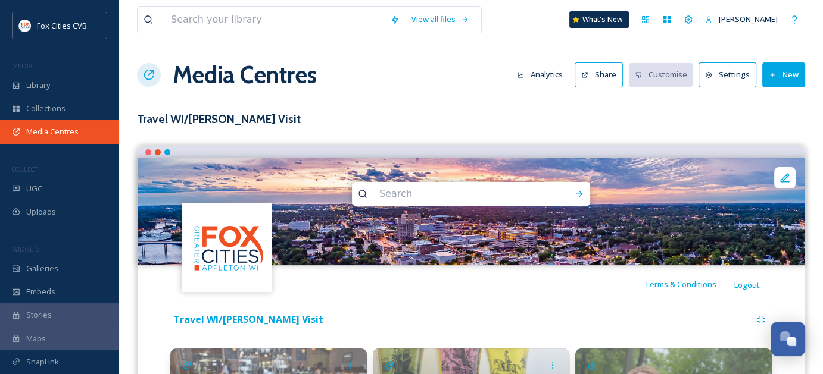
click at [59, 136] on span "Media Centres" at bounding box center [52, 131] width 52 height 11
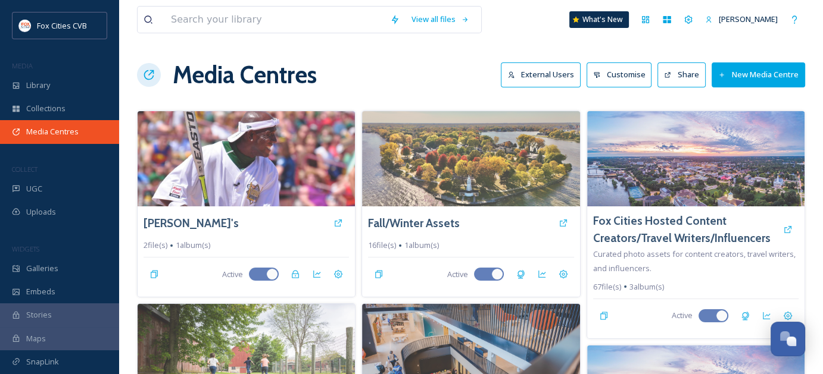
click at [73, 133] on span "Media Centres" at bounding box center [52, 131] width 52 height 11
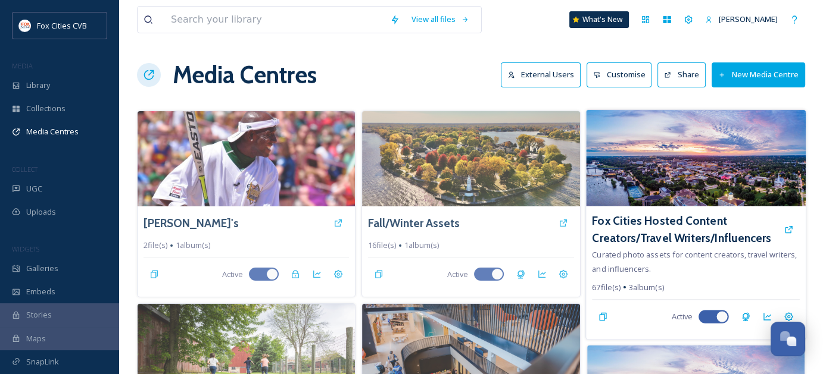
click at [639, 155] on img at bounding box center [696, 158] width 220 height 96
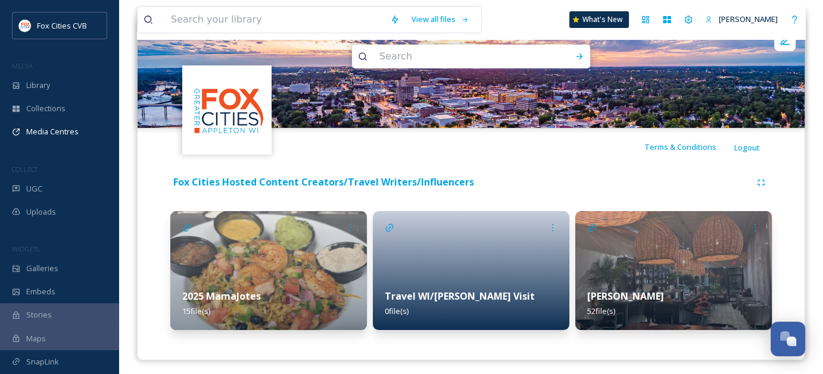
scroll to position [140, 0]
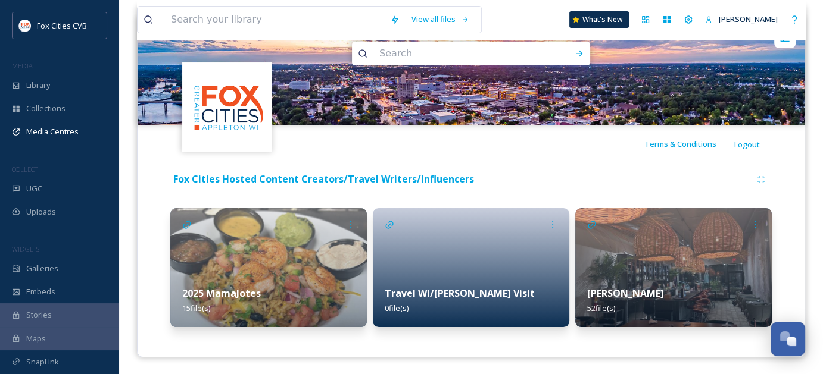
click at [601, 239] on div at bounding box center [591, 224] width 33 height 33
click at [612, 253] on img at bounding box center [673, 267] width 196 height 119
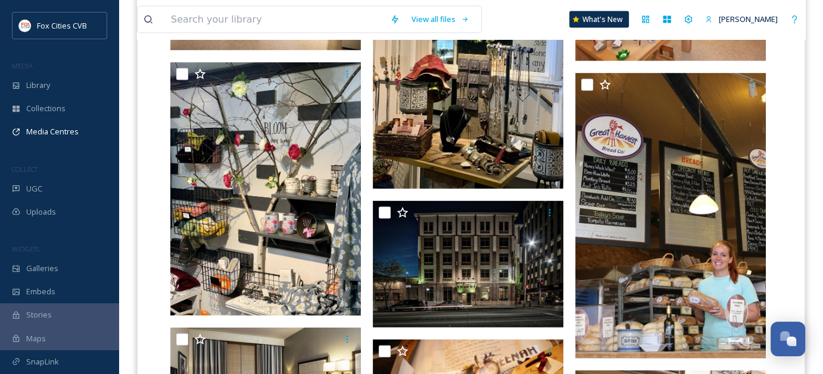
scroll to position [2560, 0]
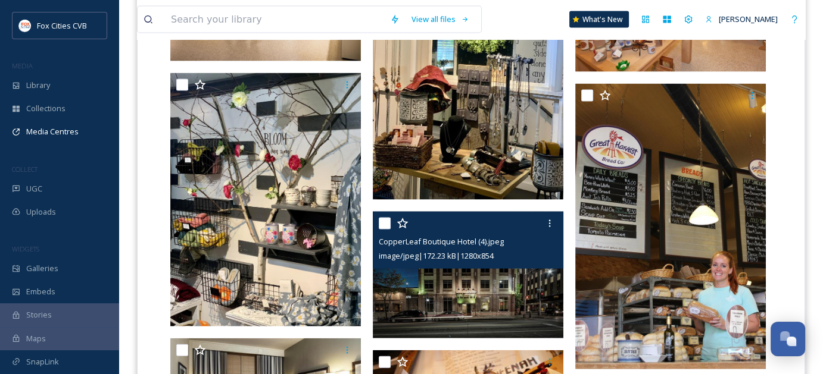
click at [383, 224] on input "checkbox" at bounding box center [385, 224] width 12 height 12
checkbox input "true"
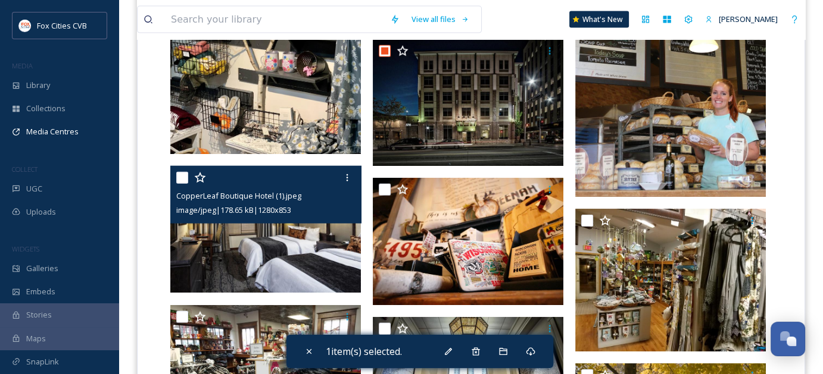
scroll to position [2739, 0]
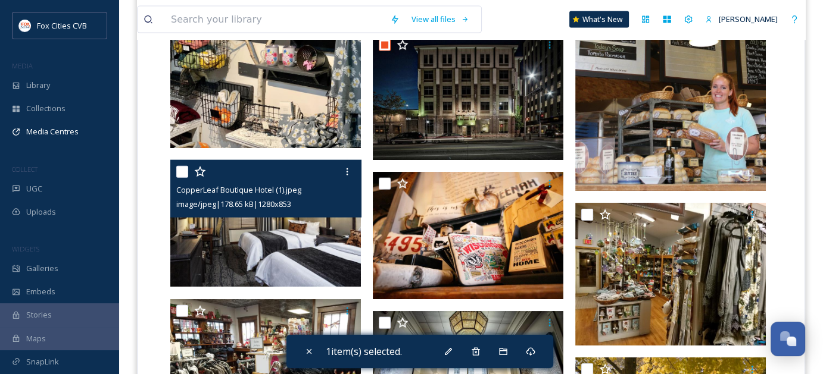
click at [179, 171] on input "checkbox" at bounding box center [182, 172] width 12 height 12
checkbox input "true"
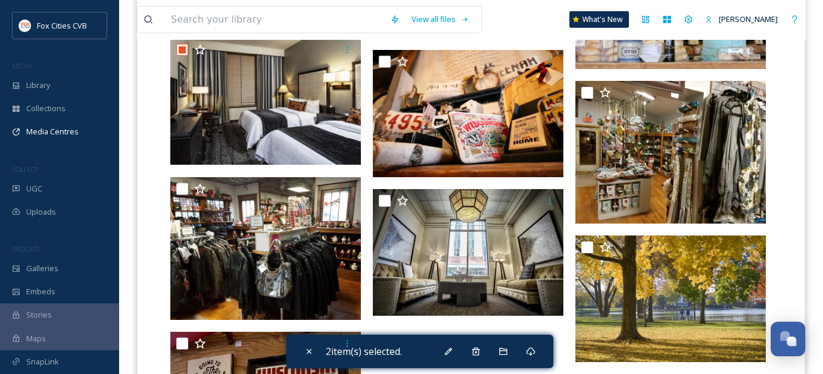
scroll to position [2836, 0]
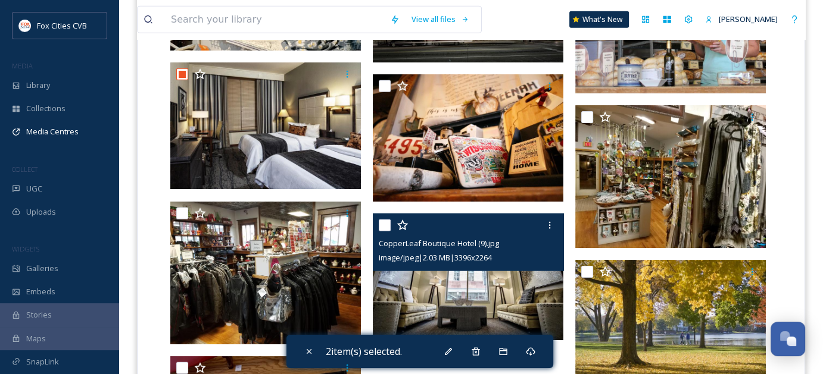
click at [390, 226] on input "checkbox" at bounding box center [385, 226] width 12 height 12
checkbox input "true"
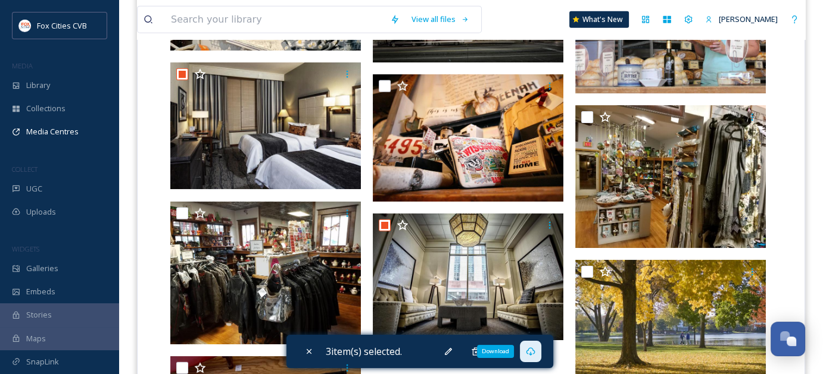
click at [532, 350] on icon at bounding box center [530, 352] width 9 height 8
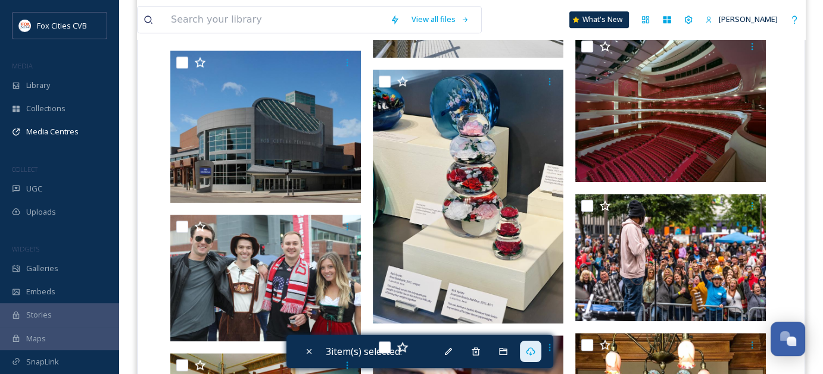
scroll to position [1110, 0]
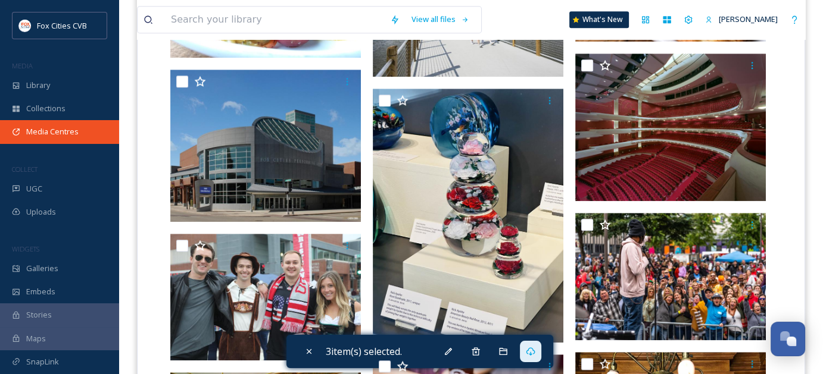
click at [38, 126] on span "Media Centres" at bounding box center [52, 131] width 52 height 11
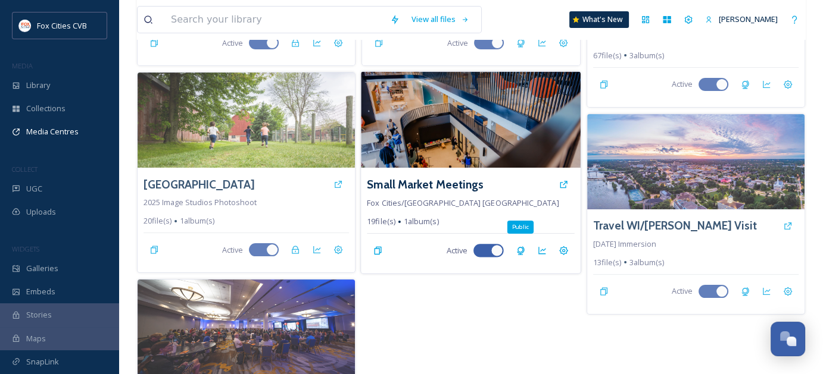
scroll to position [238, 0]
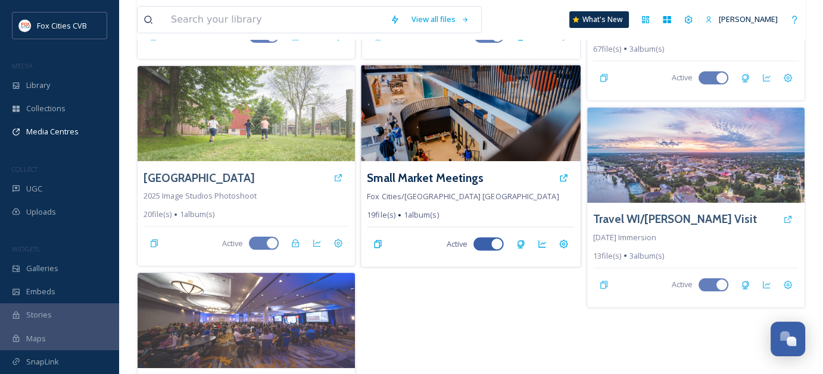
click at [449, 124] on img at bounding box center [471, 113] width 220 height 96
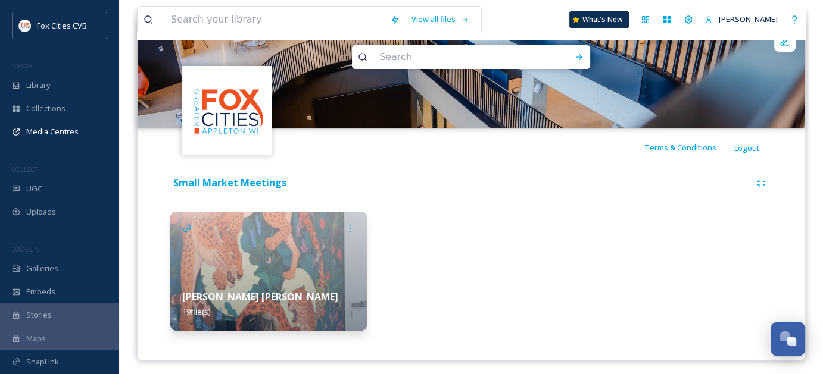
scroll to position [140, 0]
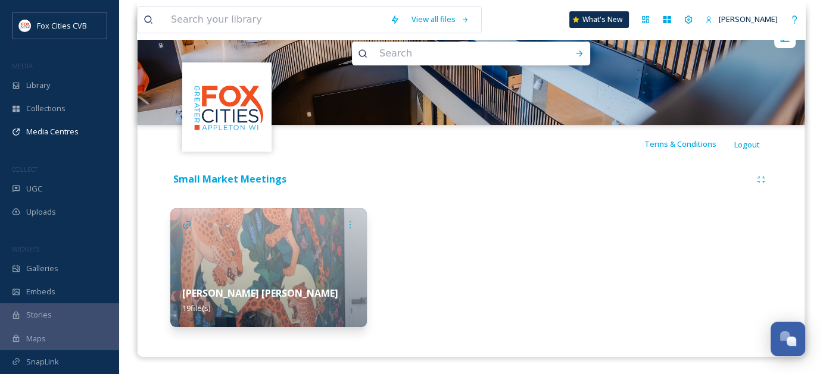
click at [308, 239] on img at bounding box center [268, 267] width 196 height 119
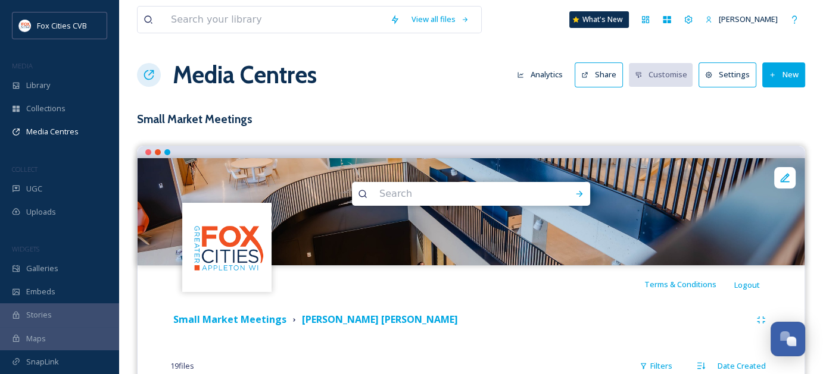
click at [785, 79] on button "New" at bounding box center [783, 75] width 43 height 24
click at [771, 98] on span "Add Files" at bounding box center [776, 102] width 32 height 11
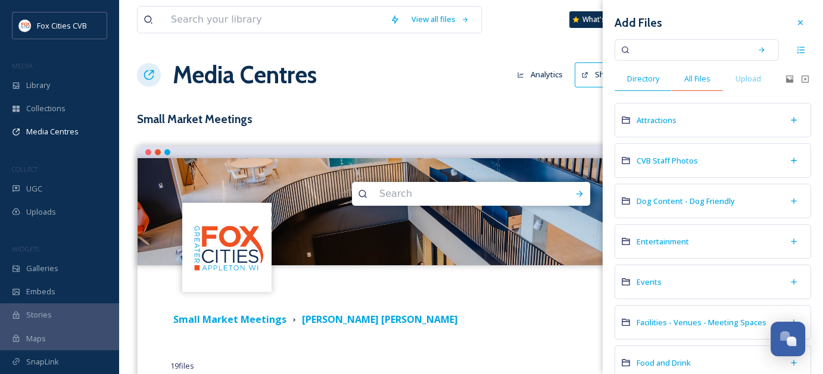
click at [694, 85] on div "All Files" at bounding box center [697, 79] width 51 height 24
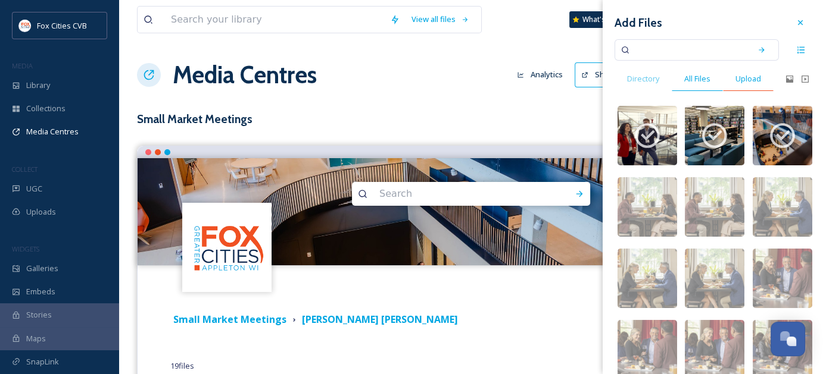
click at [748, 80] on span "Upload" at bounding box center [748, 78] width 26 height 11
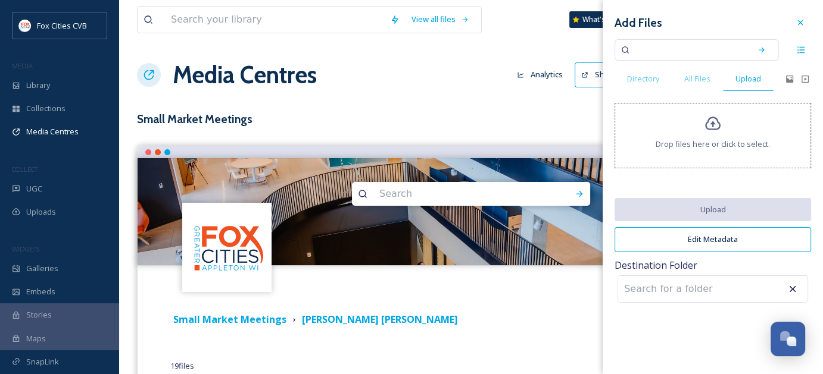
click at [722, 114] on div "Drop files here or click to select." at bounding box center [712, 135] width 196 height 65
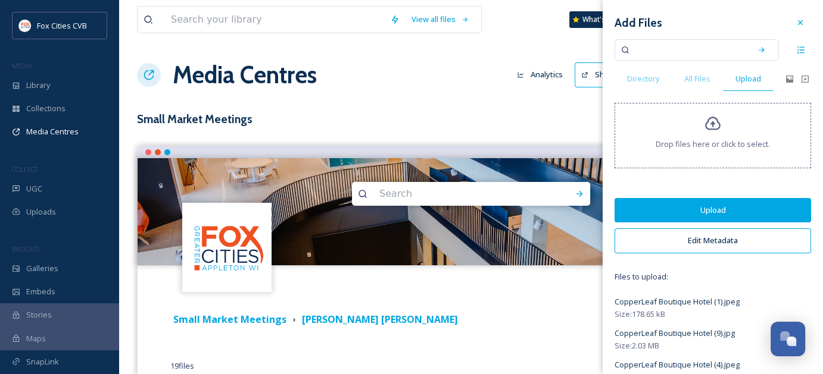
click at [716, 202] on button "Upload" at bounding box center [712, 210] width 196 height 24
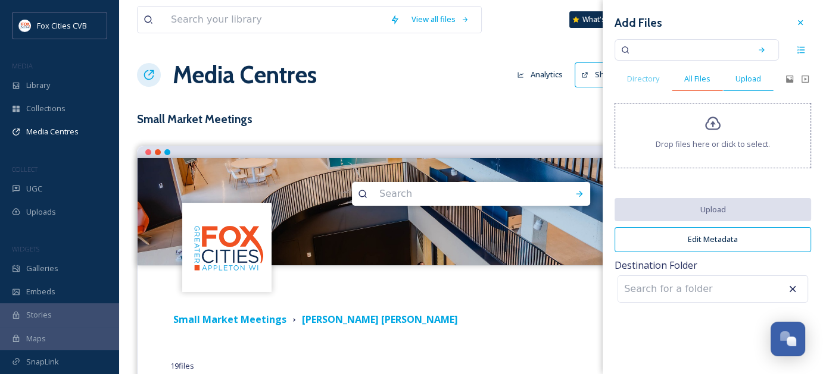
click at [689, 82] on span "All Files" at bounding box center [697, 78] width 26 height 11
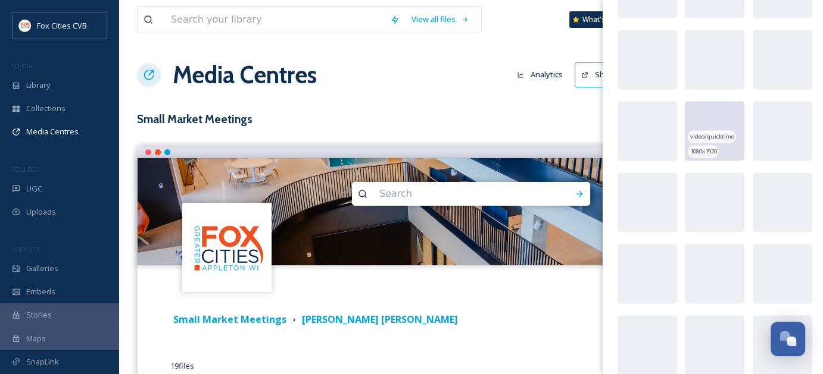
scroll to position [10826, 0]
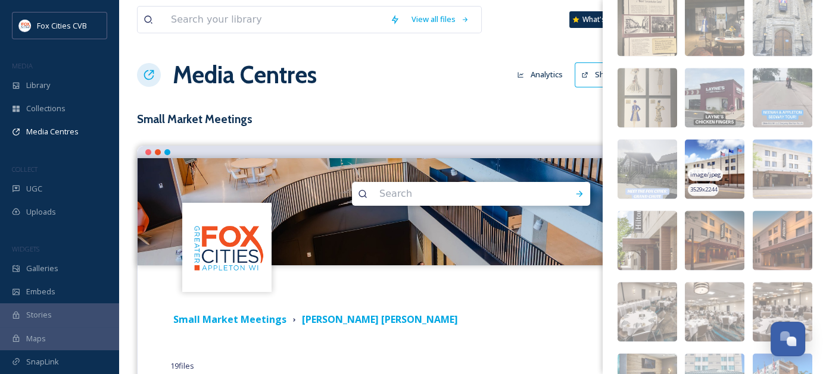
click at [727, 160] on img at bounding box center [715, 169] width 60 height 60
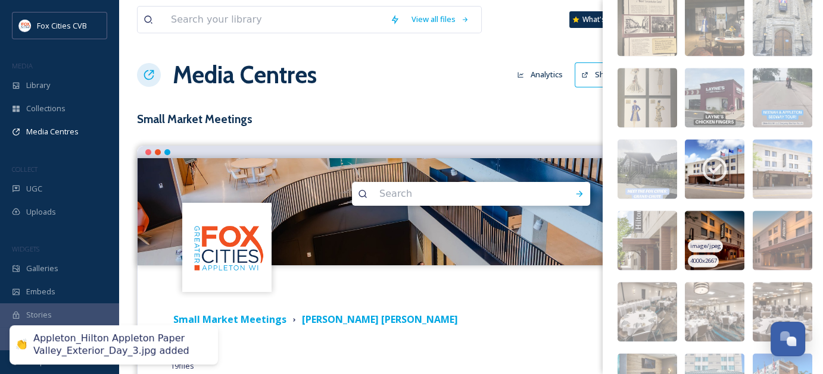
click at [723, 224] on img at bounding box center [715, 241] width 60 height 60
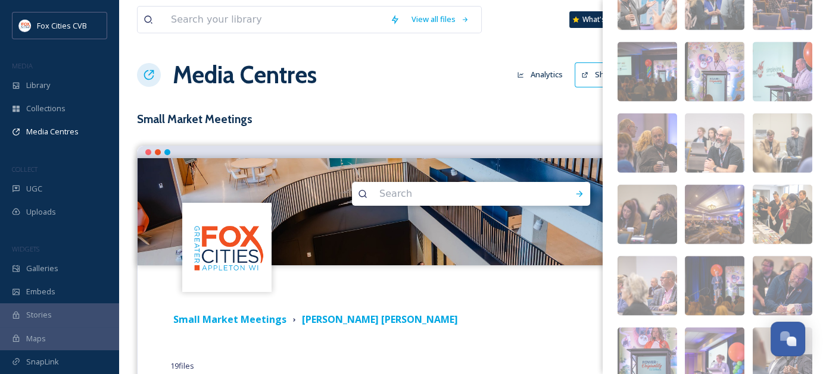
scroll to position [0, 0]
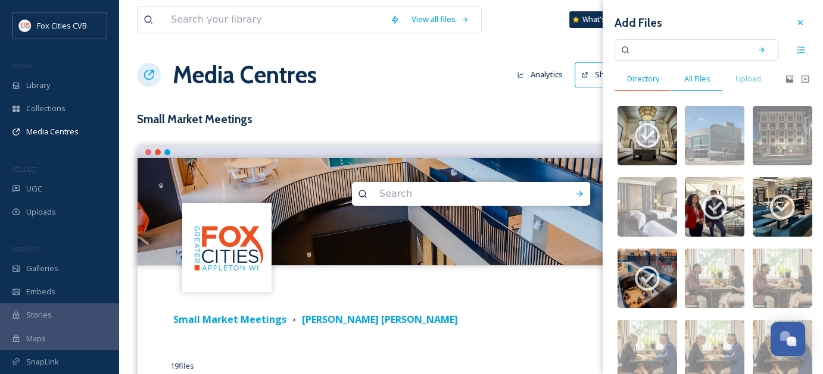
click at [660, 79] on div "Directory" at bounding box center [642, 79] width 57 height 24
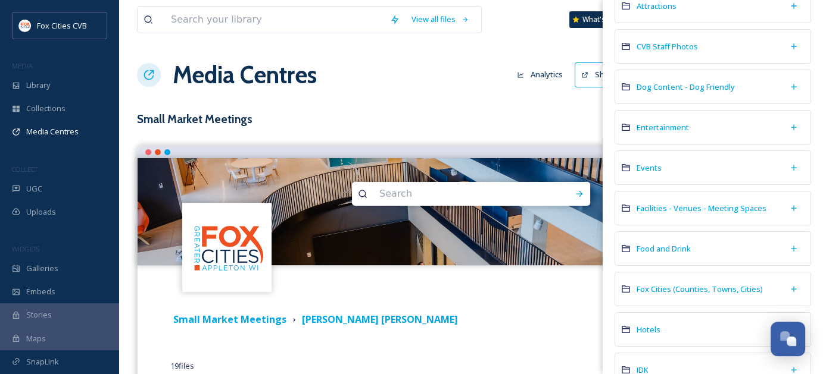
scroll to position [179, 0]
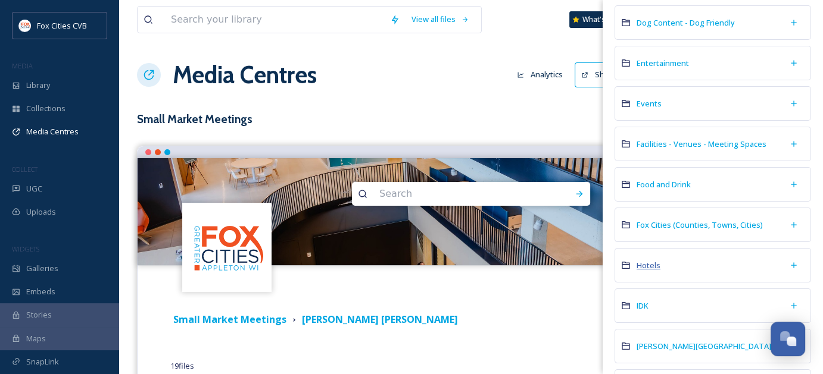
click at [654, 261] on span "Hotels" at bounding box center [648, 265] width 24 height 11
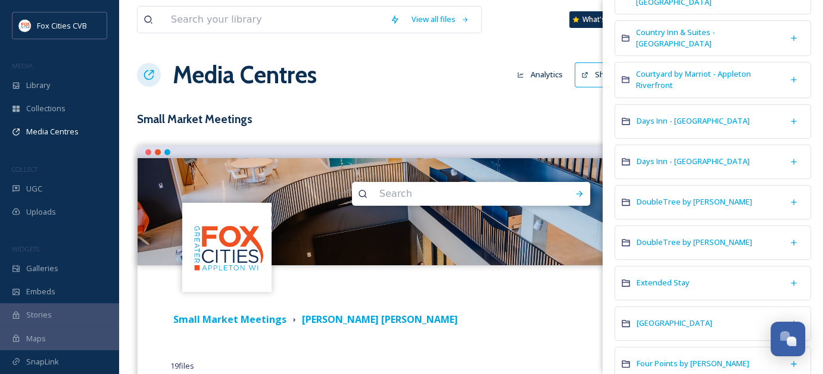
scroll to position [595, 0]
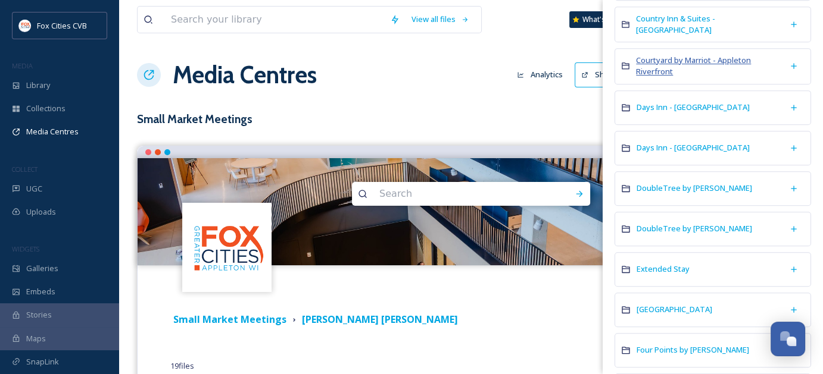
click at [670, 66] on span "Courtyard by Marriot - Appleton Riverfront" at bounding box center [693, 66] width 115 height 22
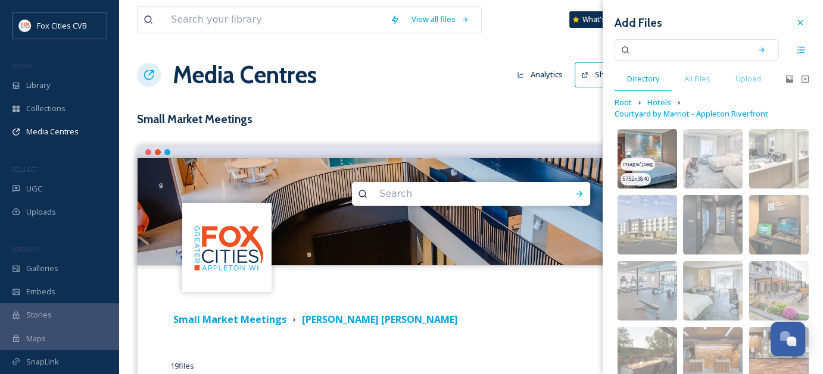
click at [642, 142] on img at bounding box center [647, 159] width 60 height 60
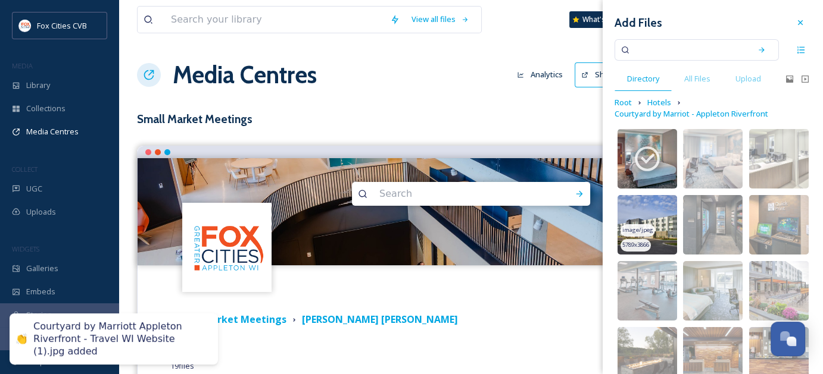
click at [654, 206] on img at bounding box center [647, 225] width 60 height 60
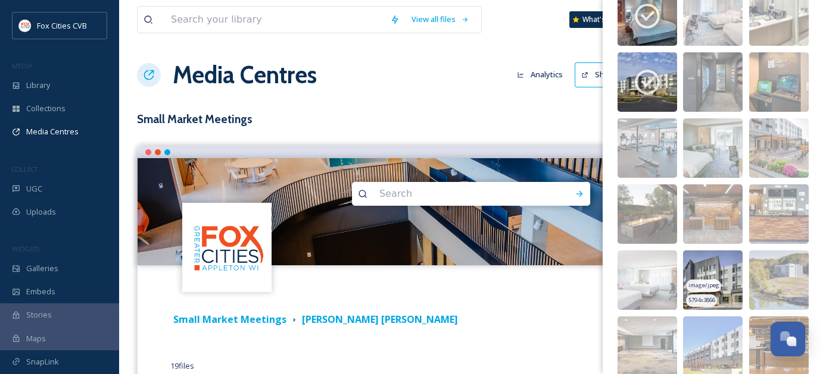
scroll to position [179, 0]
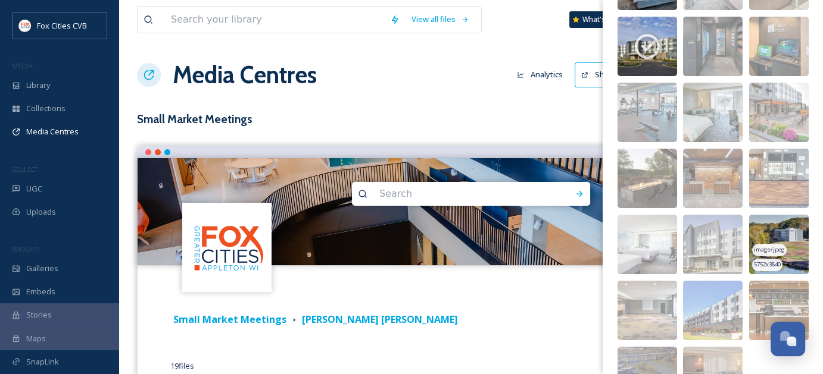
click at [782, 235] on img at bounding box center [779, 245] width 60 height 60
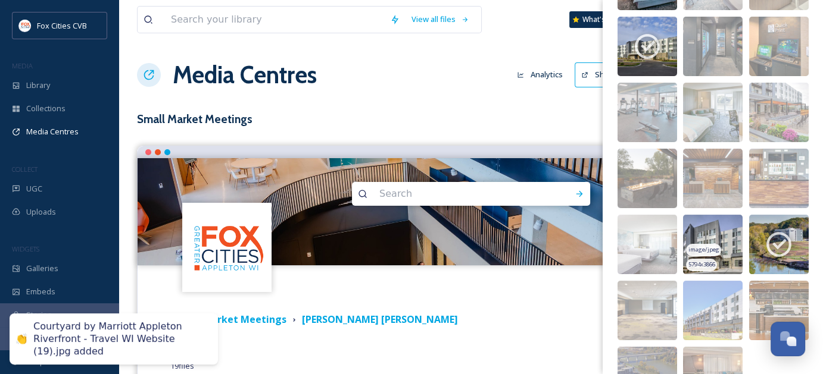
click at [722, 236] on img at bounding box center [713, 245] width 60 height 60
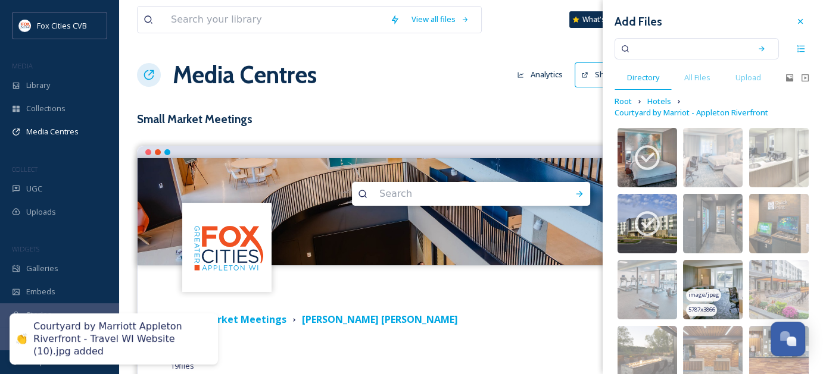
scroll to position [0, 0]
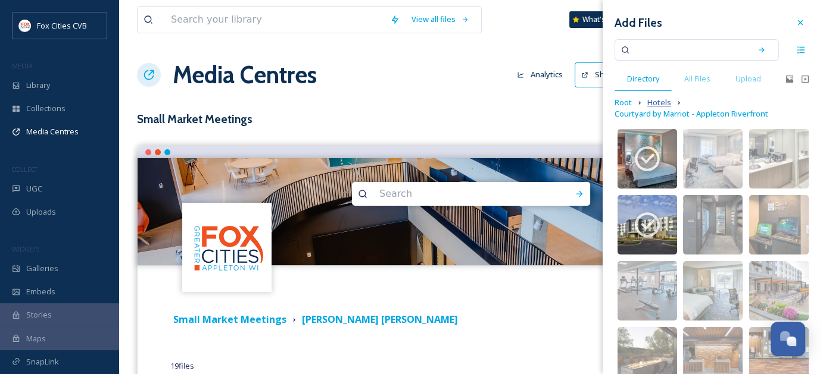
click at [655, 102] on span "Hotels" at bounding box center [659, 102] width 24 height 11
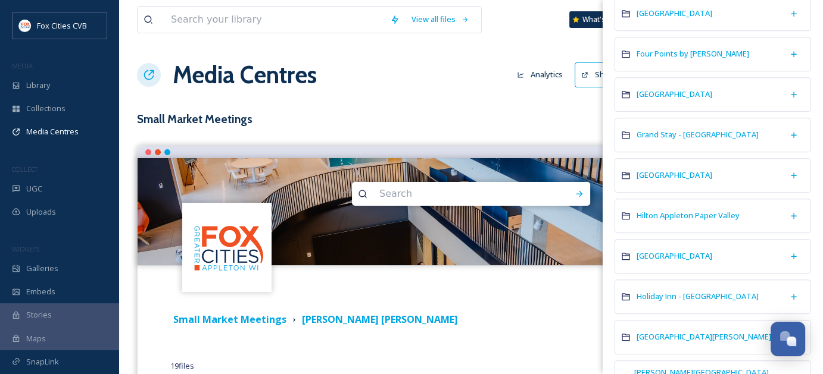
scroll to position [893, 0]
click at [698, 209] on span "Hilton Appleton Paper Valley" at bounding box center [687, 214] width 103 height 11
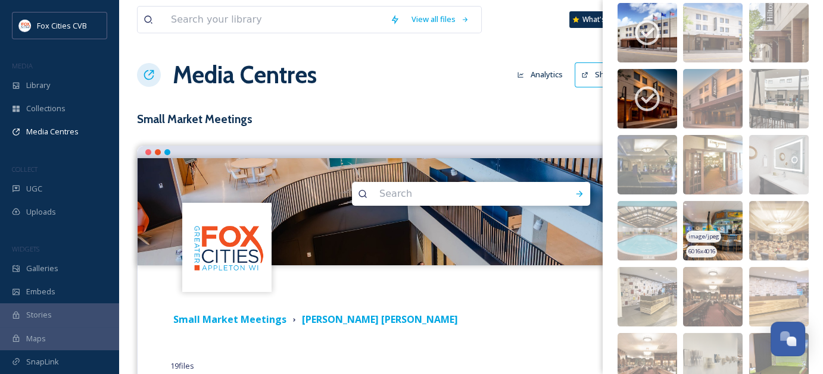
scroll to position [119, 0]
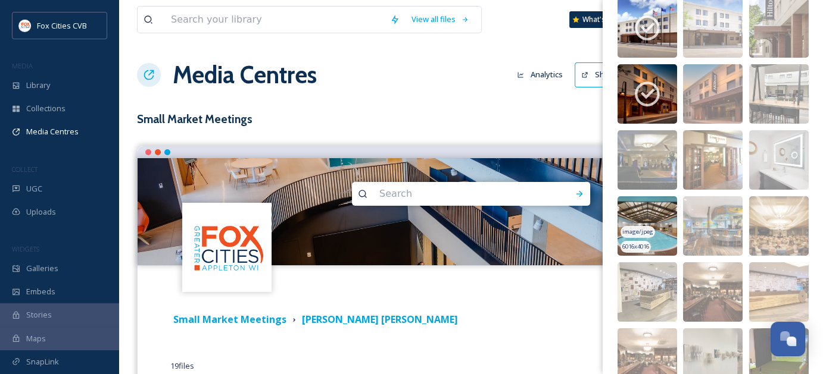
click at [665, 223] on img at bounding box center [647, 226] width 60 height 60
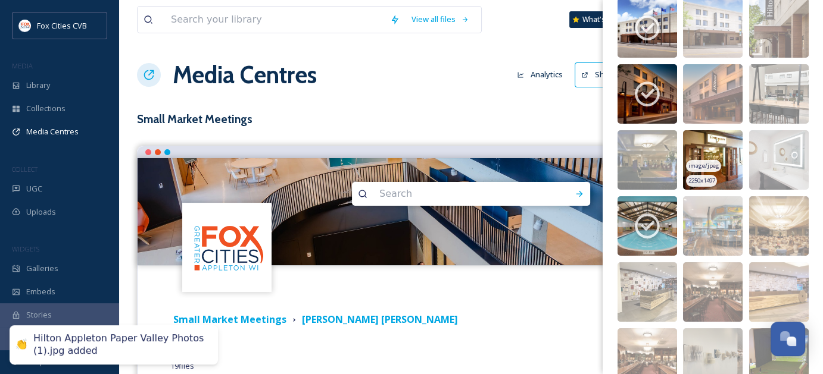
scroll to position [0, 0]
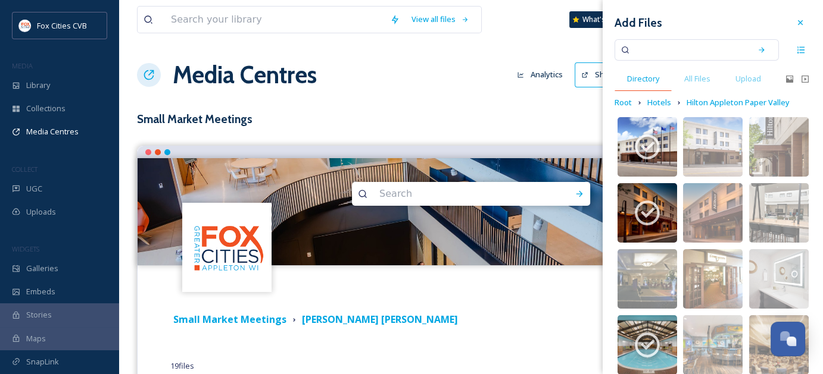
click at [637, 76] on span "Directory" at bounding box center [643, 78] width 32 height 11
click at [620, 99] on span "Root" at bounding box center [622, 102] width 17 height 11
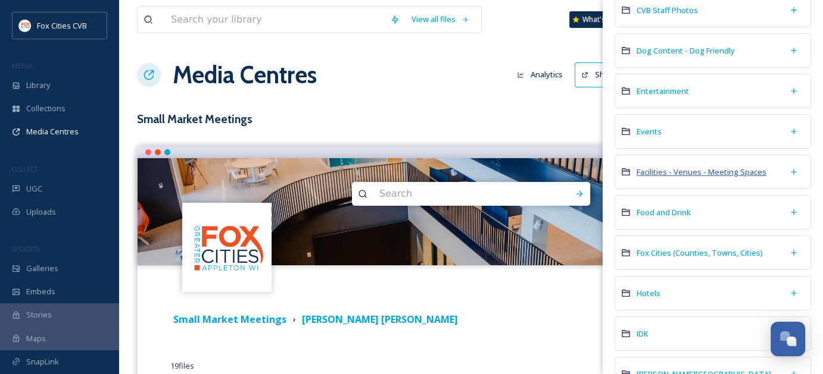
scroll to position [179, 0]
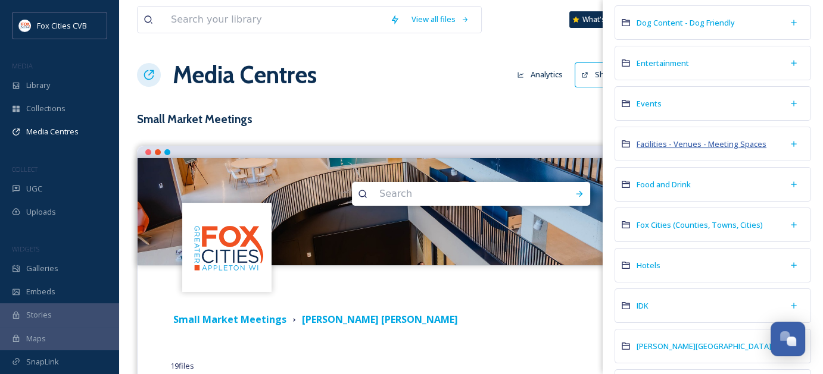
click at [686, 146] on span "Facilities - Venues - Meeting Spaces" at bounding box center [701, 144] width 130 height 11
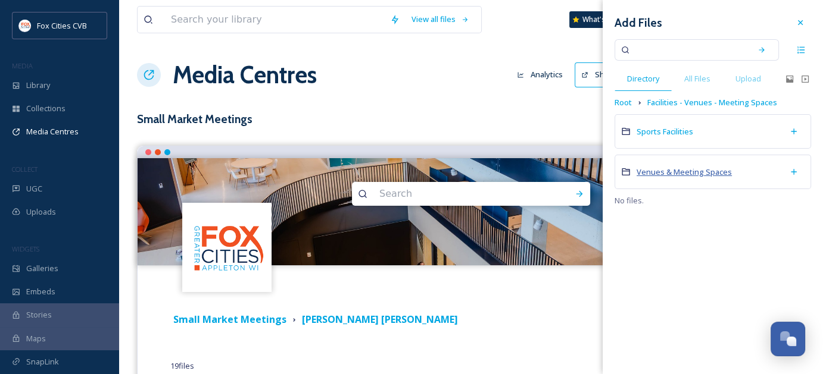
click at [655, 168] on span "Venues & Meeting Spaces" at bounding box center [683, 172] width 95 height 11
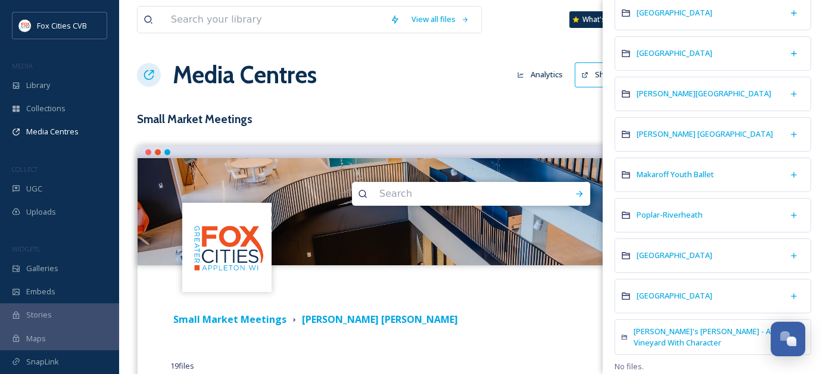
scroll to position [137, 0]
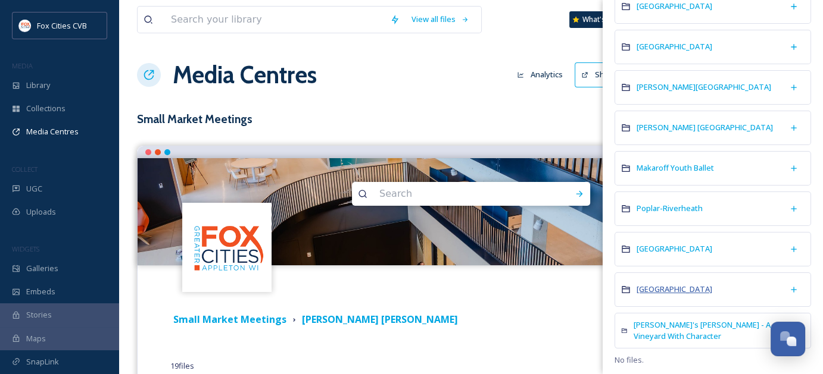
click at [678, 284] on span "[GEOGRAPHIC_DATA]" at bounding box center [674, 289] width 76 height 11
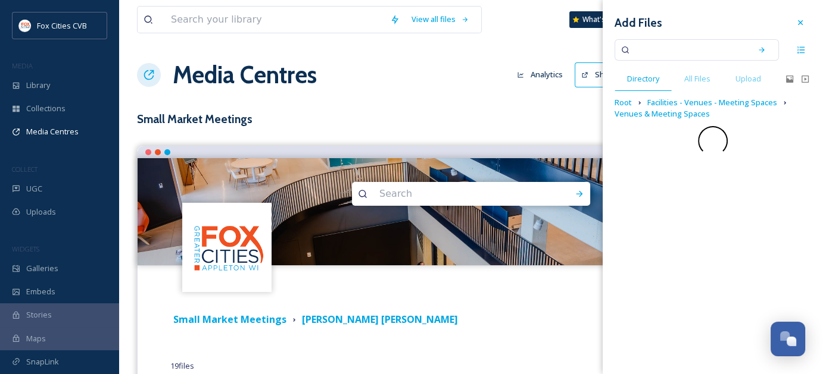
scroll to position [0, 0]
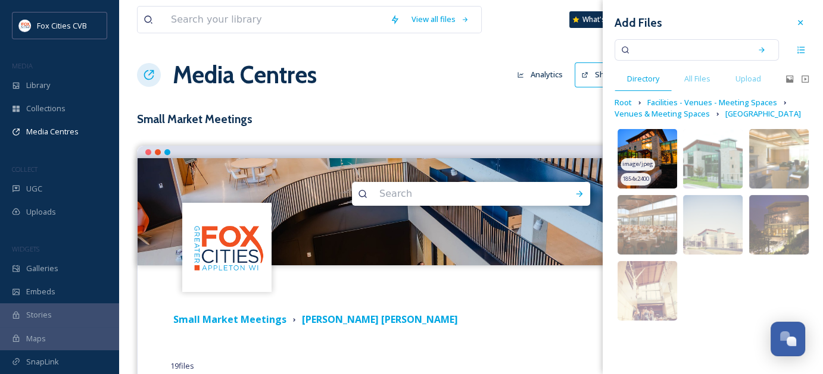
click at [661, 176] on img at bounding box center [647, 159] width 60 height 60
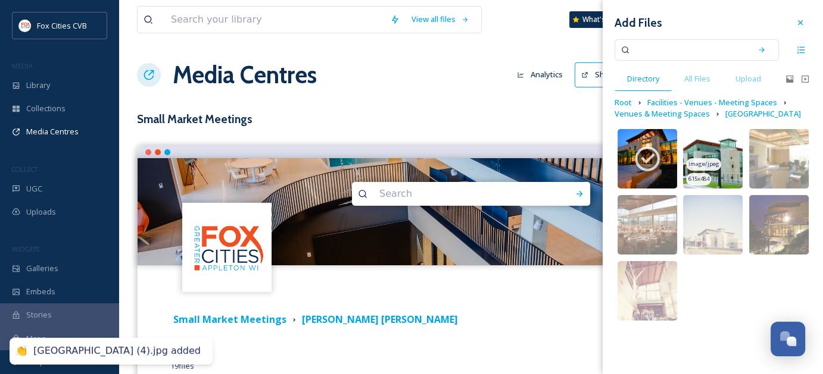
click at [704, 140] on img at bounding box center [713, 159] width 60 height 60
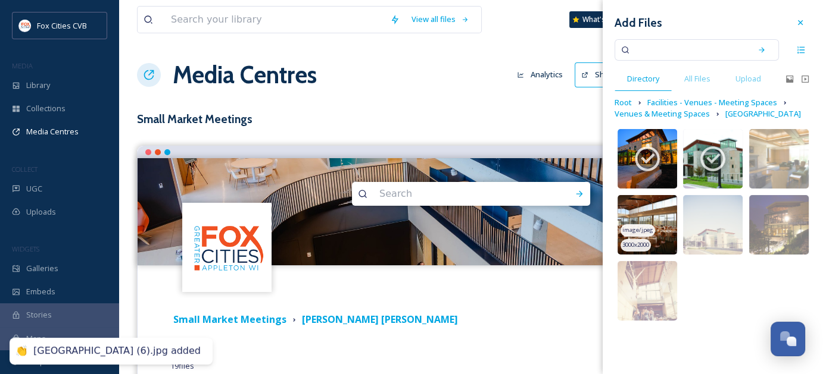
click at [661, 201] on img at bounding box center [647, 225] width 60 height 60
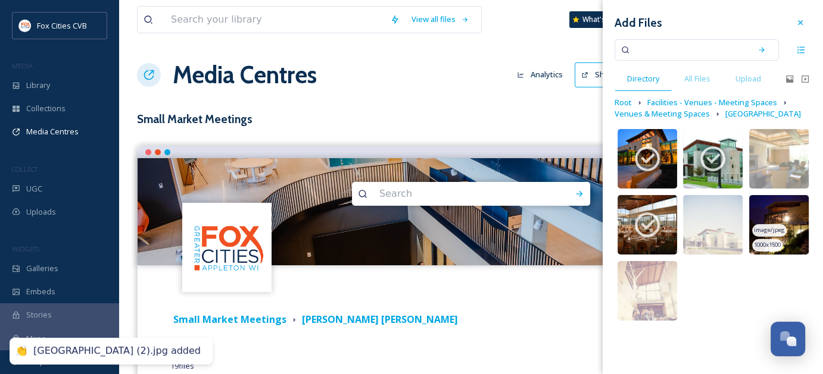
click at [772, 203] on img at bounding box center [779, 225] width 60 height 60
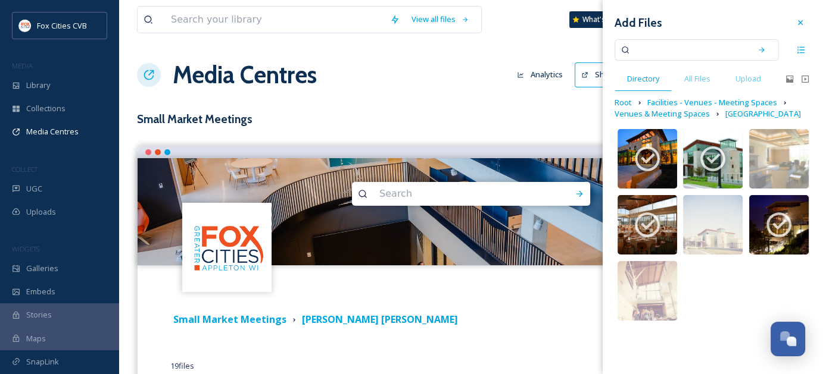
click at [541, 290] on div "Terms & Conditions Logout" at bounding box center [471, 285] width 667 height 38
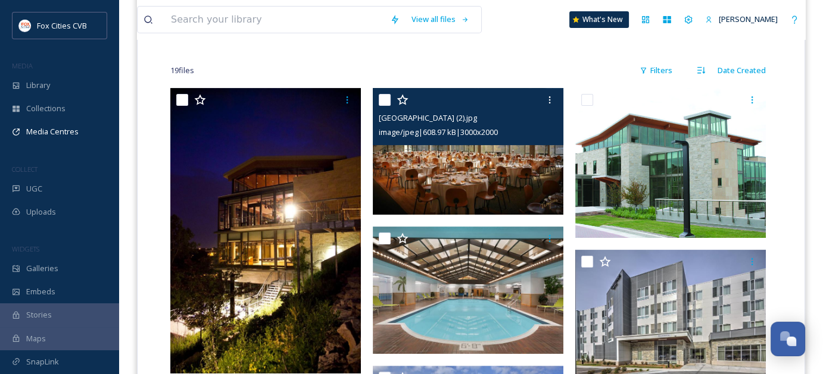
scroll to position [298, 0]
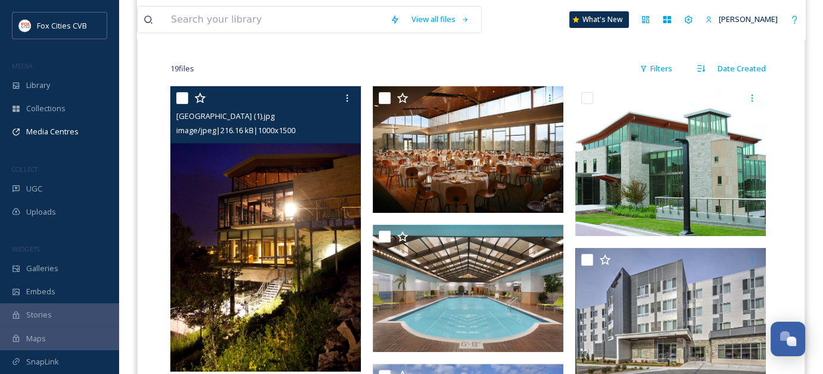
click at [186, 101] on input "checkbox" at bounding box center [182, 98] width 12 height 12
checkbox input "true"
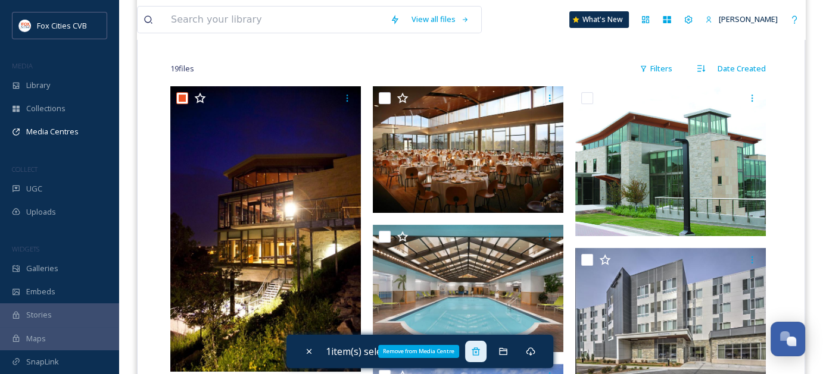
click at [479, 348] on icon at bounding box center [476, 352] width 8 height 8
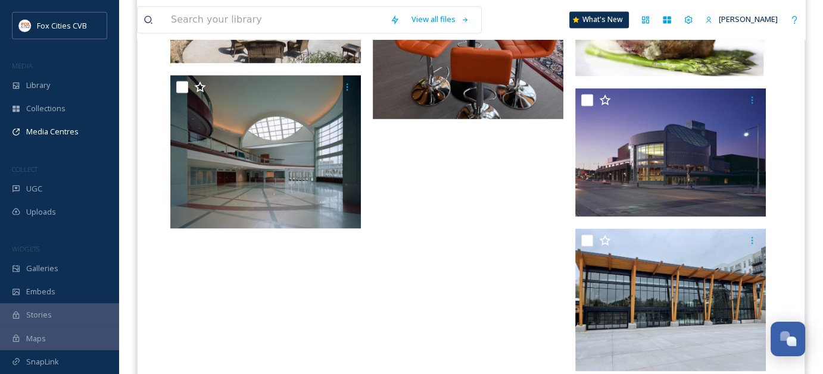
scroll to position [1681, 0]
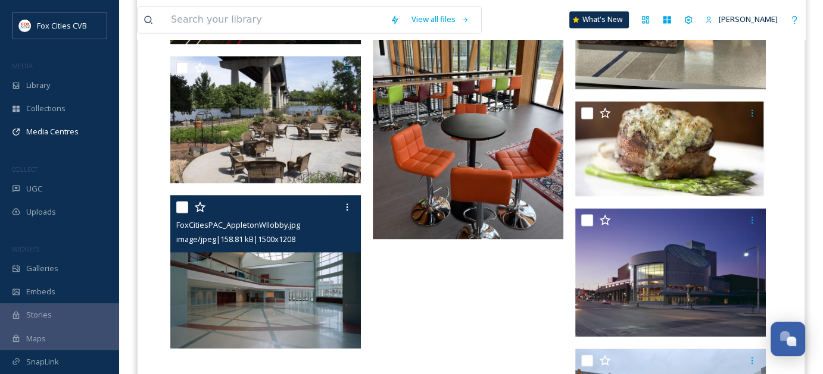
click at [179, 210] on input "checkbox" at bounding box center [182, 207] width 12 height 12
checkbox input "true"
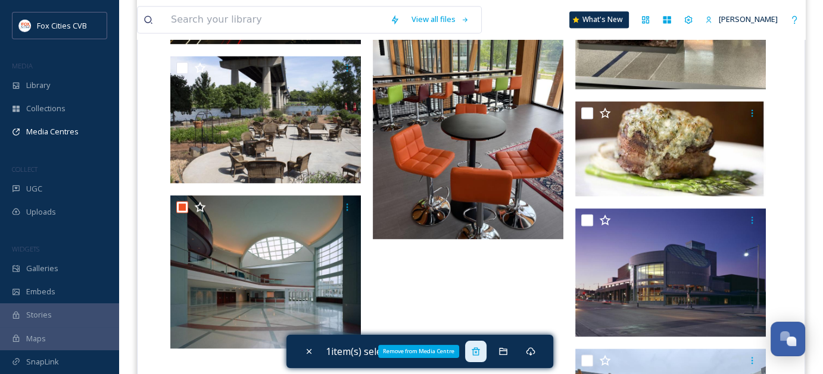
click at [480, 353] on icon at bounding box center [476, 352] width 10 height 10
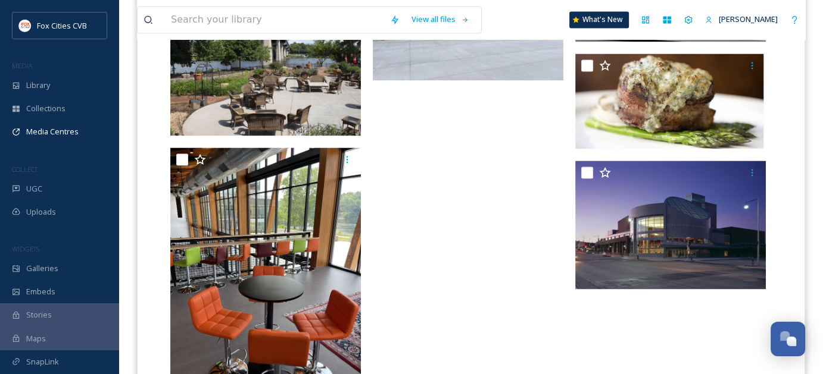
scroll to position [1741, 0]
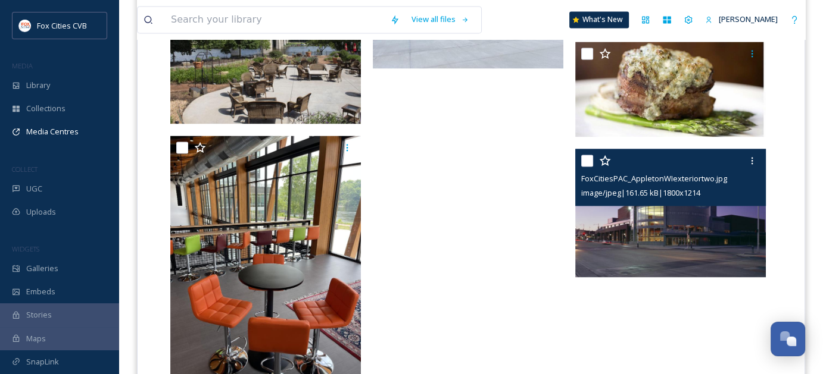
click at [589, 160] on input "checkbox" at bounding box center [587, 161] width 12 height 12
checkbox input "true"
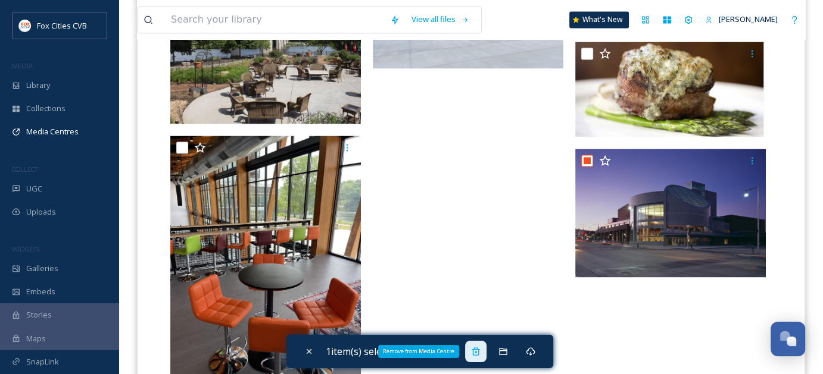
click at [484, 350] on div "Remove from Media Centre" at bounding box center [475, 351] width 21 height 21
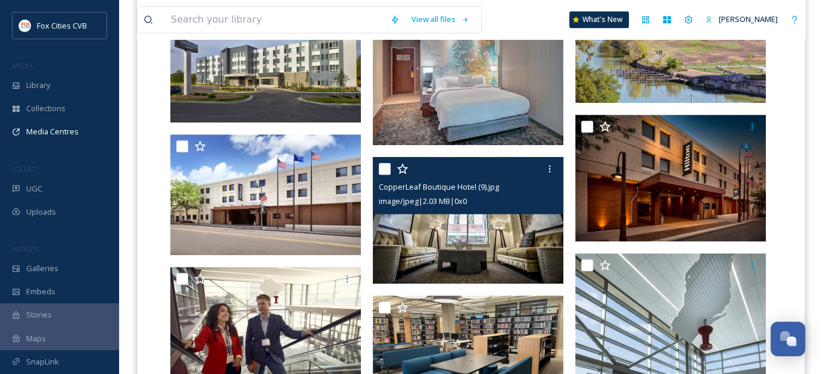
scroll to position [669, 0]
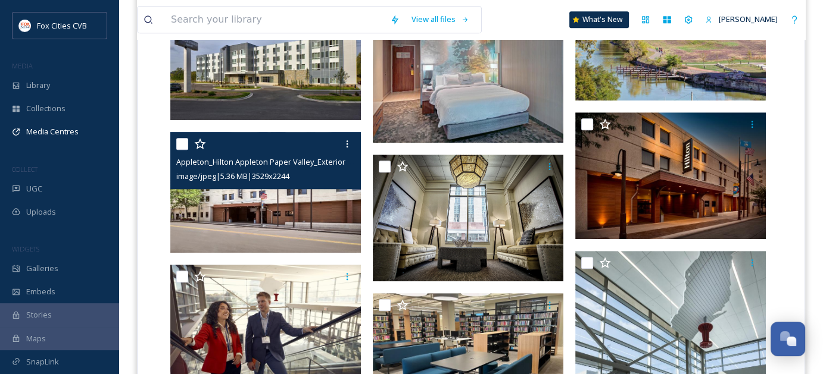
click at [184, 142] on input "checkbox" at bounding box center [182, 144] width 12 height 12
checkbox input "true"
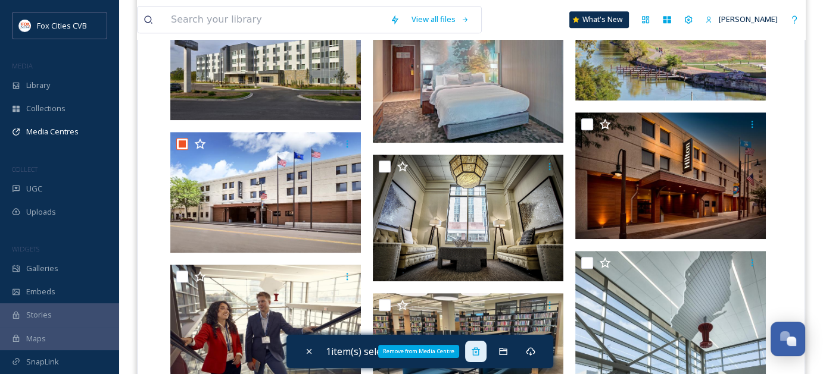
click at [480, 355] on icon at bounding box center [476, 352] width 10 height 10
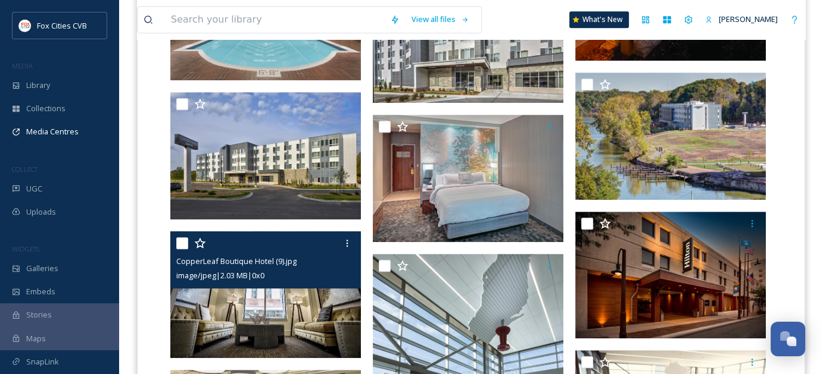
scroll to position [550, 0]
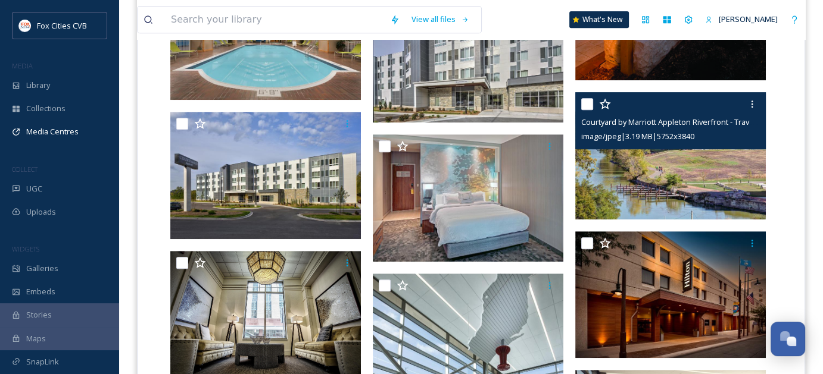
click at [588, 104] on input "checkbox" at bounding box center [587, 104] width 12 height 12
checkbox input "true"
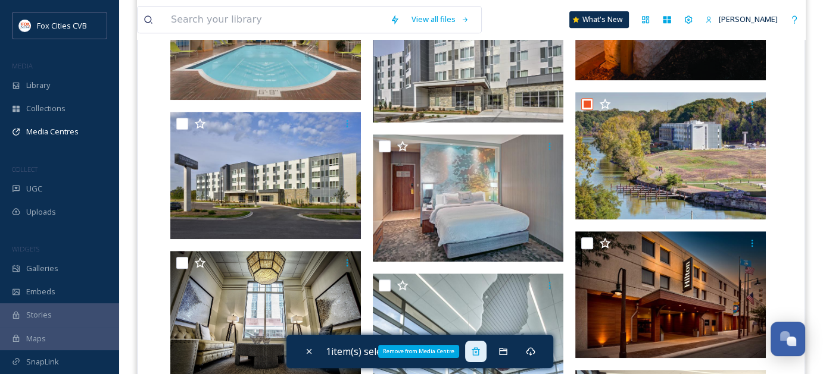
click at [479, 353] on icon at bounding box center [476, 352] width 8 height 8
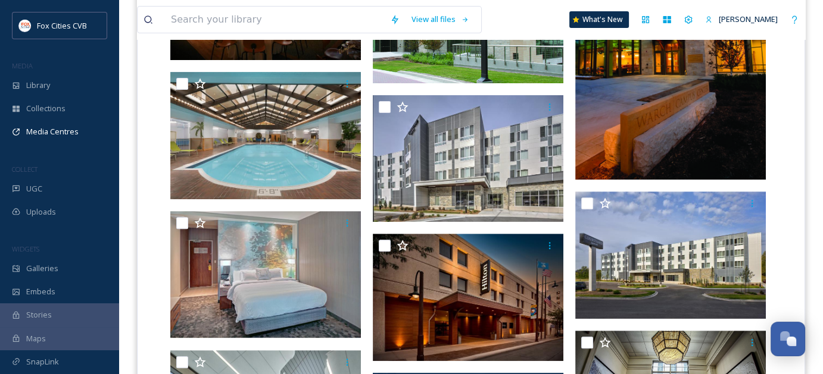
scroll to position [431, 0]
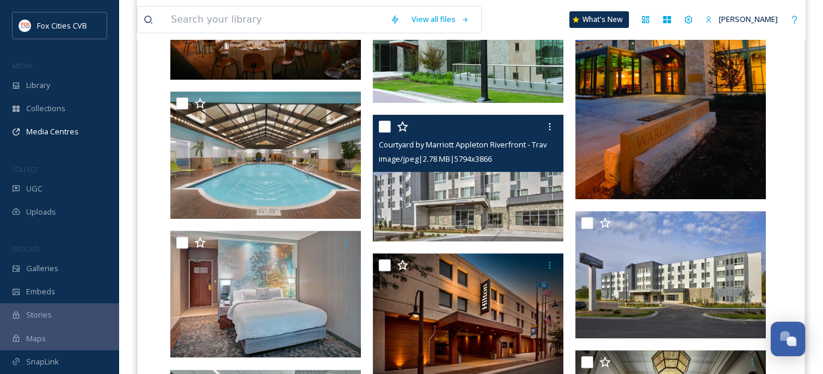
click at [488, 208] on img at bounding box center [468, 178] width 191 height 127
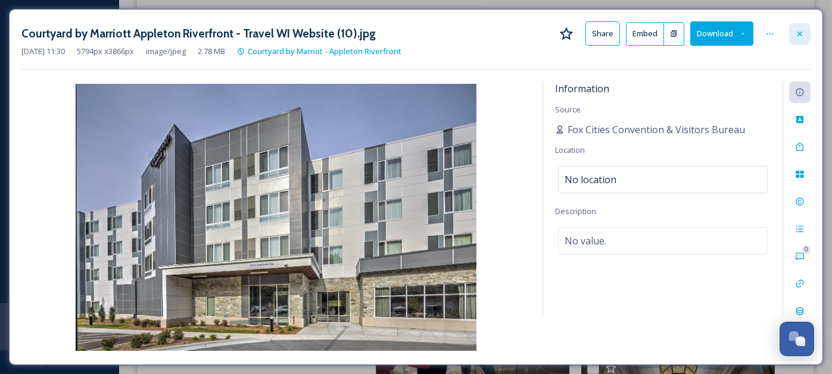
click at [803, 34] on icon at bounding box center [800, 34] width 10 height 10
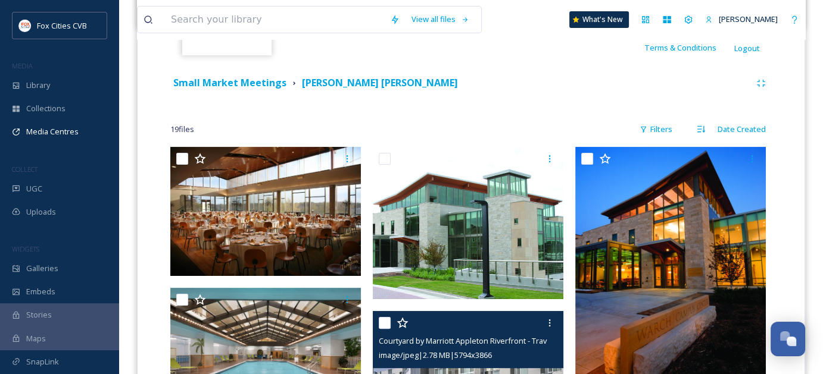
scroll to position [252, 0]
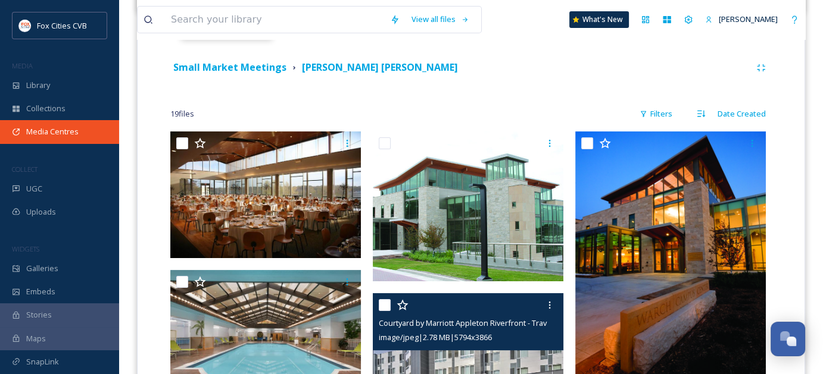
click at [49, 135] on span "Media Centres" at bounding box center [52, 131] width 52 height 11
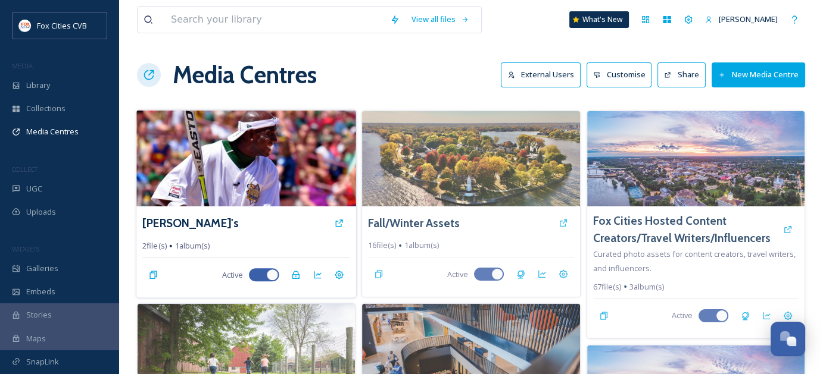
click at [216, 129] on img at bounding box center [246, 158] width 220 height 96
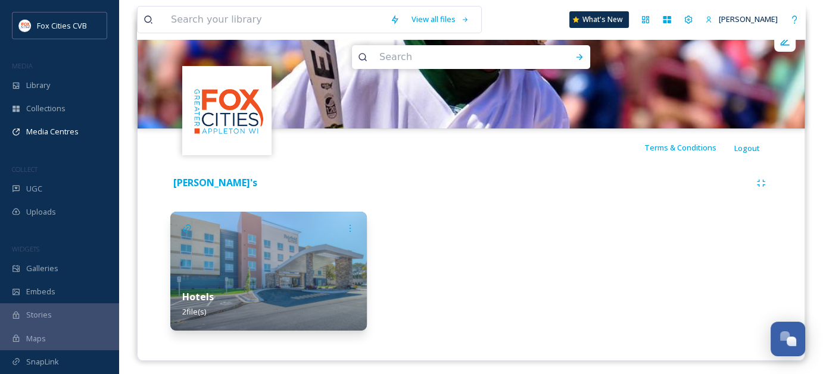
scroll to position [140, 0]
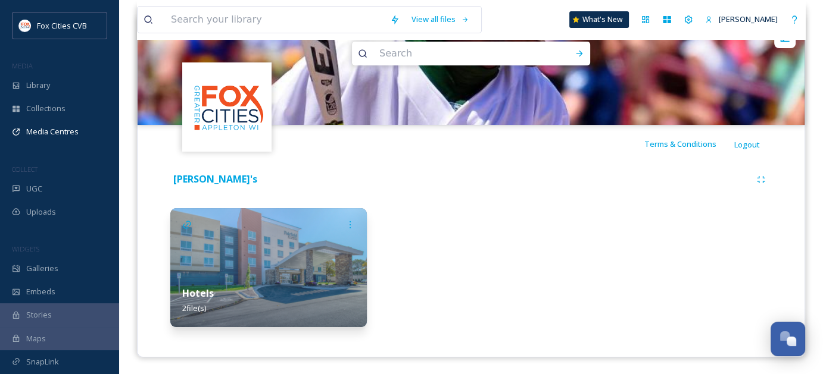
click at [283, 262] on img at bounding box center [268, 267] width 196 height 119
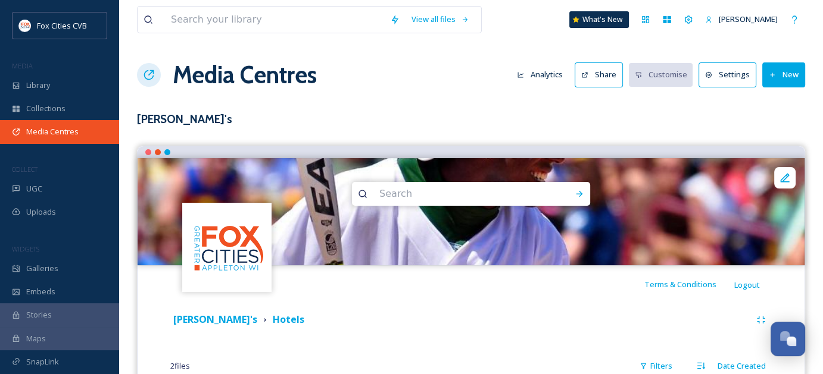
click at [74, 134] on span "Media Centres" at bounding box center [52, 131] width 52 height 11
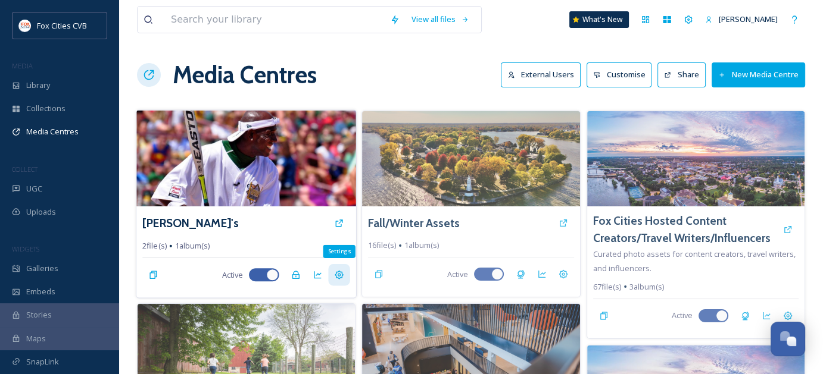
click at [342, 276] on icon at bounding box center [339, 275] width 9 height 9
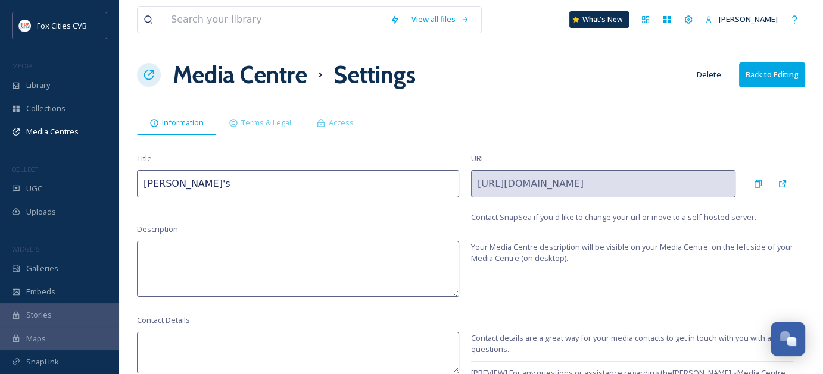
click at [708, 74] on button "Delete" at bounding box center [709, 74] width 36 height 23
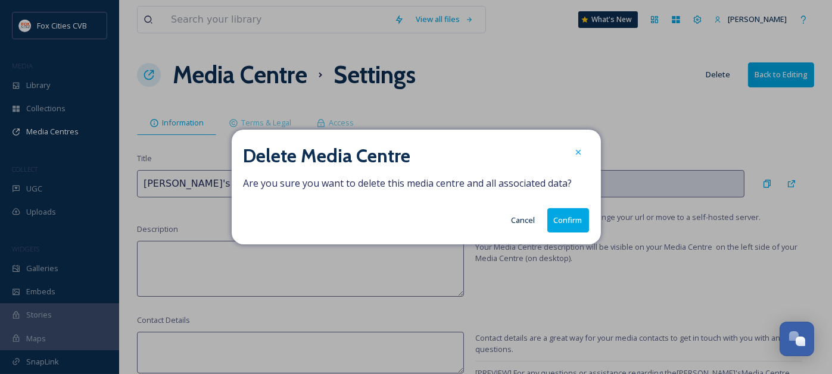
click at [554, 223] on button "Confirm" at bounding box center [568, 220] width 42 height 24
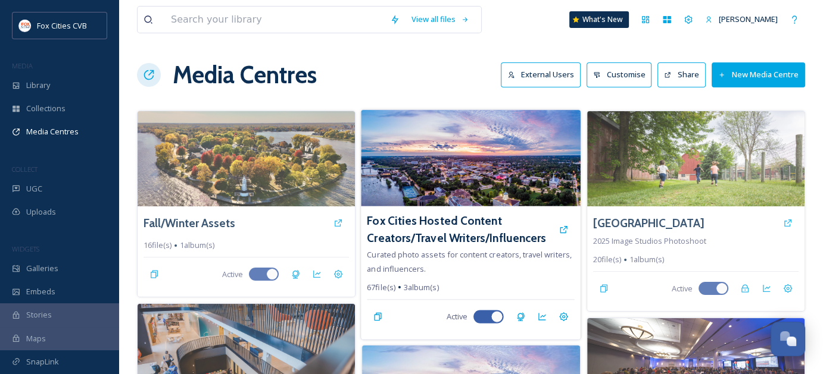
click at [423, 171] on img at bounding box center [471, 158] width 220 height 96
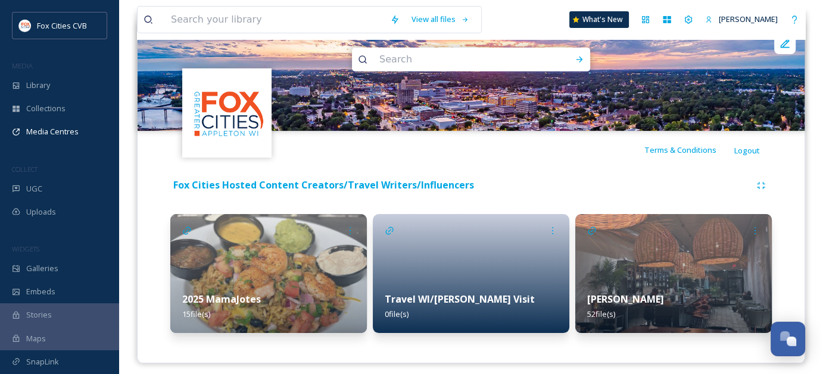
scroll to position [140, 0]
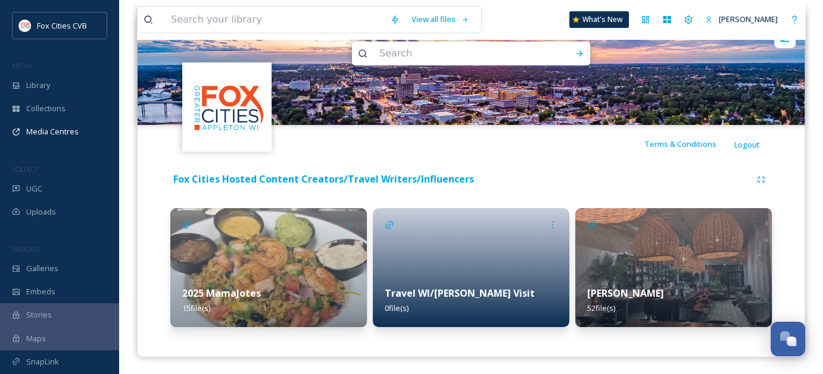
click at [436, 244] on div at bounding box center [471, 267] width 196 height 119
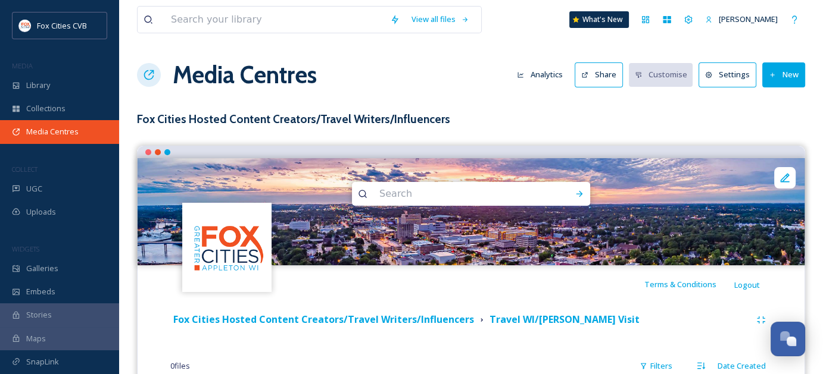
click at [54, 130] on span "Media Centres" at bounding box center [52, 131] width 52 height 11
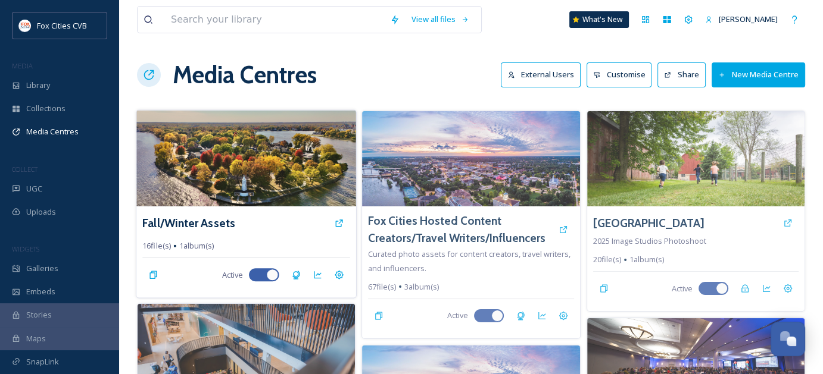
click at [204, 143] on img at bounding box center [246, 158] width 220 height 96
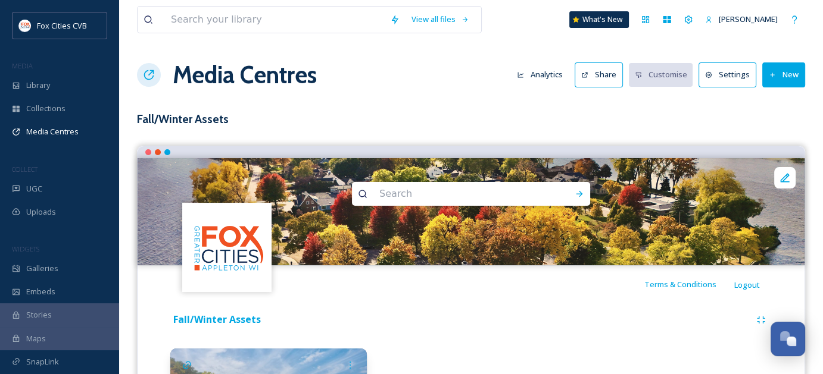
scroll to position [140, 0]
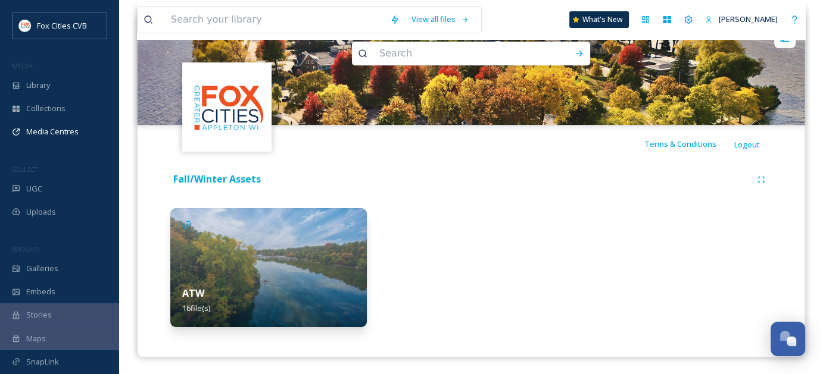
click at [332, 234] on img at bounding box center [268, 267] width 196 height 119
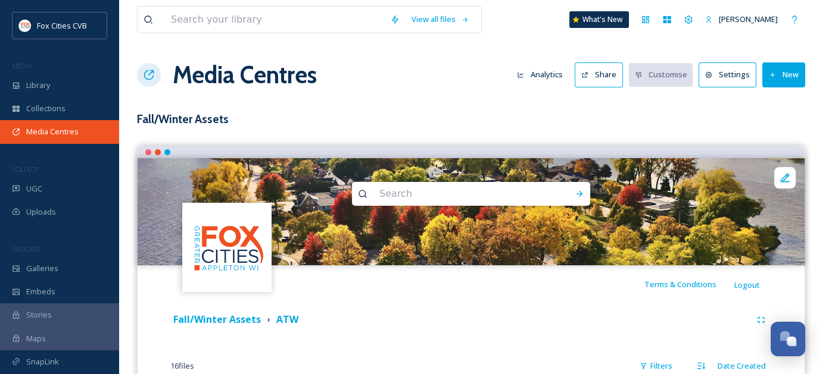
click at [37, 128] on span "Media Centres" at bounding box center [52, 131] width 52 height 11
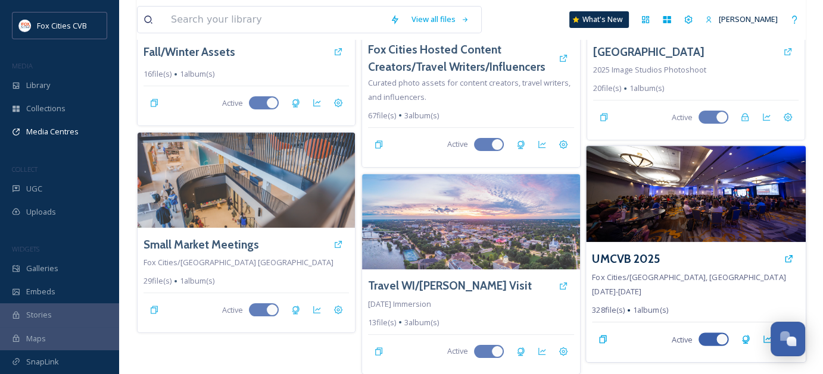
scroll to position [170, 0]
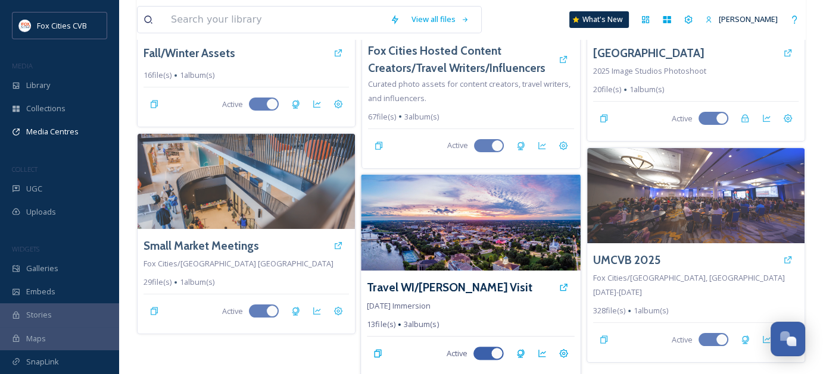
click at [497, 225] on img at bounding box center [471, 222] width 220 height 96
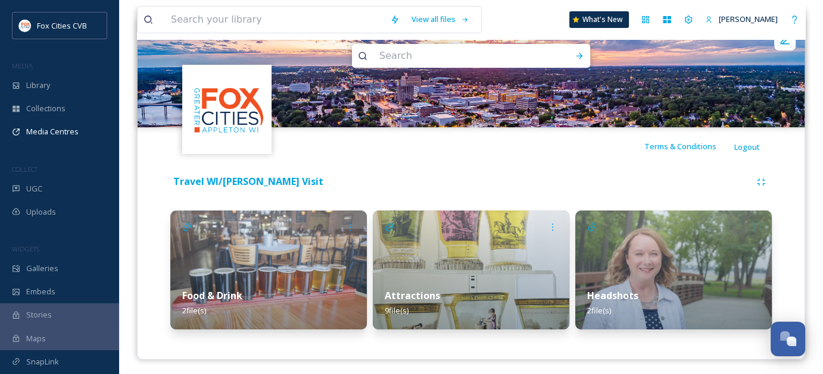
scroll to position [140, 0]
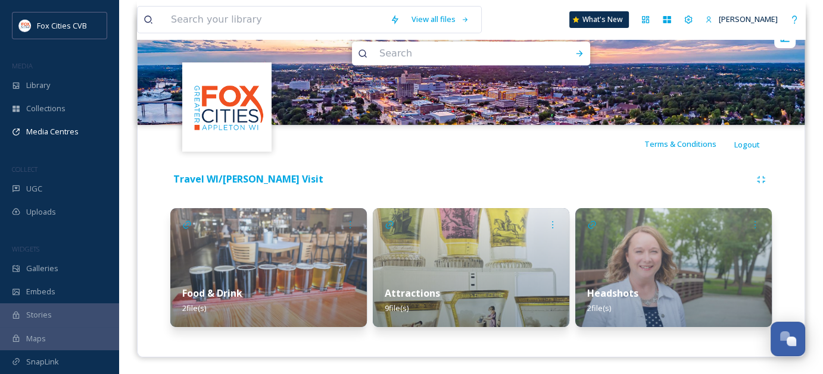
click at [270, 283] on div "Food & Drink 2 file(s)" at bounding box center [268, 300] width 196 height 53
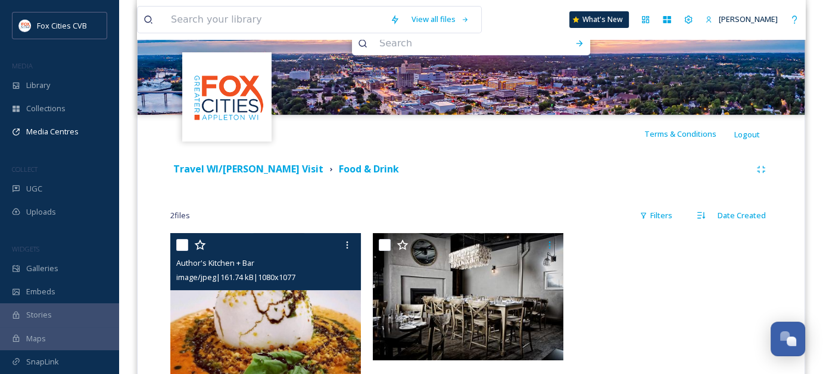
scroll to position [142, 0]
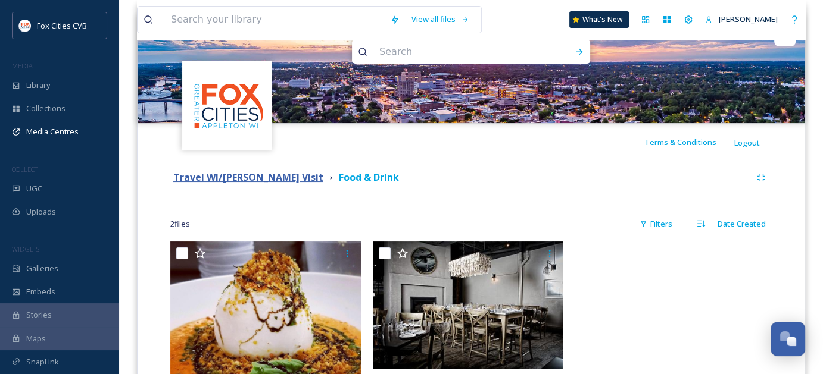
click at [213, 180] on strong "Travel WI/[PERSON_NAME] Visit" at bounding box center [248, 177] width 150 height 13
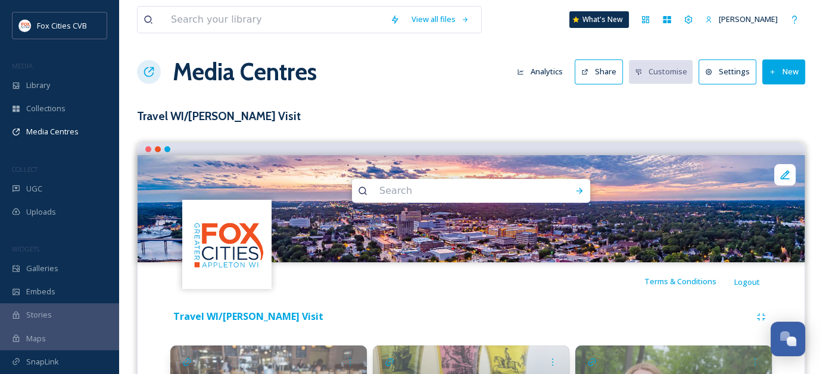
scroll to position [140, 0]
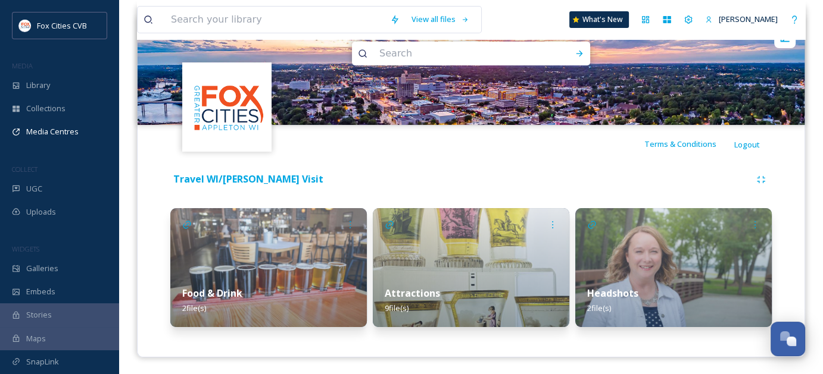
click at [474, 272] on img at bounding box center [471, 267] width 196 height 119
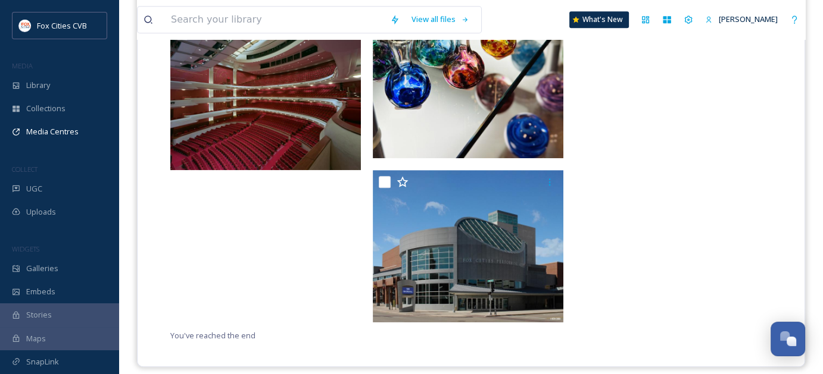
scroll to position [777, 0]
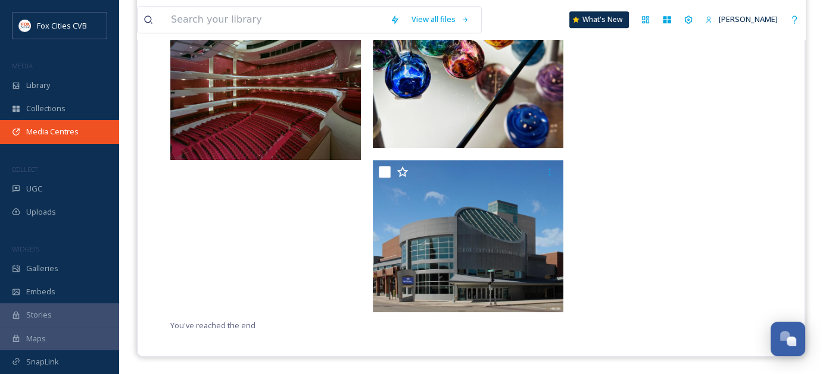
click at [73, 136] on span "Media Centres" at bounding box center [52, 131] width 52 height 11
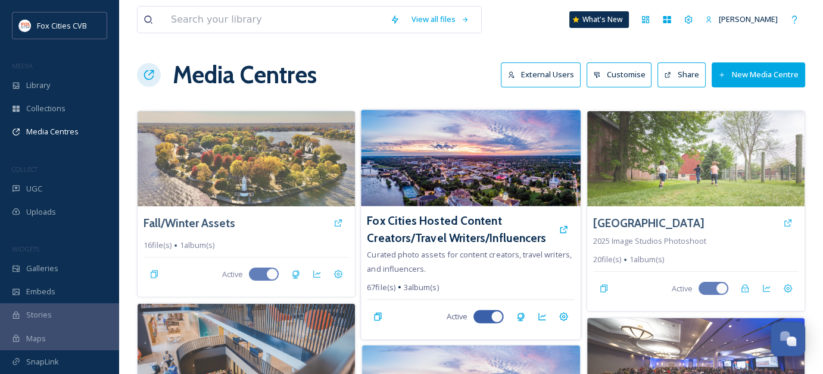
click at [489, 168] on img at bounding box center [471, 158] width 220 height 96
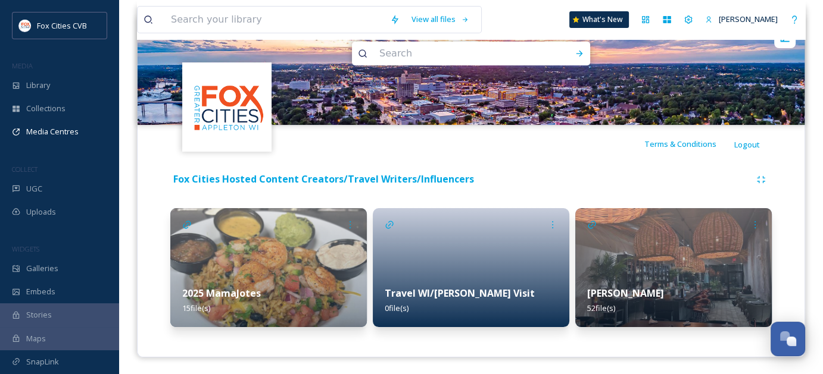
click at [628, 267] on img at bounding box center [673, 267] width 196 height 119
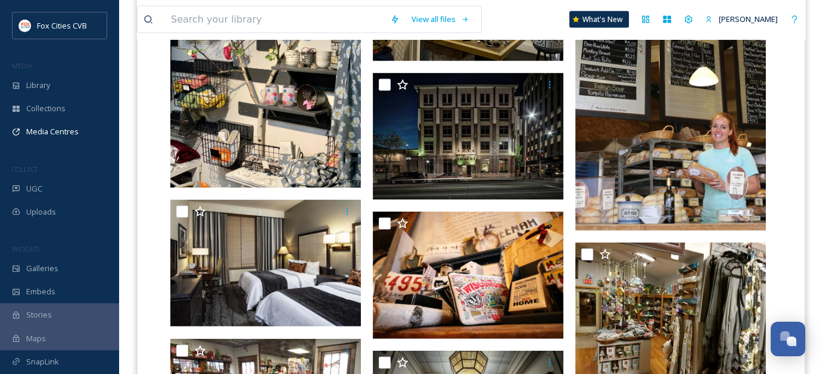
scroll to position [2679, 0]
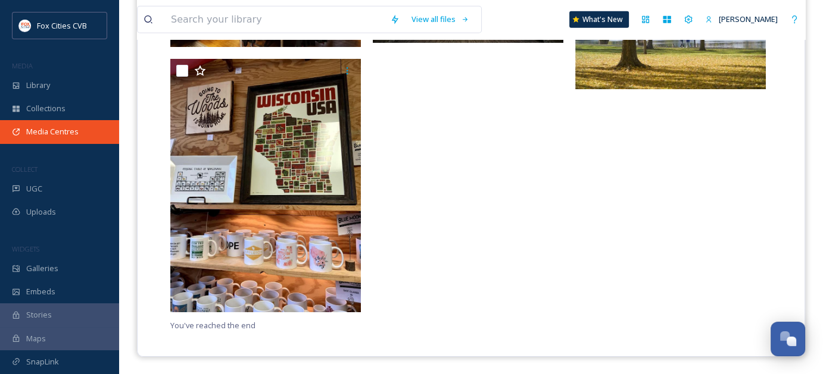
click at [54, 133] on span "Media Centres" at bounding box center [52, 131] width 52 height 11
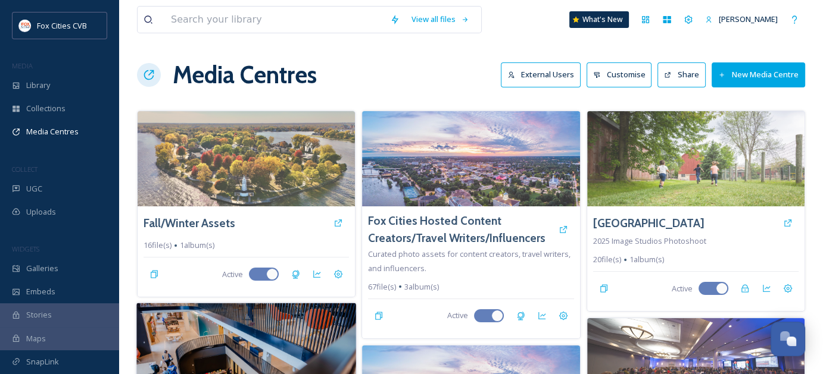
scroll to position [170, 0]
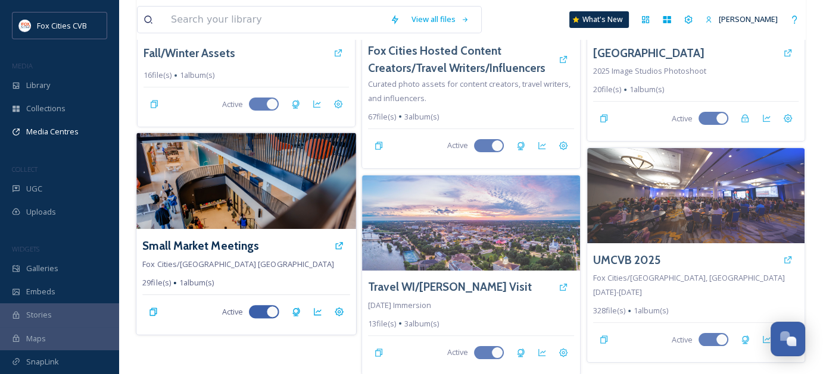
click at [276, 179] on img at bounding box center [246, 181] width 220 height 96
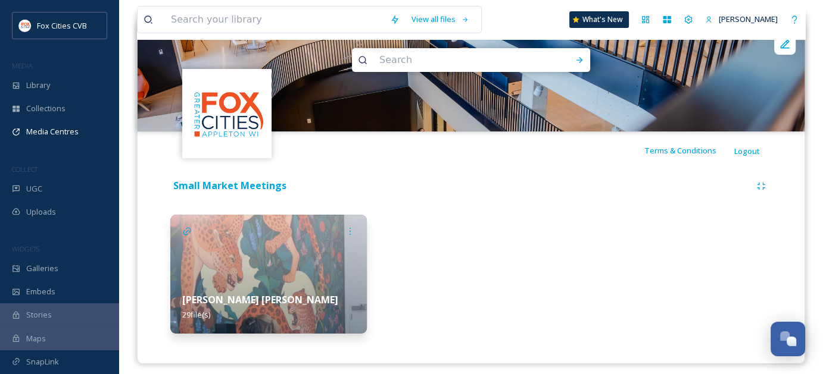
scroll to position [140, 0]
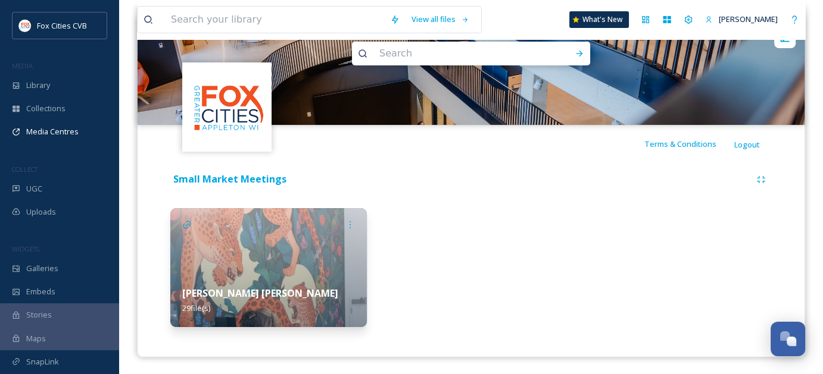
click at [319, 258] on img at bounding box center [268, 267] width 196 height 119
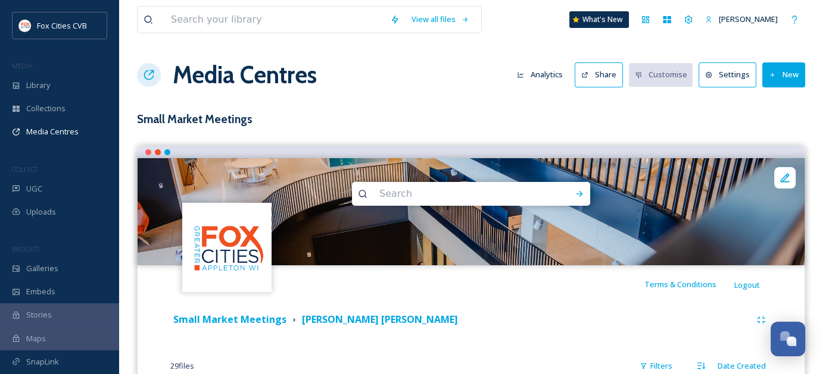
click at [777, 77] on button "New" at bounding box center [783, 75] width 43 height 24
click at [782, 98] on span "Add Files" at bounding box center [776, 102] width 32 height 11
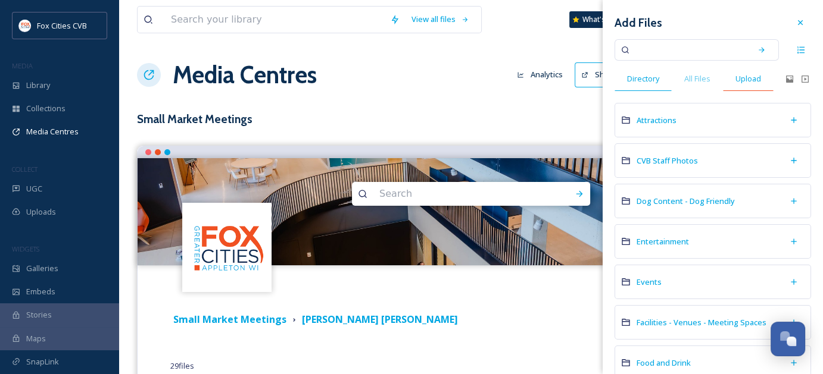
click at [758, 67] on div "Upload" at bounding box center [748, 79] width 51 height 24
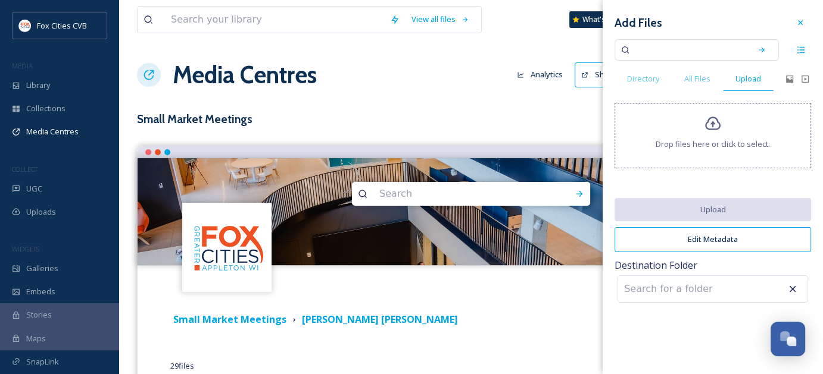
click at [735, 120] on div "Drop files here or click to select." at bounding box center [712, 135] width 196 height 65
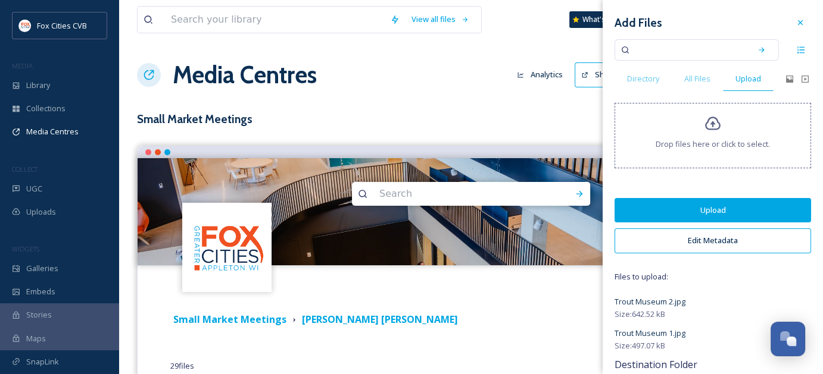
click at [642, 210] on button "Upload" at bounding box center [712, 210] width 196 height 24
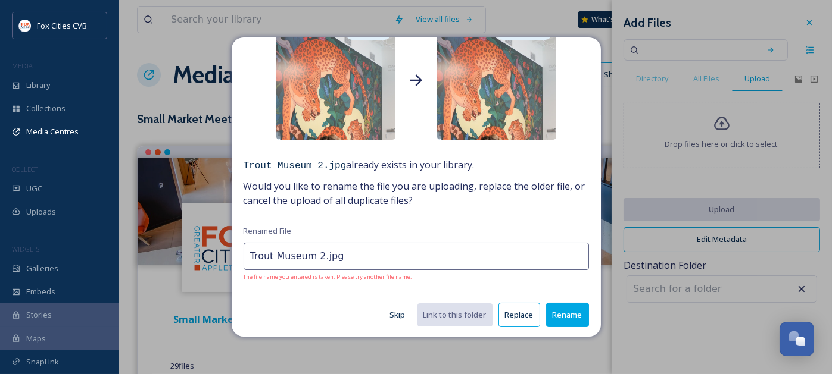
scroll to position [76, 0]
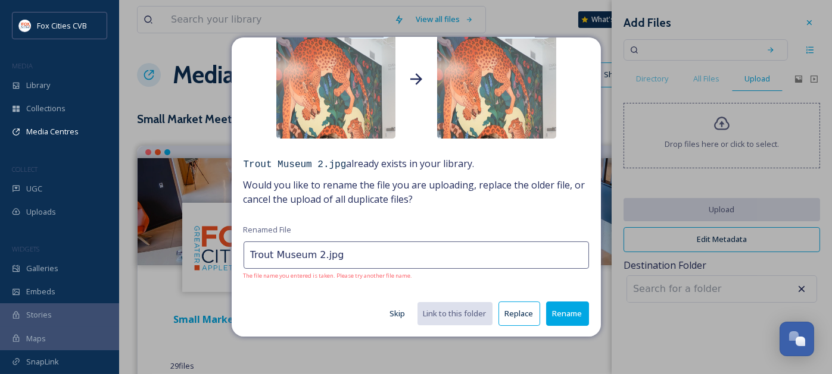
click at [552, 312] on button "Rename" at bounding box center [567, 314] width 43 height 24
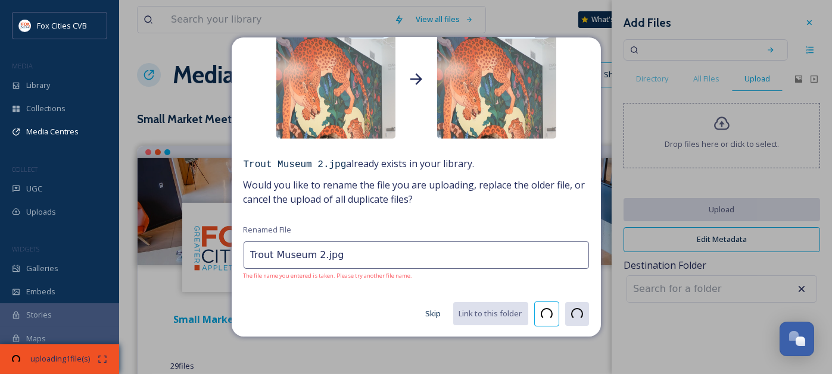
click at [317, 254] on input "Trout Museum 2.jpg" at bounding box center [415, 255] width 345 height 27
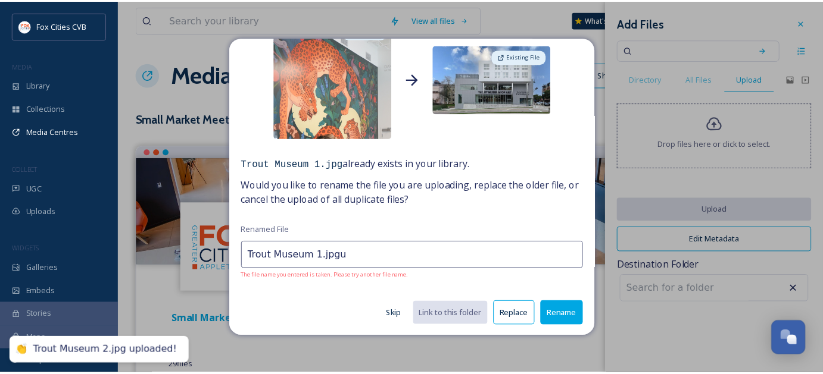
scroll to position [26, 0]
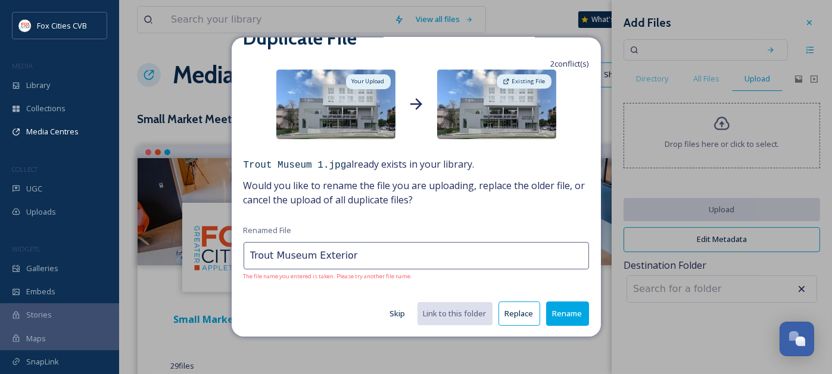
type input "Trout Museum Exterior"
click at [556, 314] on button "Rename" at bounding box center [567, 314] width 43 height 24
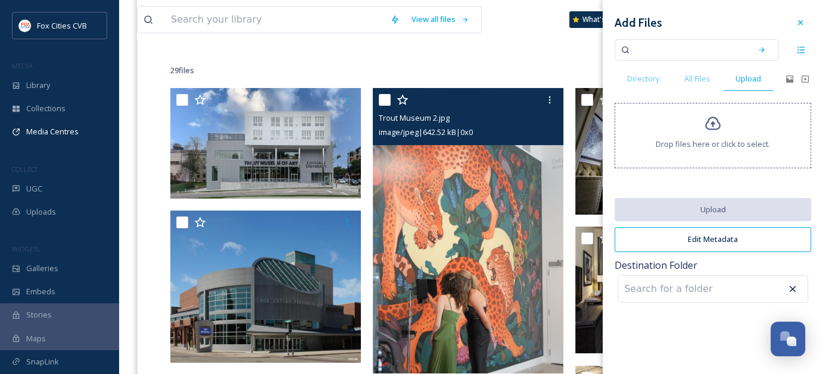
scroll to position [298, 0]
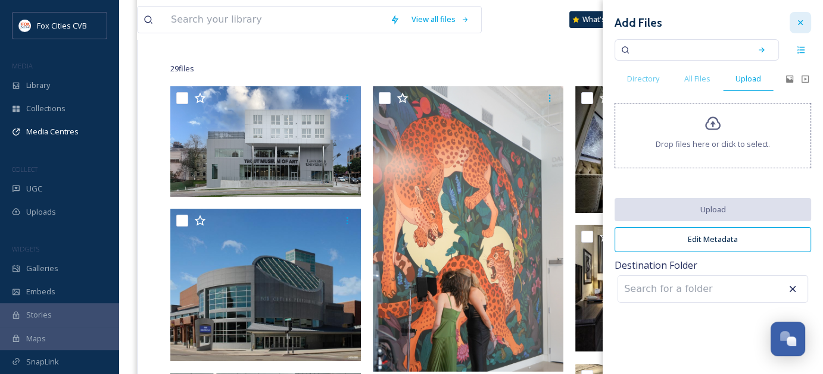
click at [803, 26] on icon at bounding box center [800, 23] width 10 height 10
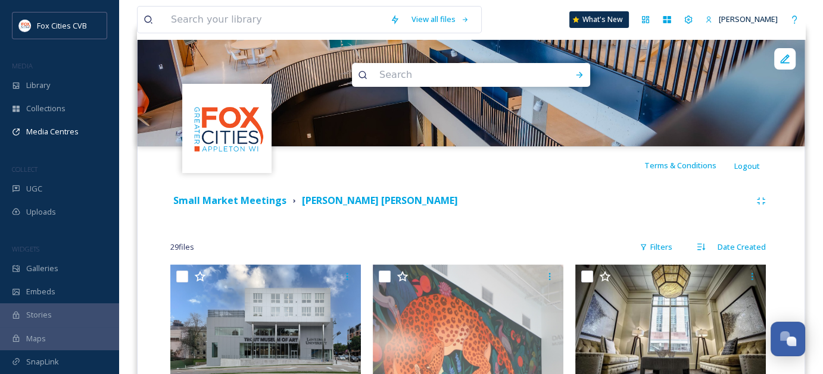
scroll to position [0, 0]
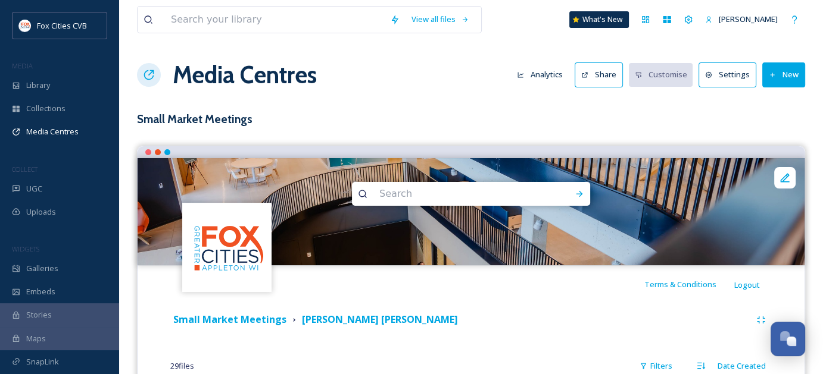
click at [786, 80] on button "New" at bounding box center [783, 75] width 43 height 24
click at [781, 129] on span "Add Album" at bounding box center [779, 125] width 39 height 11
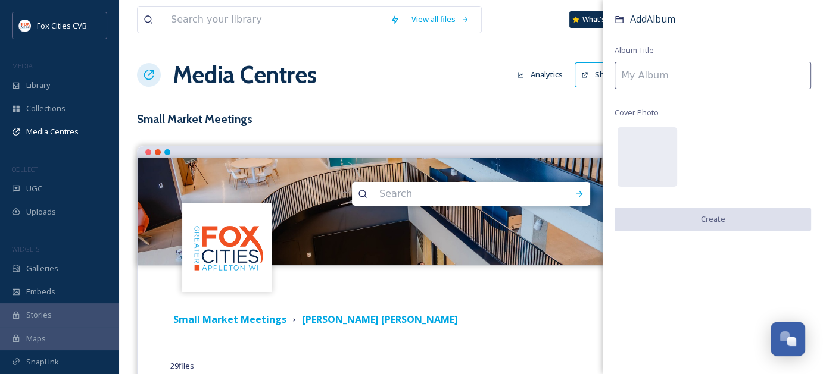
click at [681, 83] on input at bounding box center [712, 75] width 196 height 27
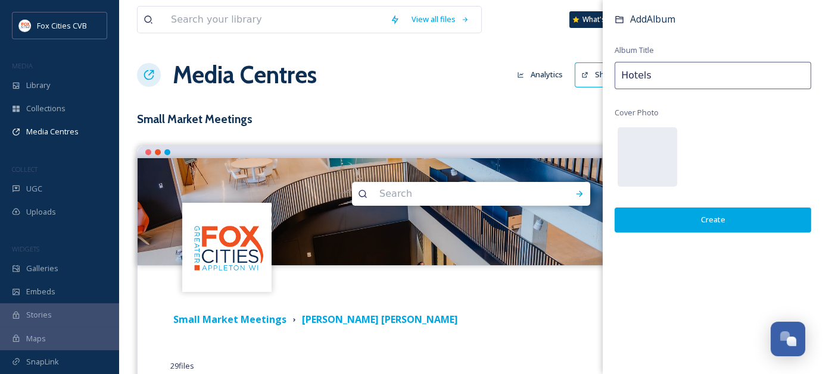
type input "Hotels"
click at [697, 222] on button "Create" at bounding box center [712, 220] width 196 height 24
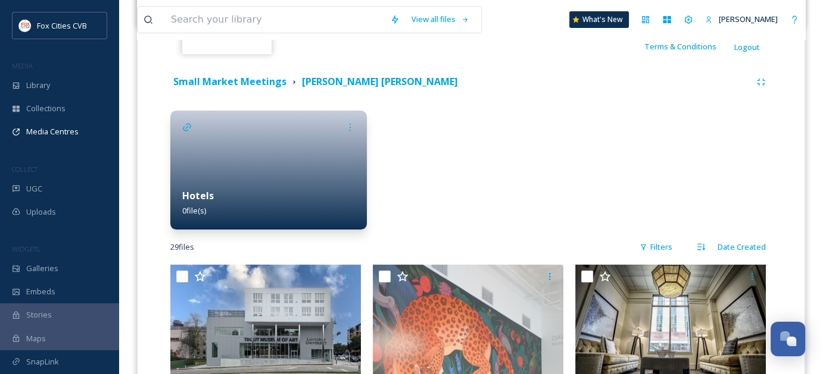
scroll to position [298, 0]
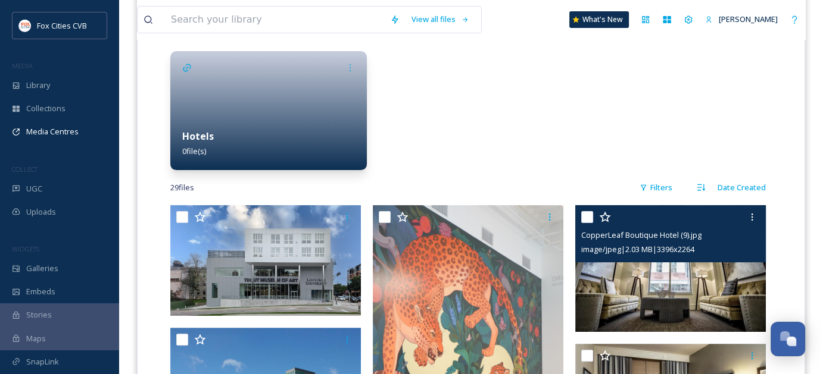
click at [589, 217] on input "checkbox" at bounding box center [587, 217] width 12 height 12
checkbox input "true"
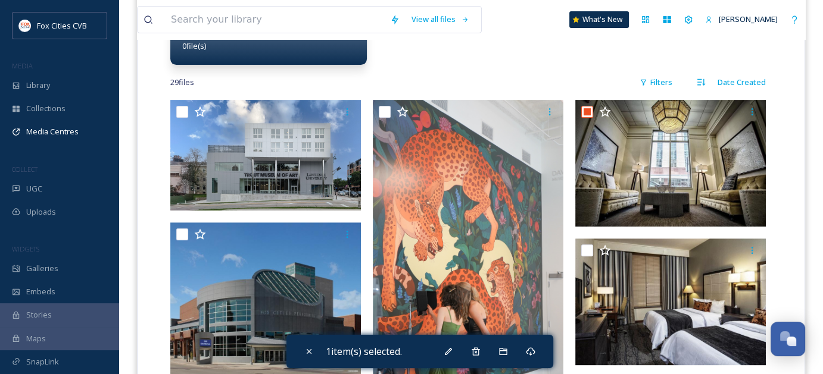
scroll to position [417, 0]
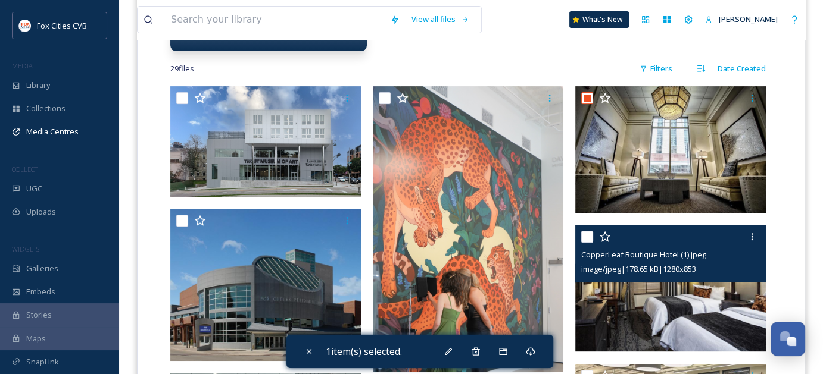
click at [584, 234] on input "checkbox" at bounding box center [587, 237] width 12 height 12
checkbox input "true"
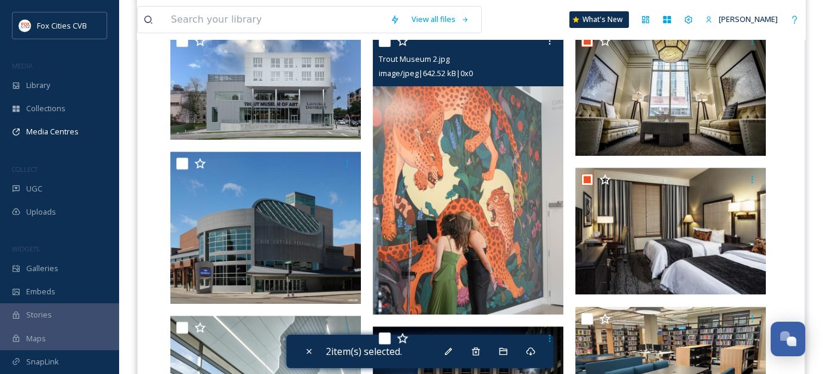
scroll to position [595, 0]
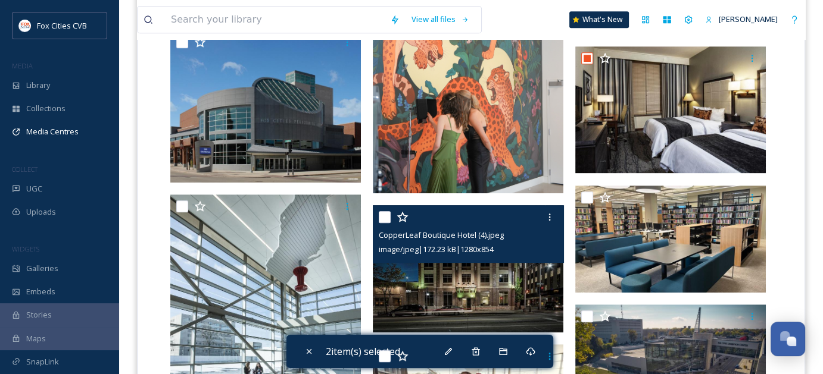
click at [387, 218] on input "checkbox" at bounding box center [385, 217] width 12 height 12
checkbox input "true"
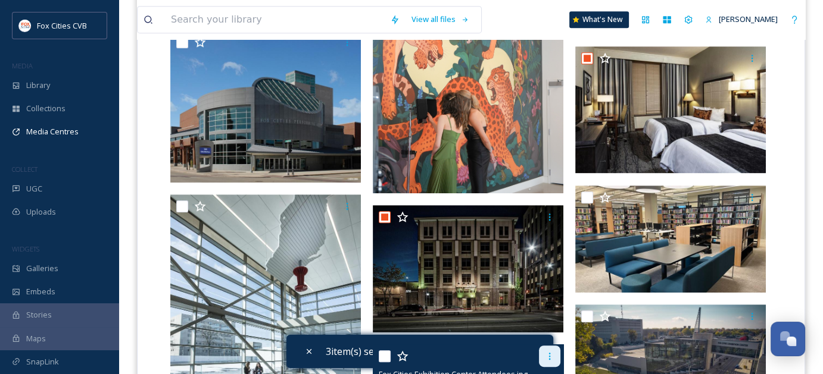
click at [551, 357] on icon at bounding box center [550, 357] width 10 height 10
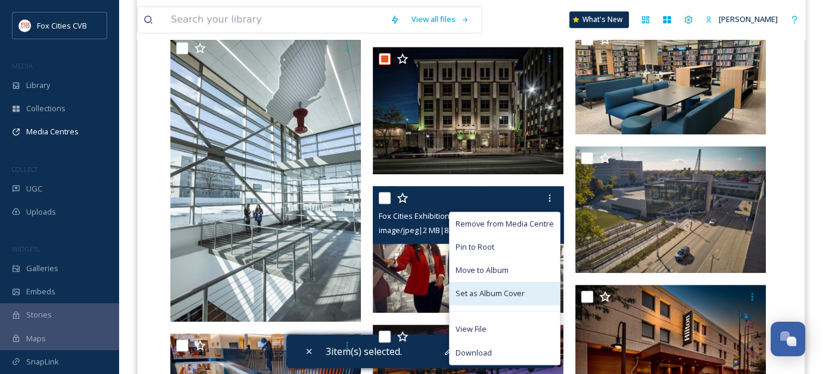
scroll to position [774, 0]
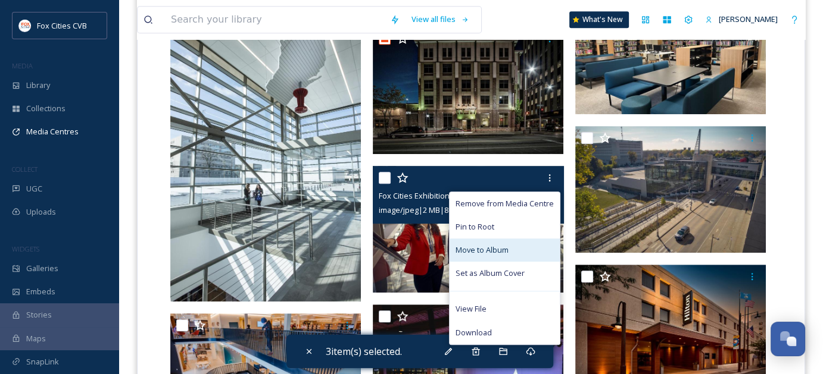
click at [519, 254] on div "Move to Album" at bounding box center [504, 250] width 110 height 23
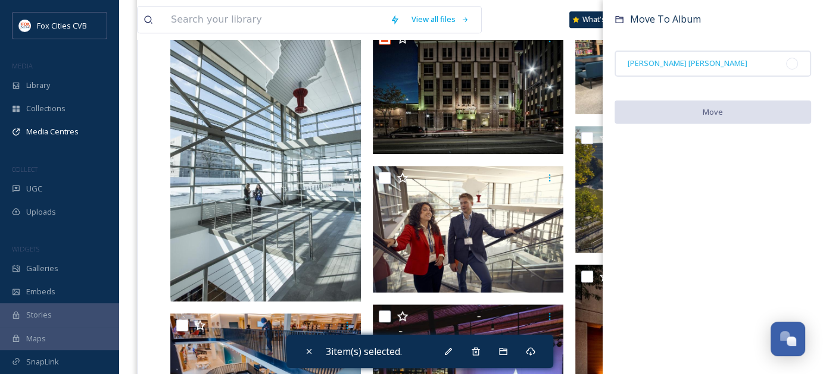
click at [644, 152] on div "Move To Album Paula Aven Gladych Move" at bounding box center [712, 187] width 220 height 374
click at [544, 29] on div "View all files What's New Cathy Trebatoski" at bounding box center [471, 19] width 668 height 39
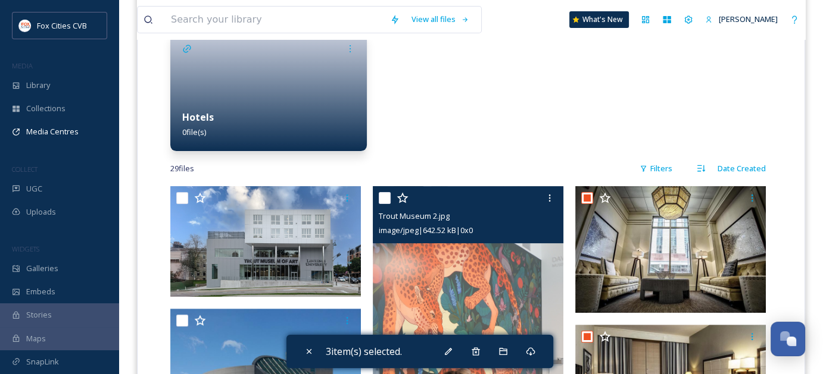
scroll to position [238, 0]
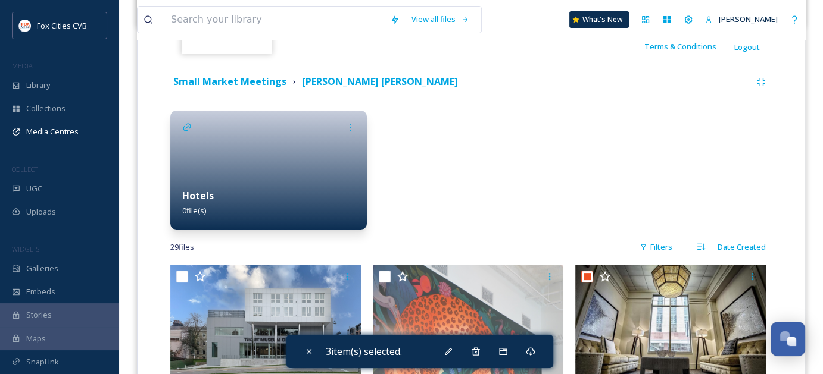
click at [311, 173] on div at bounding box center [268, 170] width 196 height 119
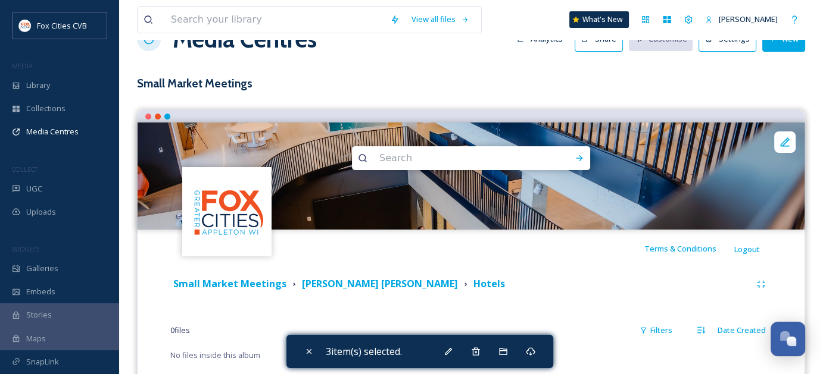
scroll to position [65, 0]
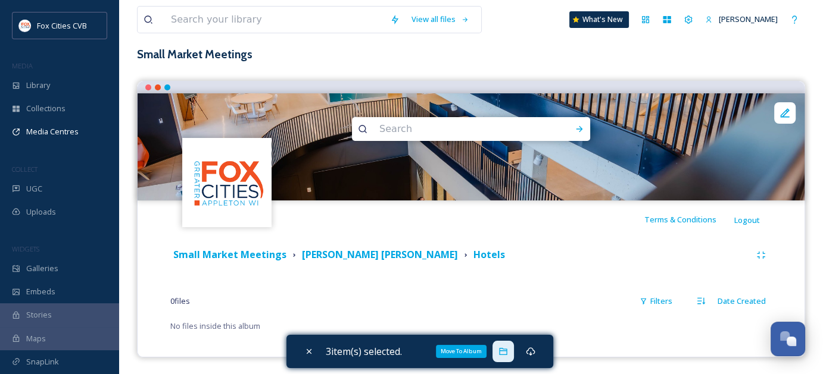
click at [507, 355] on icon at bounding box center [503, 351] width 8 height 7
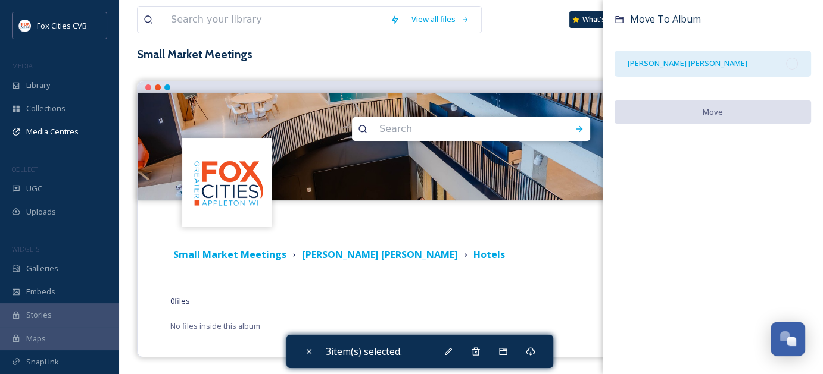
click at [786, 66] on div "[PERSON_NAME] [PERSON_NAME]" at bounding box center [712, 64] width 196 height 26
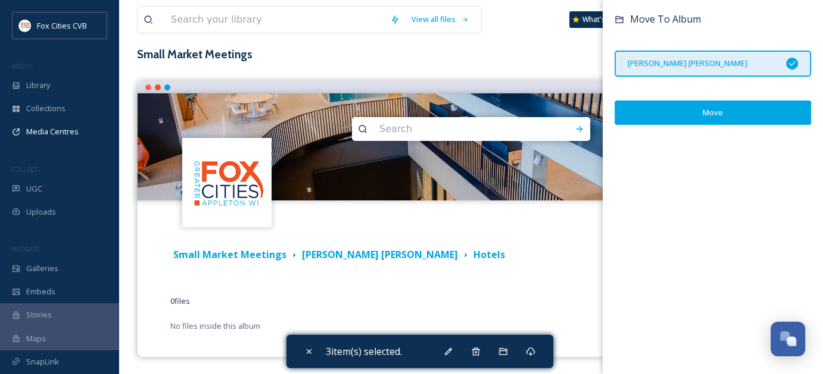
click at [751, 105] on button "Move" at bounding box center [712, 113] width 196 height 24
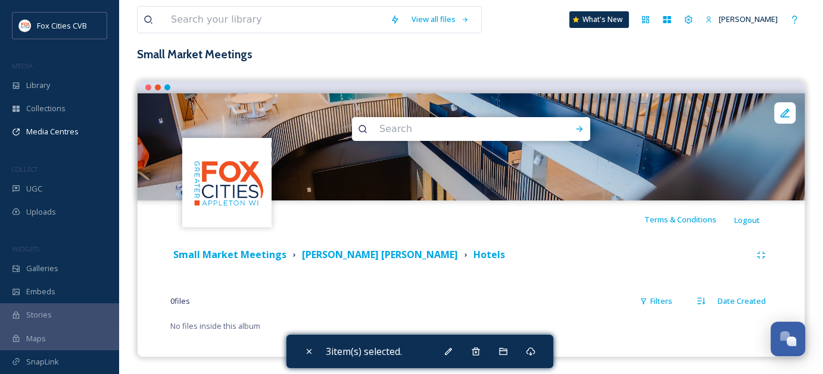
click at [538, 290] on div "0 file s Filters Date Created" at bounding box center [470, 301] width 601 height 23
click at [520, 314] on div "Small Market Meetings Paula Aven Gladych Hotels 0 file s Filters Date Created N…" at bounding box center [470, 289] width 649 height 101
click at [339, 304] on div "0 file s Filters Date Created" at bounding box center [470, 301] width 601 height 23
click at [308, 351] on icon at bounding box center [309, 351] width 5 height 5
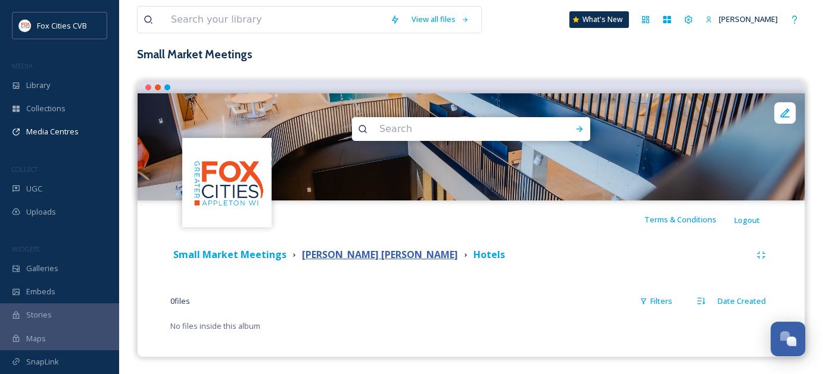
click at [348, 251] on strong "[PERSON_NAME] [PERSON_NAME]" at bounding box center [380, 254] width 156 height 13
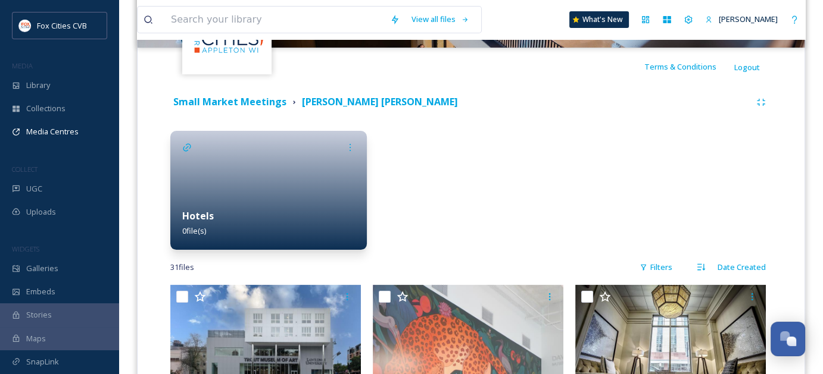
scroll to position [238, 0]
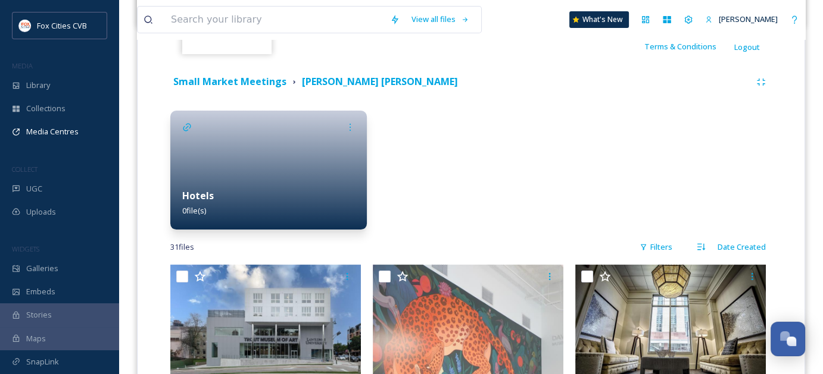
click at [421, 200] on div at bounding box center [471, 170] width 196 height 119
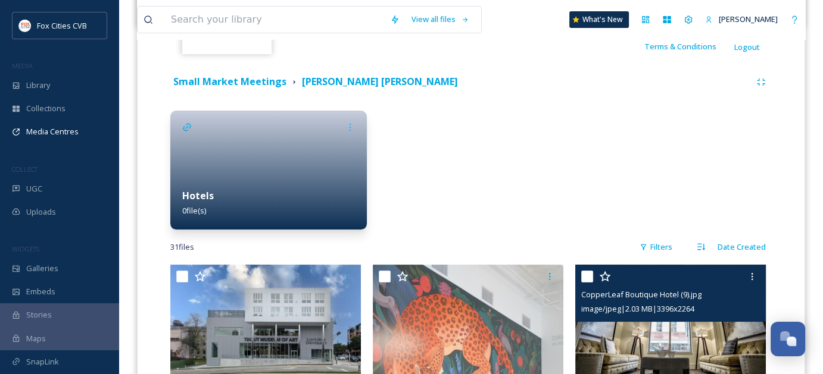
click at [586, 272] on input "checkbox" at bounding box center [587, 277] width 12 height 12
checkbox input "true"
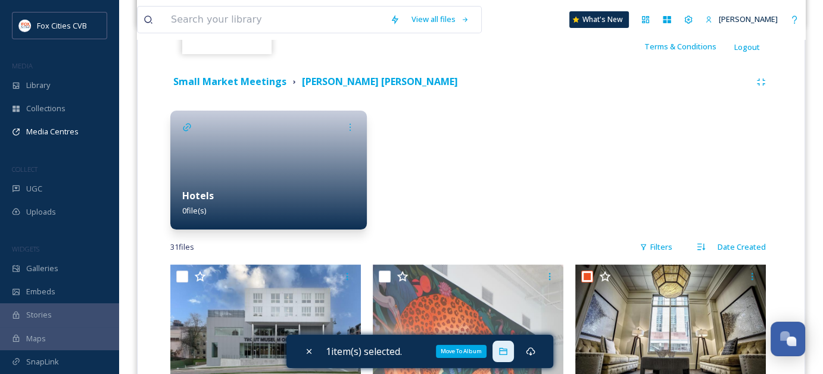
click at [500, 358] on div "Move To Album" at bounding box center [502, 351] width 21 height 21
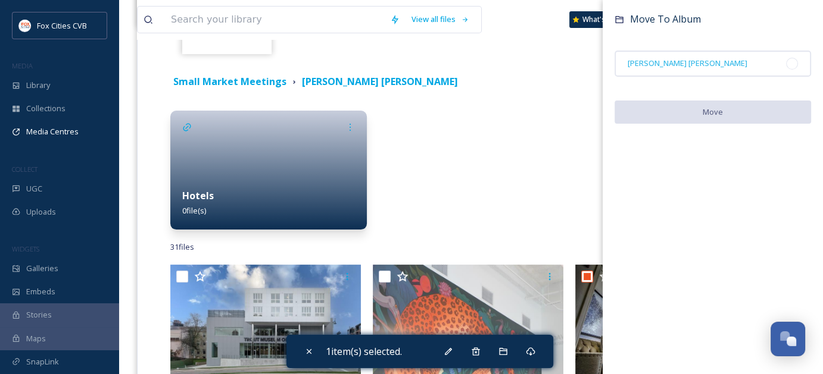
click at [533, 173] on div at bounding box center [471, 170] width 196 height 119
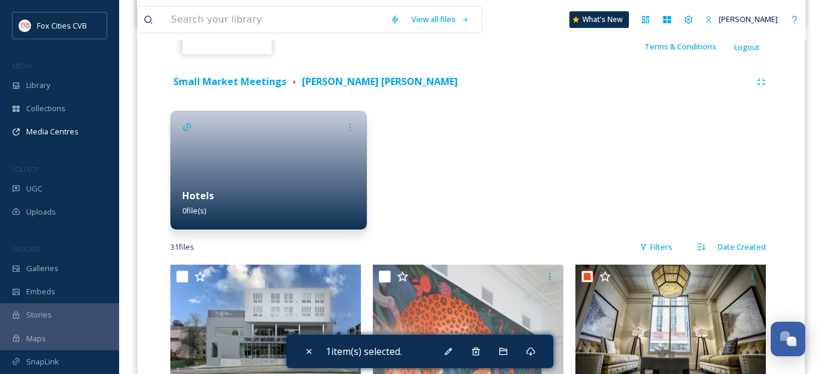
click at [254, 143] on div at bounding box center [268, 170] width 196 height 119
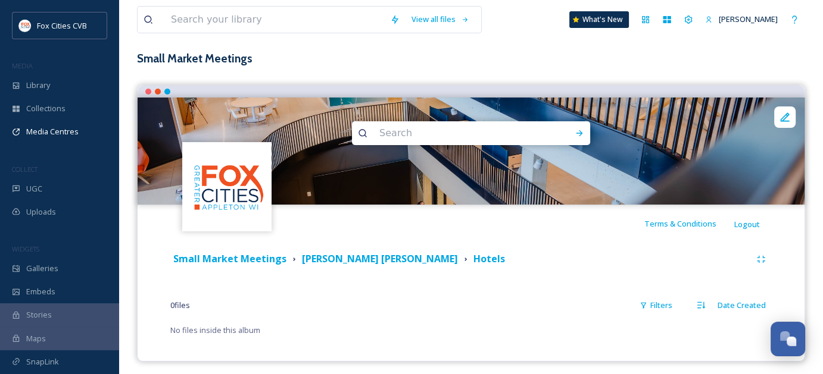
scroll to position [65, 0]
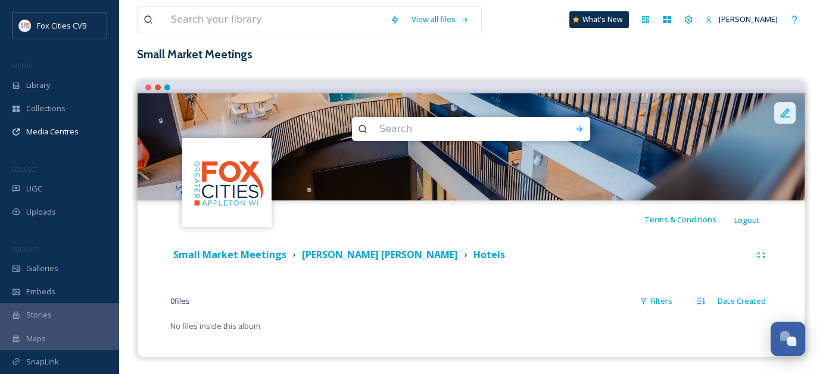
click at [787, 112] on icon at bounding box center [785, 113] width 12 height 12
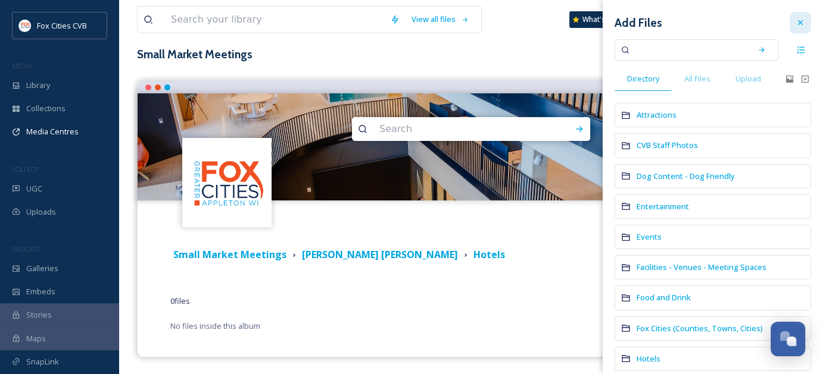
click at [795, 26] on icon at bounding box center [800, 23] width 10 height 10
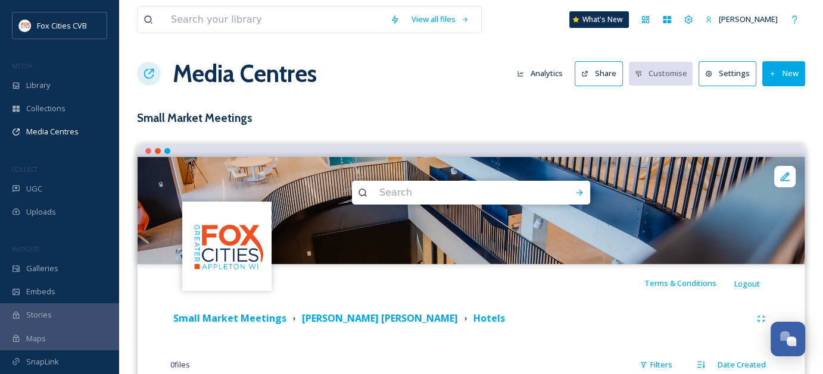
scroll to position [0, 0]
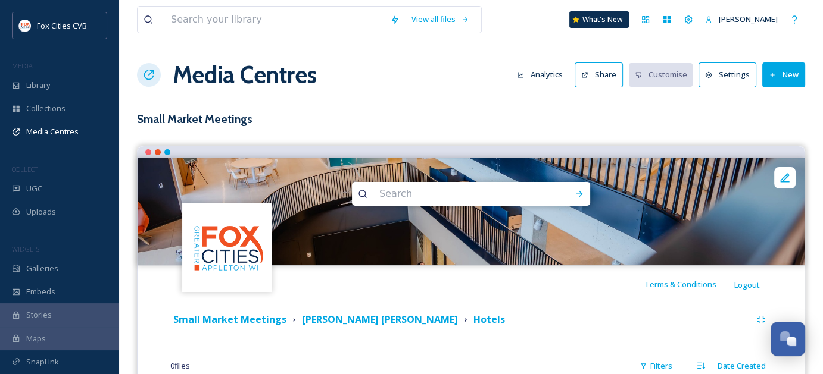
click at [629, 298] on div "Terms & Conditions Logout" at bounding box center [471, 285] width 667 height 38
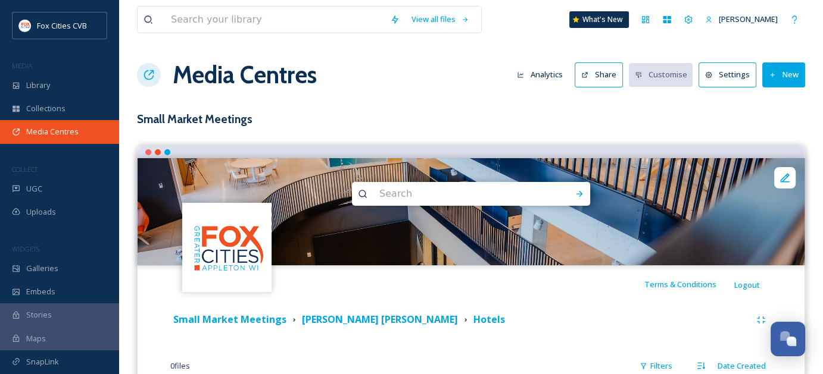
click at [76, 124] on div "Media Centres" at bounding box center [59, 131] width 119 height 23
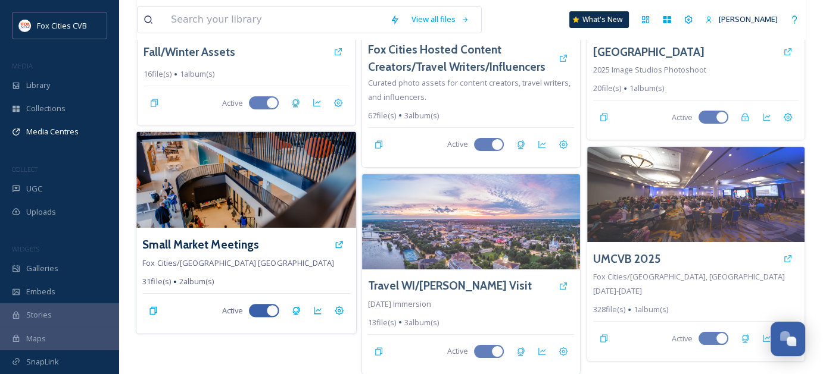
scroll to position [170, 0]
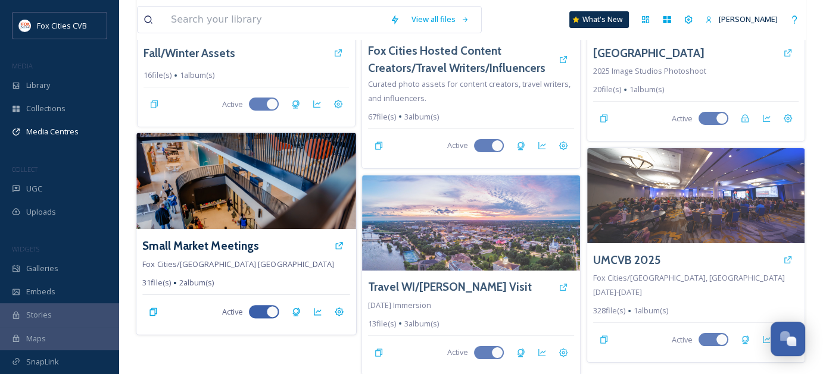
click at [216, 189] on img at bounding box center [246, 181] width 220 height 96
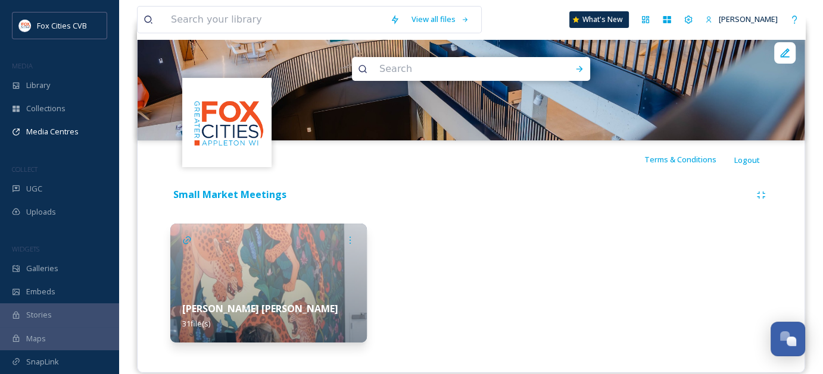
scroll to position [140, 0]
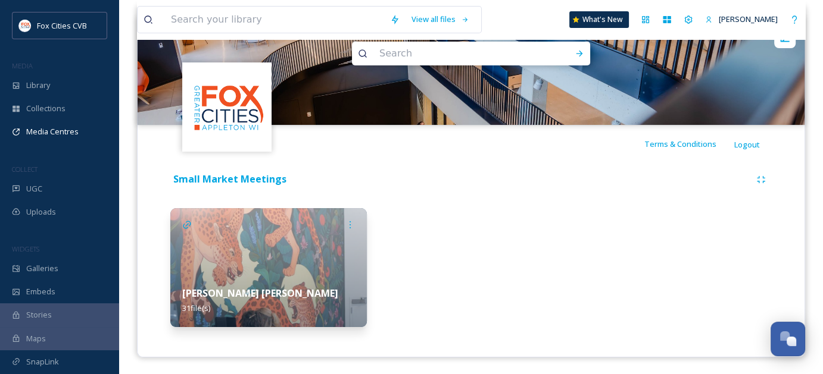
click at [308, 239] on img at bounding box center [268, 267] width 196 height 119
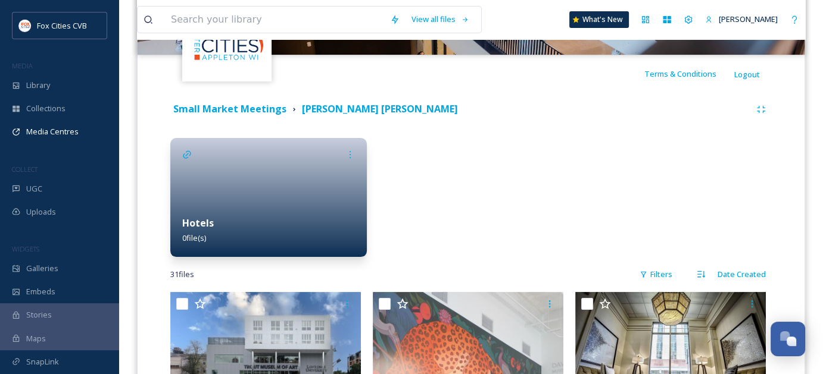
scroll to position [238, 0]
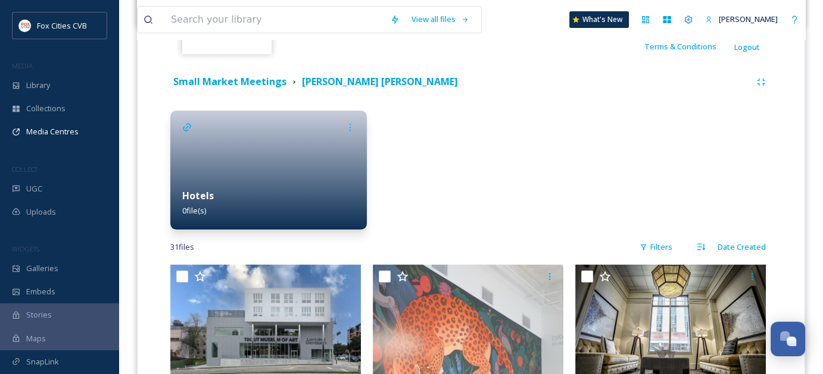
click at [272, 204] on div "Hotels 0 file(s)" at bounding box center [268, 203] width 196 height 53
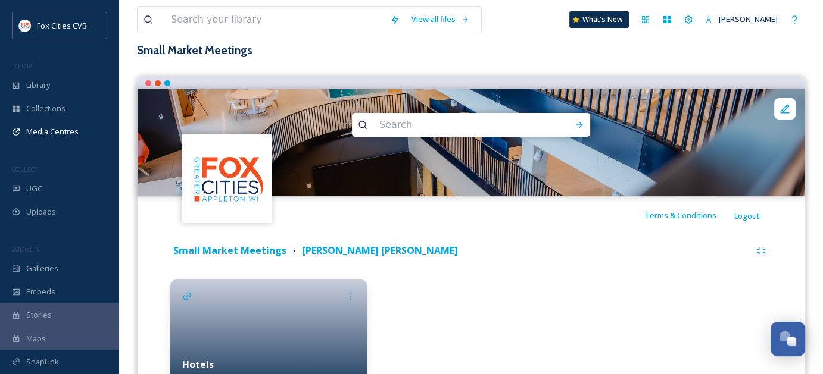
scroll to position [179, 0]
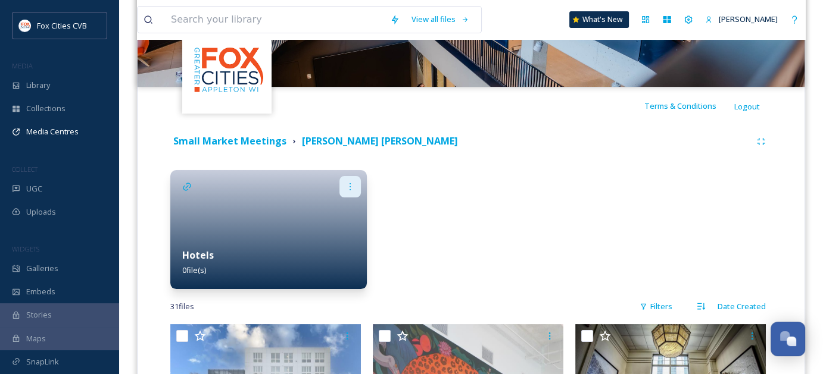
click at [351, 182] on icon at bounding box center [350, 187] width 10 height 10
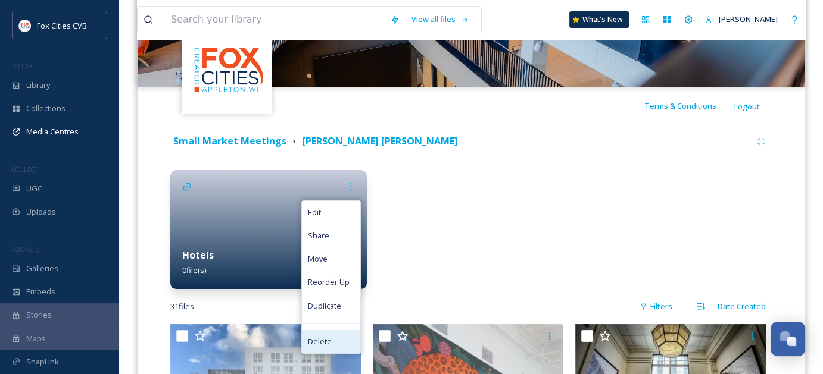
click at [329, 338] on span "Delete" at bounding box center [320, 341] width 24 height 11
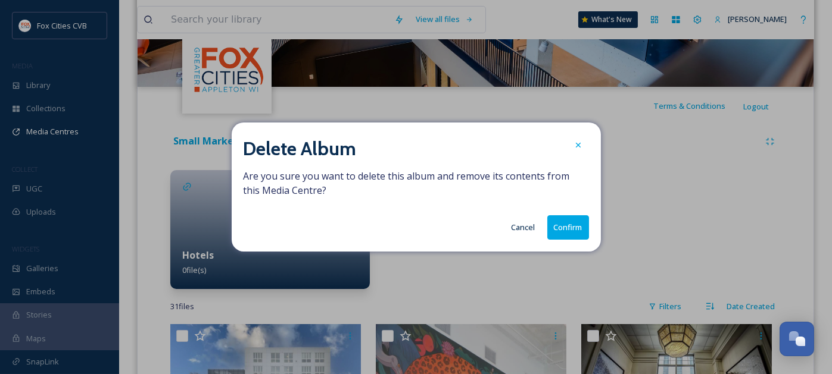
click at [555, 223] on button "Confirm" at bounding box center [568, 228] width 42 height 24
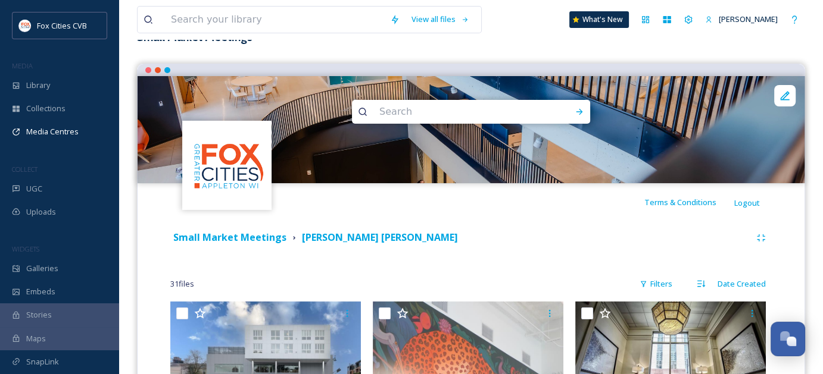
scroll to position [60, 0]
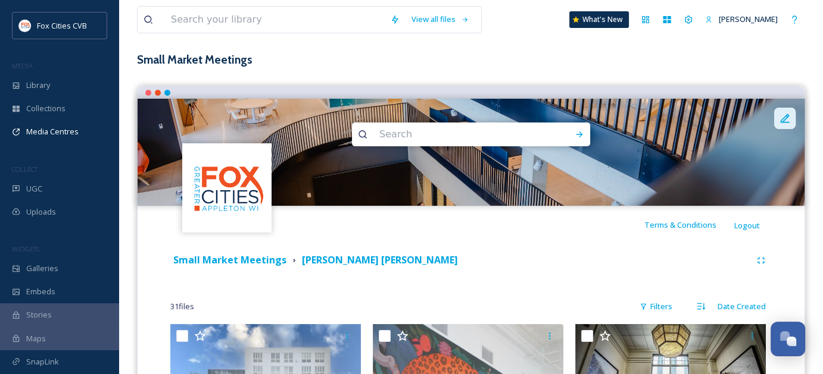
click at [789, 114] on icon at bounding box center [785, 119] width 12 height 12
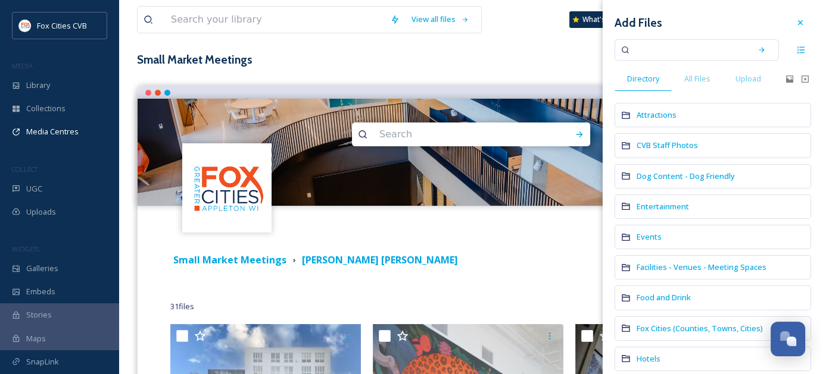
click at [557, 233] on div "Terms & Conditions Logout" at bounding box center [471, 225] width 667 height 38
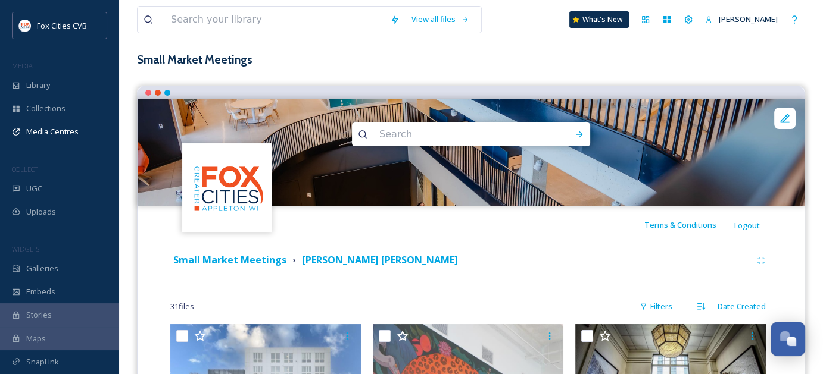
scroll to position [179, 0]
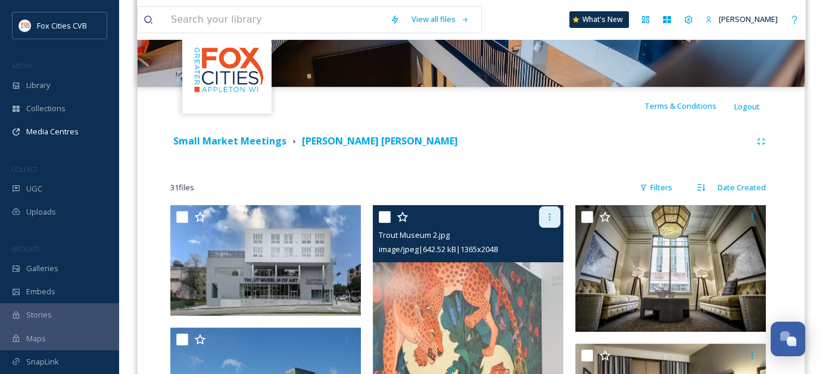
click at [552, 220] on icon at bounding box center [550, 218] width 10 height 10
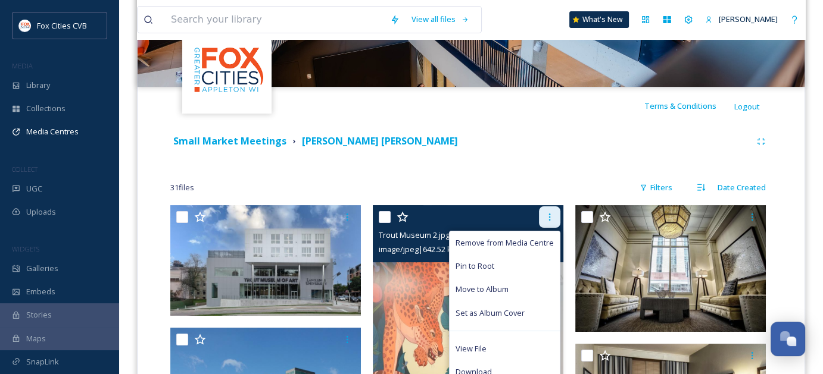
scroll to position [238, 0]
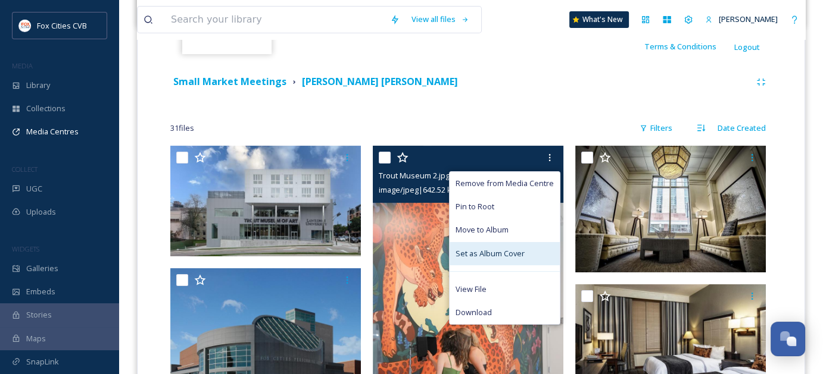
click at [525, 247] on div "Set as Album Cover" at bounding box center [504, 253] width 110 height 23
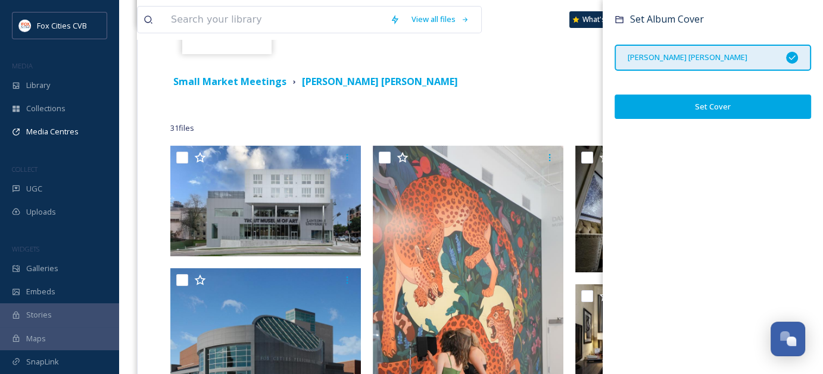
click at [701, 114] on button "Set Cover" at bounding box center [712, 107] width 196 height 24
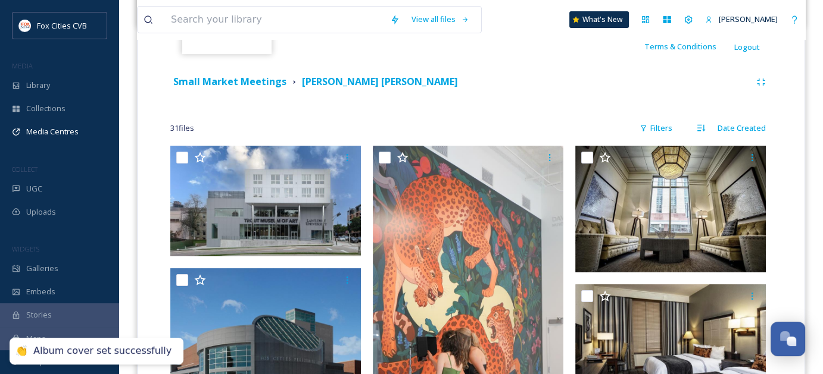
click at [527, 125] on div "31 file s Filters Date Created" at bounding box center [470, 128] width 601 height 23
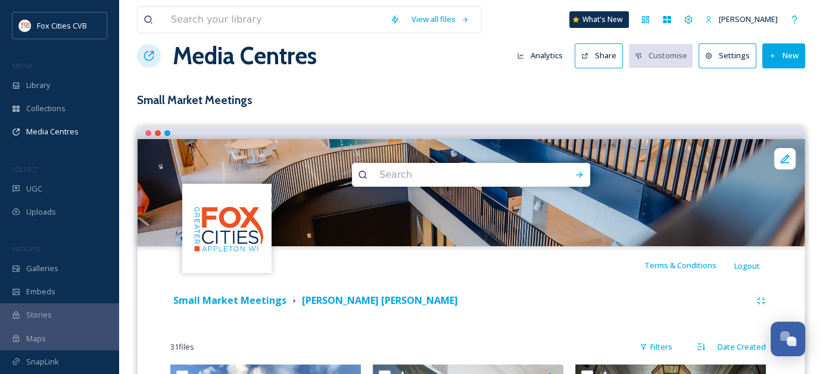
scroll to position [0, 0]
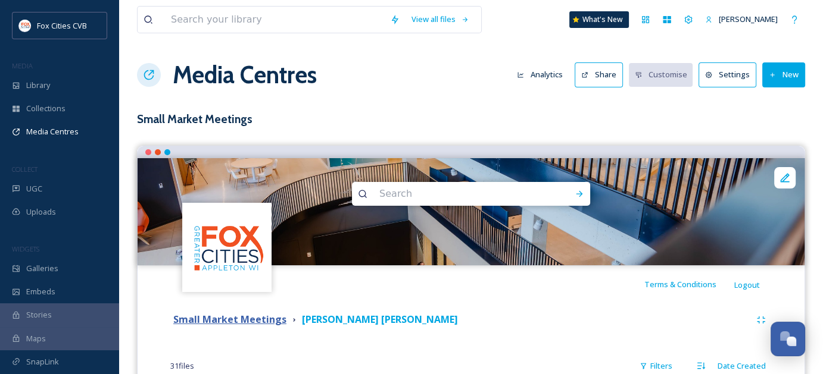
click at [246, 324] on strong "Small Market Meetings" at bounding box center [229, 319] width 113 height 13
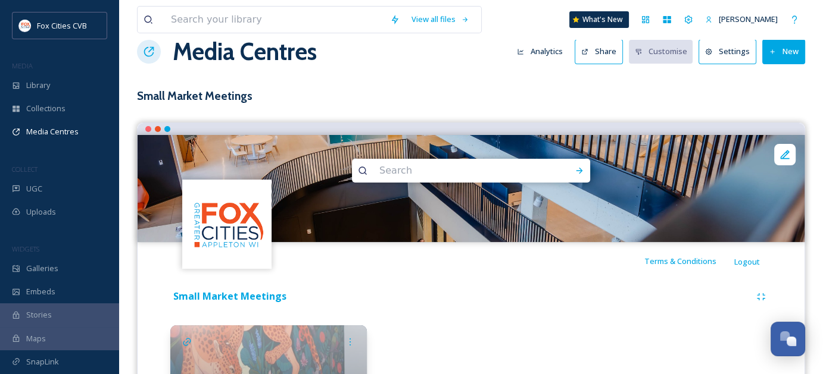
scroll to position [21, 0]
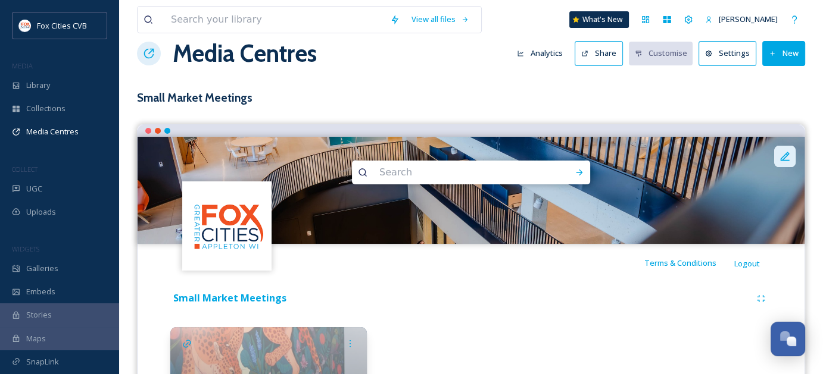
click at [788, 162] on div at bounding box center [784, 156] width 21 height 21
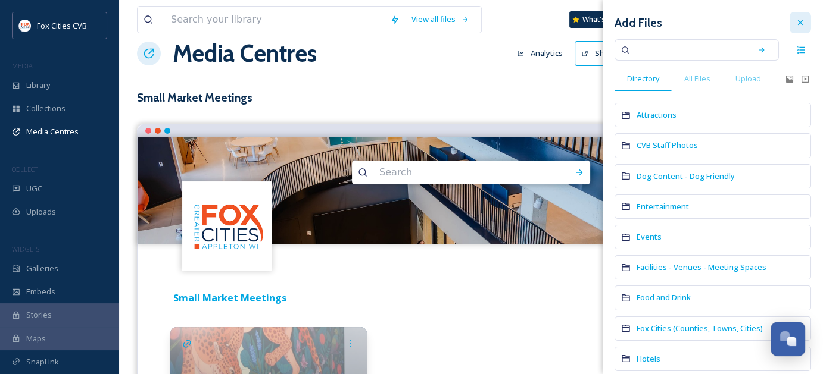
click at [795, 25] on div at bounding box center [799, 22] width 21 height 21
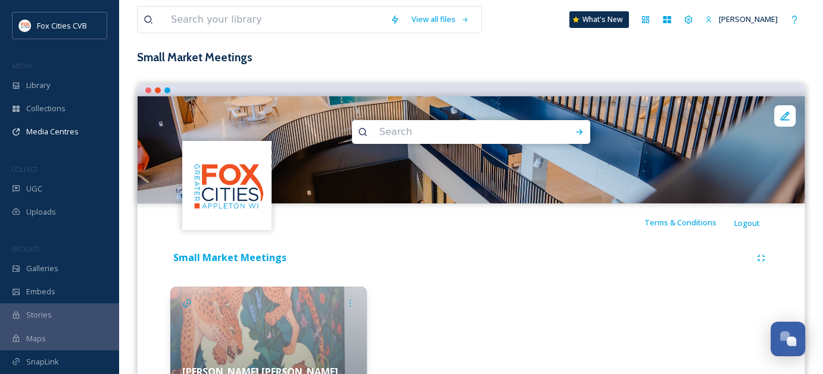
scroll to position [140, 0]
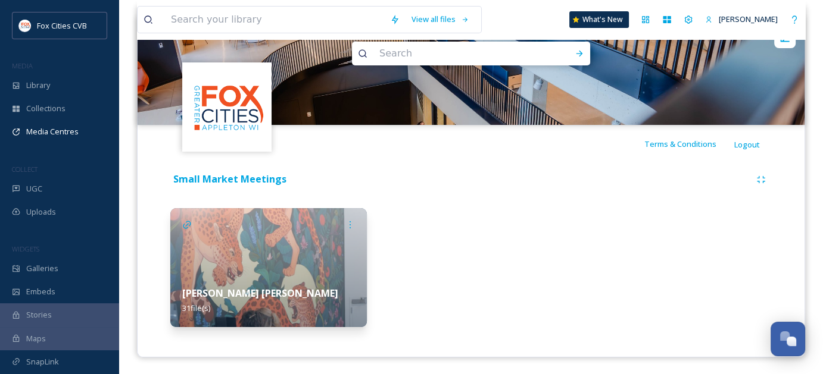
click at [295, 257] on img at bounding box center [268, 267] width 196 height 119
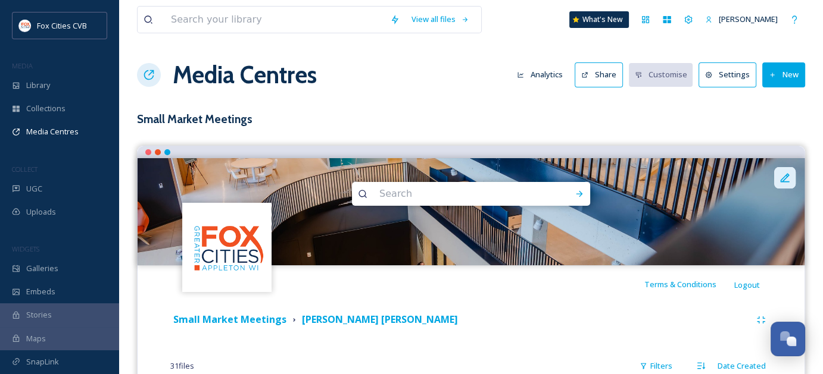
click at [786, 178] on icon at bounding box center [784, 177] width 9 height 9
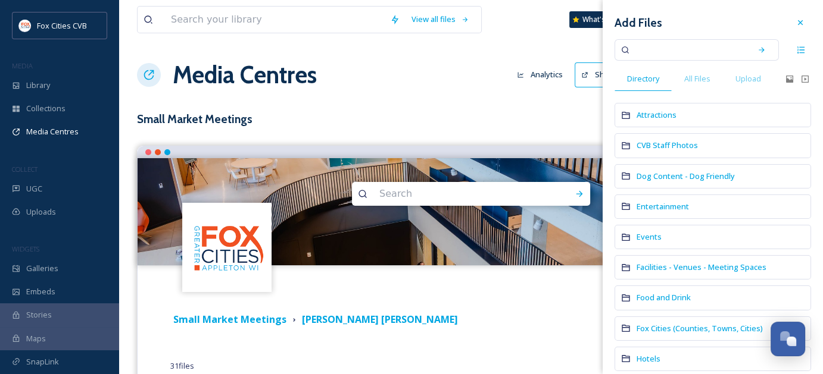
click at [654, 52] on input at bounding box center [688, 50] width 113 height 26
click at [695, 71] on div "All Files" at bounding box center [697, 79] width 51 height 24
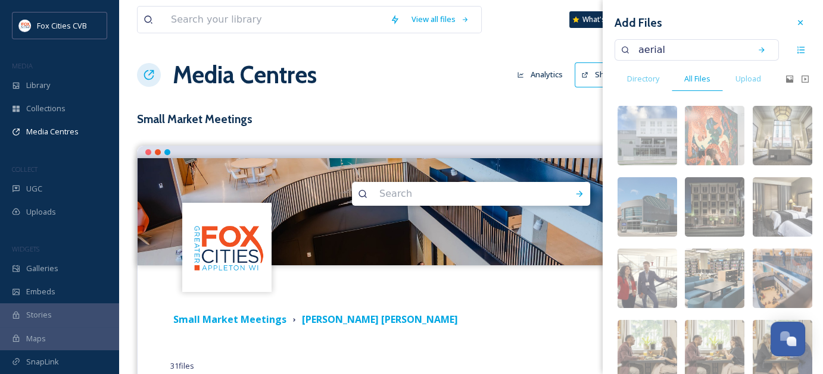
drag, startPoint x: 675, startPoint y: 48, endPoint x: 636, endPoint y: 48, distance: 38.7
click at [635, 48] on input "aerial" at bounding box center [688, 50] width 113 height 26
type input "lawrence"
click at [757, 47] on div "Search" at bounding box center [761, 49] width 21 height 21
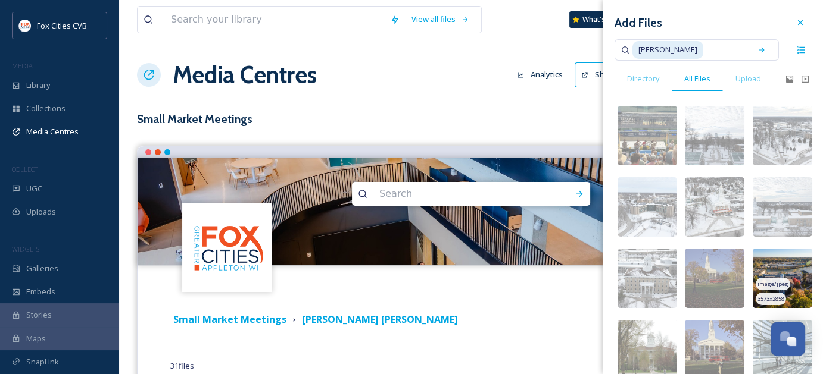
click at [773, 276] on img at bounding box center [783, 279] width 60 height 60
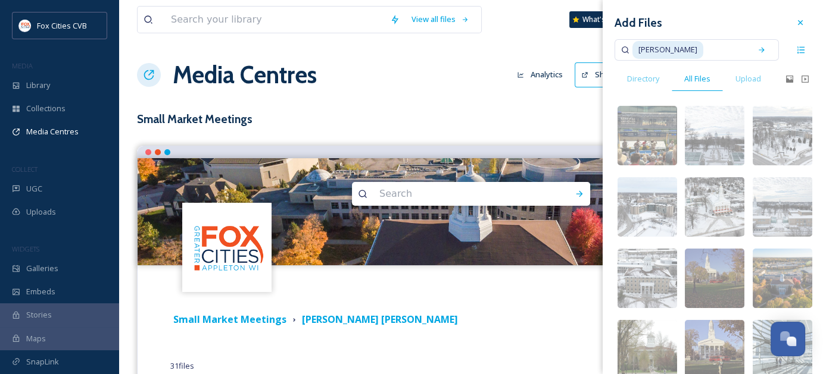
click at [704, 49] on input at bounding box center [724, 50] width 40 height 26
drag, startPoint x: 679, startPoint y: 49, endPoint x: 643, endPoint y: 49, distance: 36.3
click at [643, 49] on div "lawrence" at bounding box center [688, 50] width 113 height 26
click at [660, 48] on span "lawrence" at bounding box center [667, 49] width 71 height 17
click at [751, 45] on div "Search" at bounding box center [761, 49] width 21 height 21
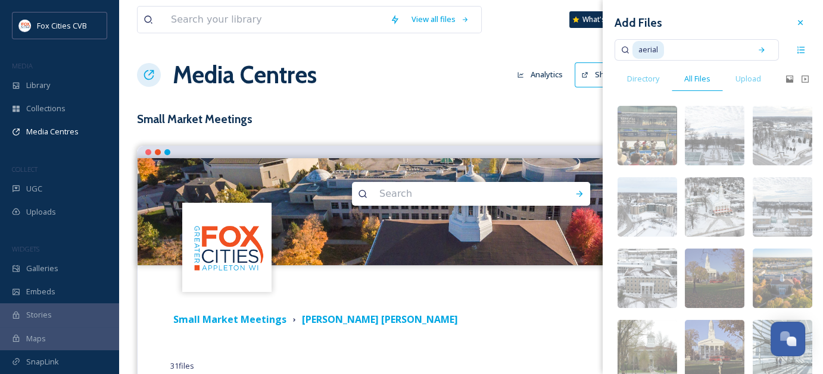
click at [702, 48] on input at bounding box center [705, 50] width 80 height 26
click at [667, 50] on input at bounding box center [705, 50] width 80 height 26
click at [663, 50] on span "aerial" at bounding box center [648, 49] width 32 height 17
drag, startPoint x: 663, startPoint y: 50, endPoint x: 617, endPoint y: 50, distance: 45.8
click at [616, 50] on div "aerial" at bounding box center [696, 49] width 164 height 21
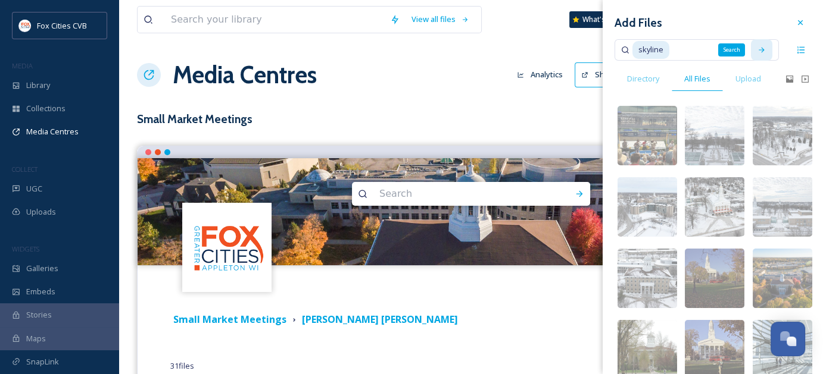
click at [758, 50] on div "Search" at bounding box center [761, 49] width 21 height 21
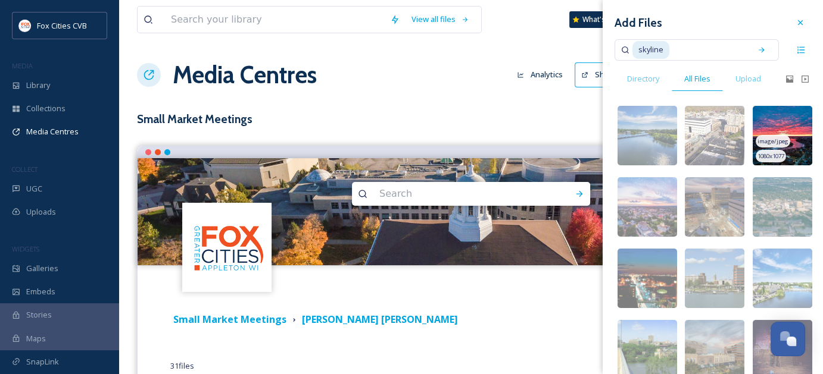
click at [789, 126] on img at bounding box center [783, 136] width 60 height 60
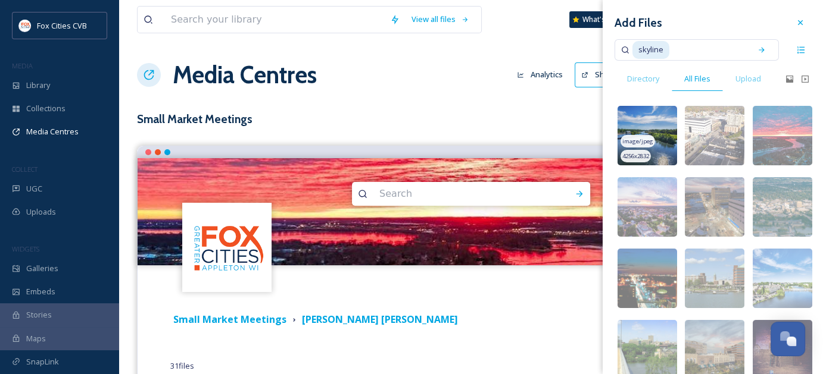
click at [657, 122] on img at bounding box center [647, 136] width 60 height 60
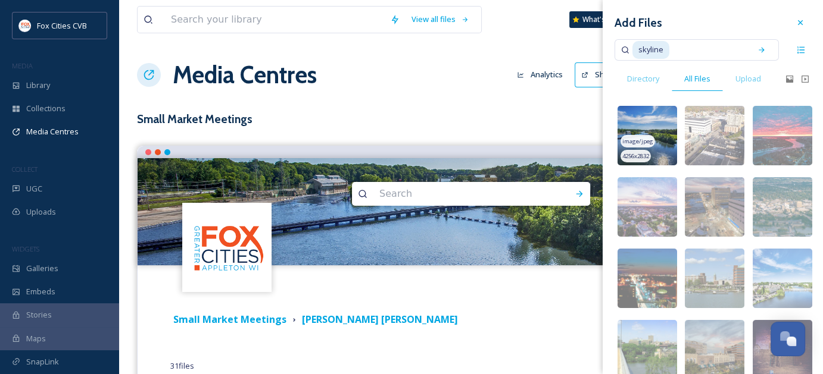
scroll to position [60, 0]
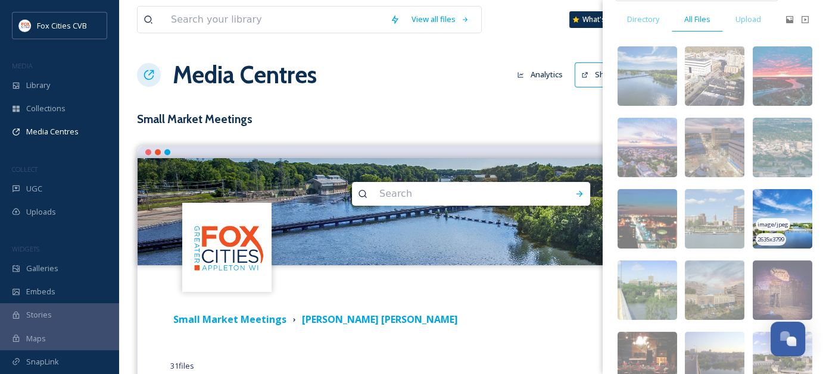
click at [787, 196] on img at bounding box center [783, 219] width 60 height 60
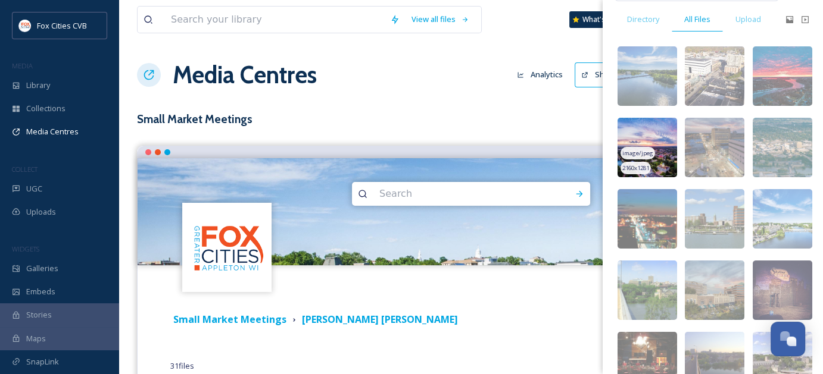
click at [654, 138] on img at bounding box center [647, 148] width 60 height 60
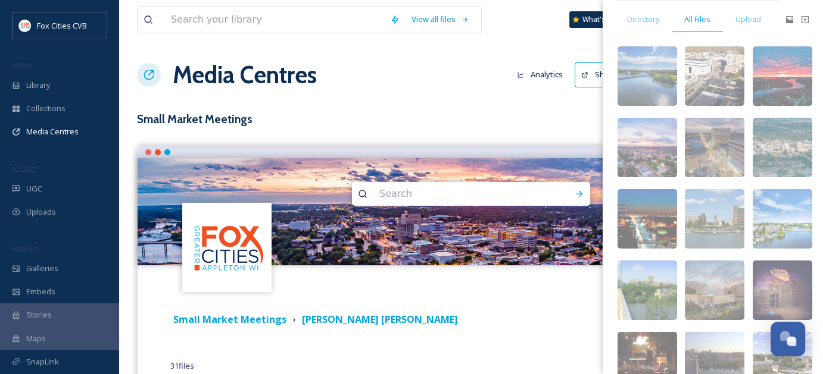
click at [546, 291] on div "Terms & Conditions Logout" at bounding box center [471, 285] width 667 height 38
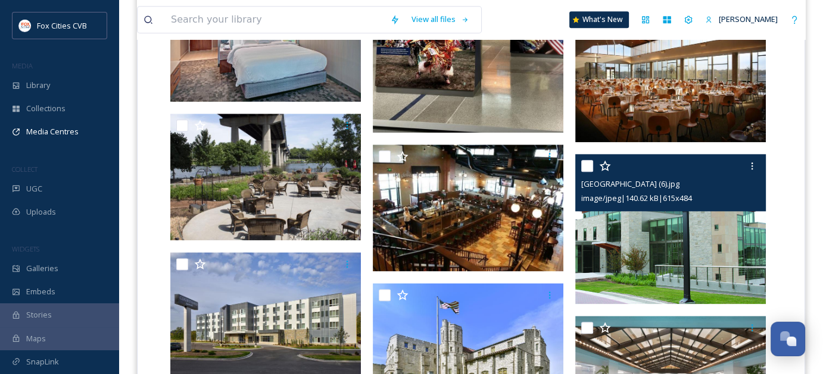
scroll to position [1444, 0]
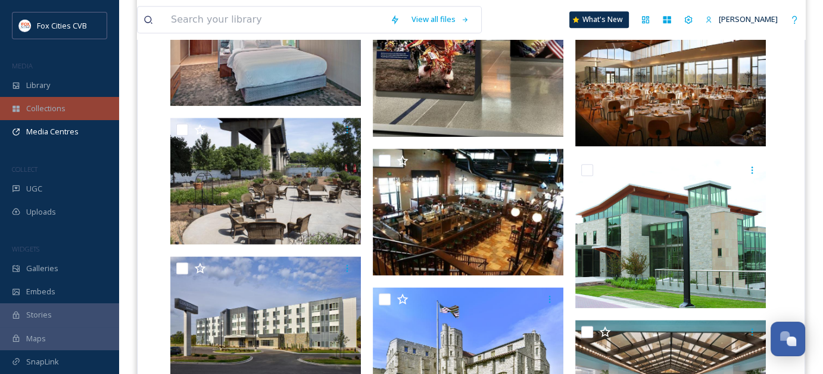
click at [68, 108] on div "Collections" at bounding box center [59, 108] width 119 height 23
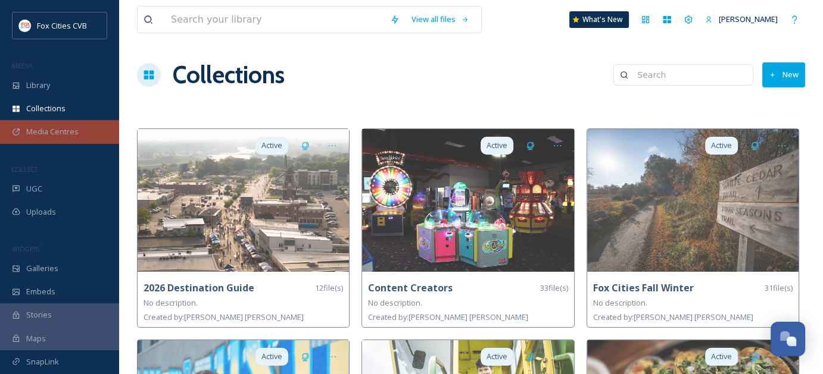
click at [62, 127] on span "Media Centres" at bounding box center [52, 131] width 52 height 11
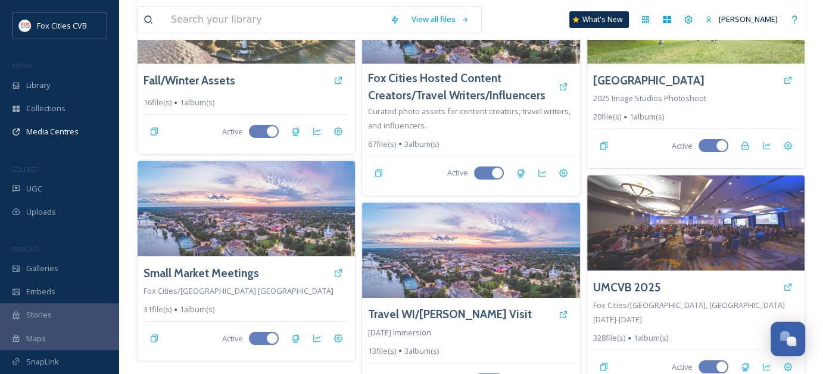
scroll to position [170, 0]
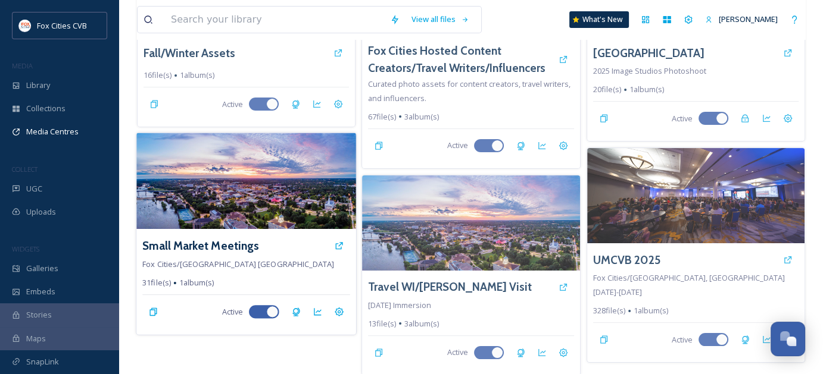
click at [237, 201] on img at bounding box center [246, 181] width 220 height 96
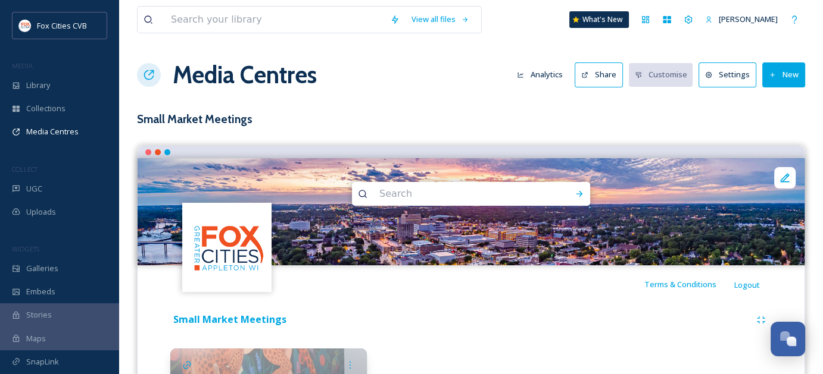
click at [610, 77] on button "Share" at bounding box center [598, 75] width 48 height 24
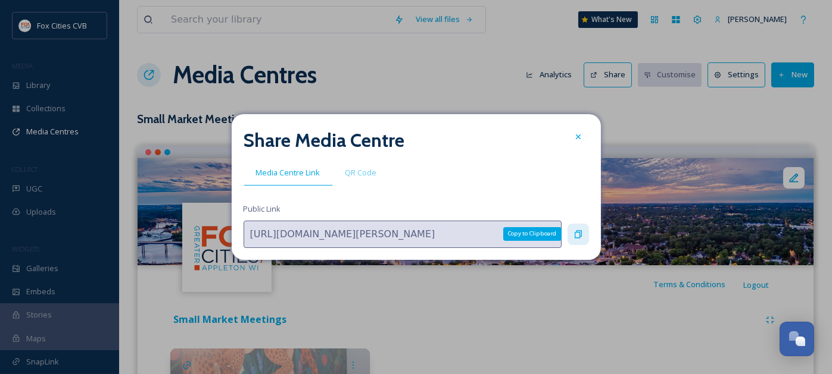
click at [580, 231] on icon at bounding box center [577, 234] width 7 height 8
click at [576, 138] on icon at bounding box center [578, 137] width 10 height 10
